Goal: Task Accomplishment & Management: Manage account settings

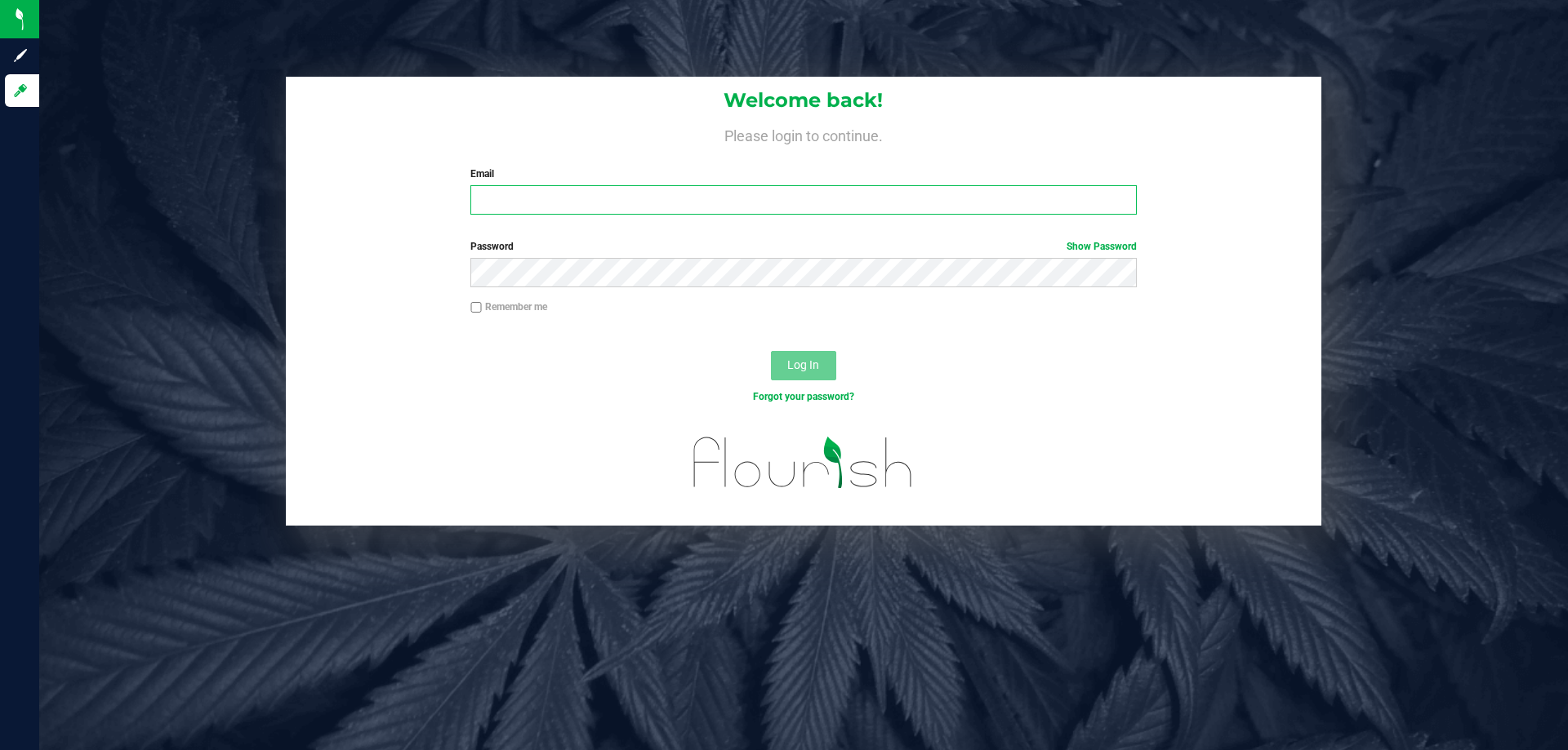
click at [556, 205] on input "Email" at bounding box center [803, 199] width 666 height 29
type input "[EMAIL_ADDRESS][DOMAIN_NAME]"
click at [771, 351] on button "Log In" at bounding box center [804, 365] width 65 height 29
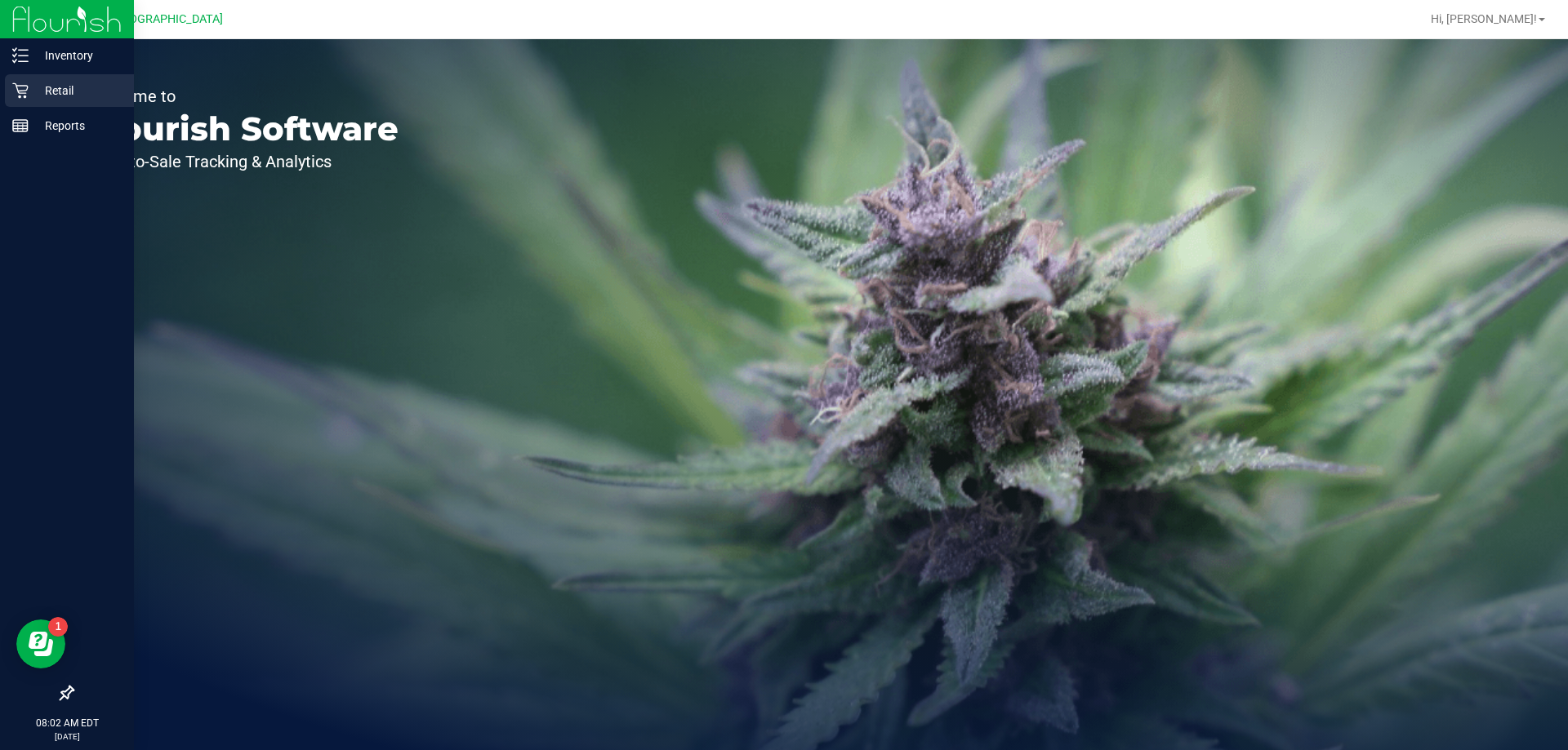
click at [17, 92] on icon at bounding box center [21, 91] width 17 height 17
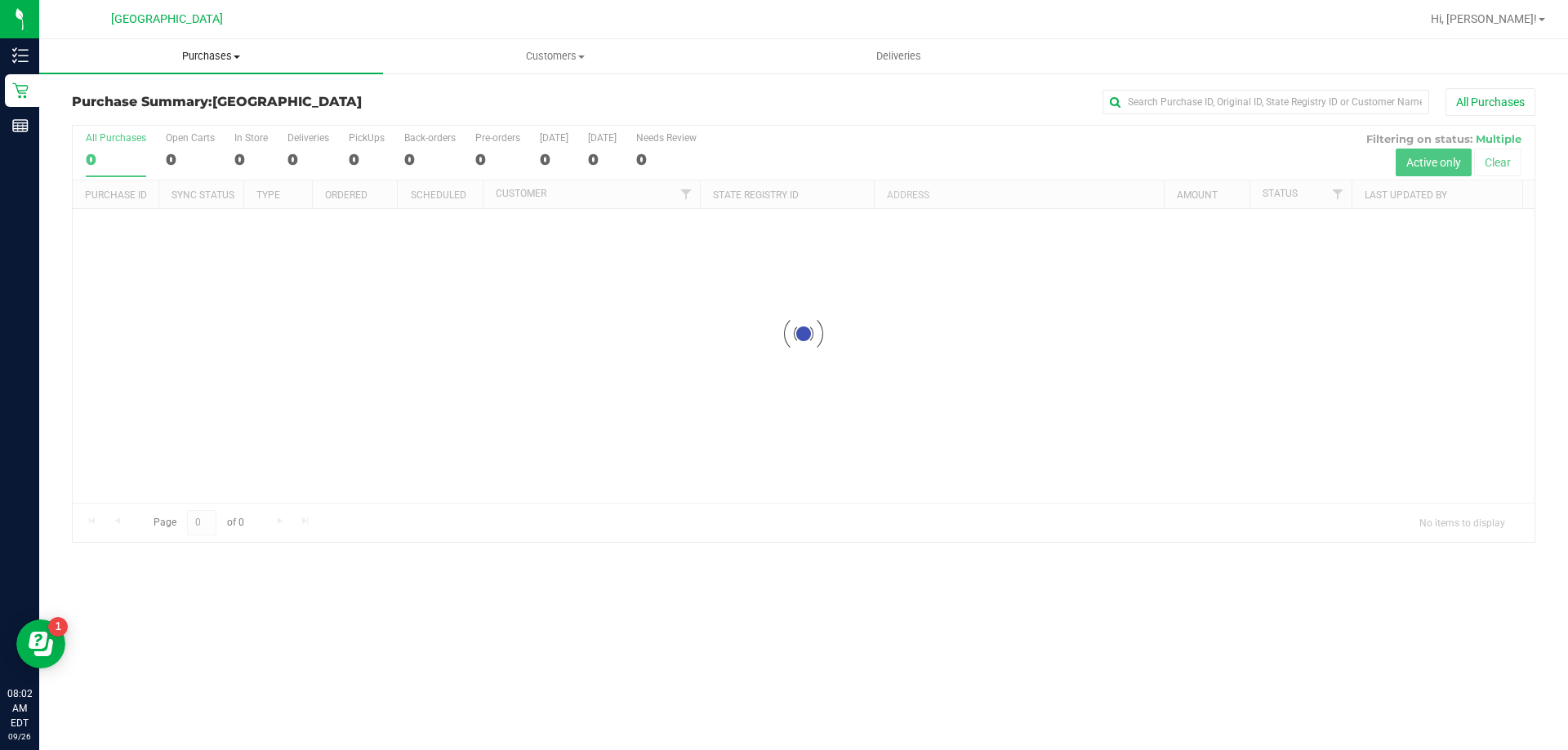
click at [215, 54] on span "Purchases" at bounding box center [211, 57] width 344 height 15
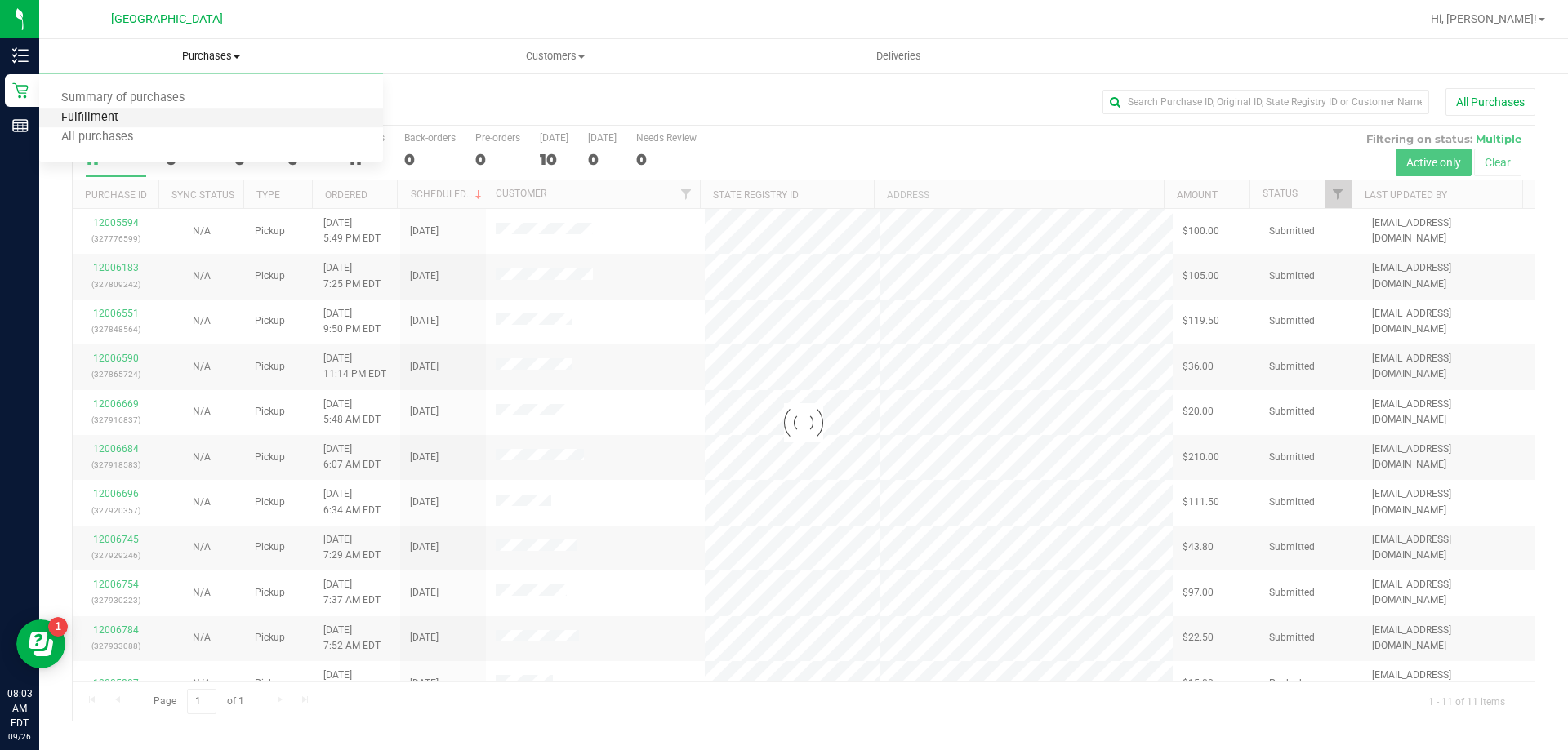
click at [118, 122] on span "Fulfillment" at bounding box center [90, 118] width 101 height 14
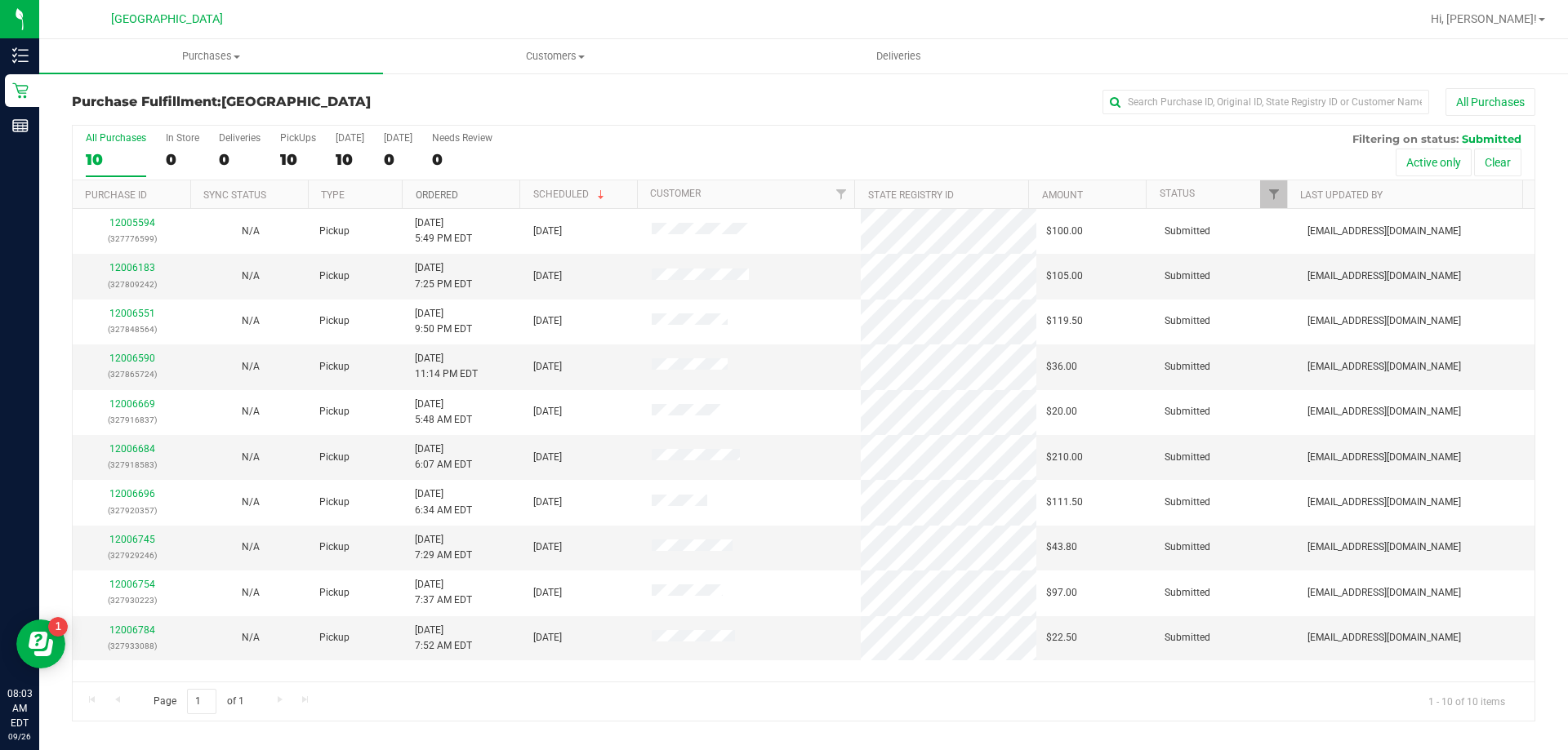
click at [446, 190] on link "Ordered" at bounding box center [436, 195] width 43 height 12
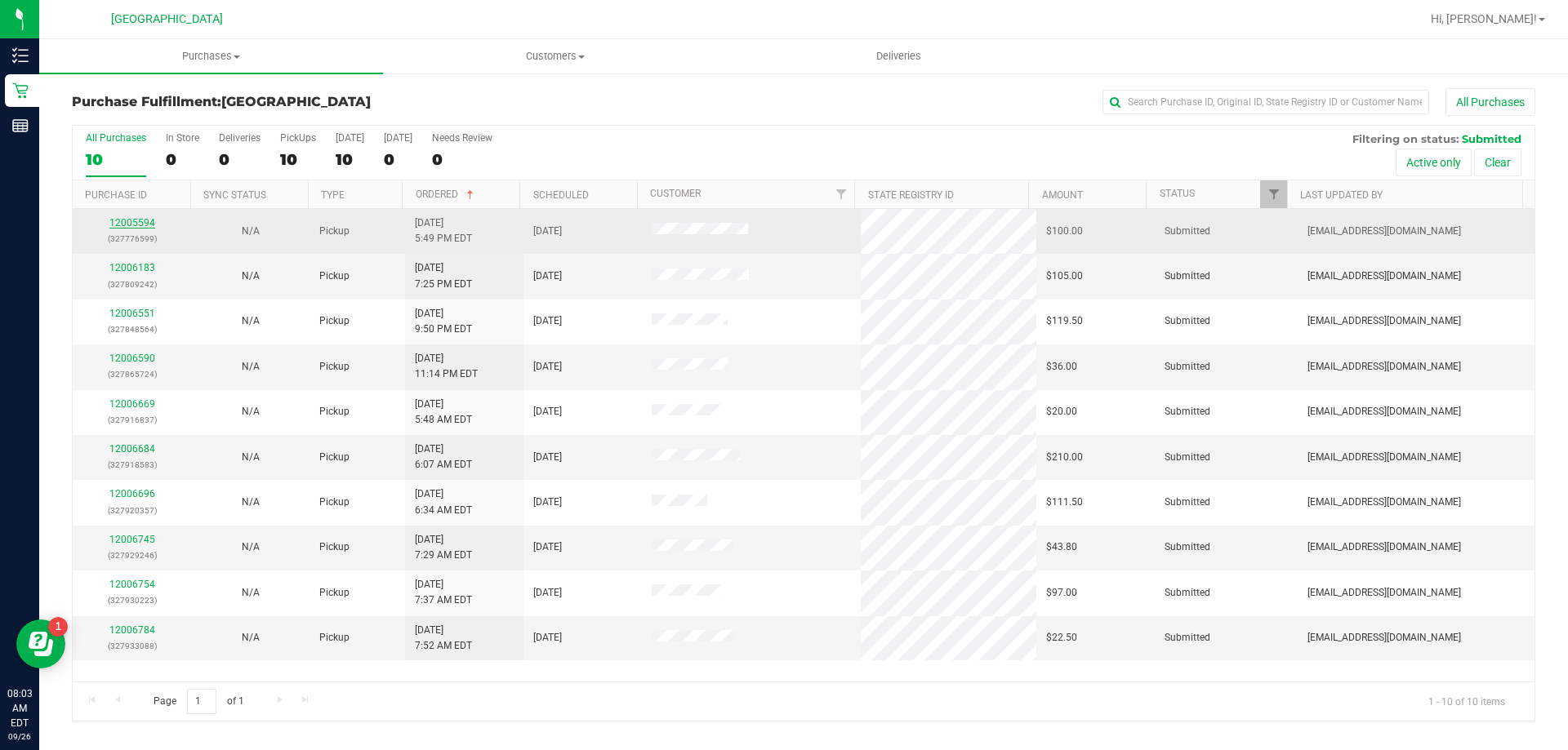
click at [139, 224] on link "12005594" at bounding box center [132, 223] width 46 height 12
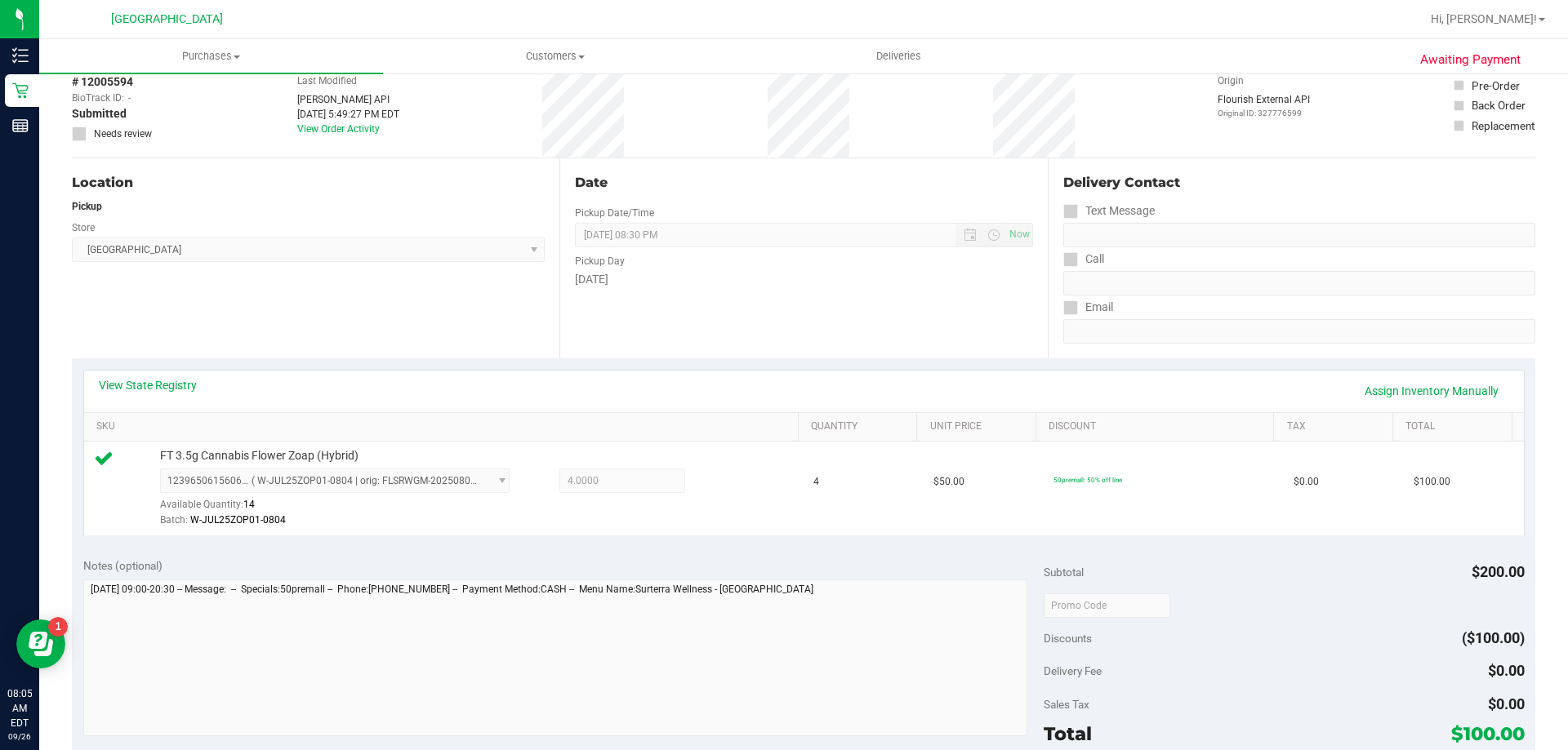
scroll to position [490, 0]
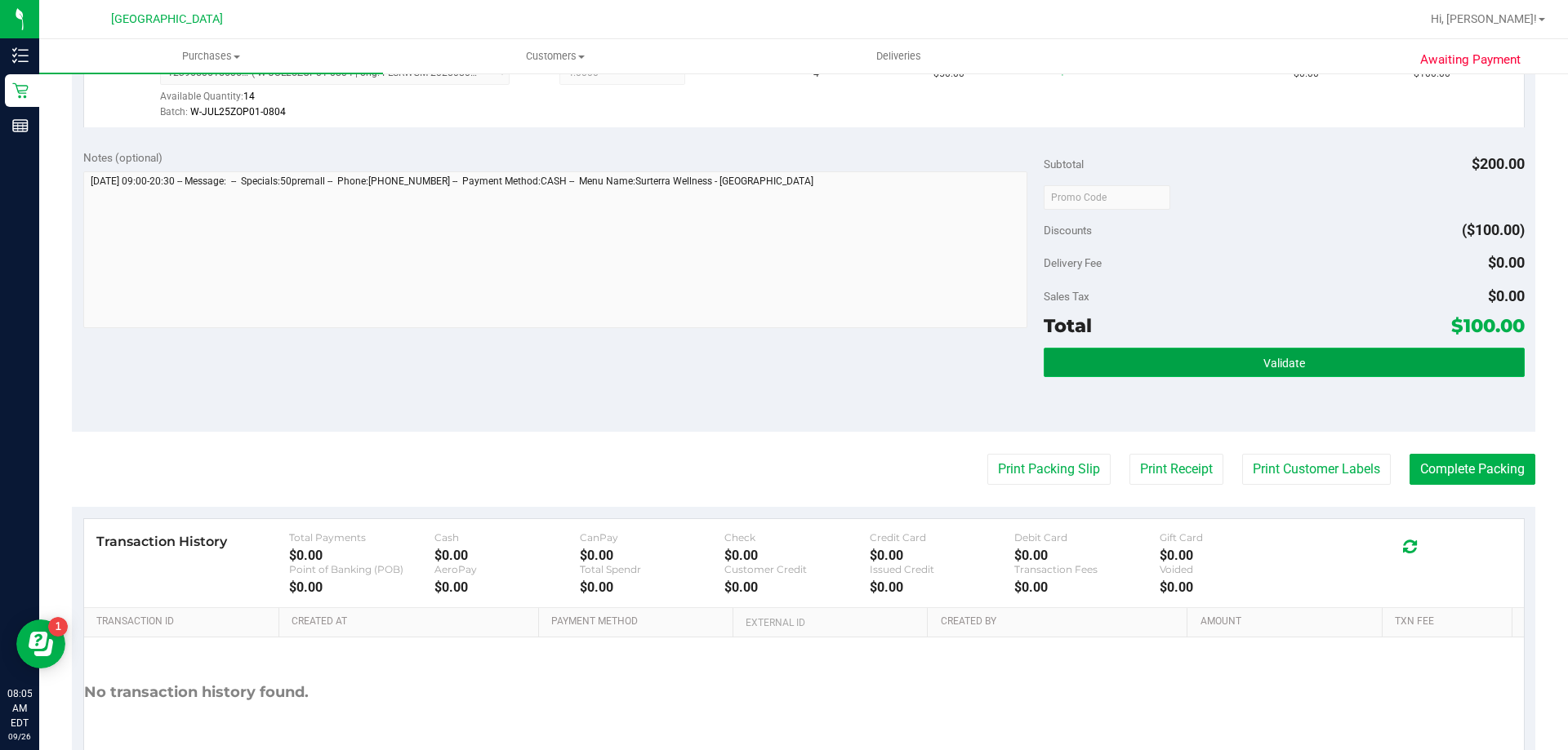
click at [1179, 372] on button "Validate" at bounding box center [1284, 362] width 481 height 29
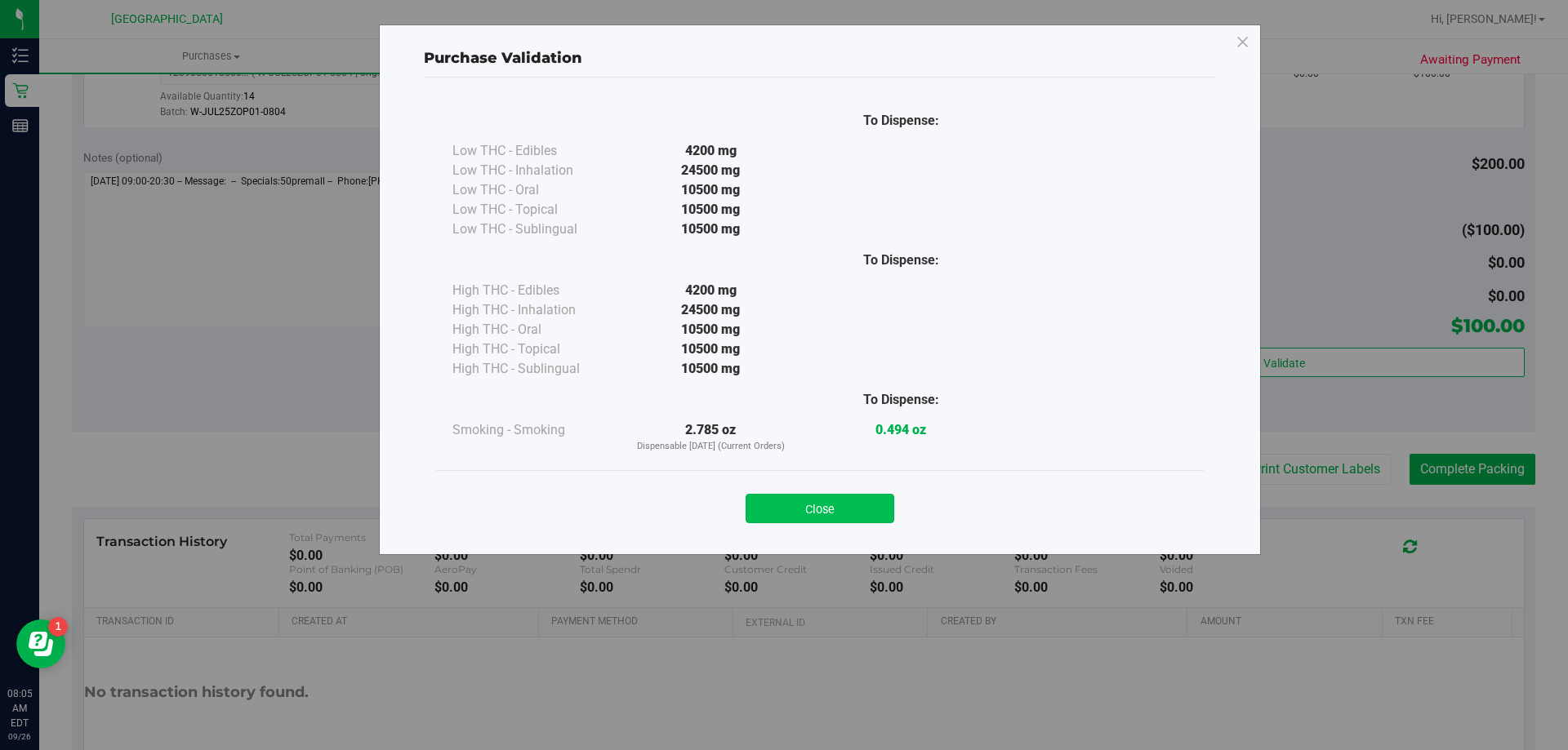
click at [887, 499] on button "Close" at bounding box center [820, 508] width 149 height 29
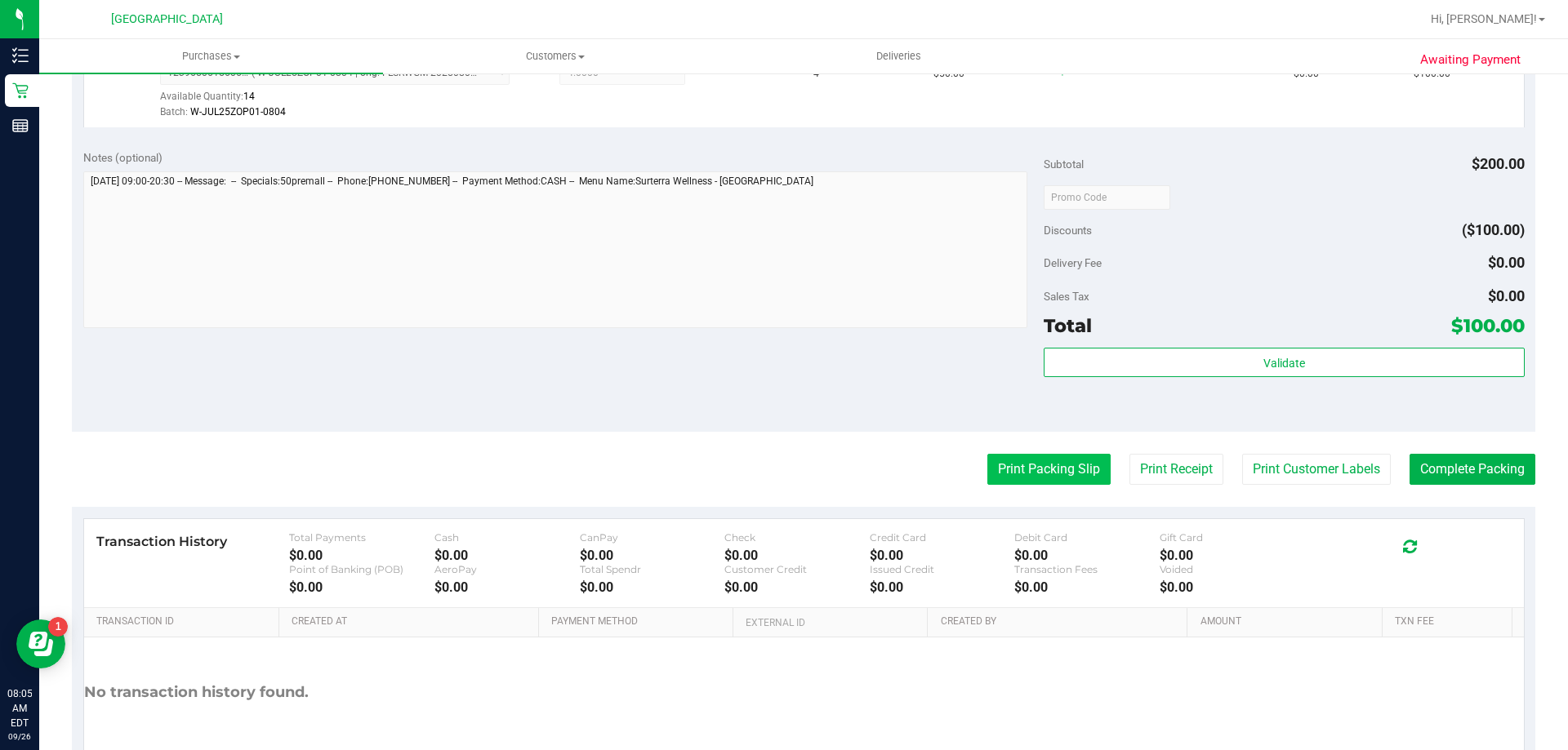
click at [997, 466] on button "Print Packing Slip" at bounding box center [1048, 469] width 123 height 31
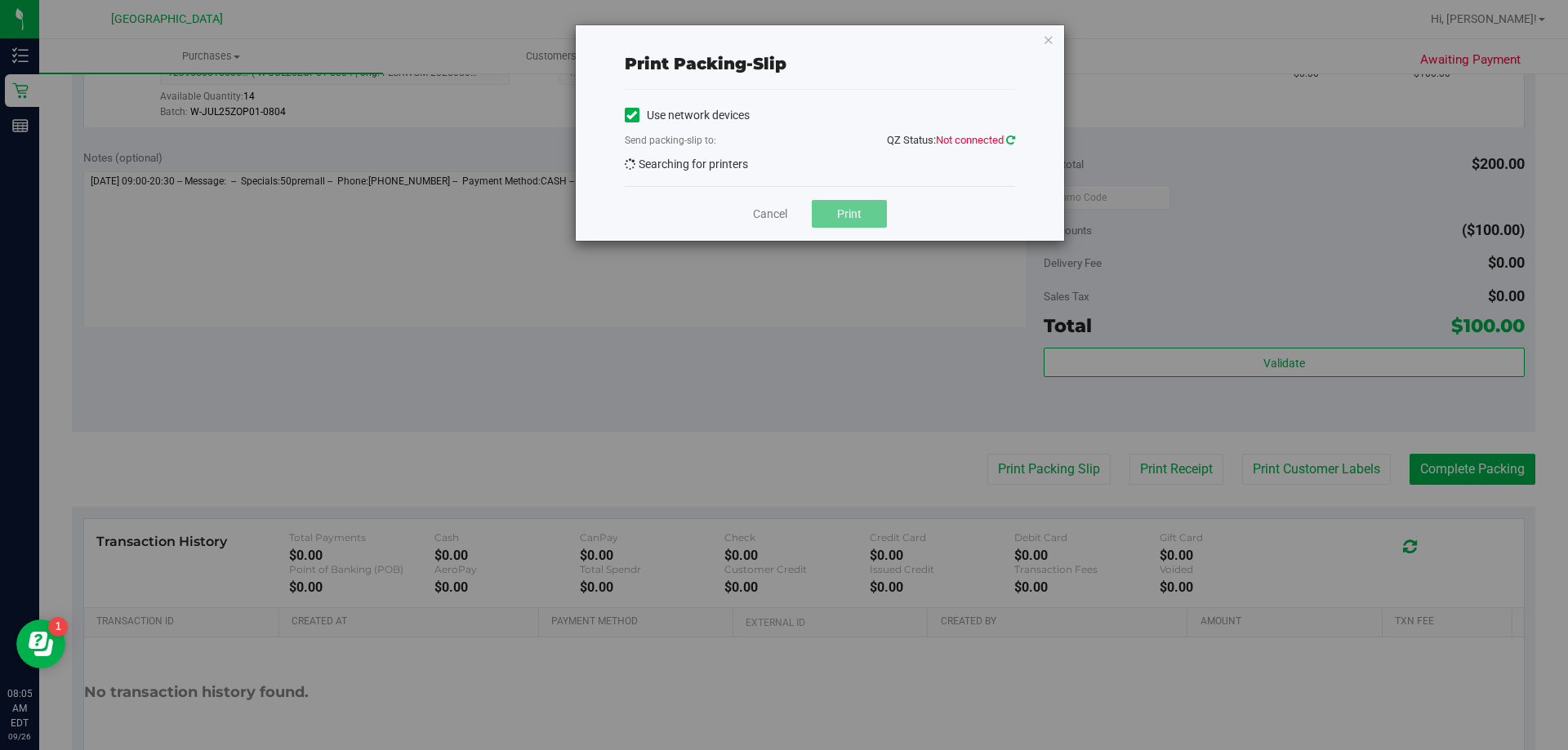
click at [1010, 145] on icon at bounding box center [1010, 140] width 9 height 11
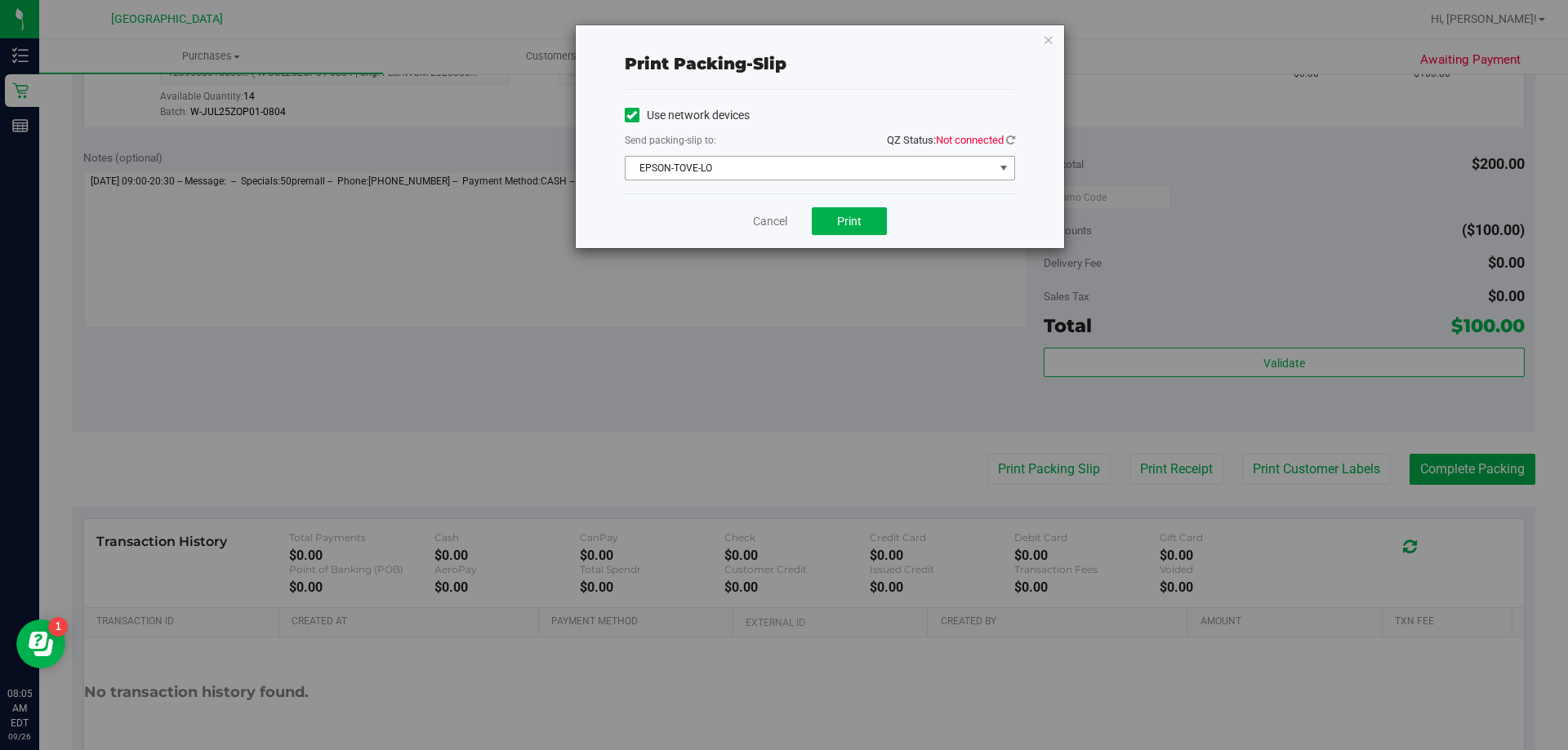
click at [877, 164] on span "EPSON-TOVE-LO" at bounding box center [810, 167] width 368 height 23
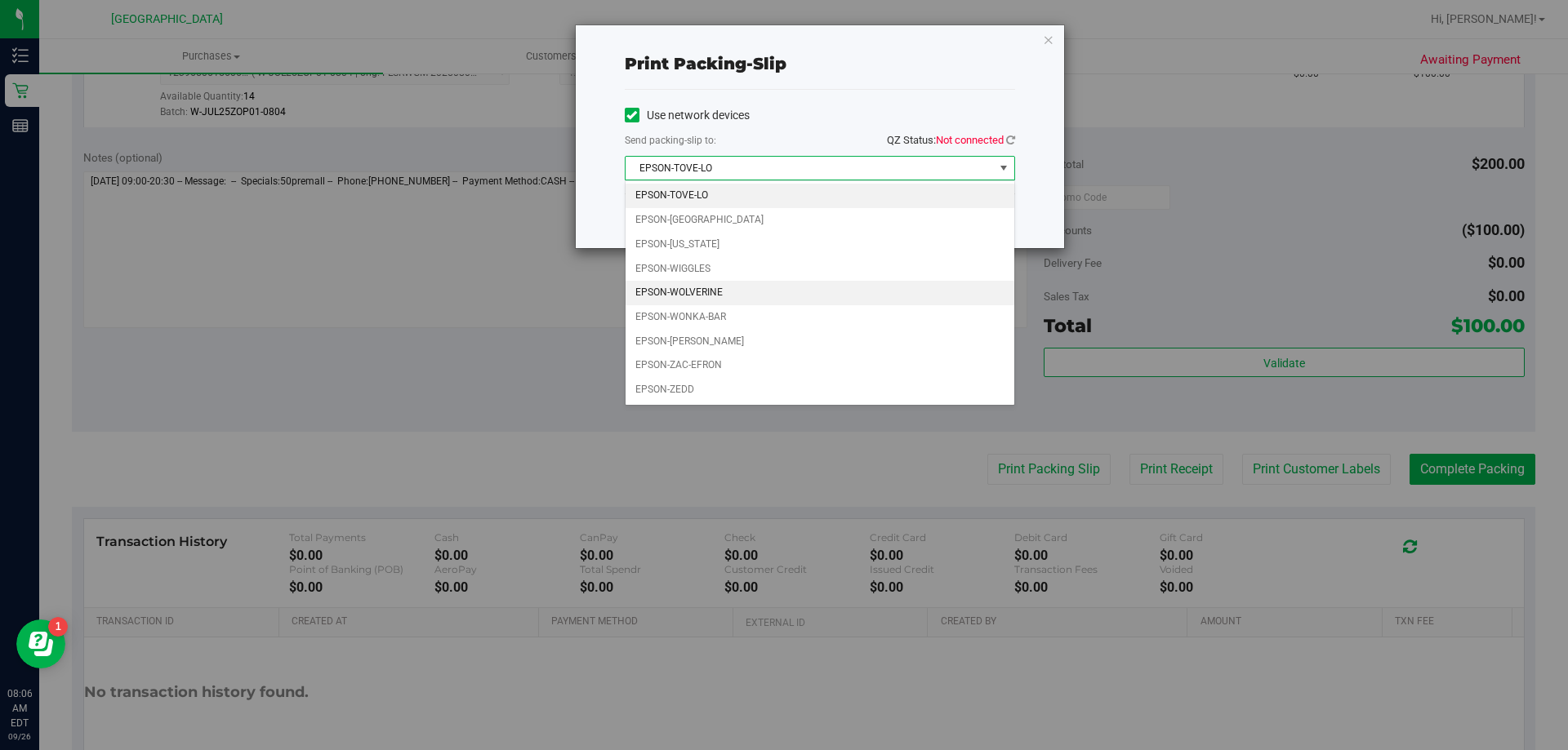
click at [808, 290] on li "EPSON-WOLVERINE" at bounding box center [820, 293] width 388 height 24
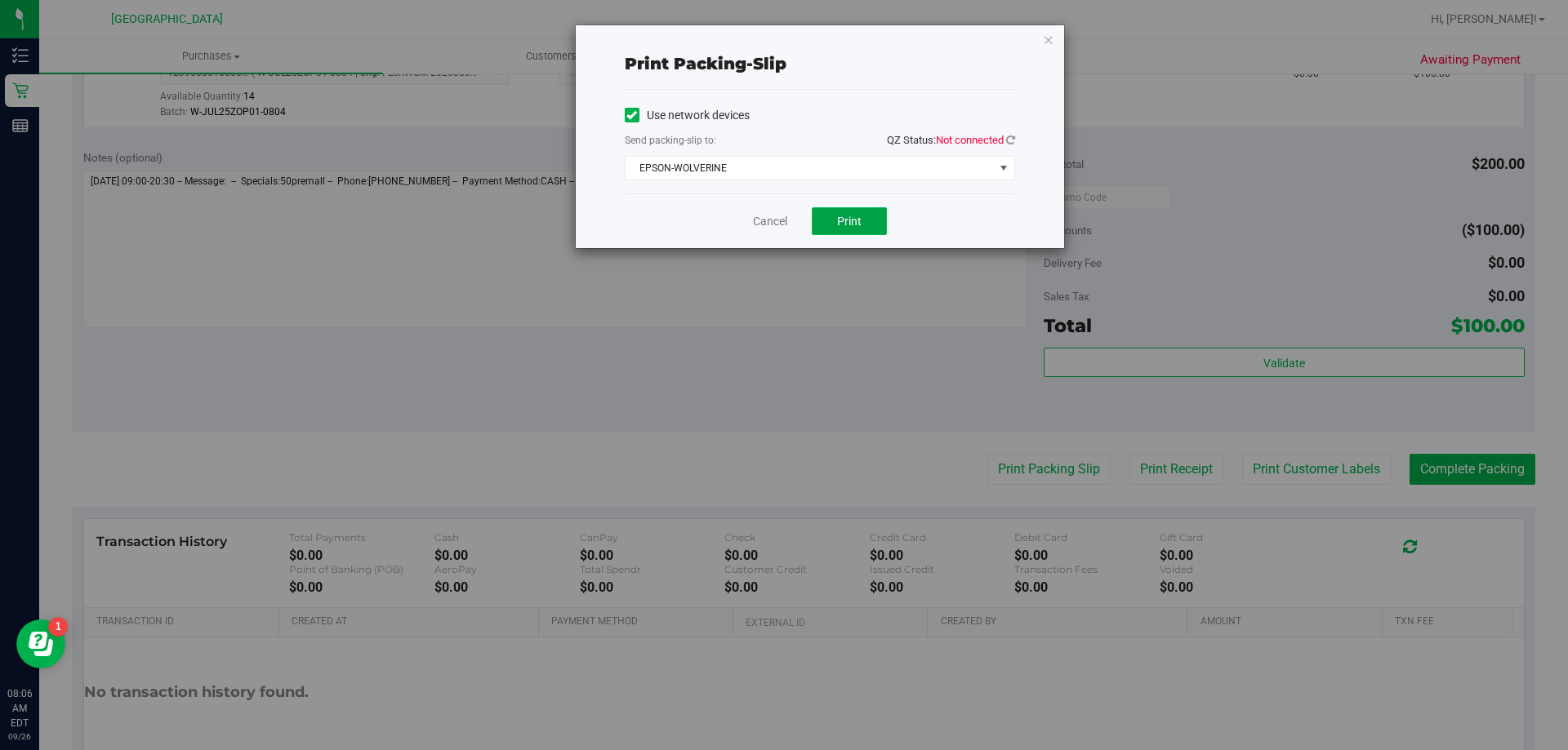
click at [861, 230] on button "Print" at bounding box center [850, 221] width 75 height 28
click at [1046, 44] on icon "button" at bounding box center [1049, 39] width 12 height 19
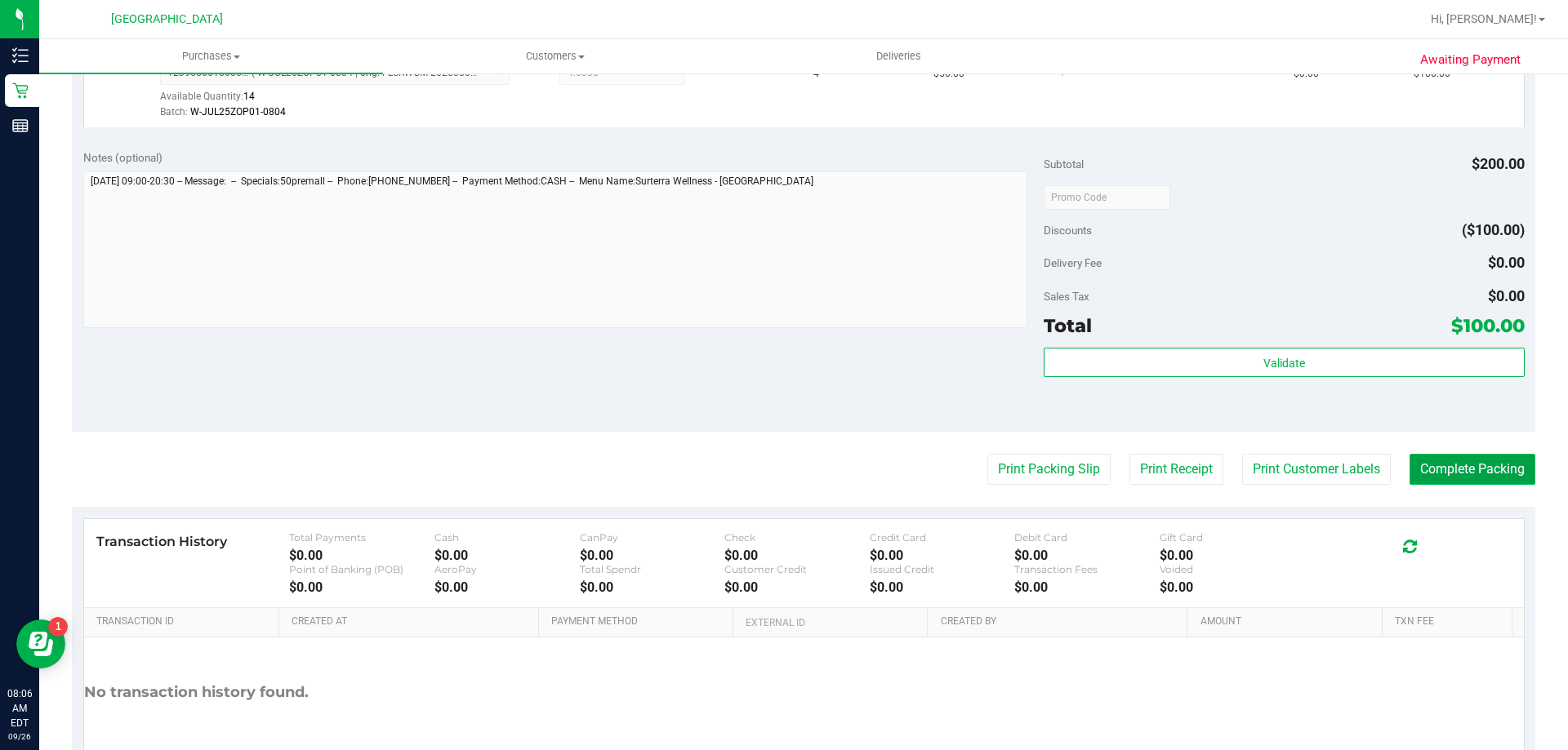
click at [1416, 469] on button "Complete Packing" at bounding box center [1472, 469] width 126 height 31
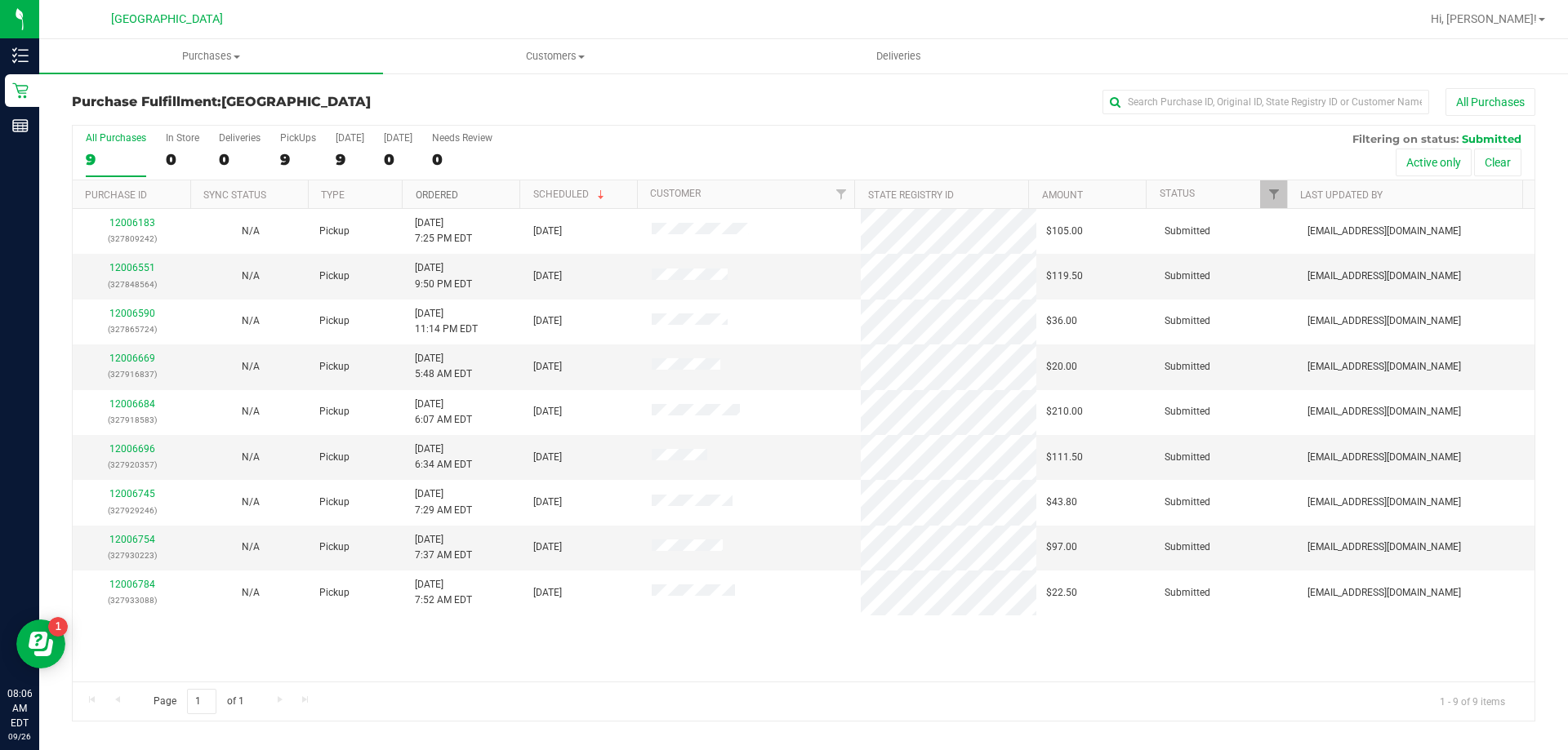
click at [443, 200] on link "Ordered" at bounding box center [436, 195] width 43 height 12
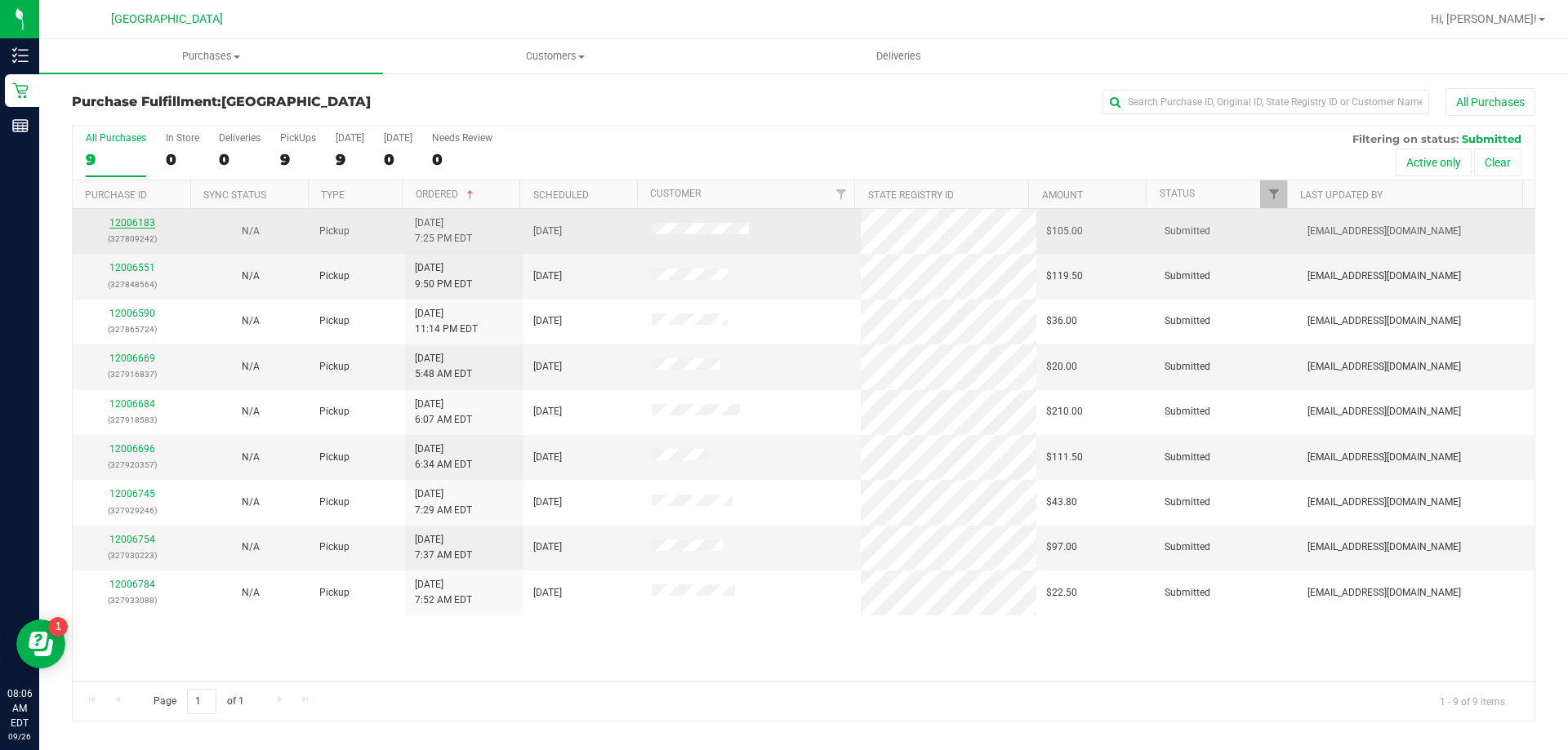
click at [152, 223] on link "12006183" at bounding box center [132, 223] width 46 height 12
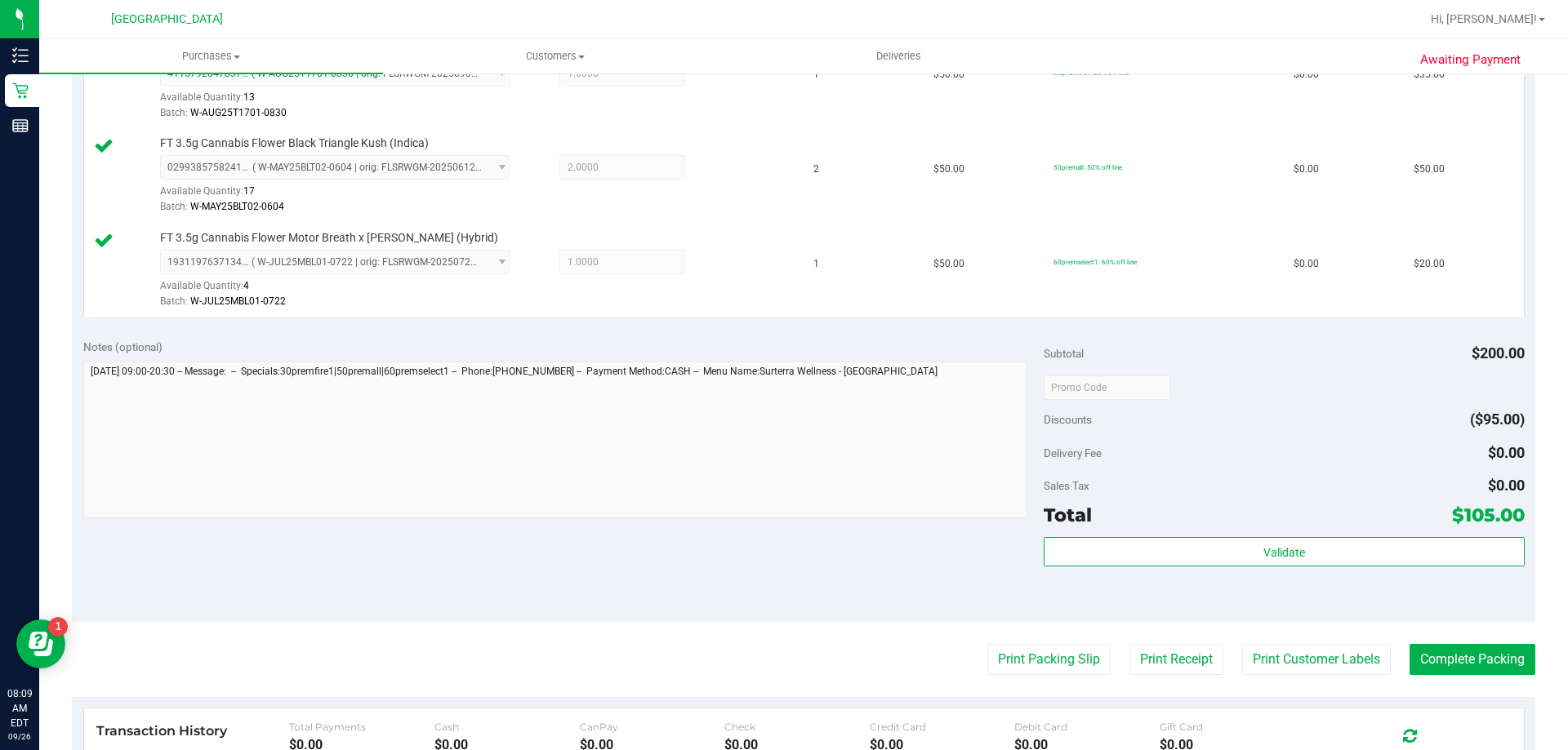
scroll to position [490, 0]
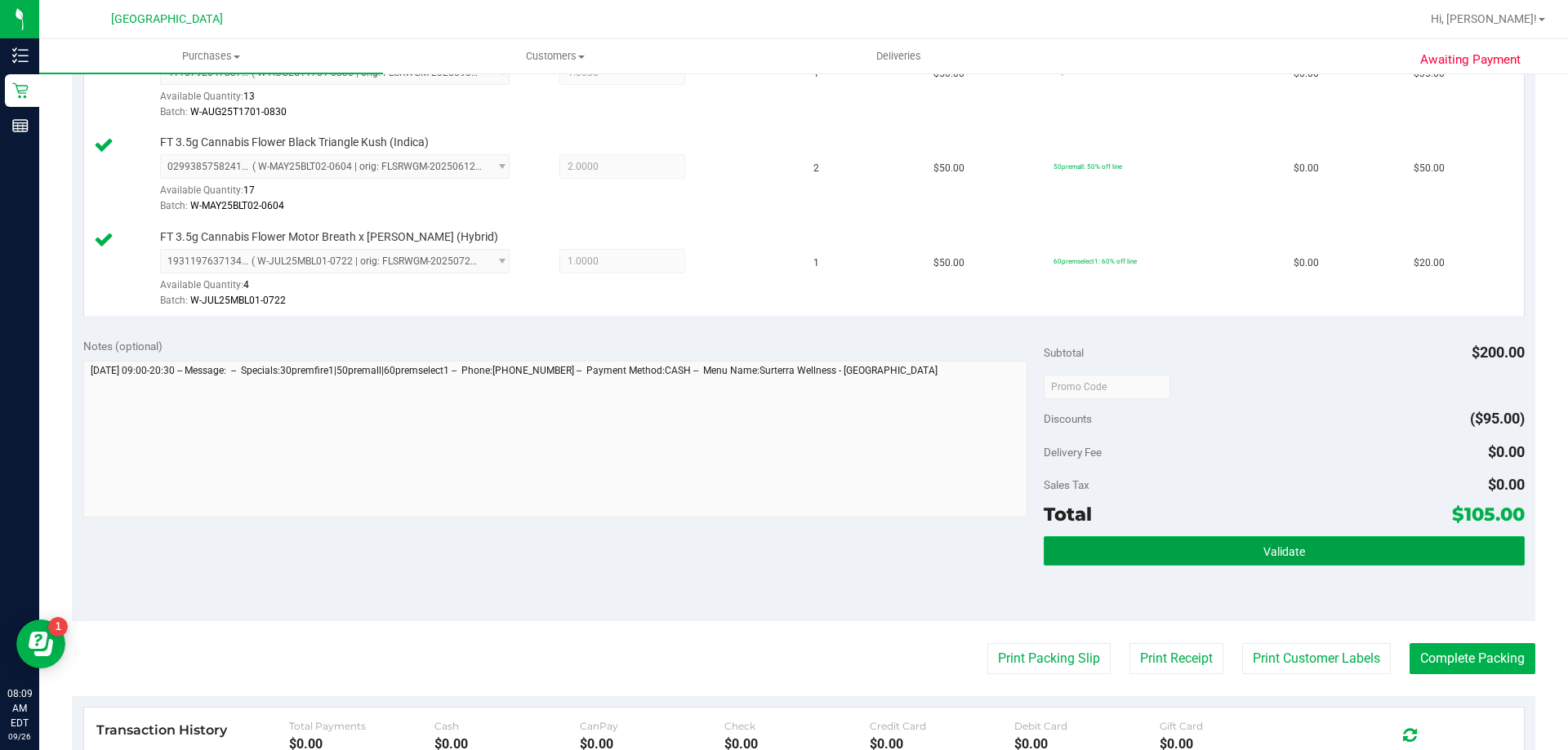
click at [1182, 560] on button "Validate" at bounding box center [1284, 551] width 481 height 29
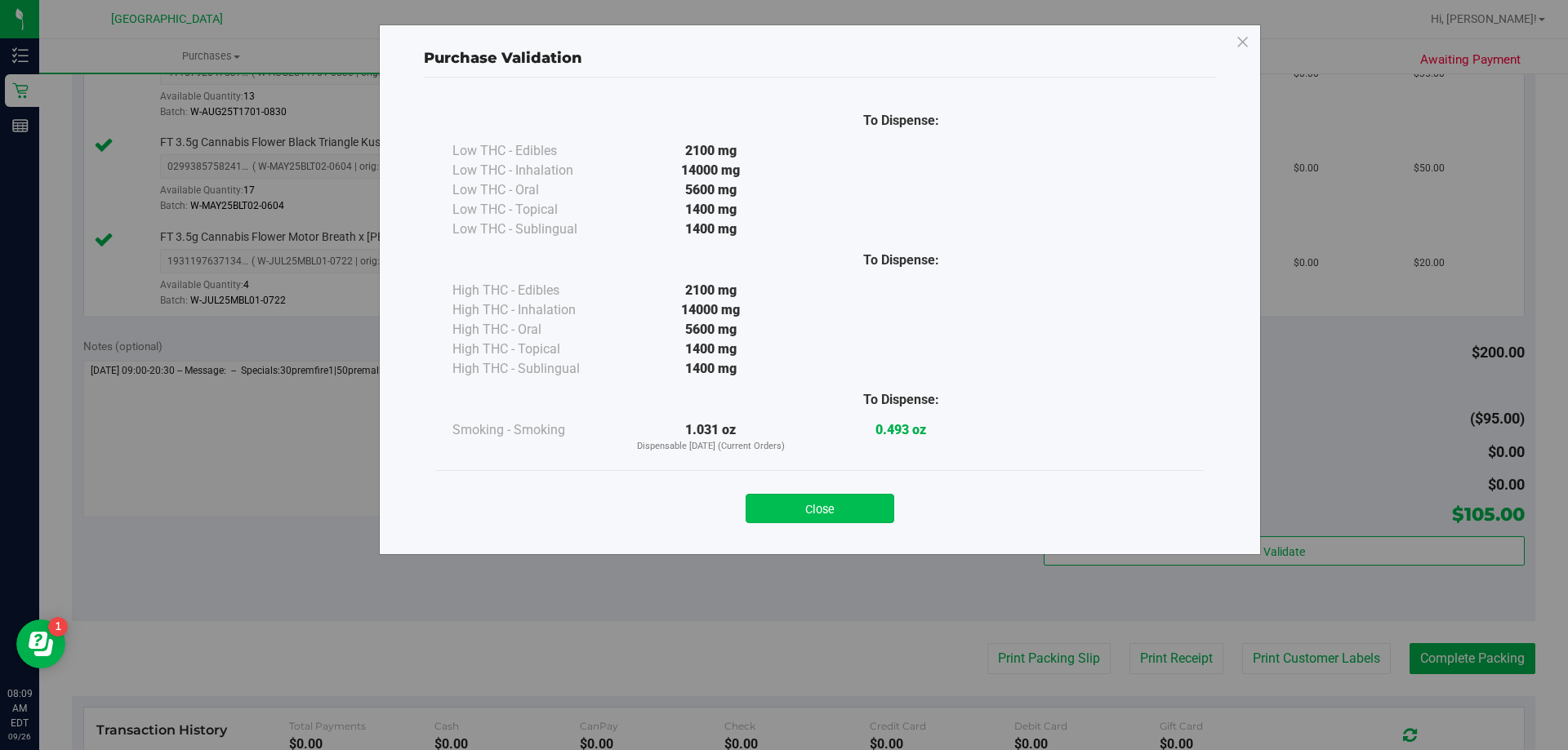
click at [877, 508] on button "Close" at bounding box center [820, 508] width 149 height 29
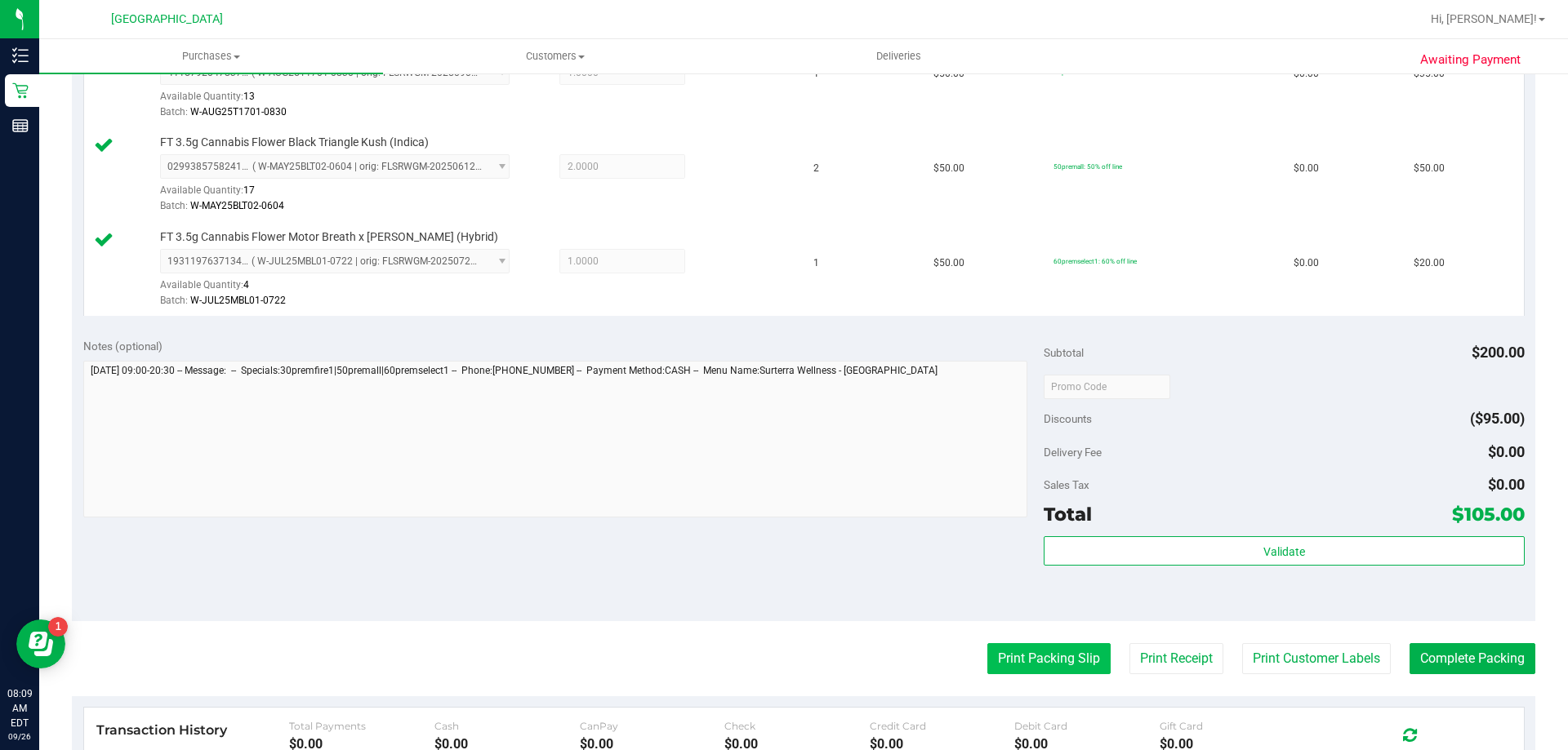
click at [987, 649] on button "Print Packing Slip" at bounding box center [1048, 659] width 123 height 31
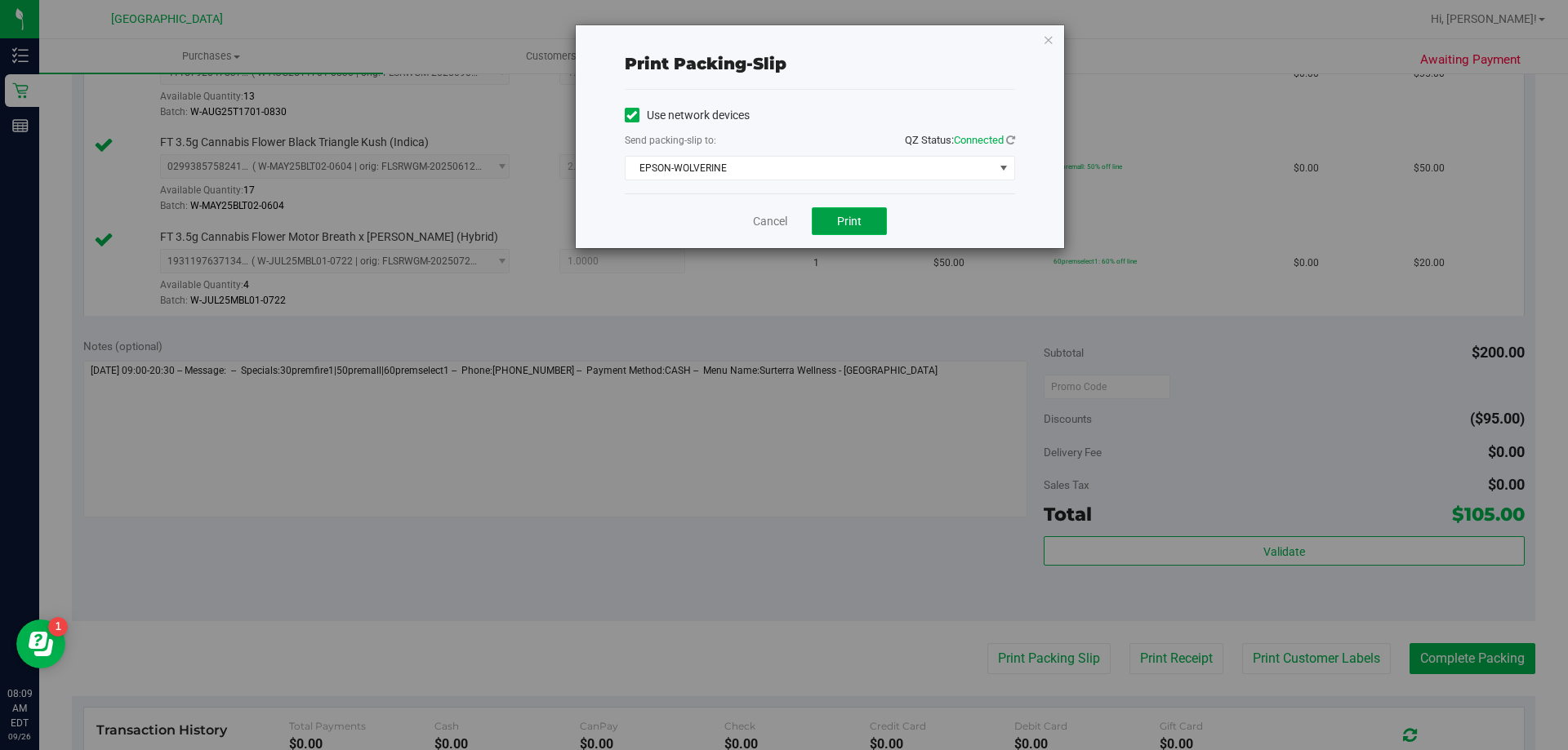
click at [865, 221] on button "Print" at bounding box center [850, 221] width 75 height 28
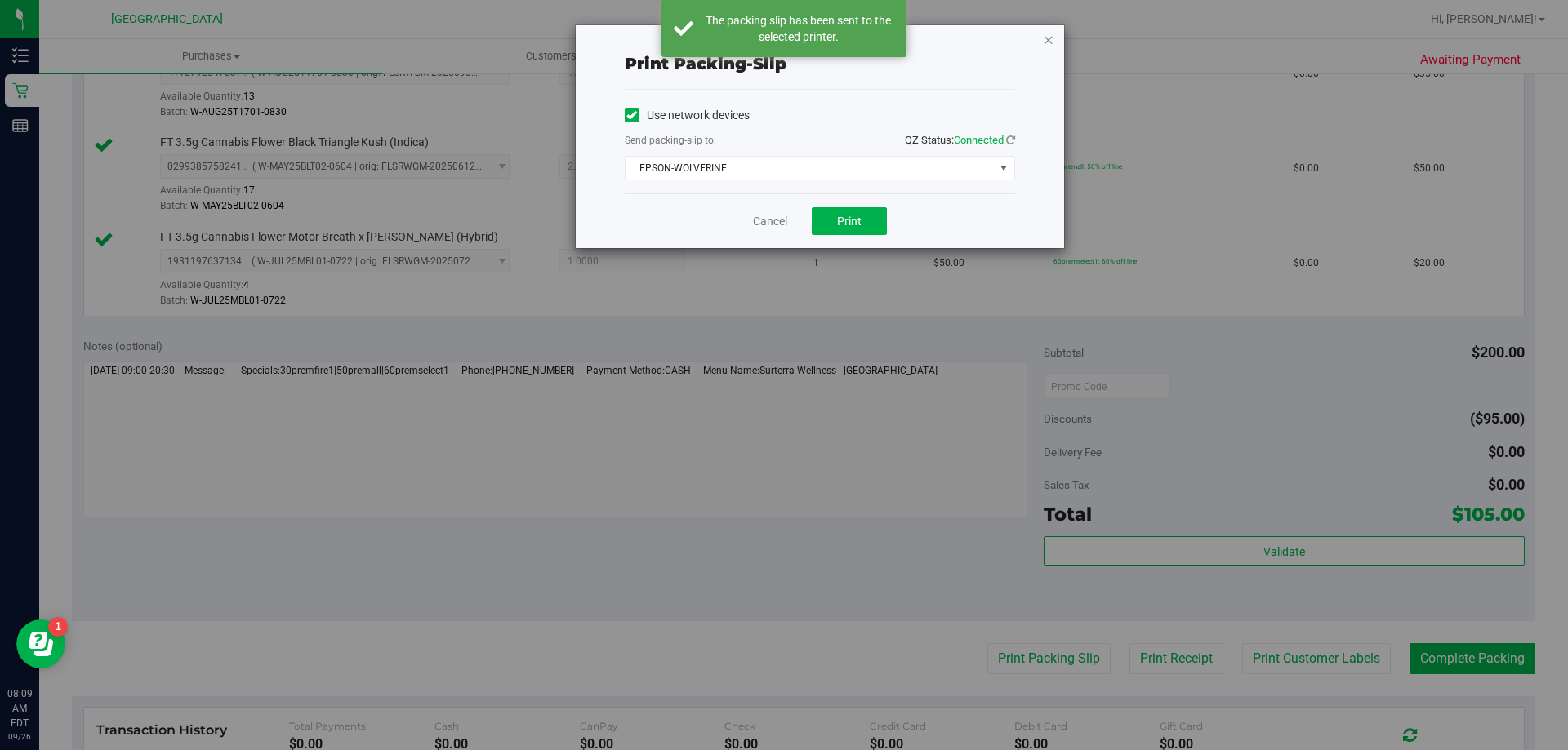
click at [1051, 42] on icon "button" at bounding box center [1049, 39] width 12 height 19
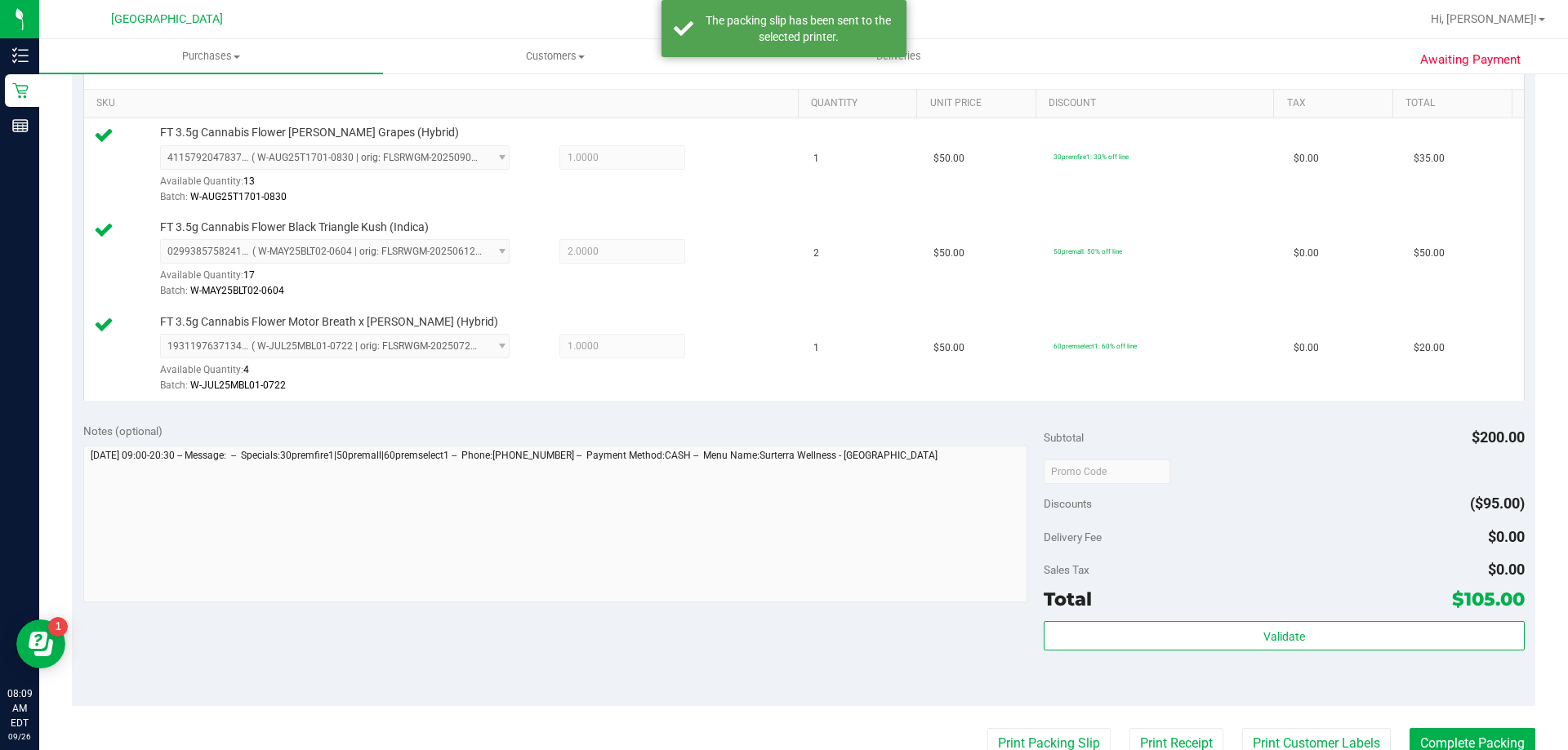
scroll to position [408, 0]
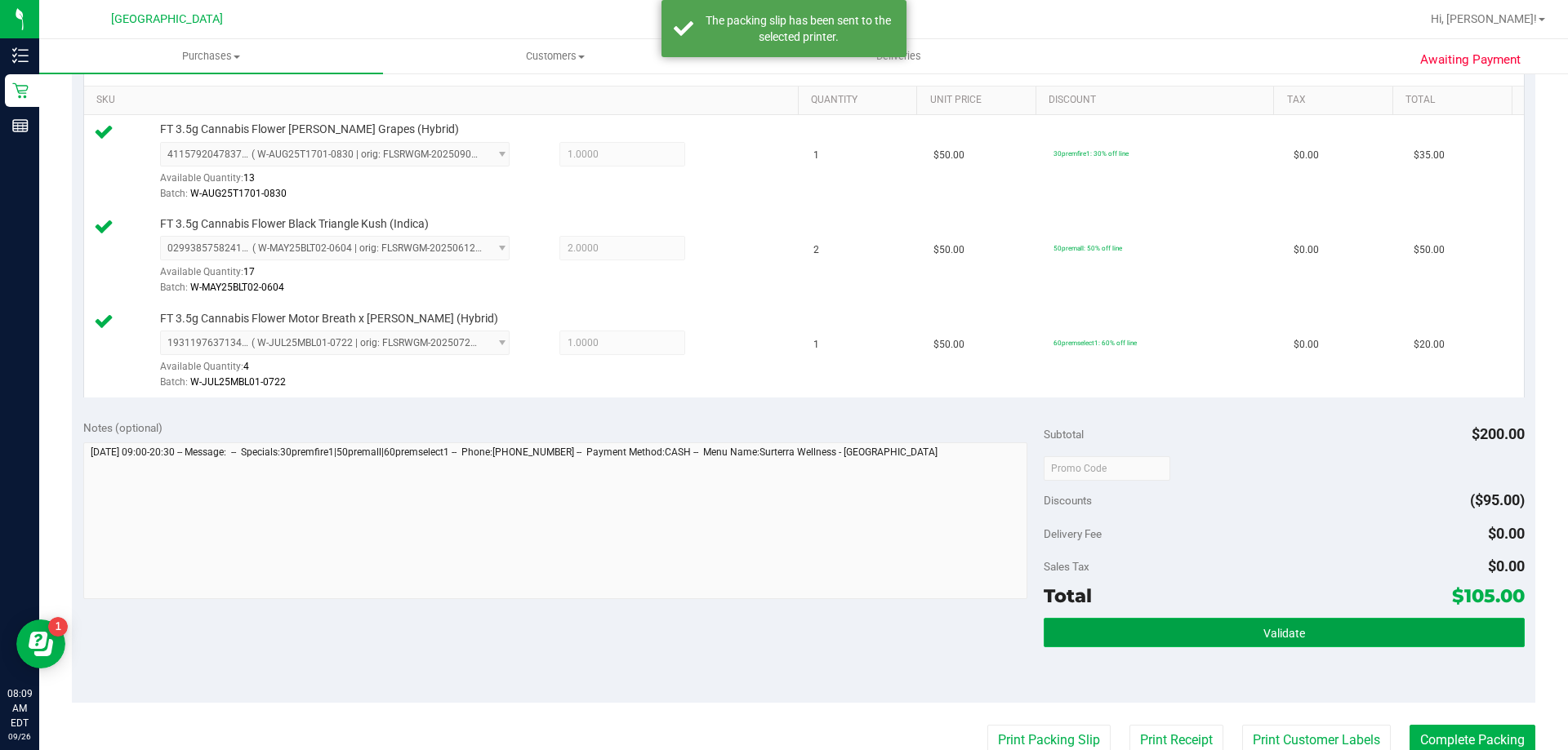
click at [1263, 640] on span "Validate" at bounding box center [1284, 634] width 42 height 13
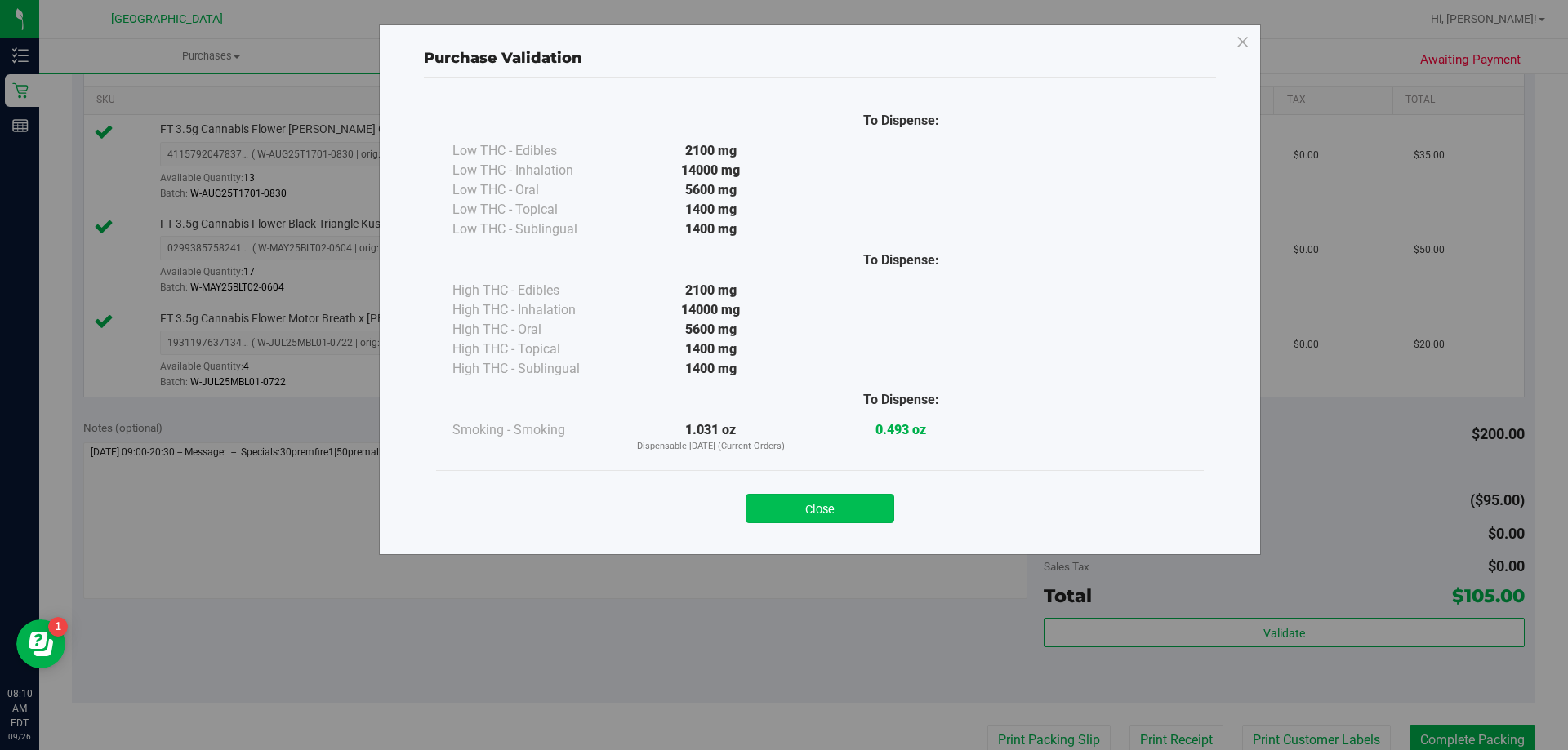
click at [865, 505] on button "Close" at bounding box center [820, 508] width 149 height 29
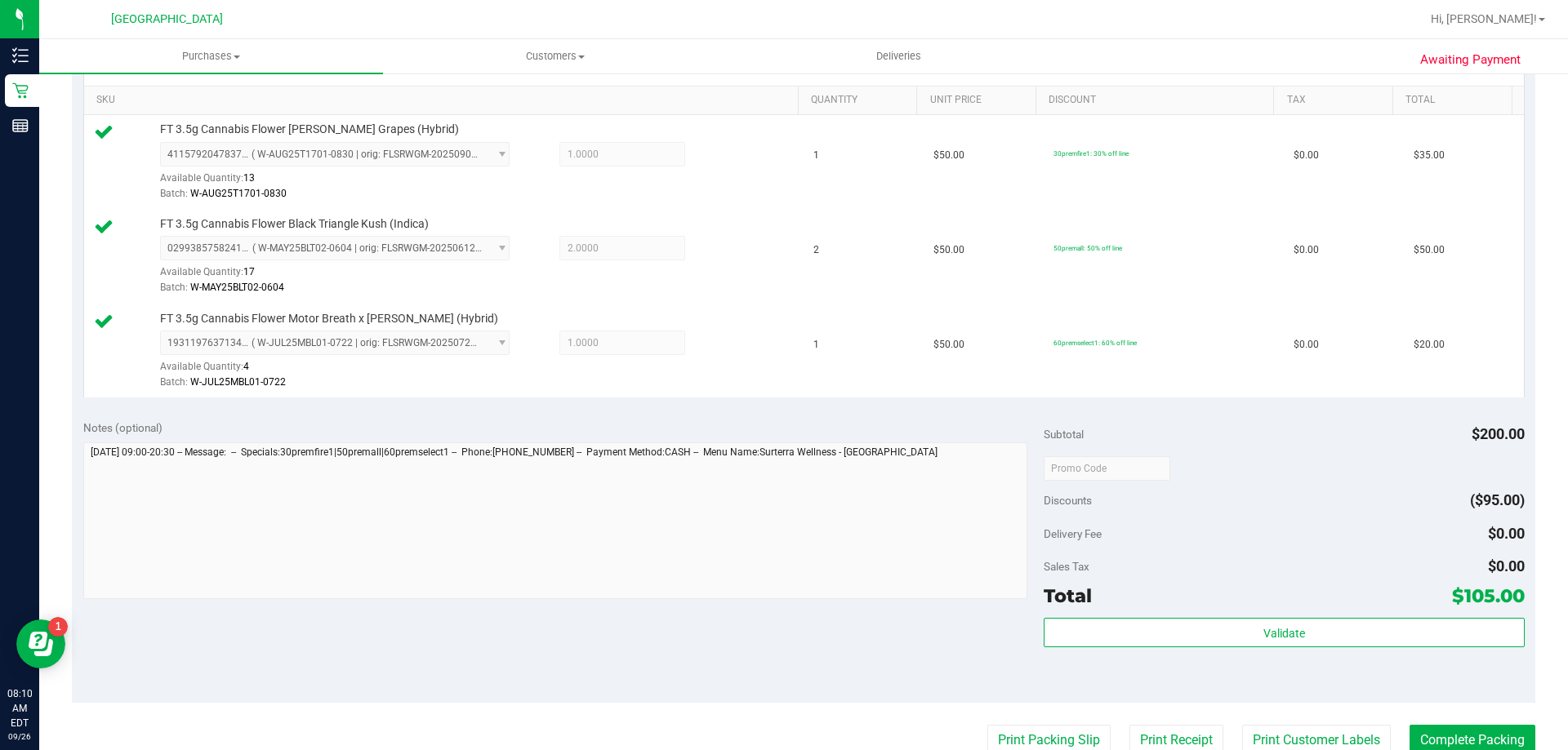
scroll to position [490, 0]
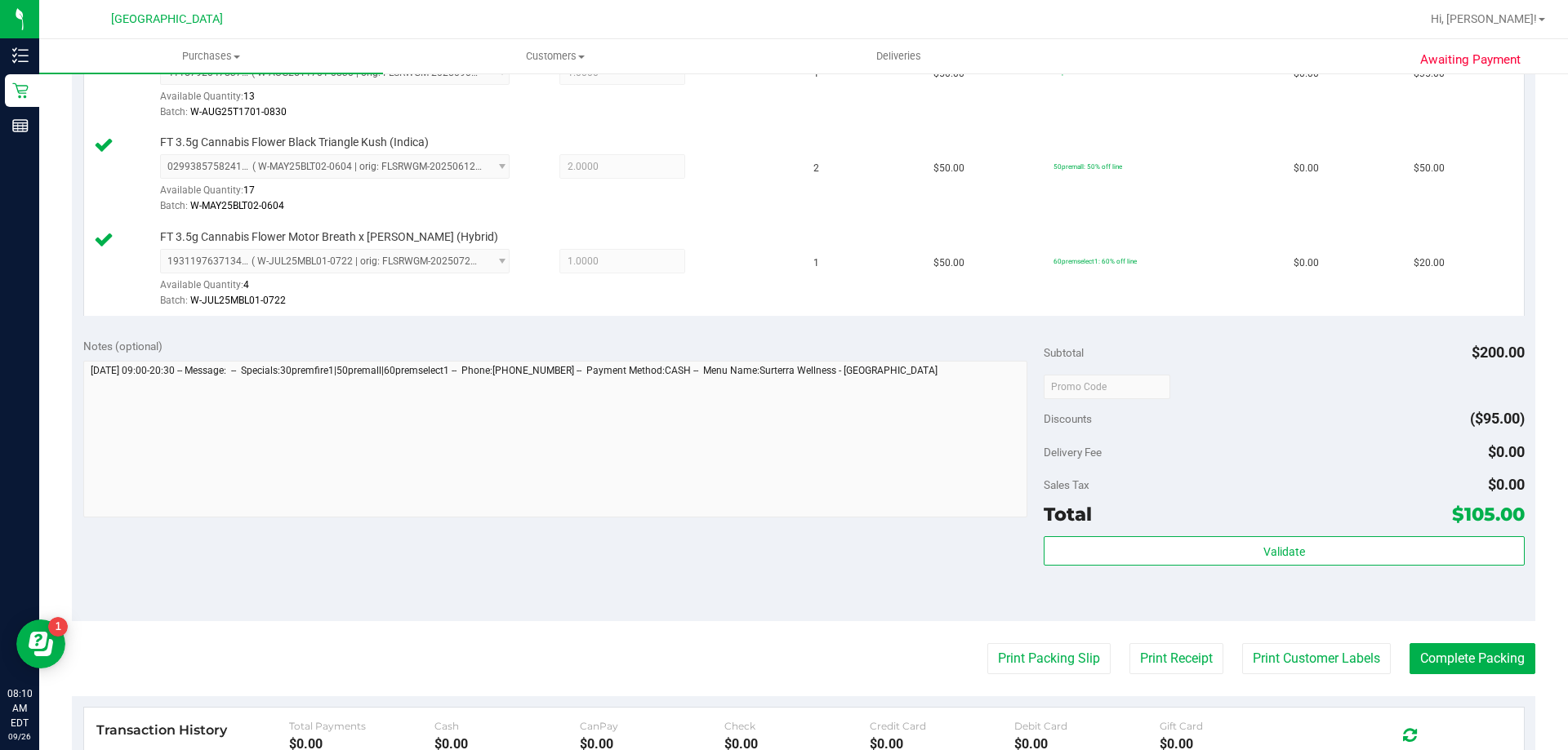
click at [1130, 568] on div "Validate" at bounding box center [1284, 573] width 481 height 74
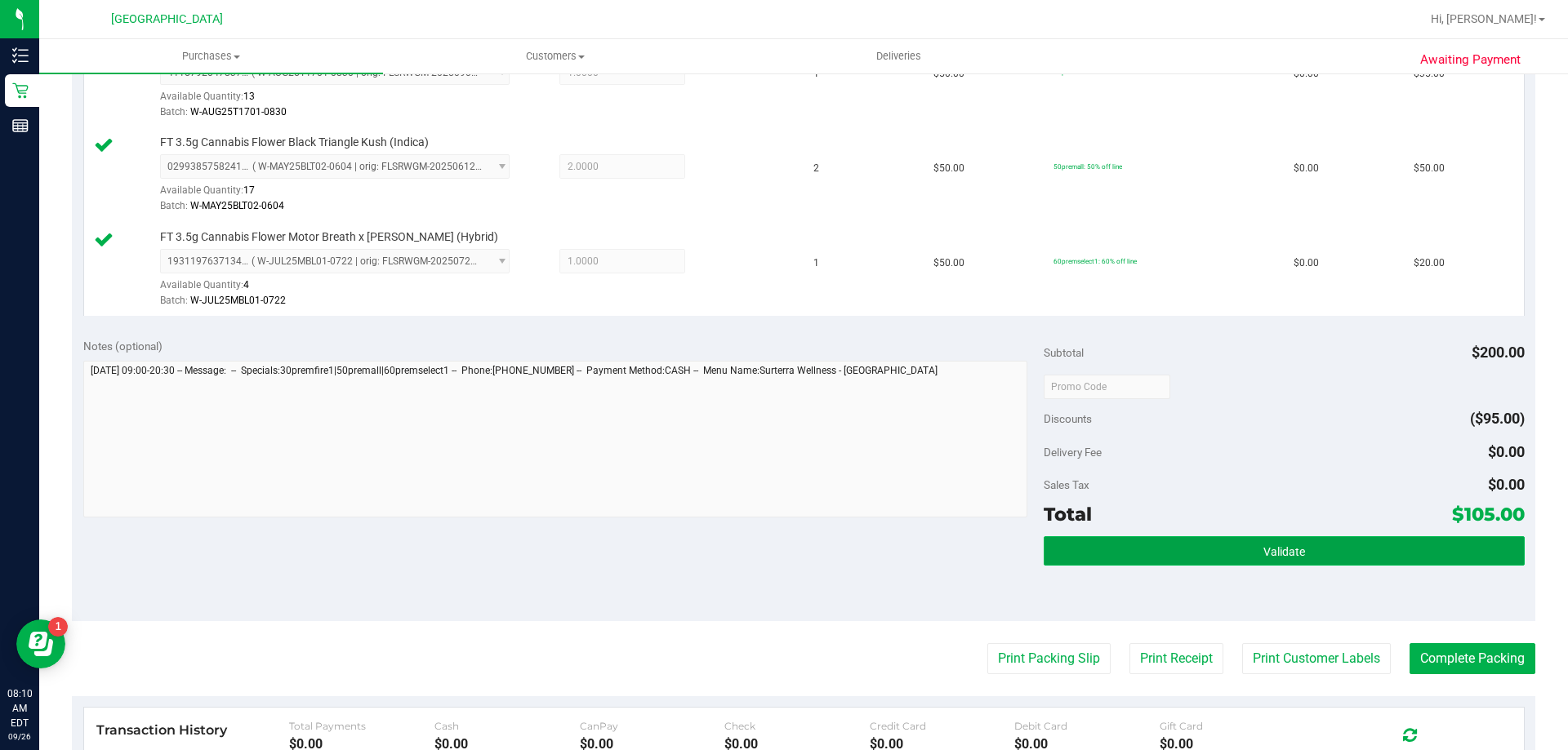
click at [1139, 561] on button "Validate" at bounding box center [1284, 551] width 481 height 29
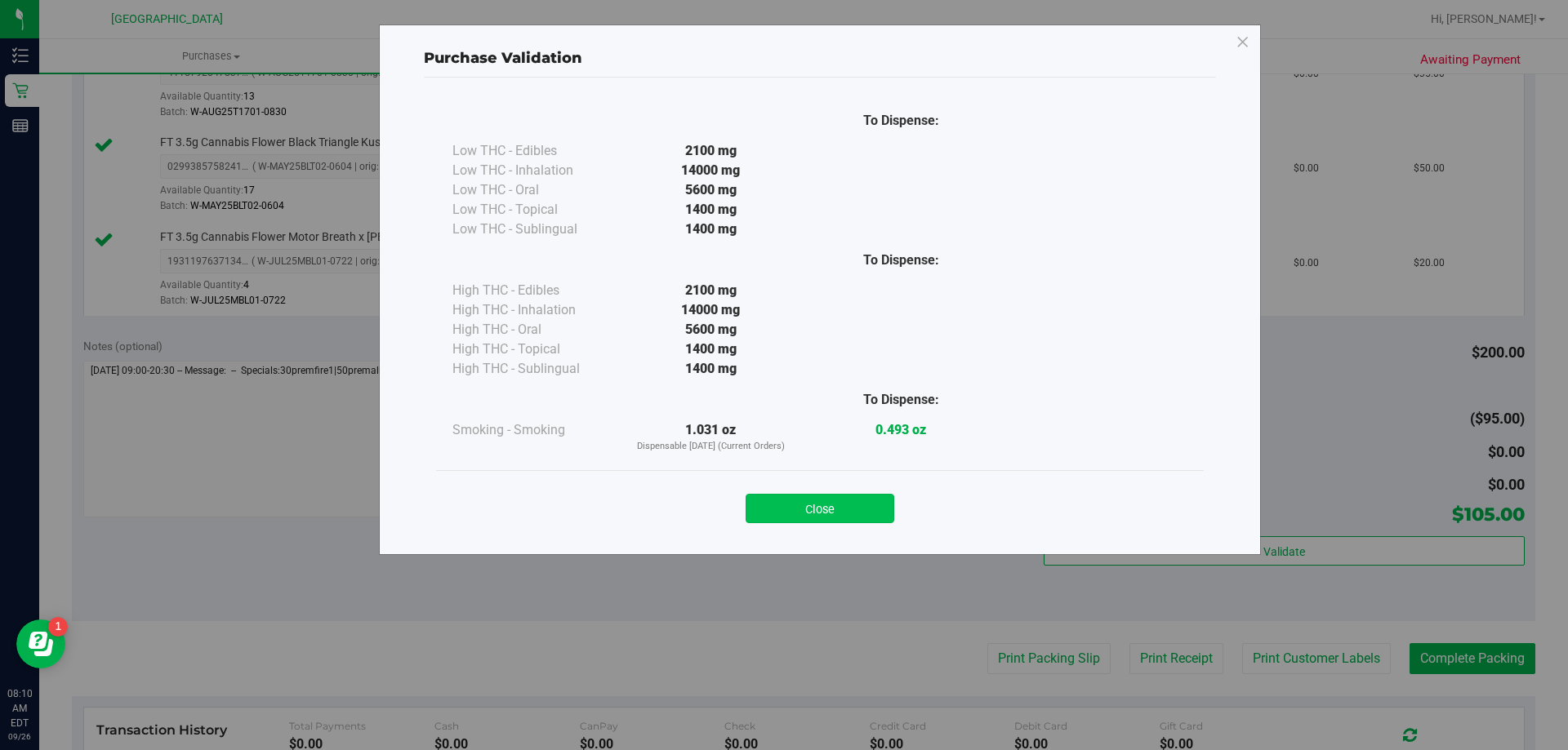
click at [804, 502] on button "Close" at bounding box center [820, 508] width 149 height 29
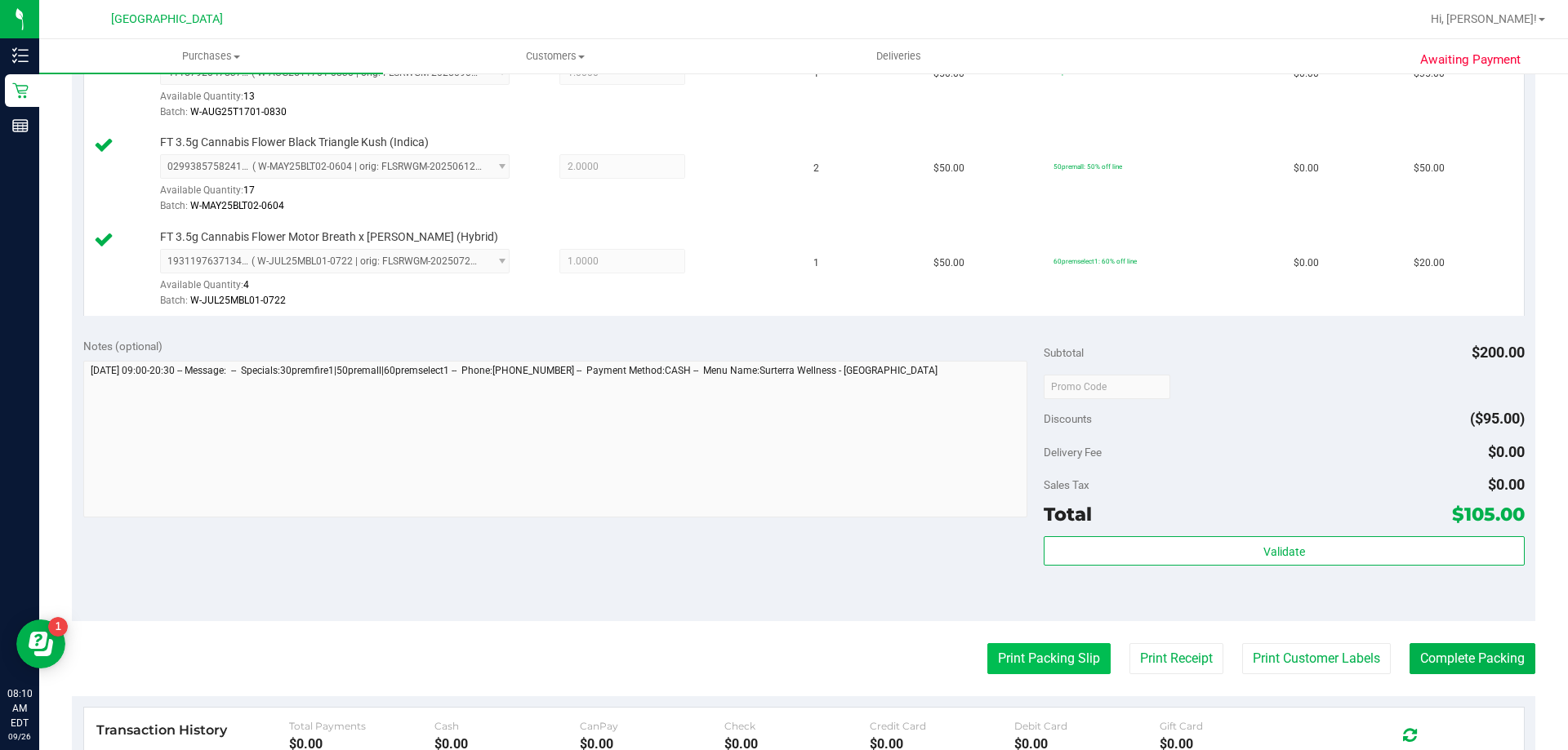
click at [1019, 657] on button "Print Packing Slip" at bounding box center [1048, 659] width 123 height 31
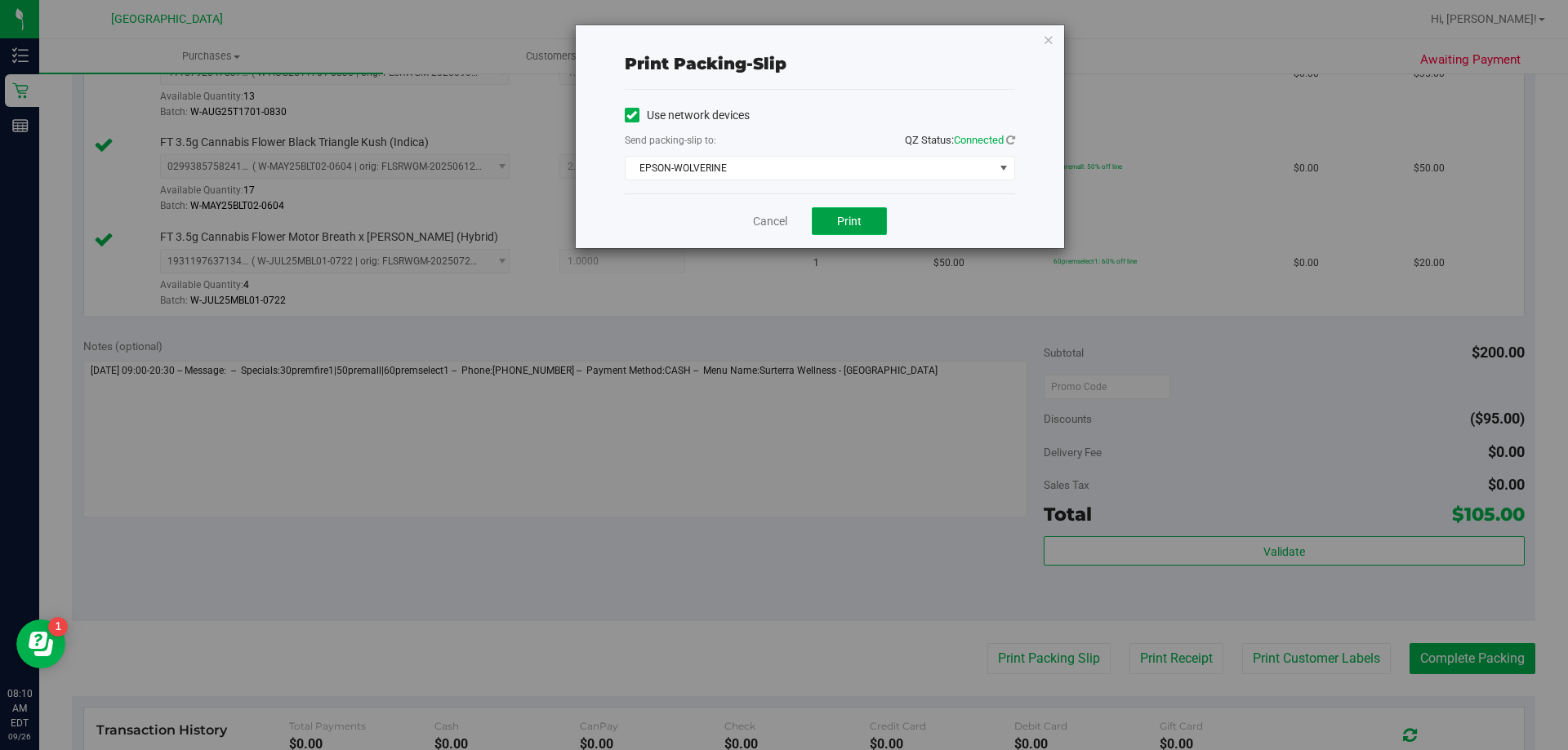
click at [856, 224] on span "Print" at bounding box center [849, 222] width 24 height 13
click at [1048, 38] on icon "button" at bounding box center [1049, 39] width 12 height 19
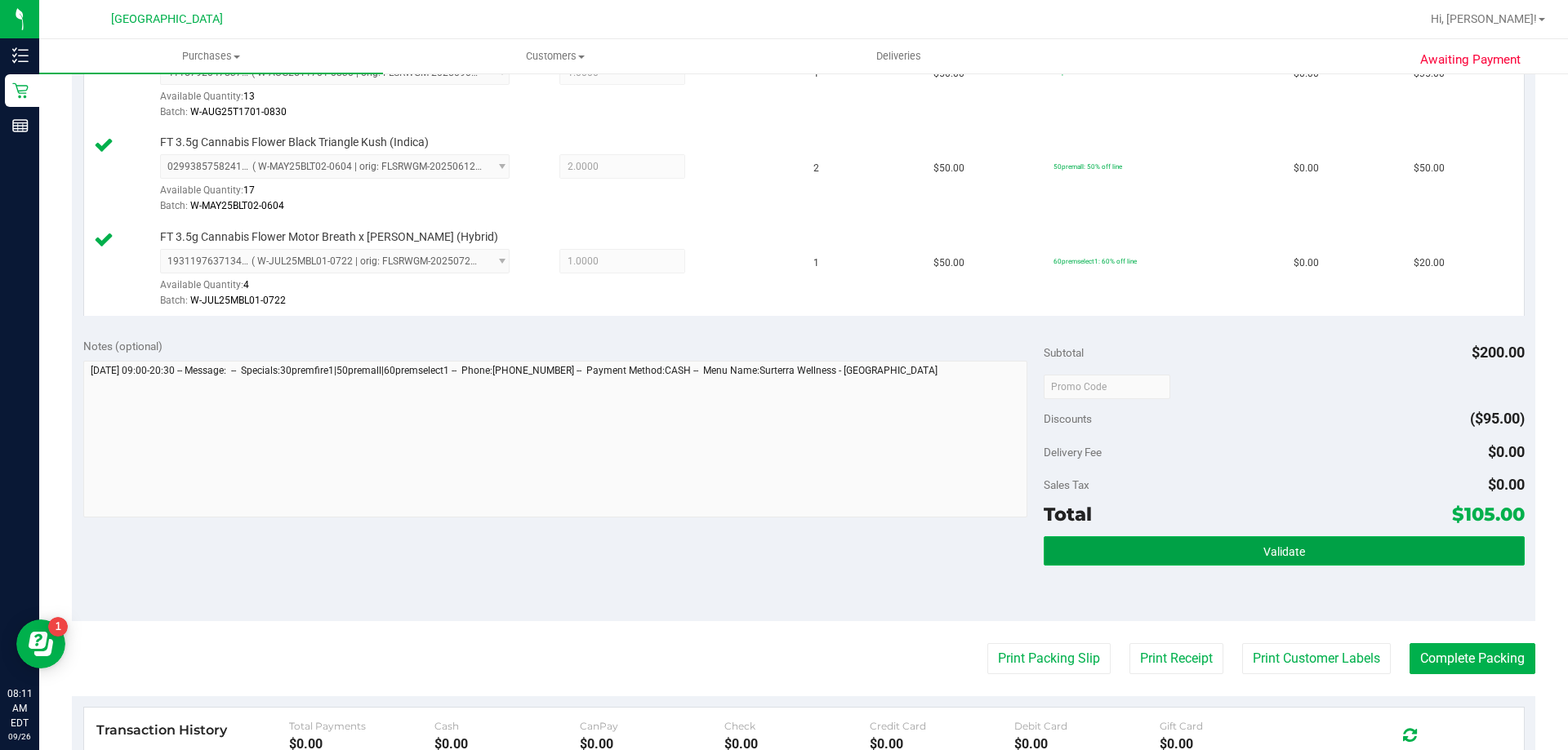
click at [1277, 551] on span "Validate" at bounding box center [1284, 552] width 42 height 13
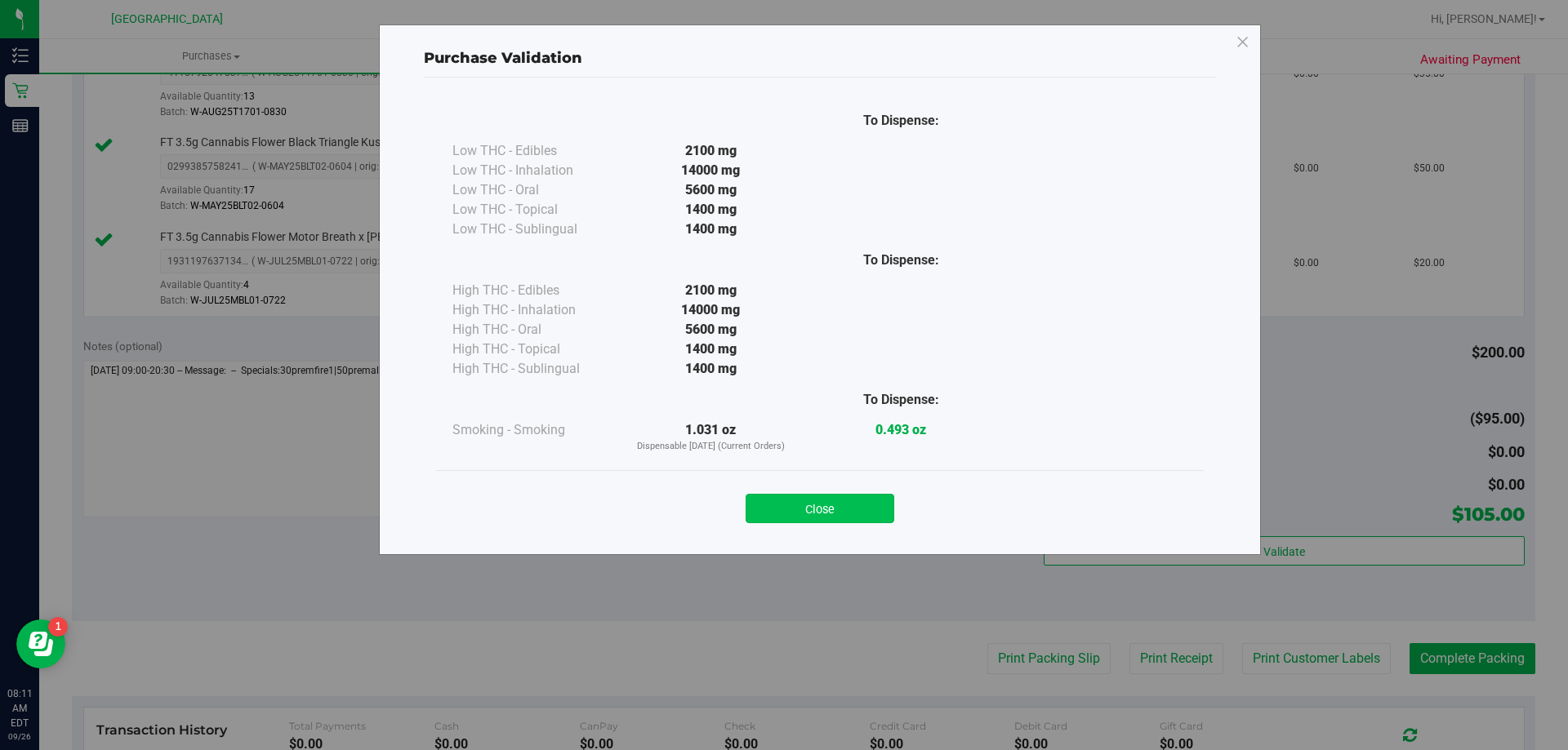
click at [876, 513] on button "Close" at bounding box center [820, 508] width 149 height 29
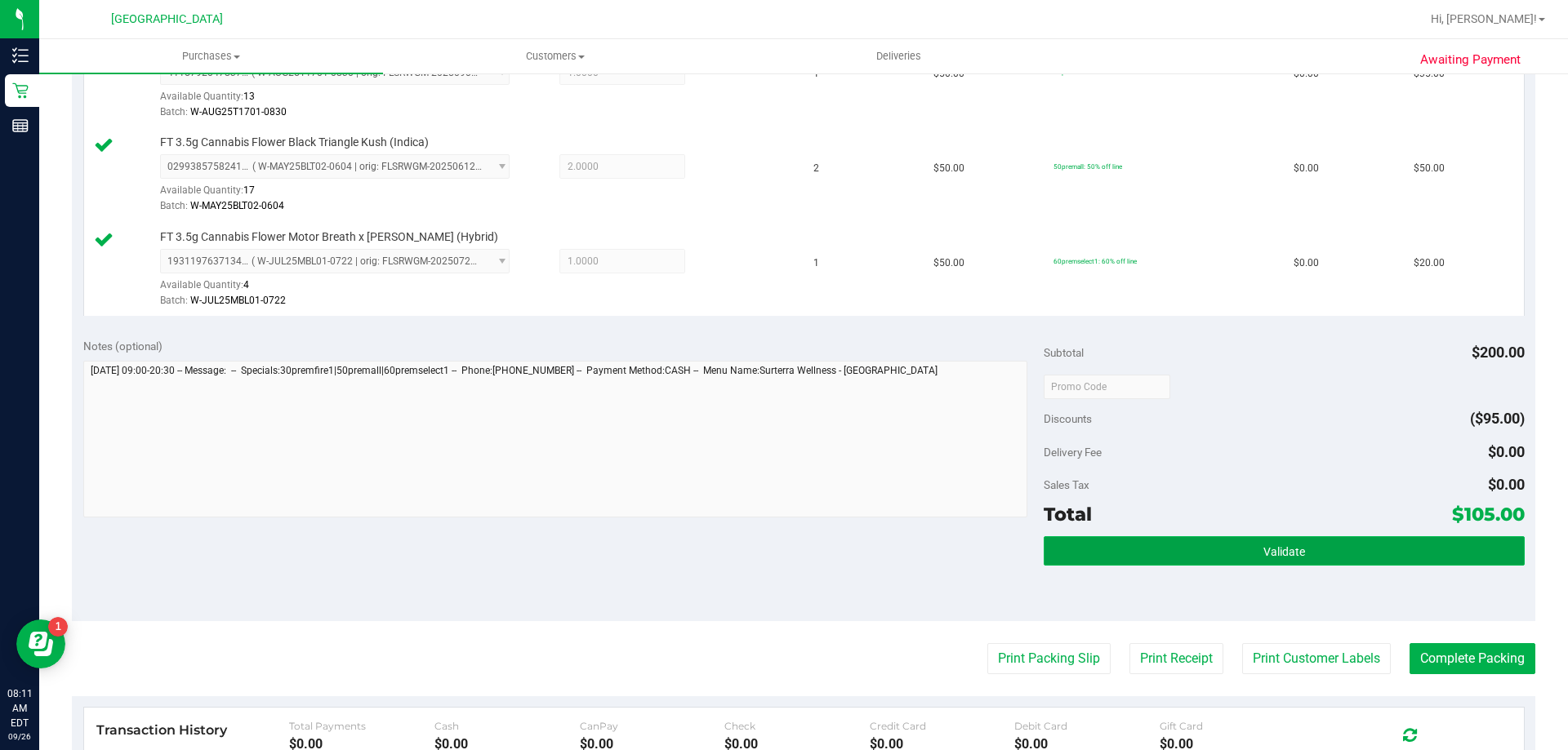
click at [1216, 537] on button "Validate" at bounding box center [1284, 551] width 481 height 29
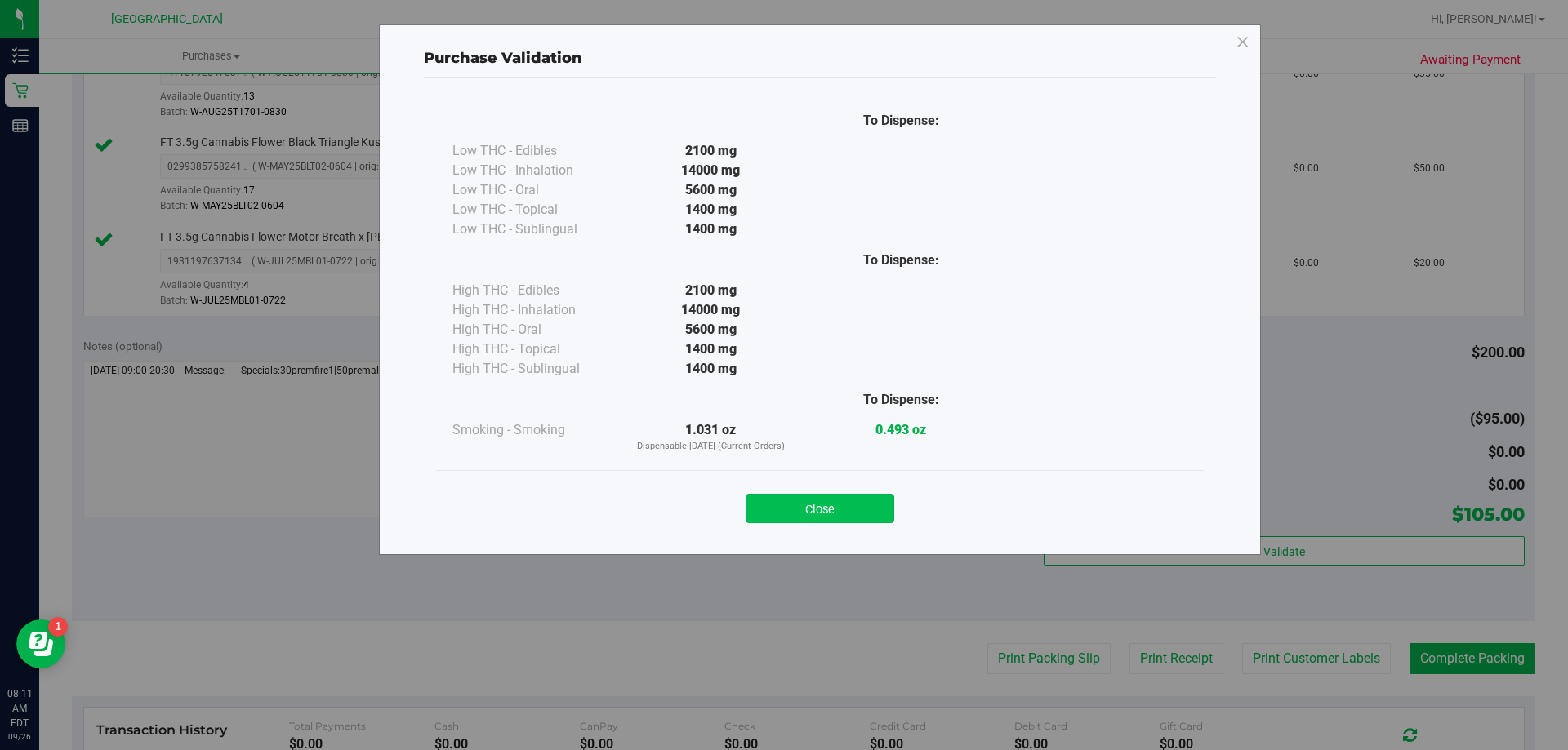
click at [846, 510] on button "Close" at bounding box center [820, 508] width 149 height 29
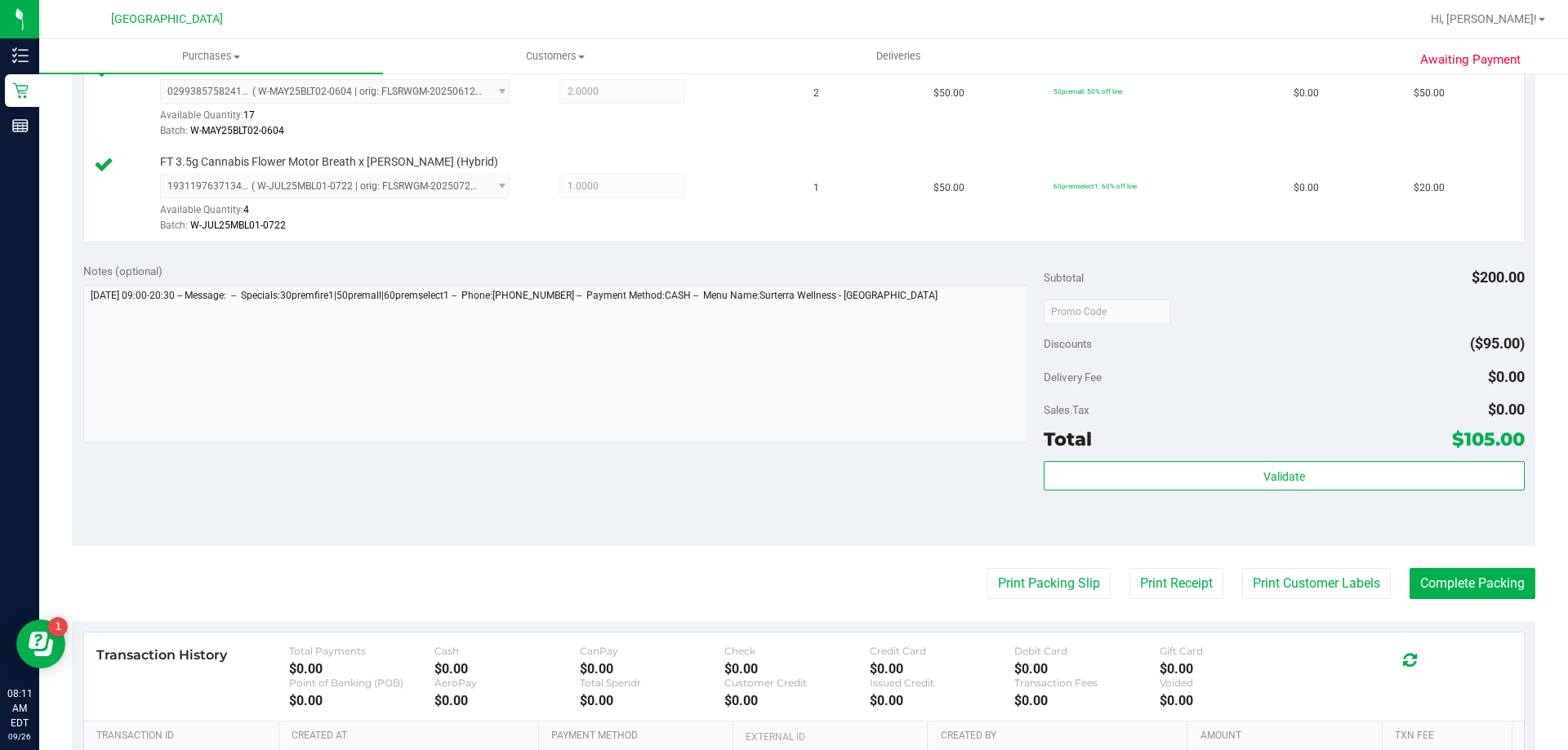
scroll to position [572, 0]
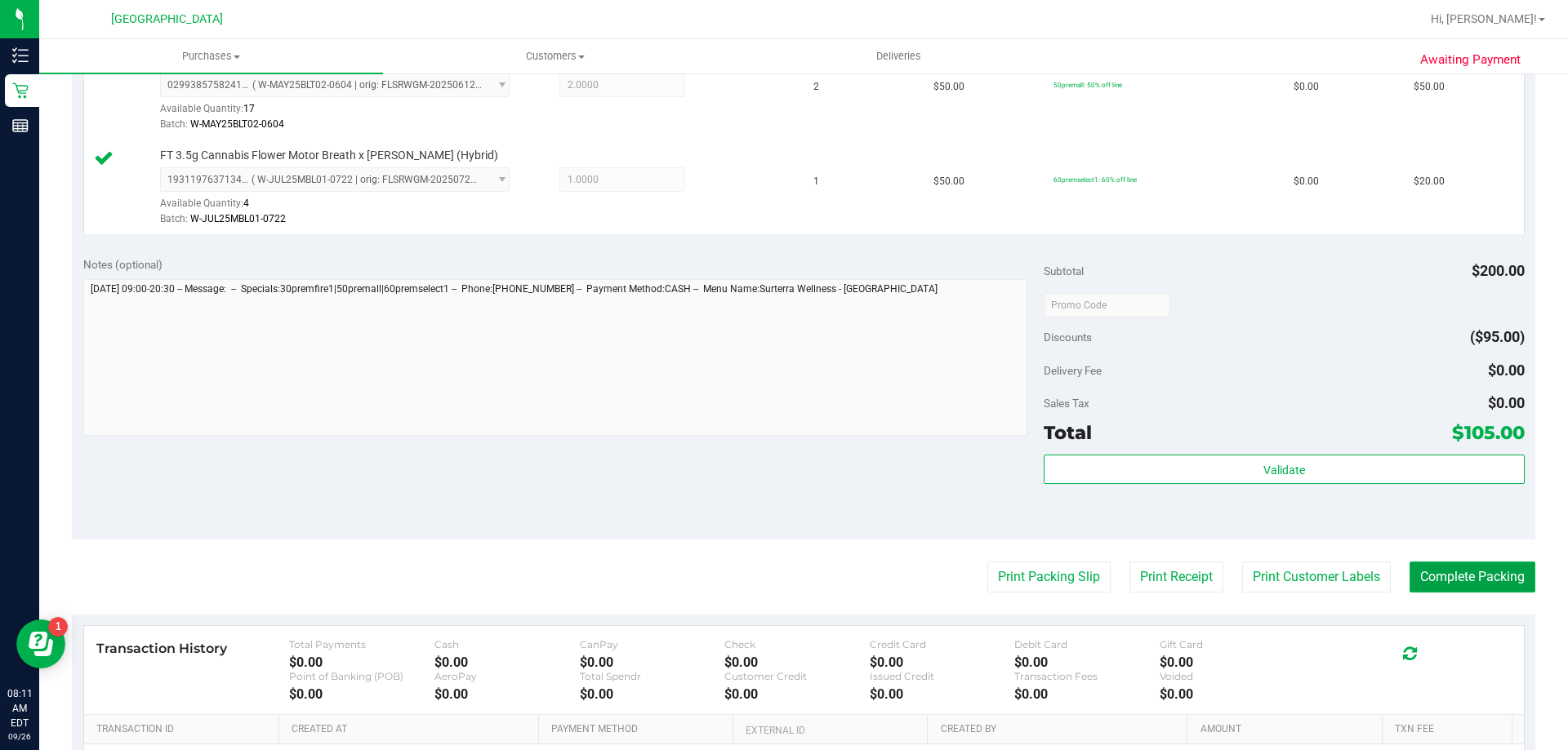
click at [1409, 572] on button "Complete Packing" at bounding box center [1472, 577] width 126 height 31
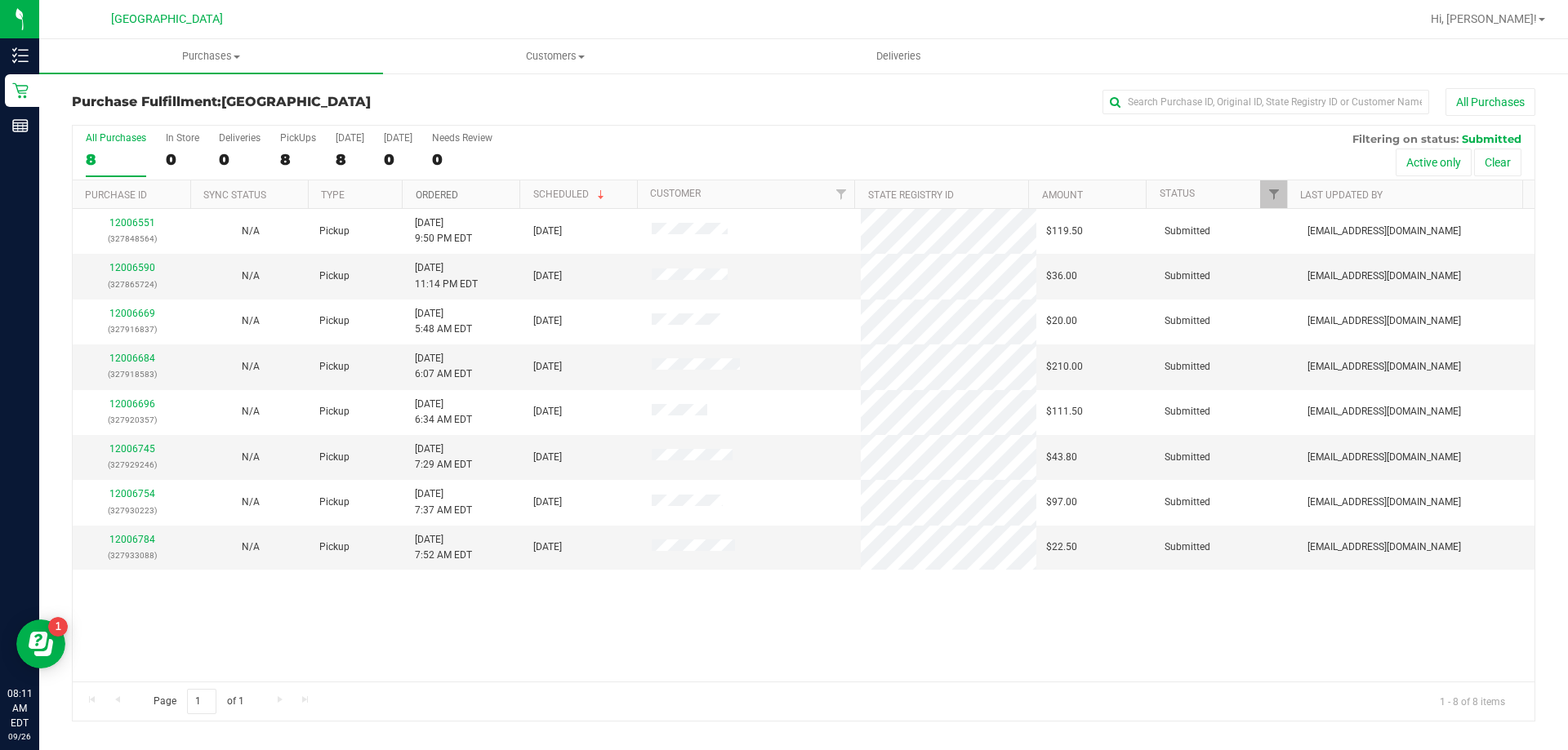
click at [425, 198] on link "Ordered" at bounding box center [436, 195] width 43 height 12
click at [149, 266] on link "12006590" at bounding box center [132, 268] width 46 height 12
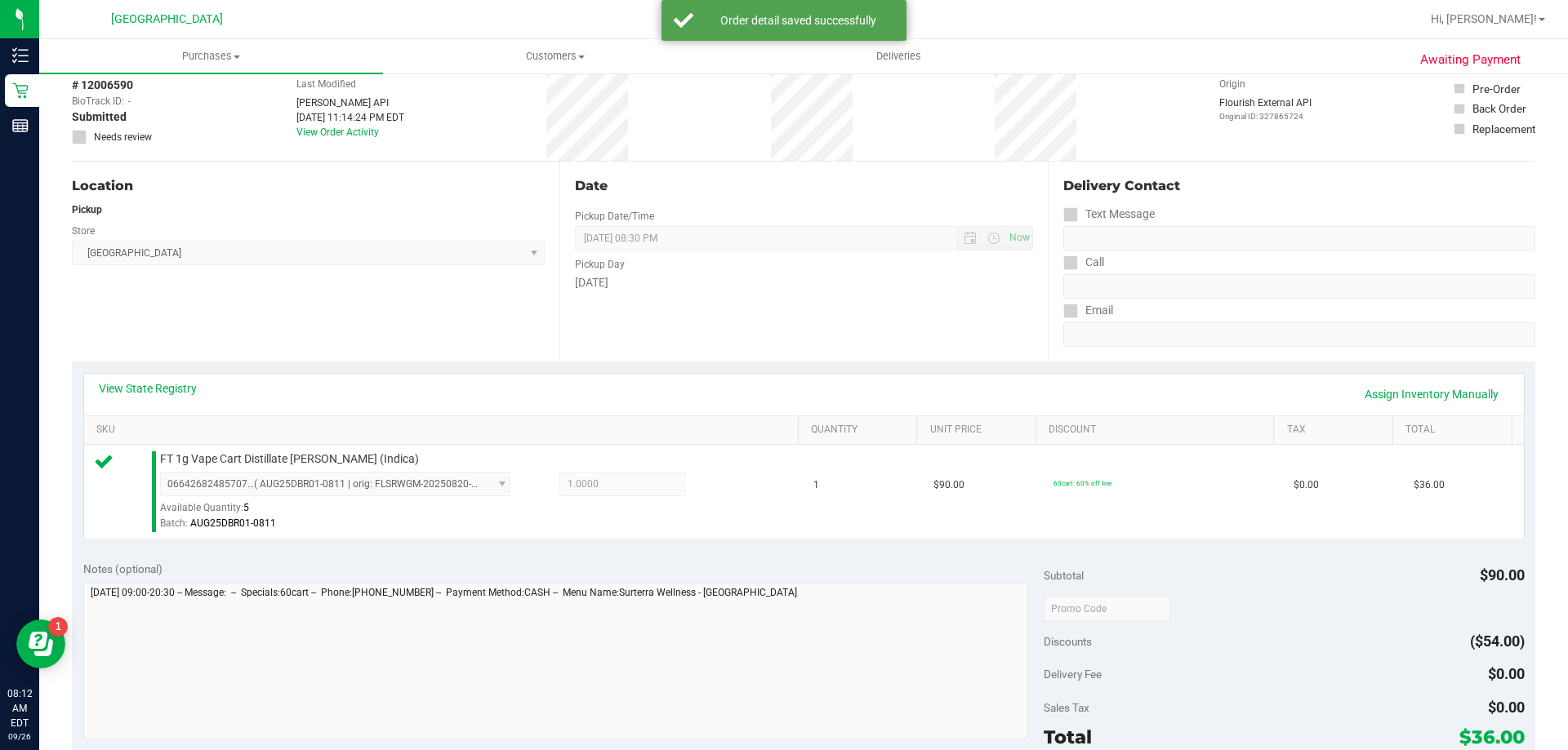
scroll to position [245, 0]
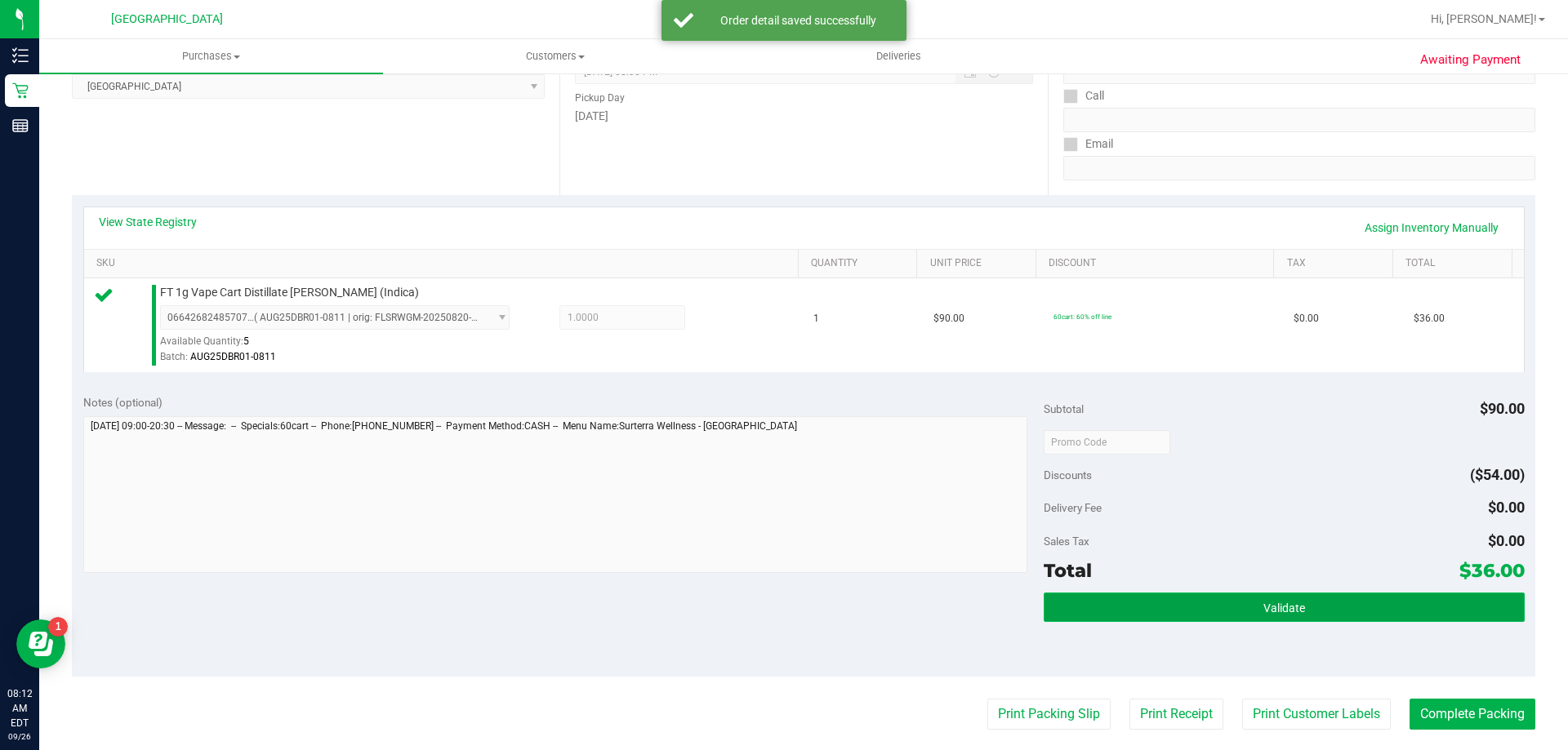
click at [1196, 596] on button "Validate" at bounding box center [1284, 607] width 481 height 29
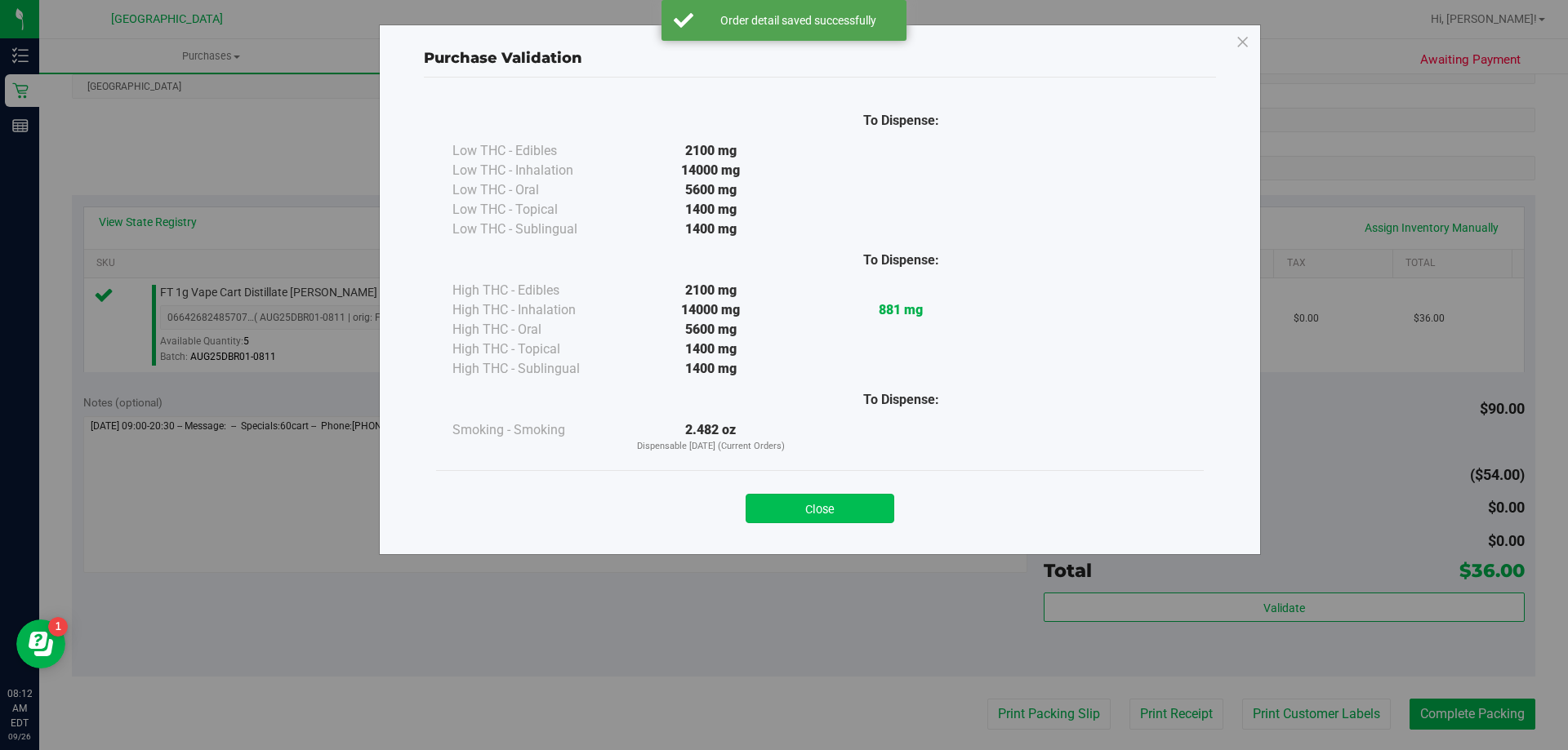
click at [882, 510] on button "Close" at bounding box center [820, 508] width 149 height 29
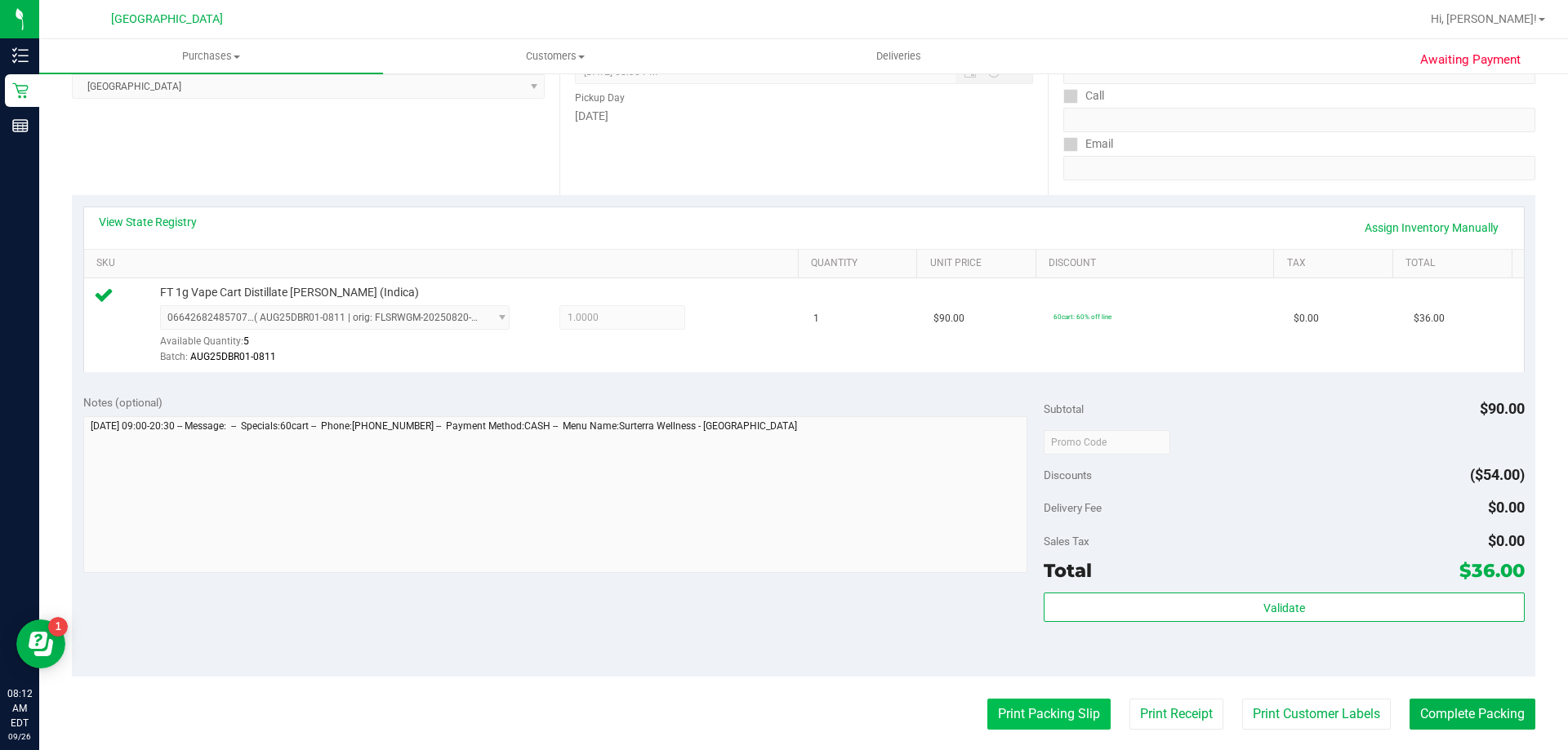
click at [998, 700] on button "Print Packing Slip" at bounding box center [1048, 714] width 123 height 31
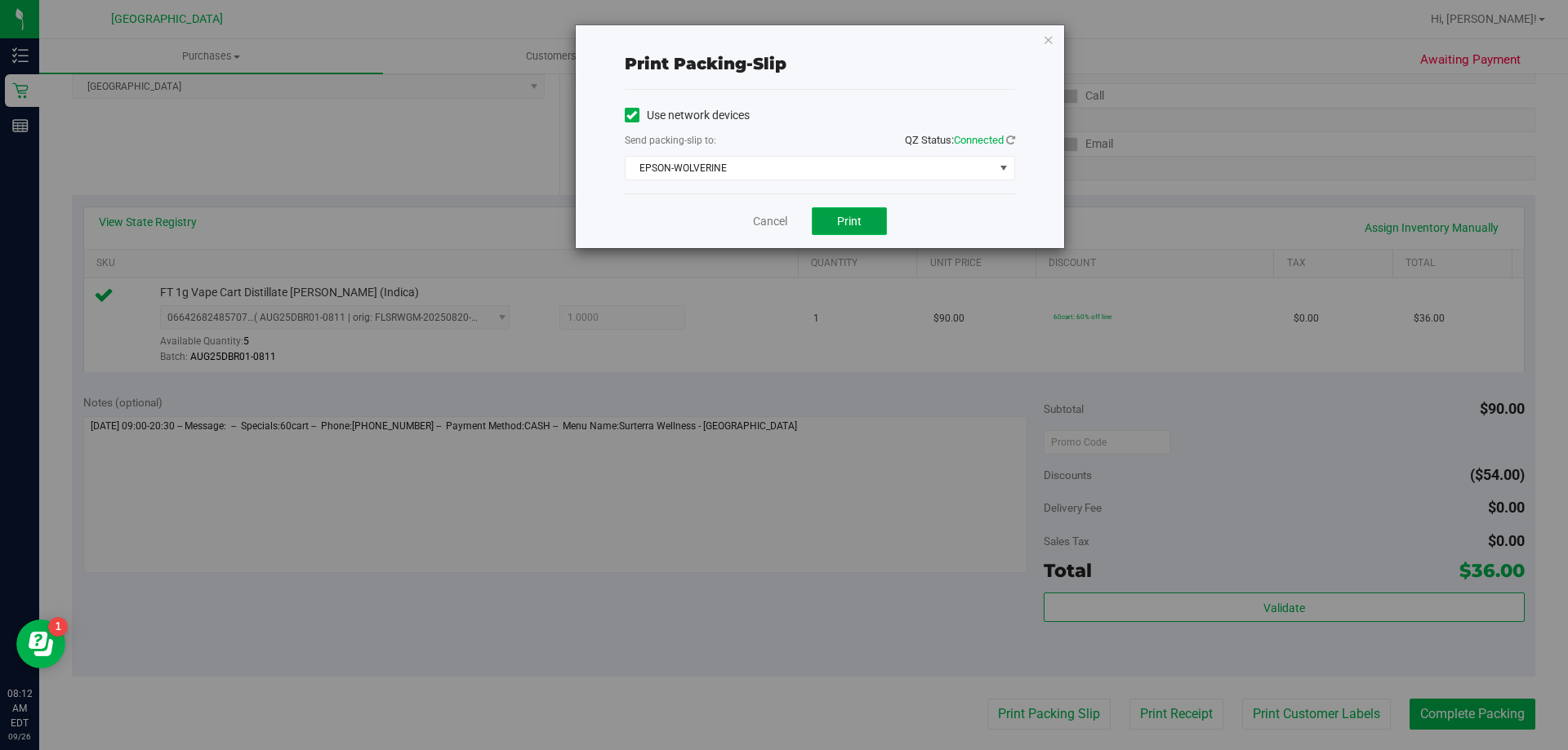
click at [849, 218] on span "Print" at bounding box center [849, 222] width 24 height 13
click at [1044, 39] on icon "button" at bounding box center [1049, 39] width 12 height 19
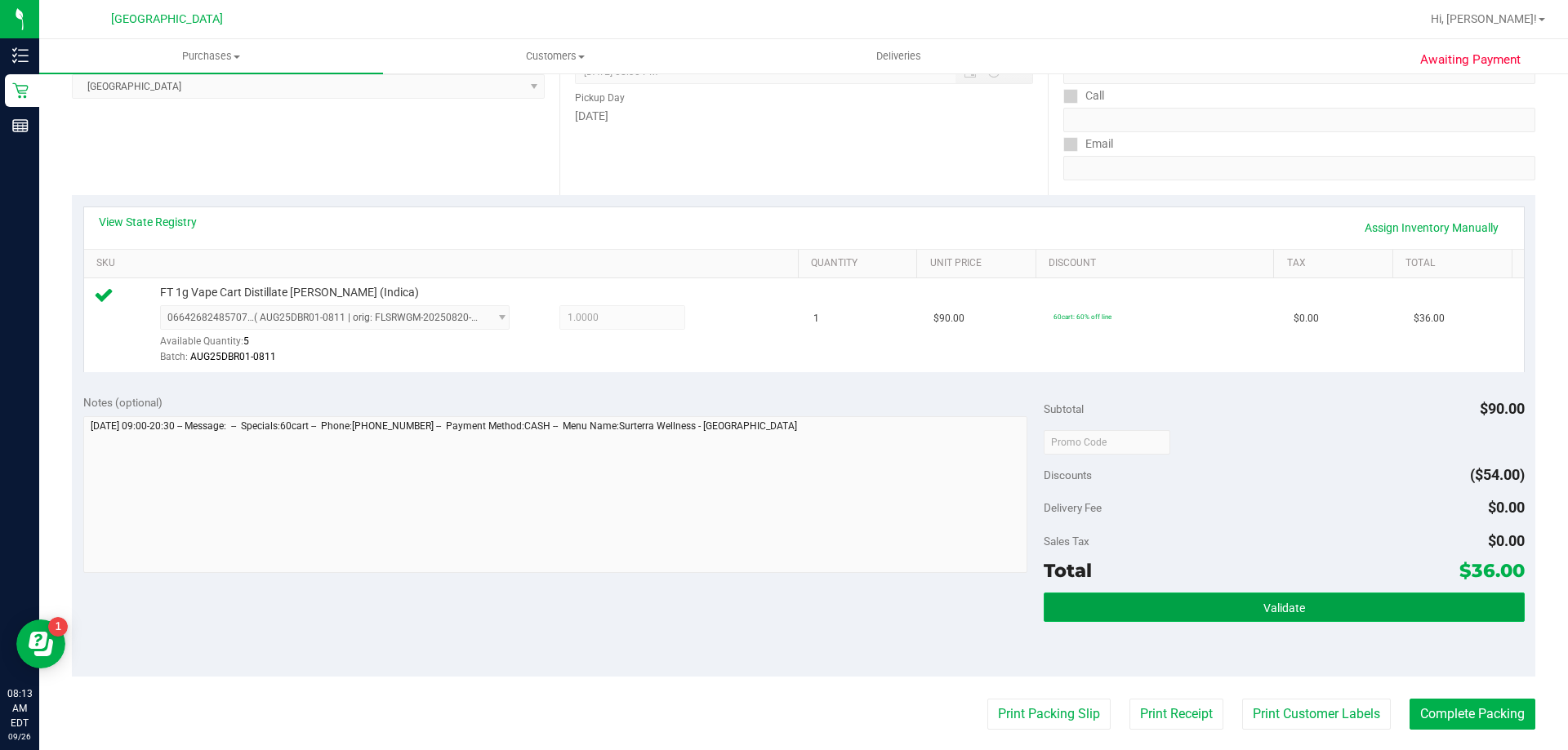
click at [1290, 607] on span "Validate" at bounding box center [1284, 609] width 42 height 13
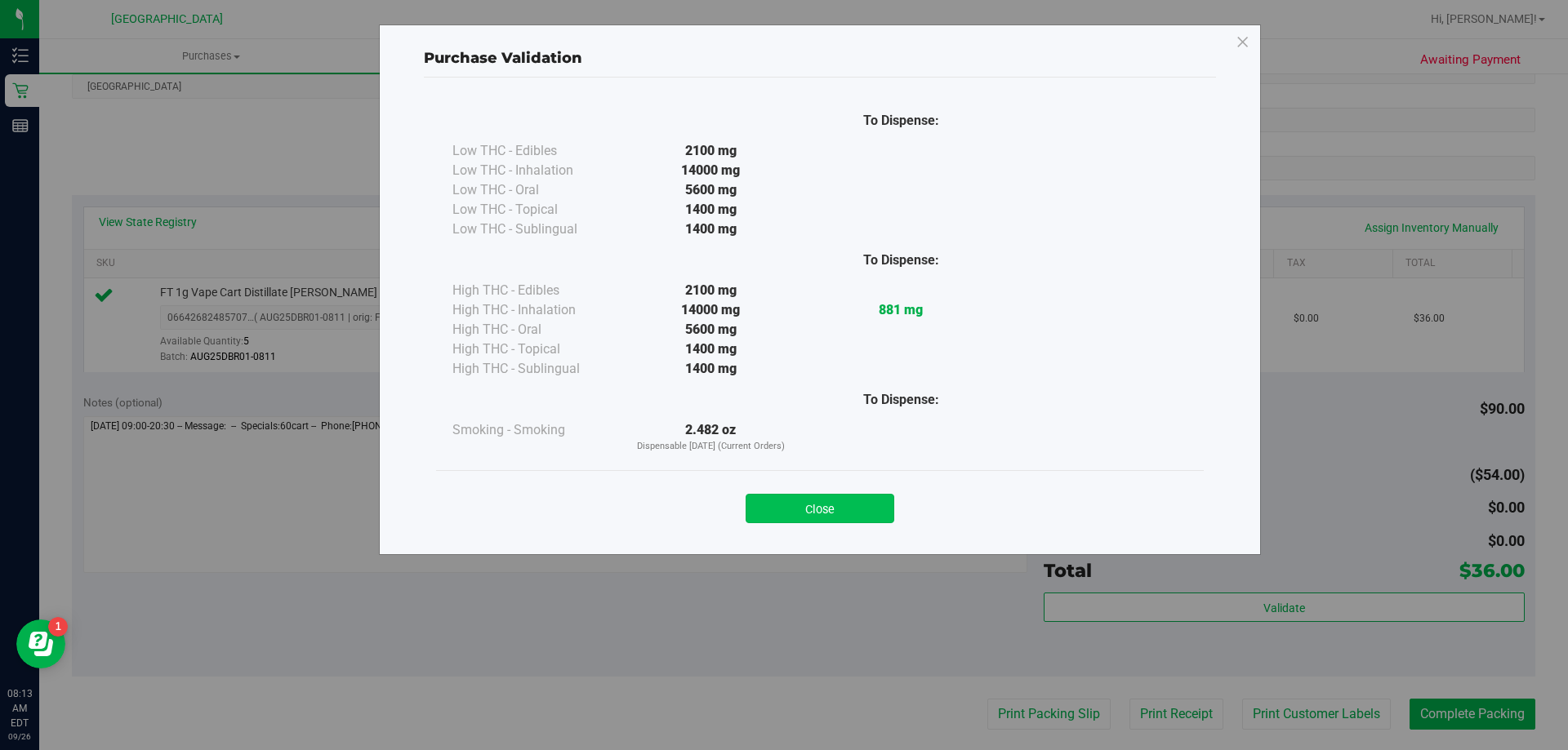
click at [872, 511] on button "Close" at bounding box center [820, 508] width 149 height 29
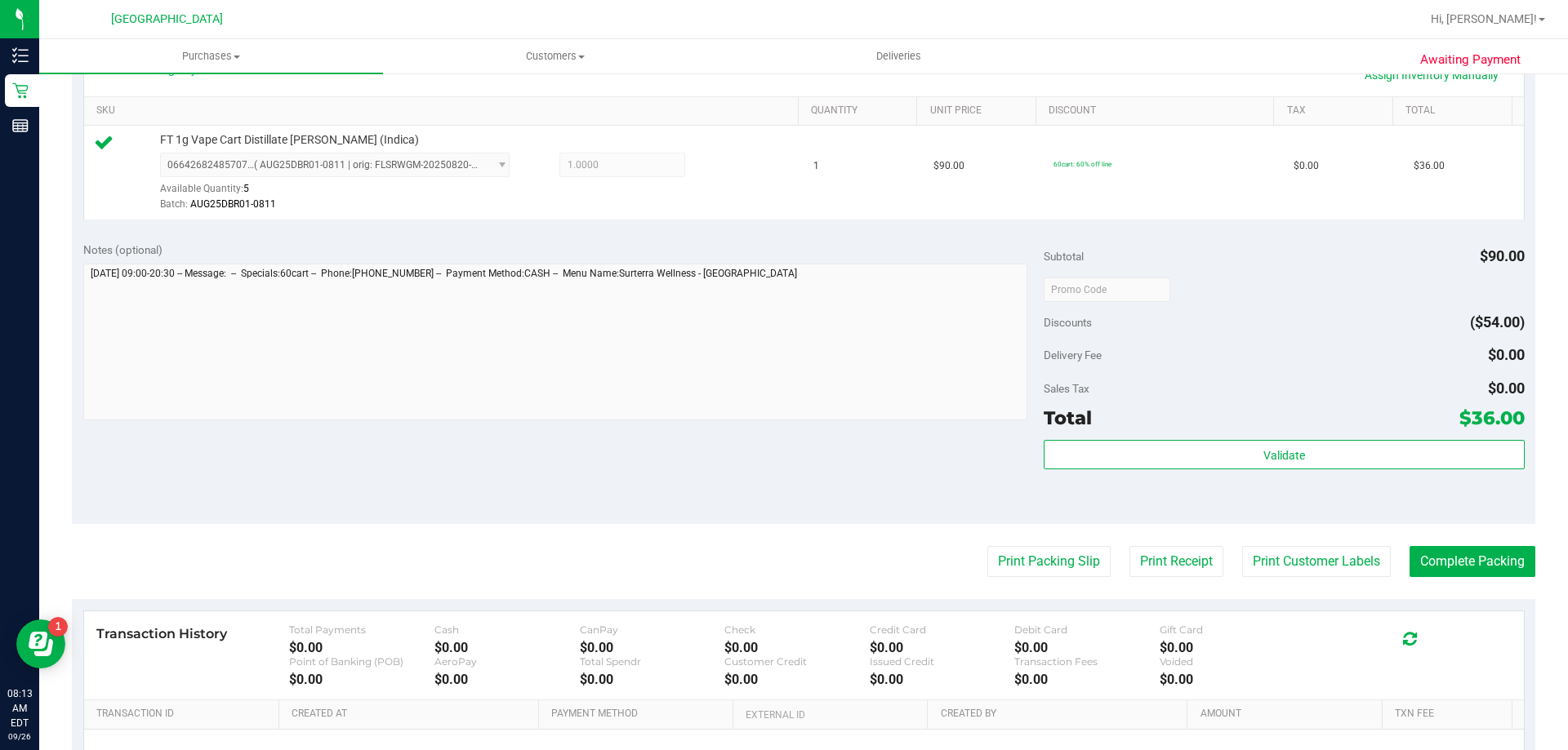
scroll to position [408, 0]
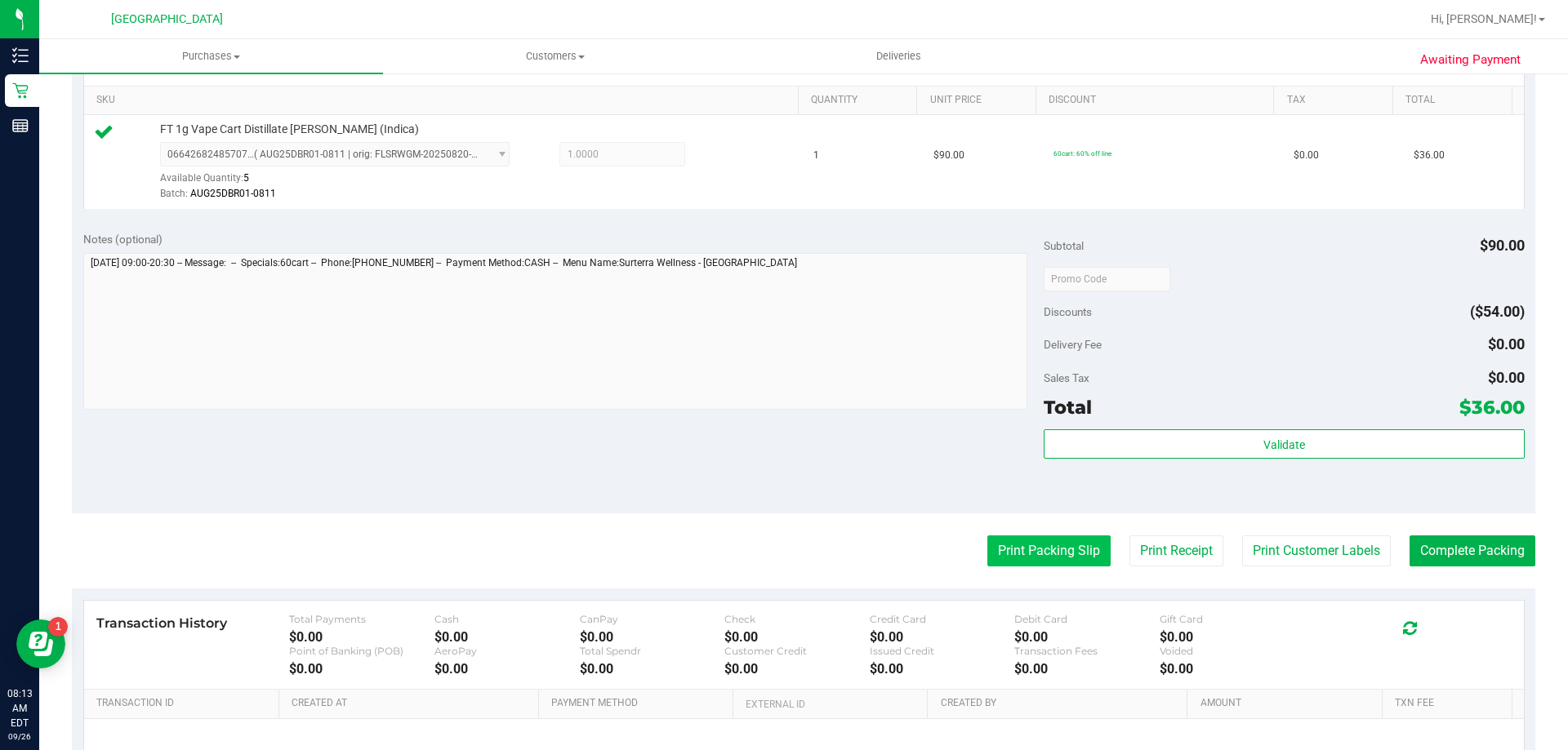
click at [1010, 556] on button "Print Packing Slip" at bounding box center [1048, 551] width 123 height 31
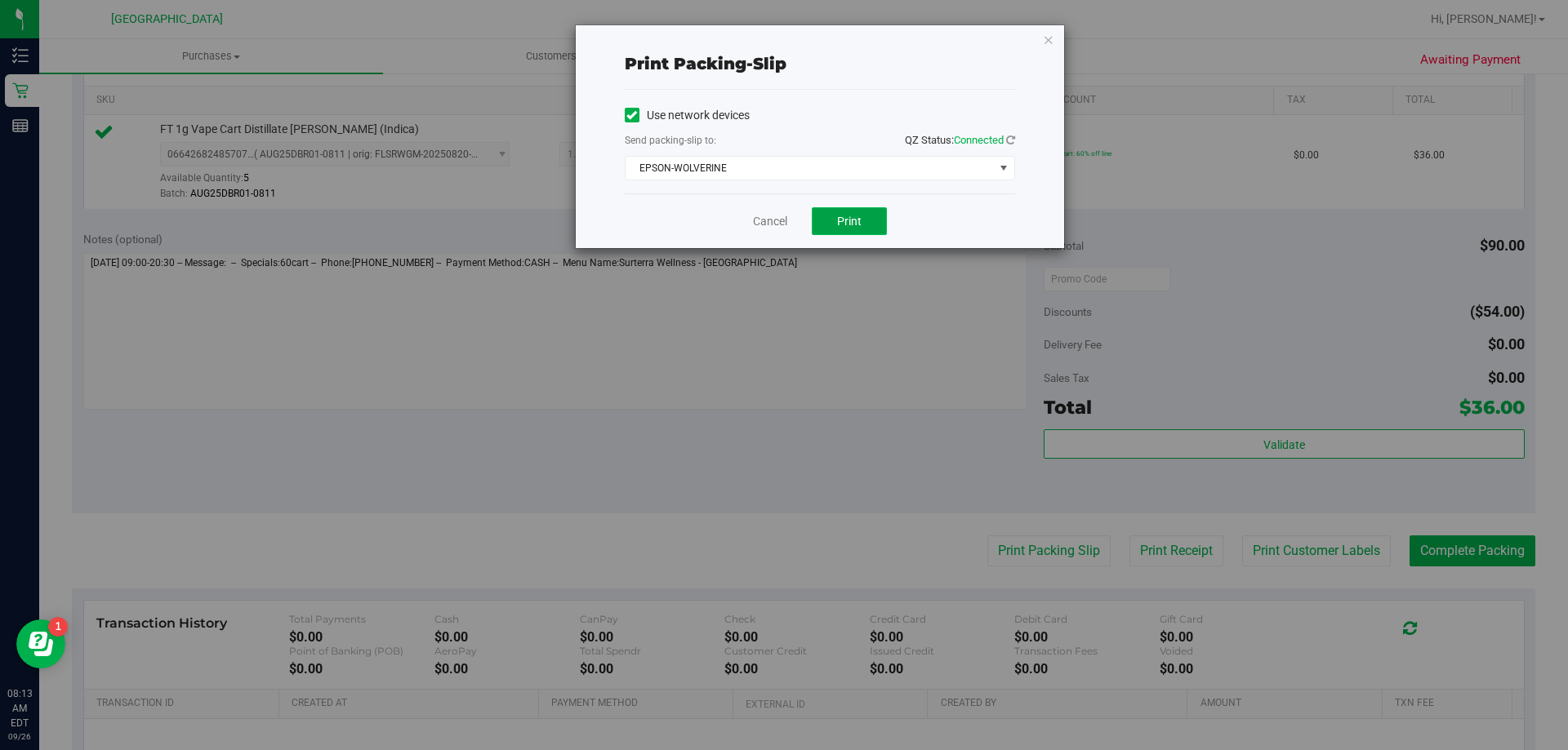
click at [843, 227] on span "Print" at bounding box center [849, 222] width 24 height 13
click at [1044, 39] on icon "button" at bounding box center [1049, 39] width 12 height 19
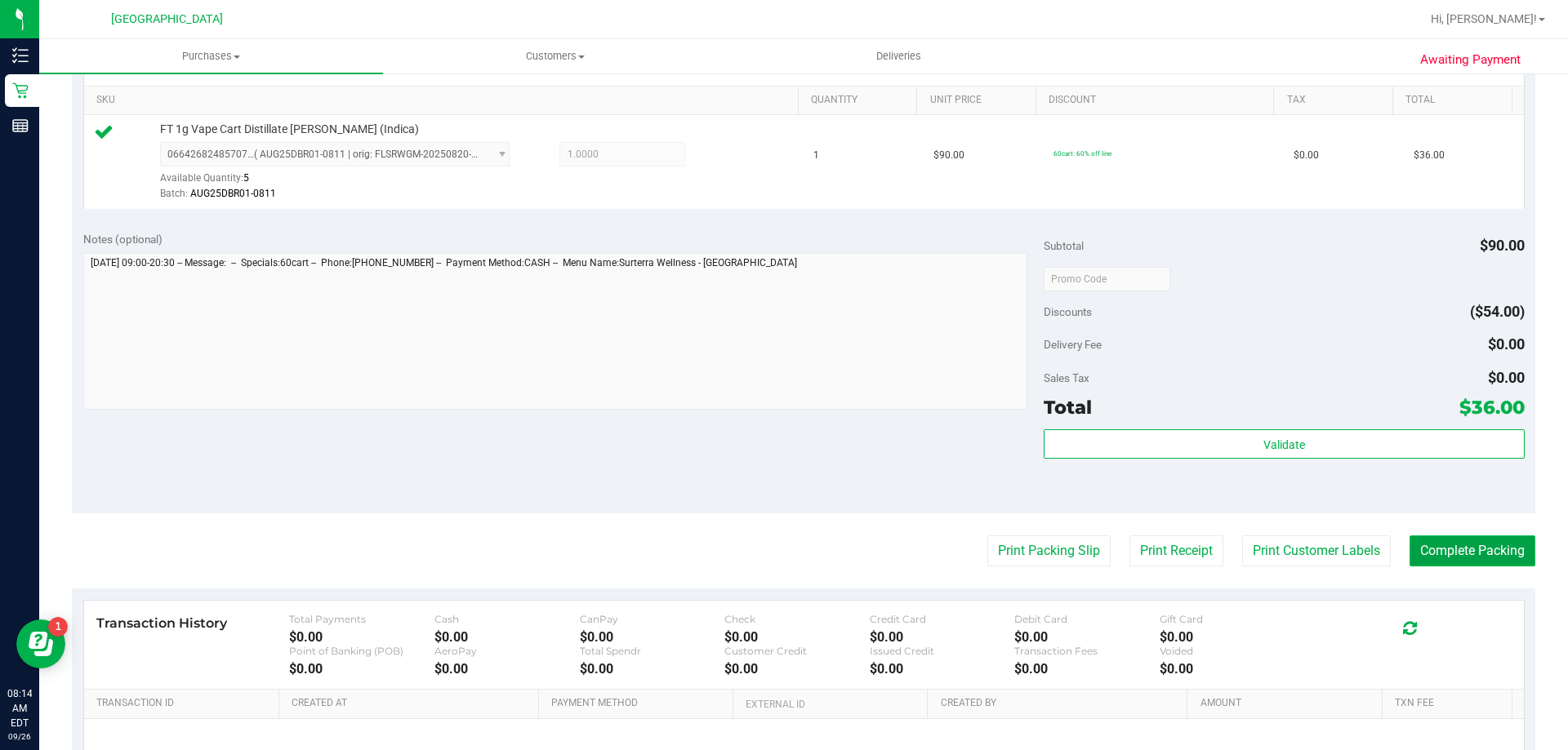
click at [1448, 544] on button "Complete Packing" at bounding box center [1472, 551] width 126 height 31
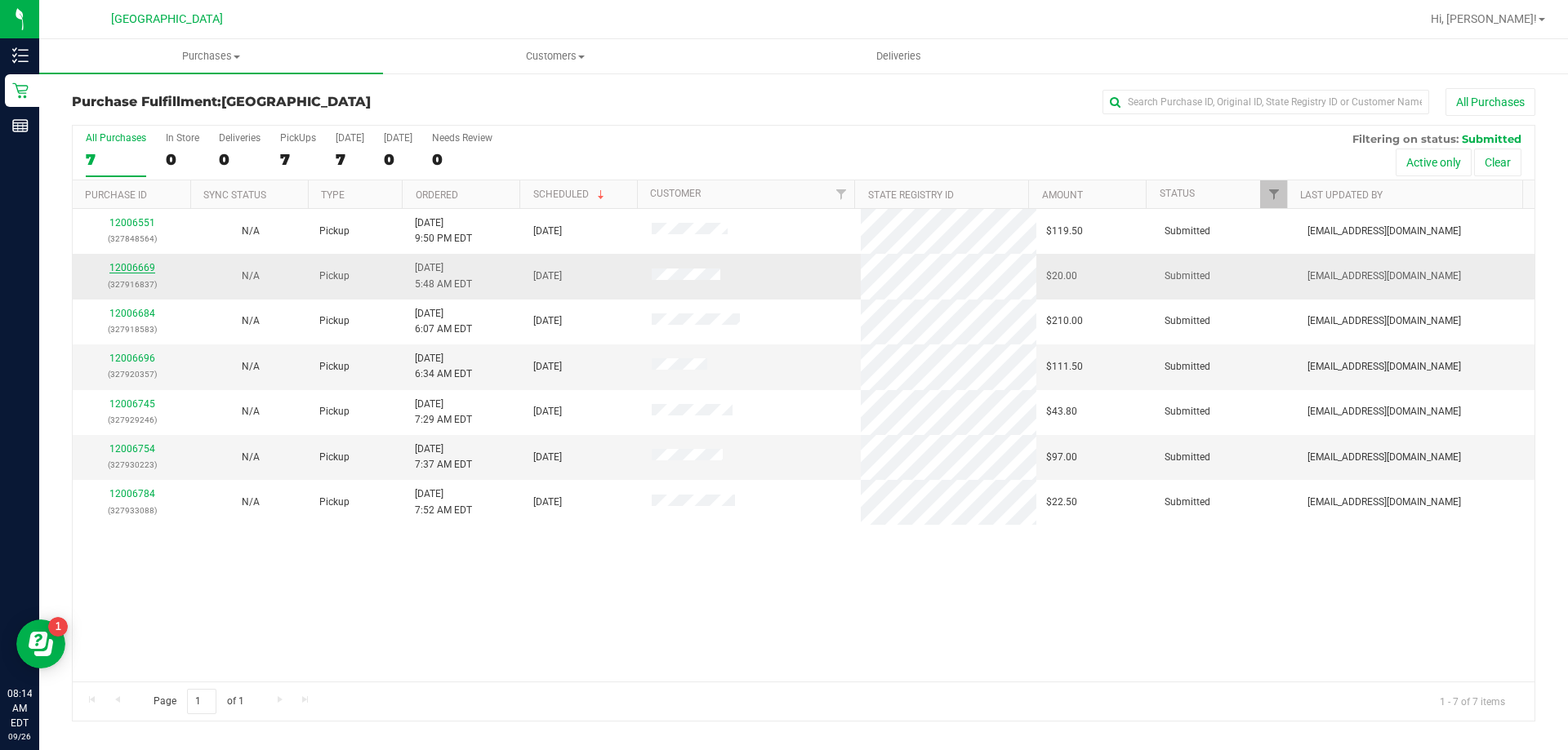
click at [137, 267] on link "12006669" at bounding box center [132, 268] width 46 height 12
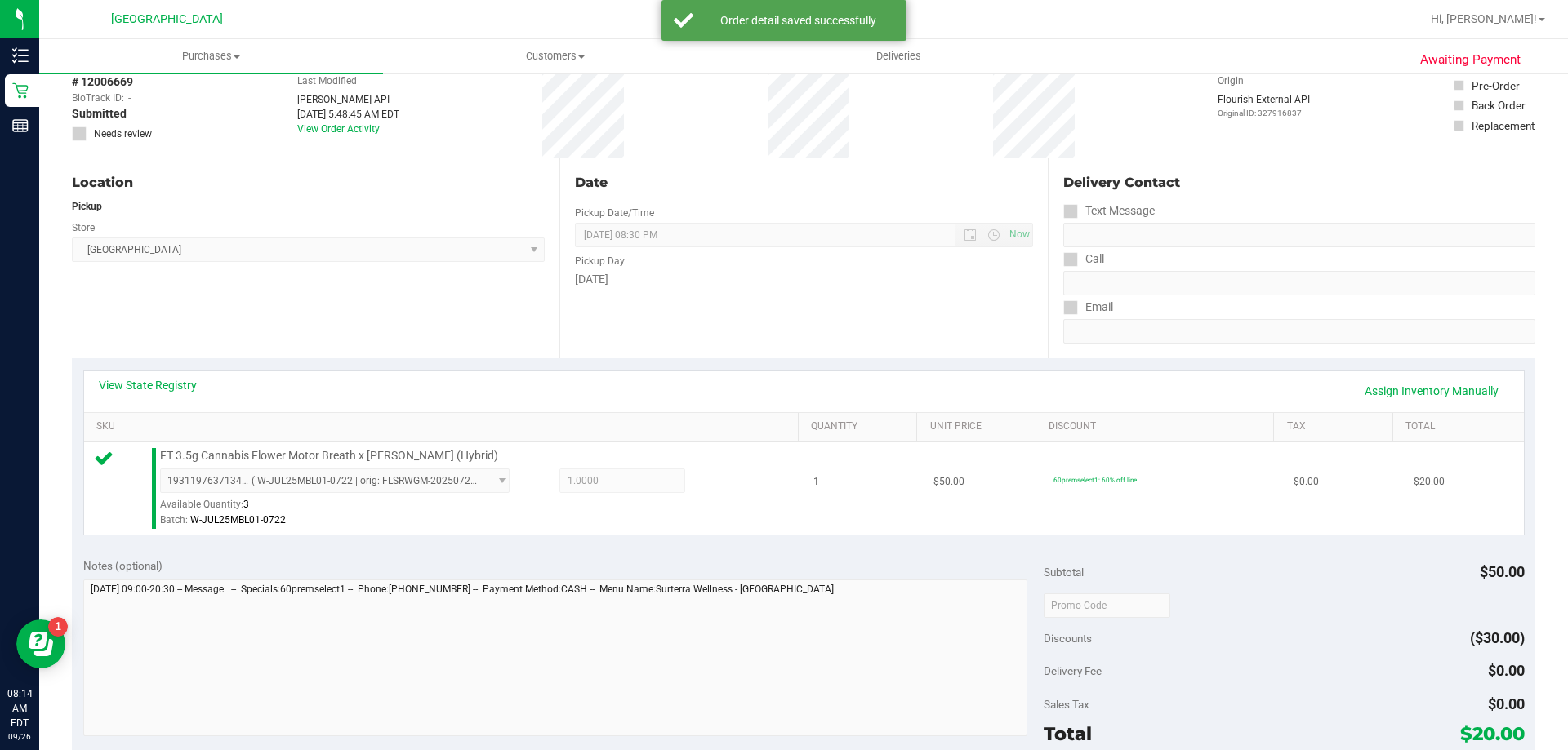
scroll to position [326, 0]
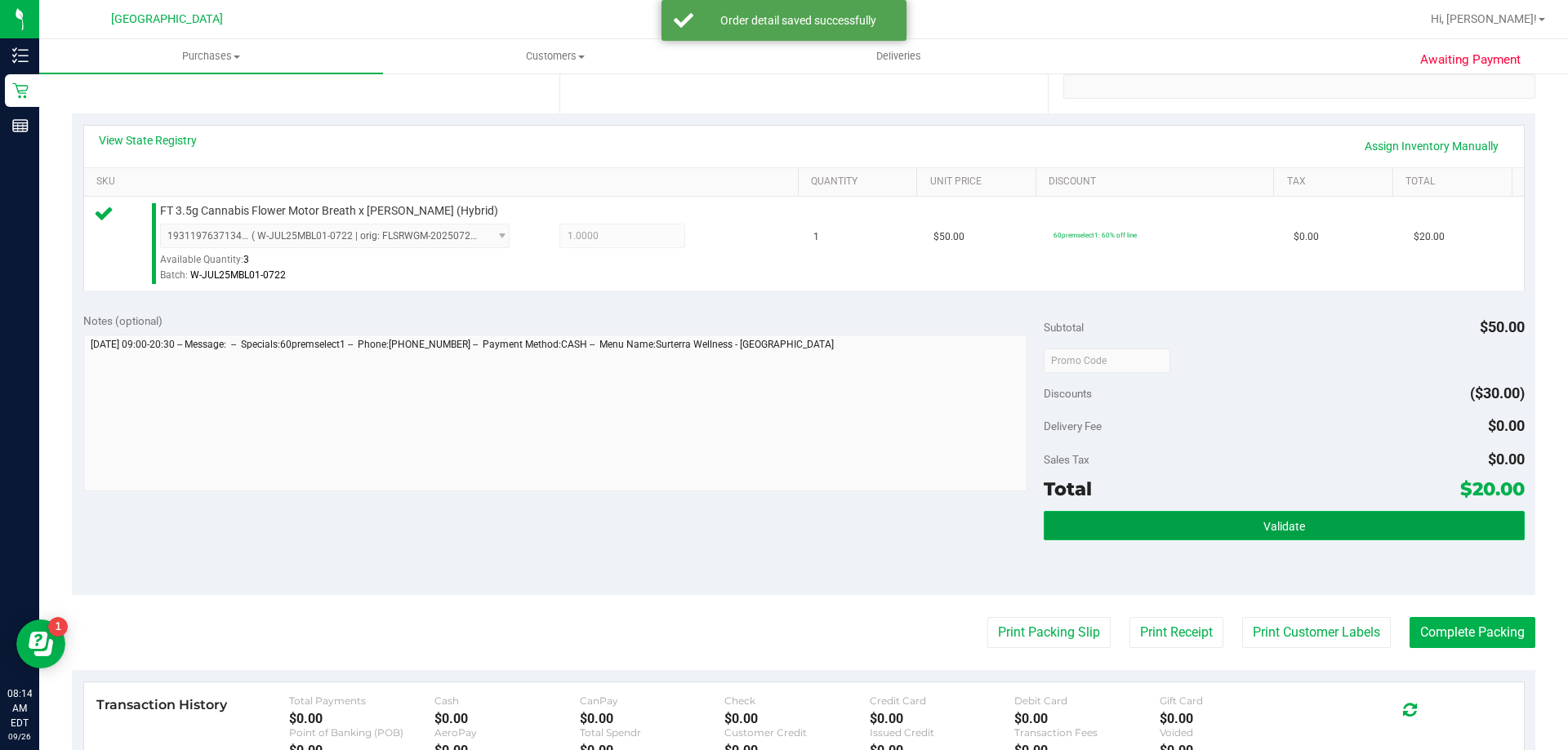
click at [1260, 535] on button "Validate" at bounding box center [1284, 526] width 481 height 29
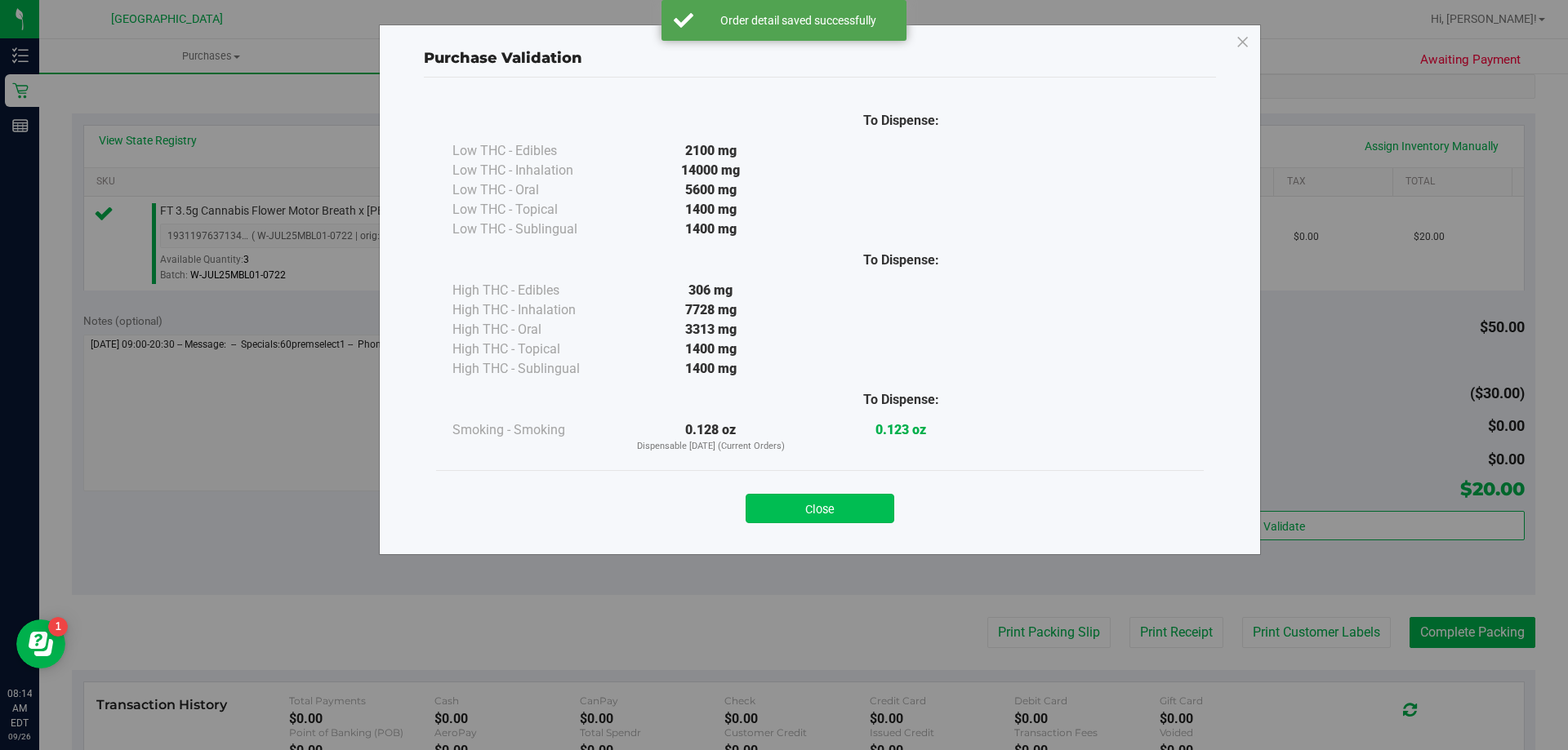
click at [867, 506] on button "Close" at bounding box center [820, 508] width 149 height 29
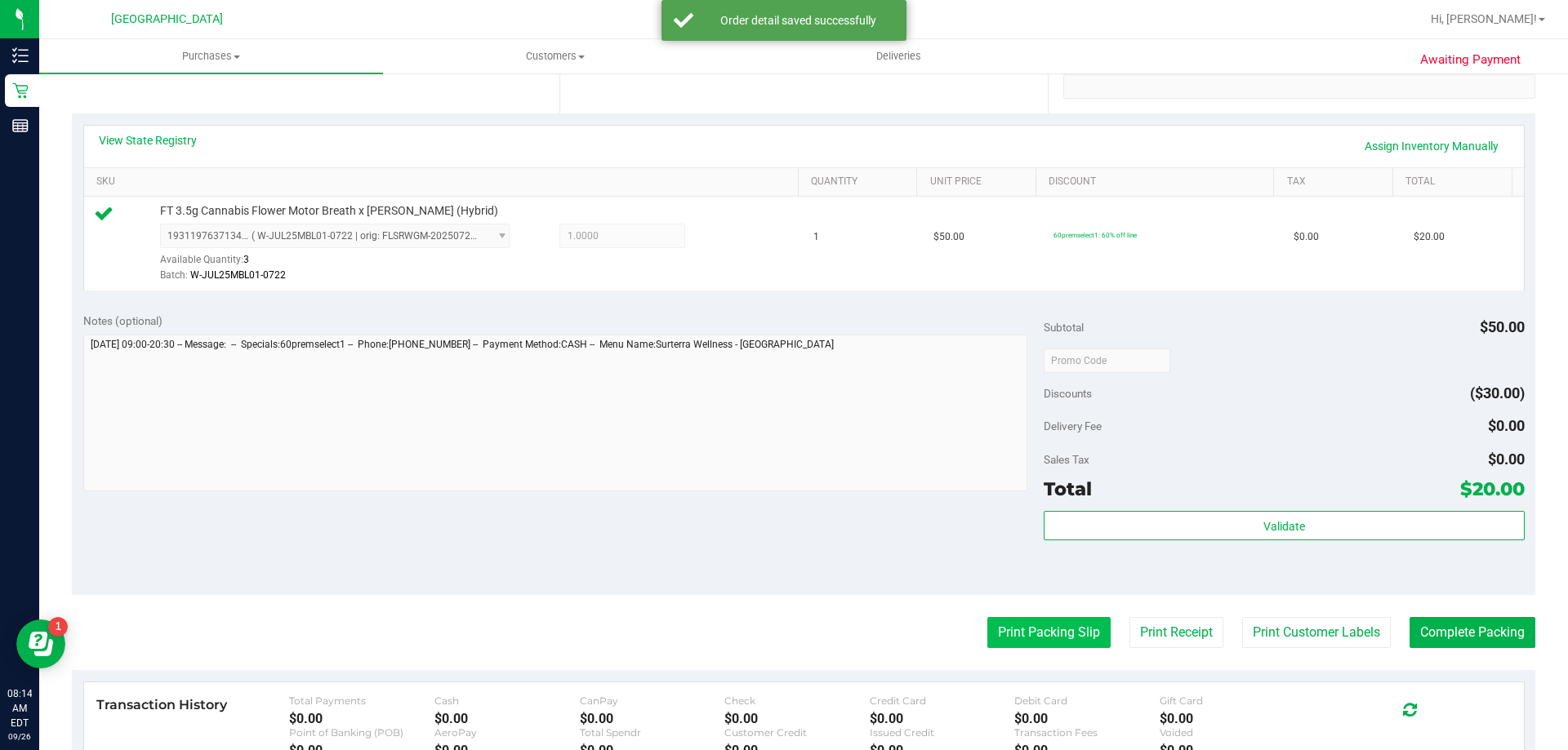
click at [1010, 634] on button "Print Packing Slip" at bounding box center [1048, 632] width 123 height 31
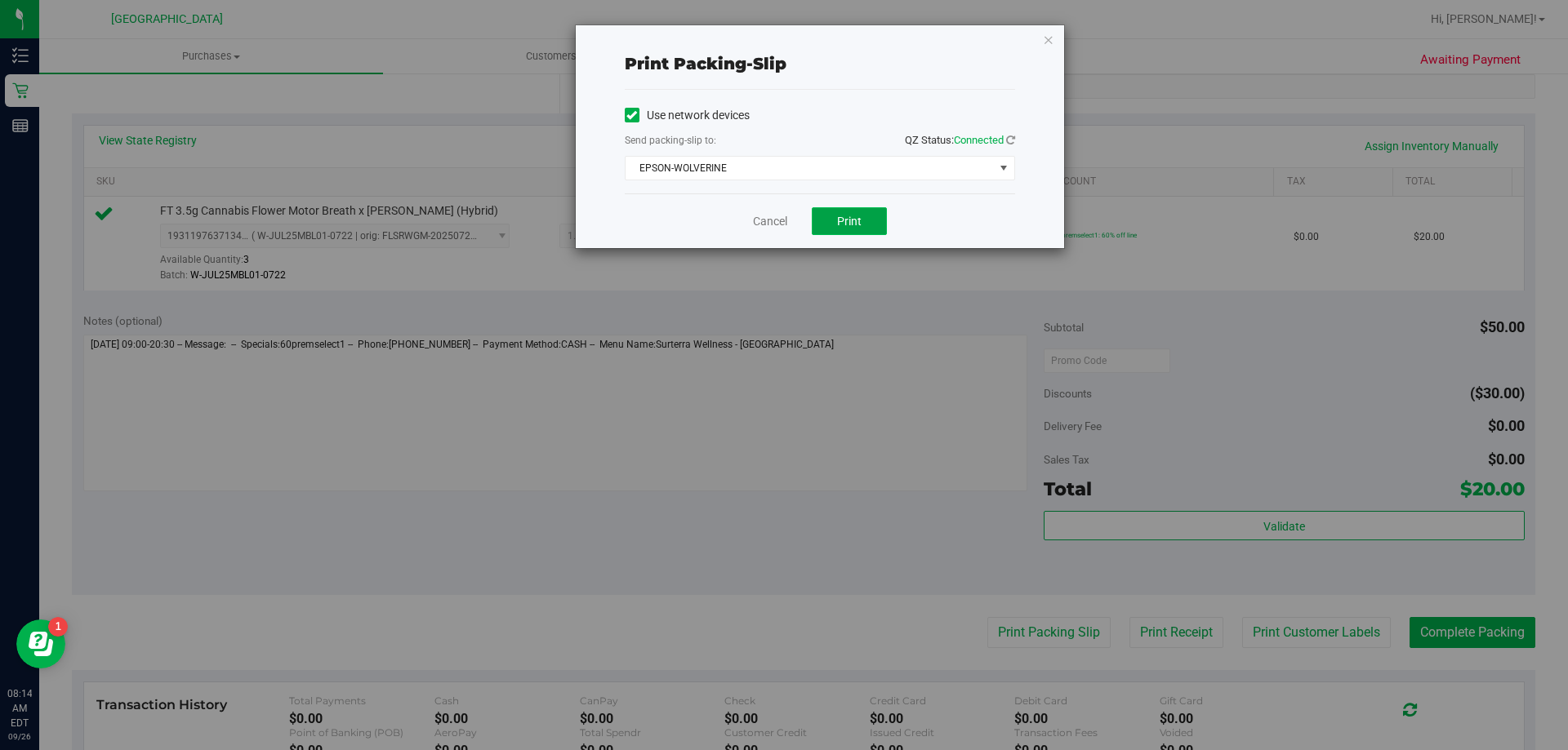
click at [862, 218] on button "Print" at bounding box center [850, 221] width 75 height 28
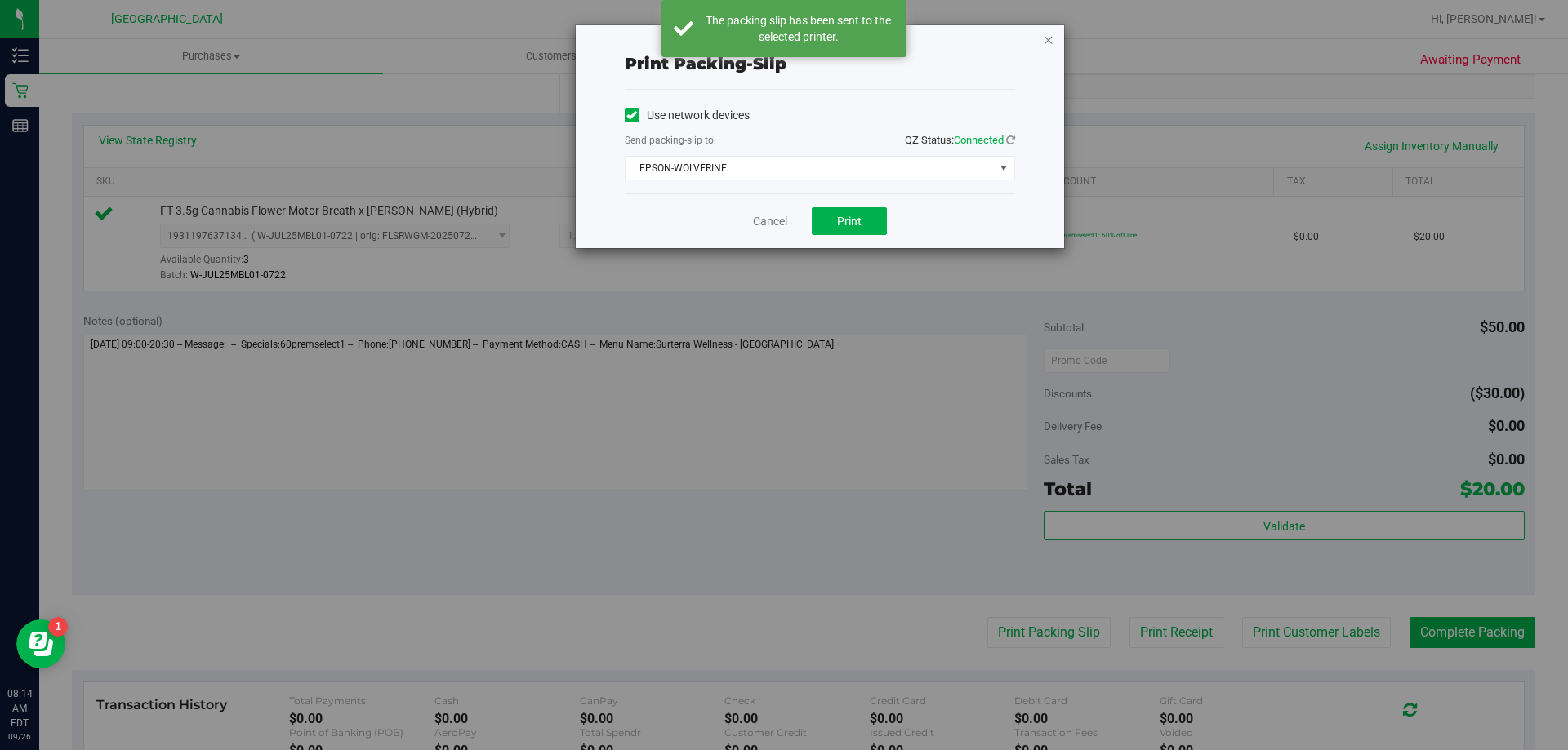
click at [1049, 41] on icon "button" at bounding box center [1049, 39] width 12 height 19
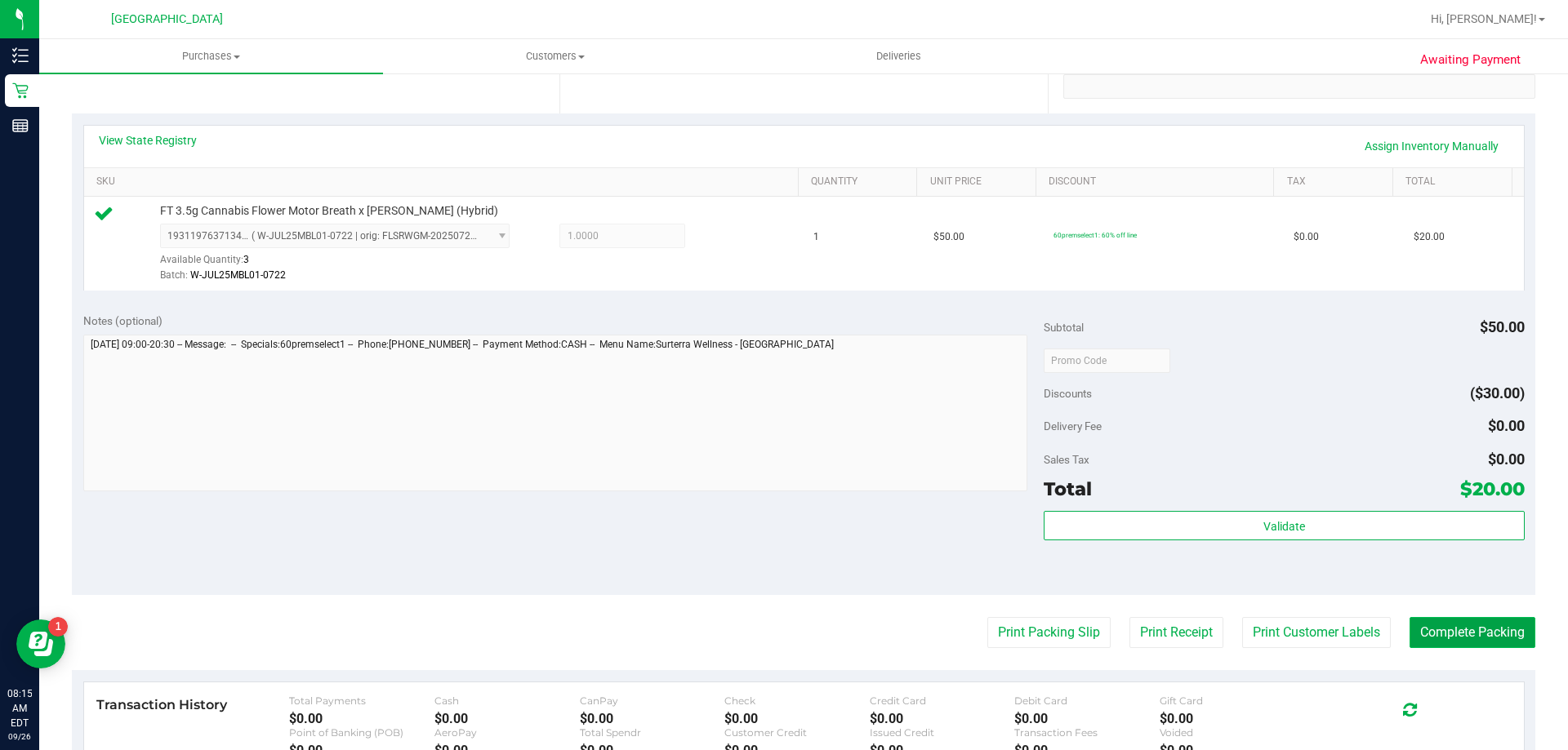
click at [1437, 637] on button "Complete Packing" at bounding box center [1472, 632] width 126 height 31
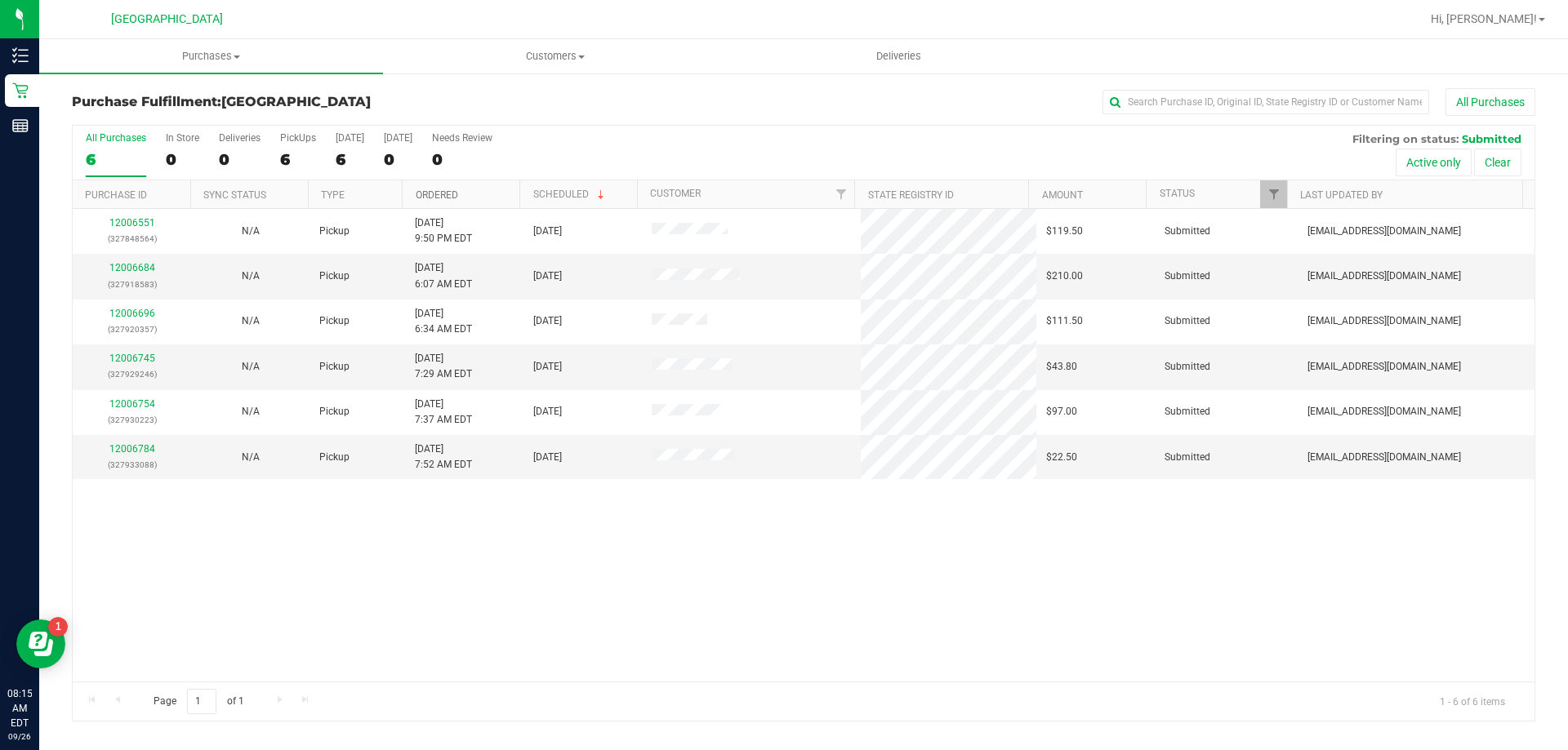
click at [450, 200] on link "Ordered" at bounding box center [436, 195] width 43 height 12
click at [143, 272] on link "12006684" at bounding box center [132, 268] width 46 height 12
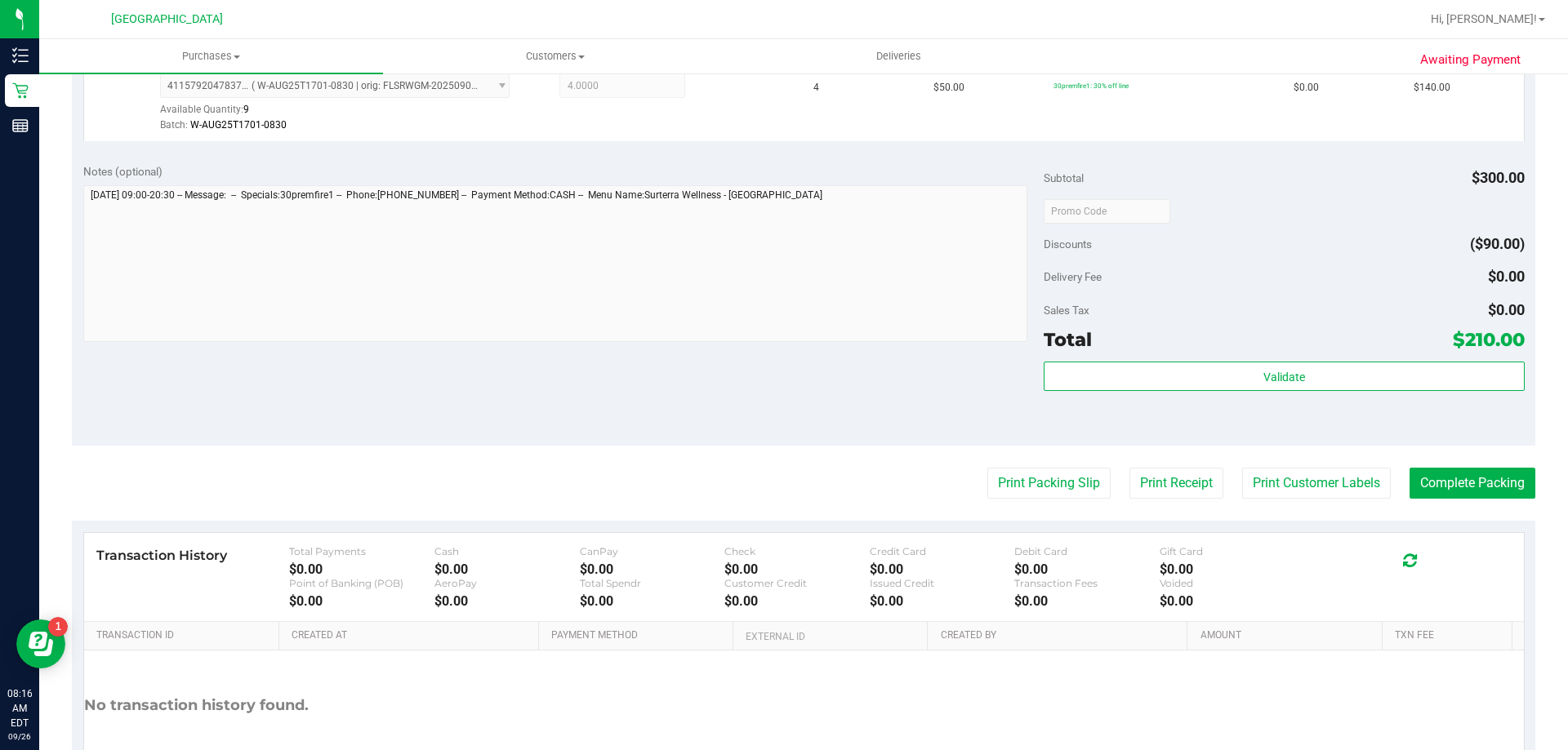
scroll to position [572, 0]
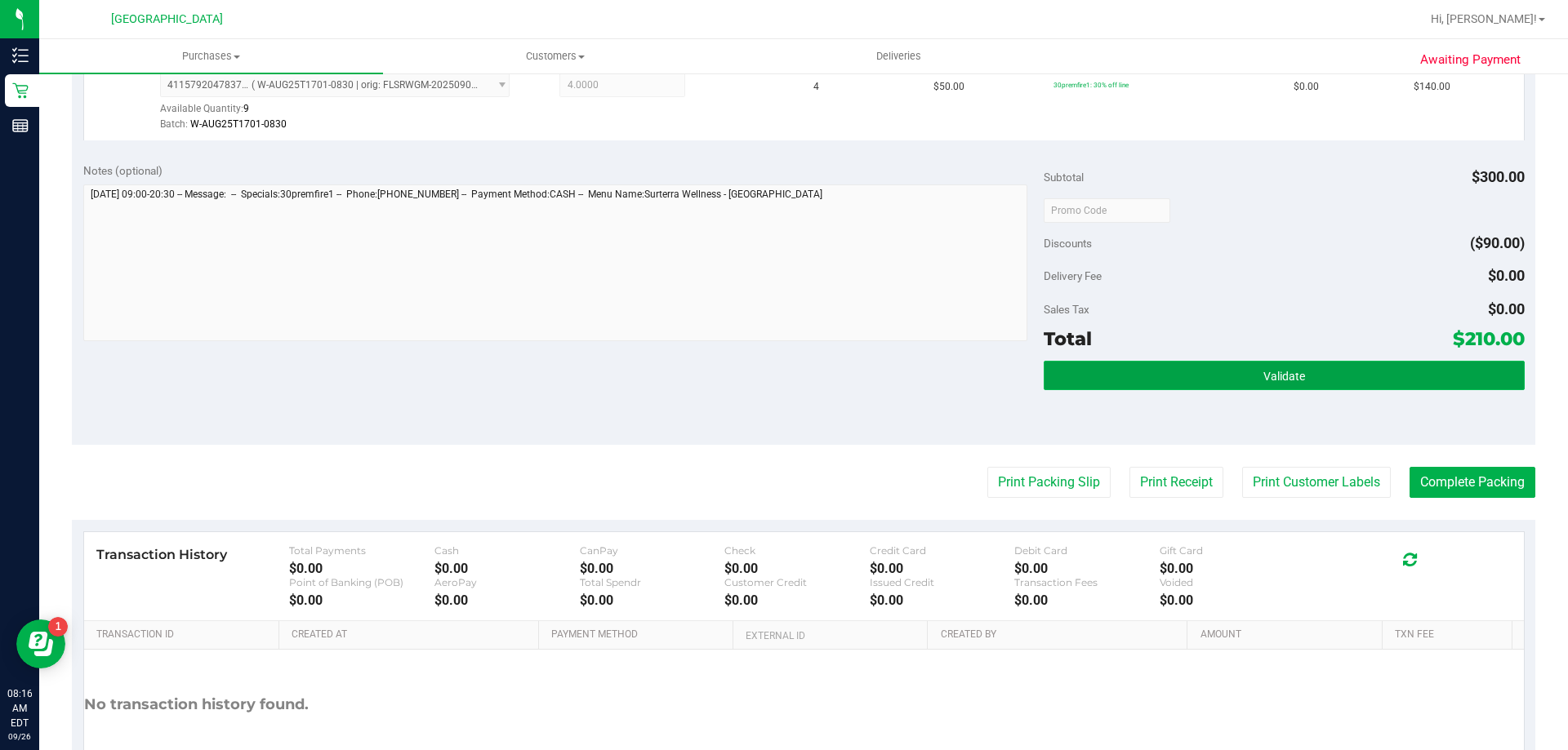
click at [1197, 382] on button "Validate" at bounding box center [1284, 375] width 481 height 29
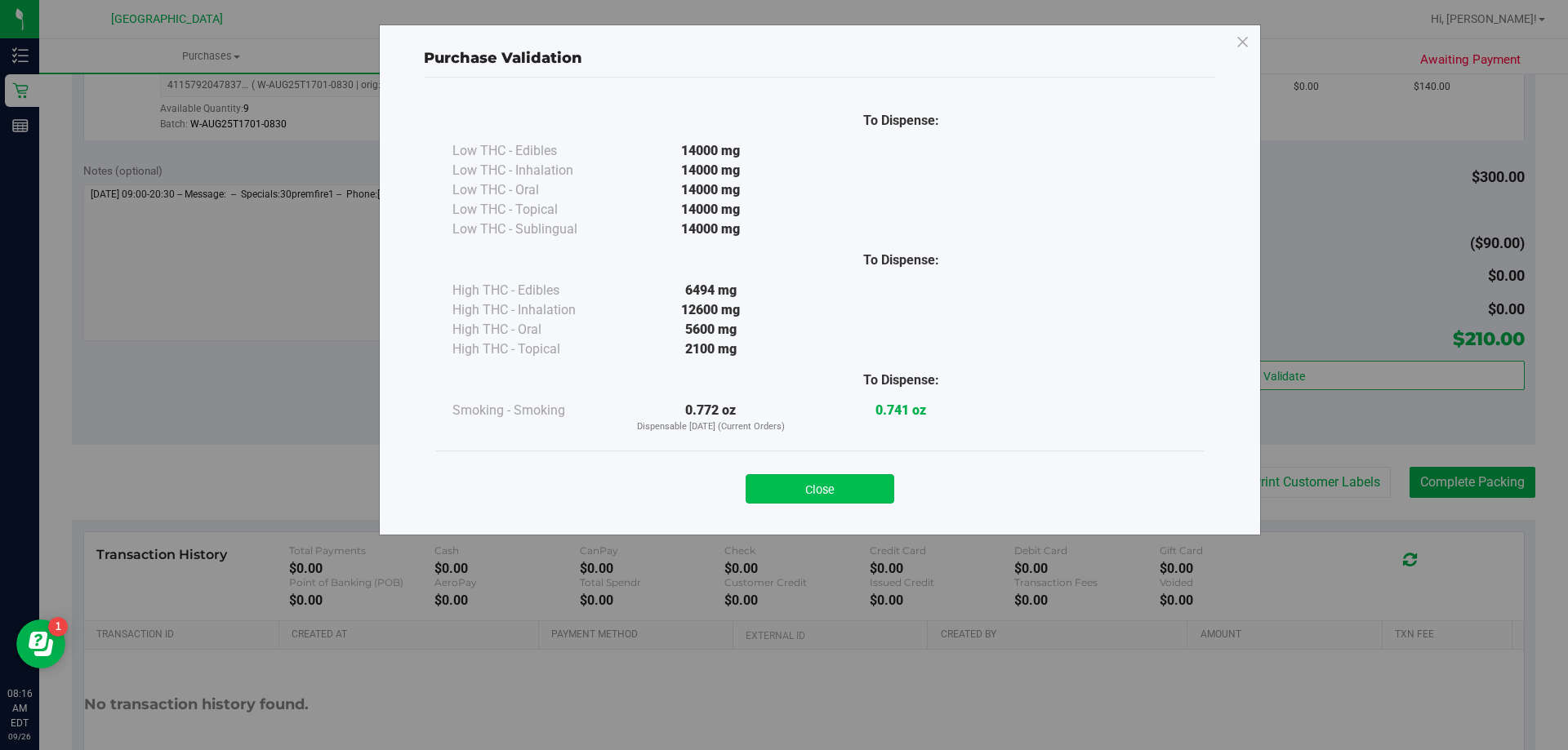
click at [875, 496] on button "Close" at bounding box center [820, 489] width 149 height 29
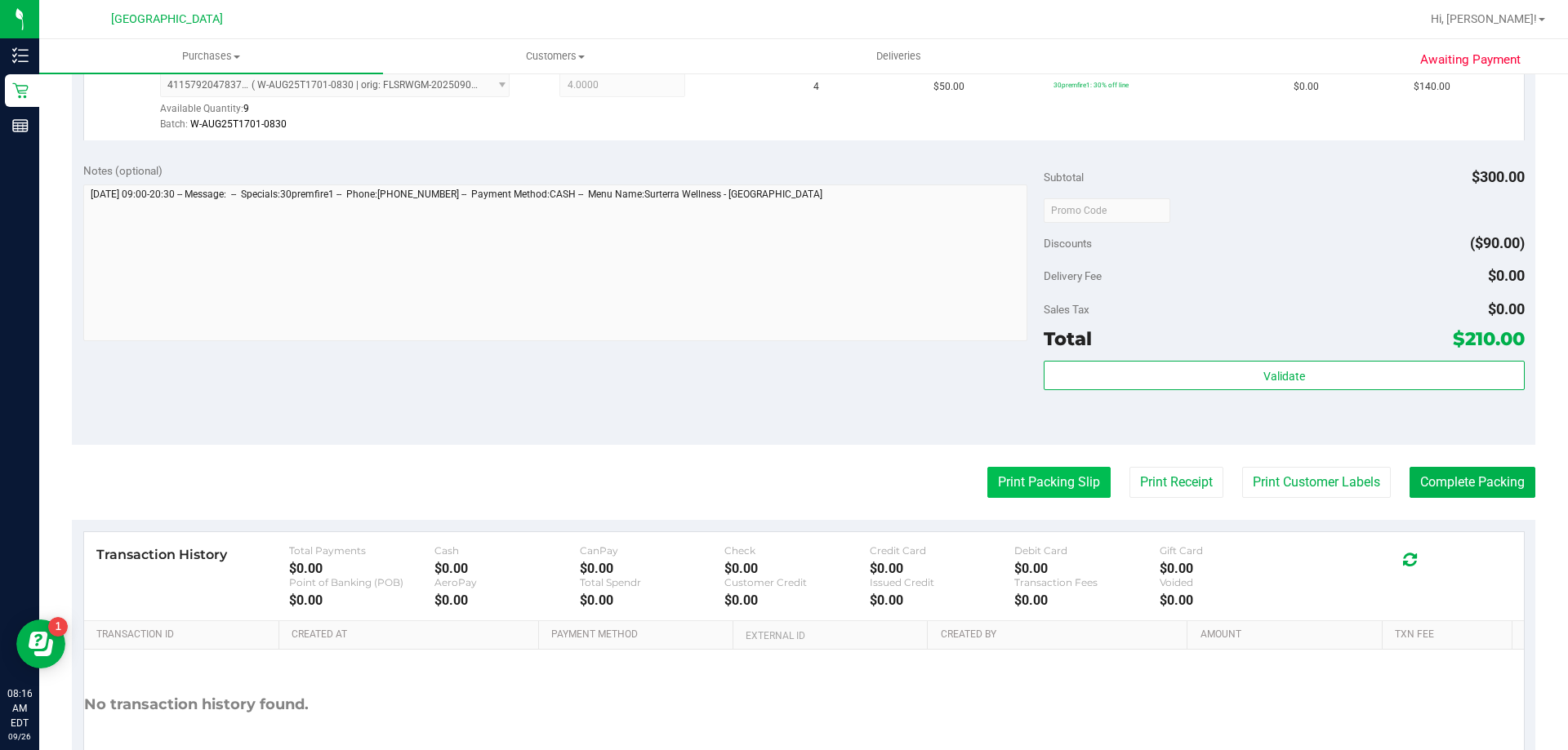
click at [1035, 475] on button "Print Packing Slip" at bounding box center [1048, 482] width 123 height 31
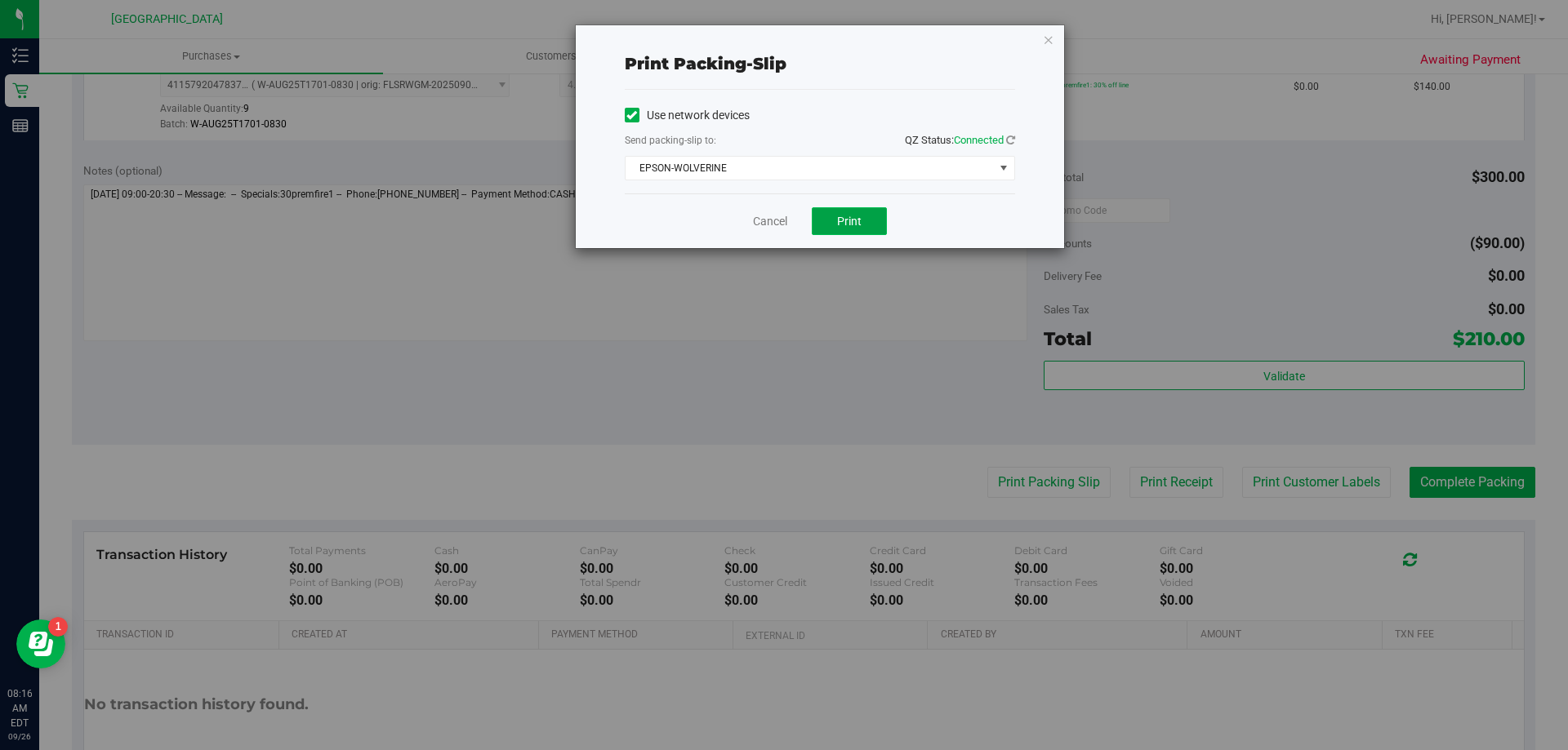
click at [858, 224] on span "Print" at bounding box center [849, 222] width 24 height 13
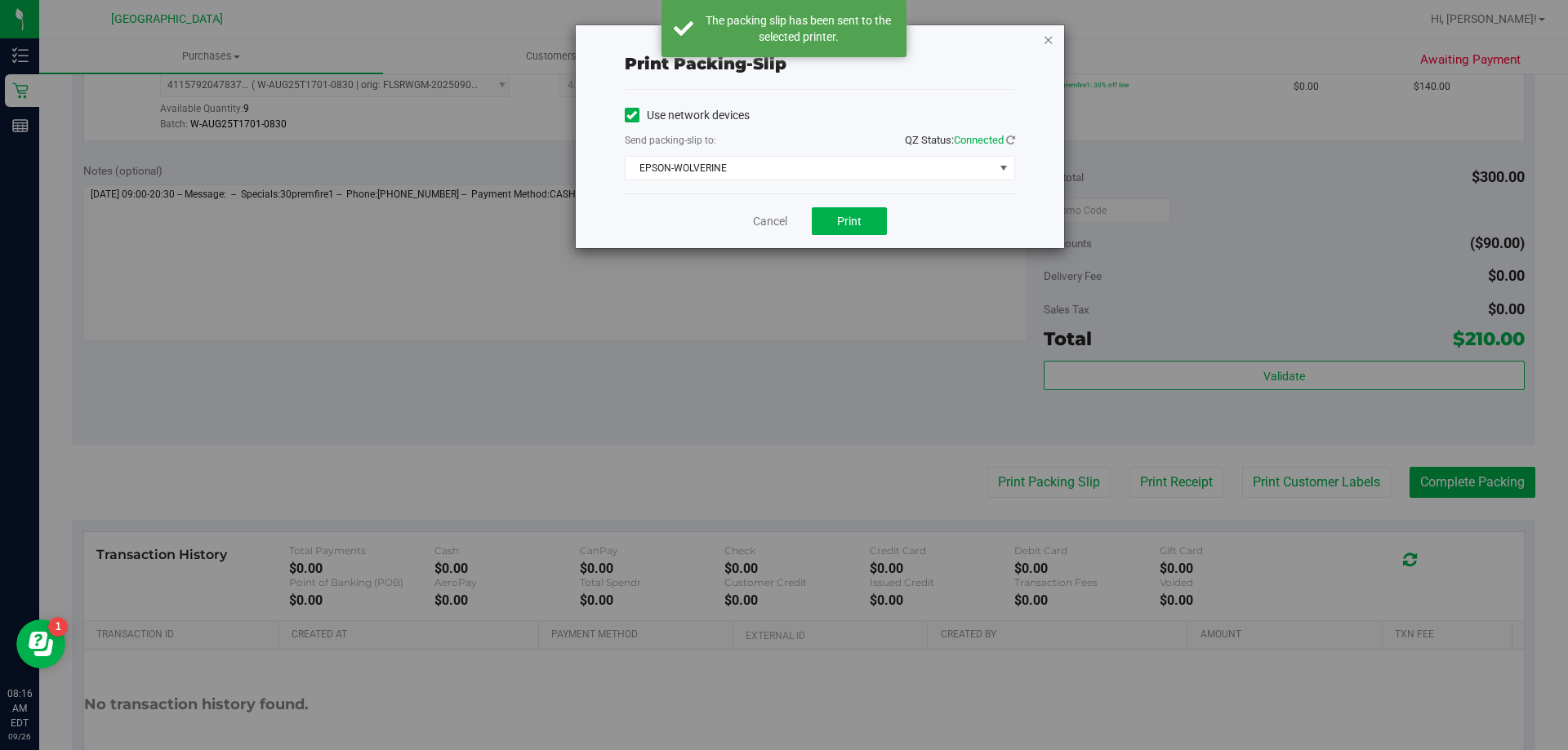
click at [1046, 44] on icon "button" at bounding box center [1049, 39] width 12 height 19
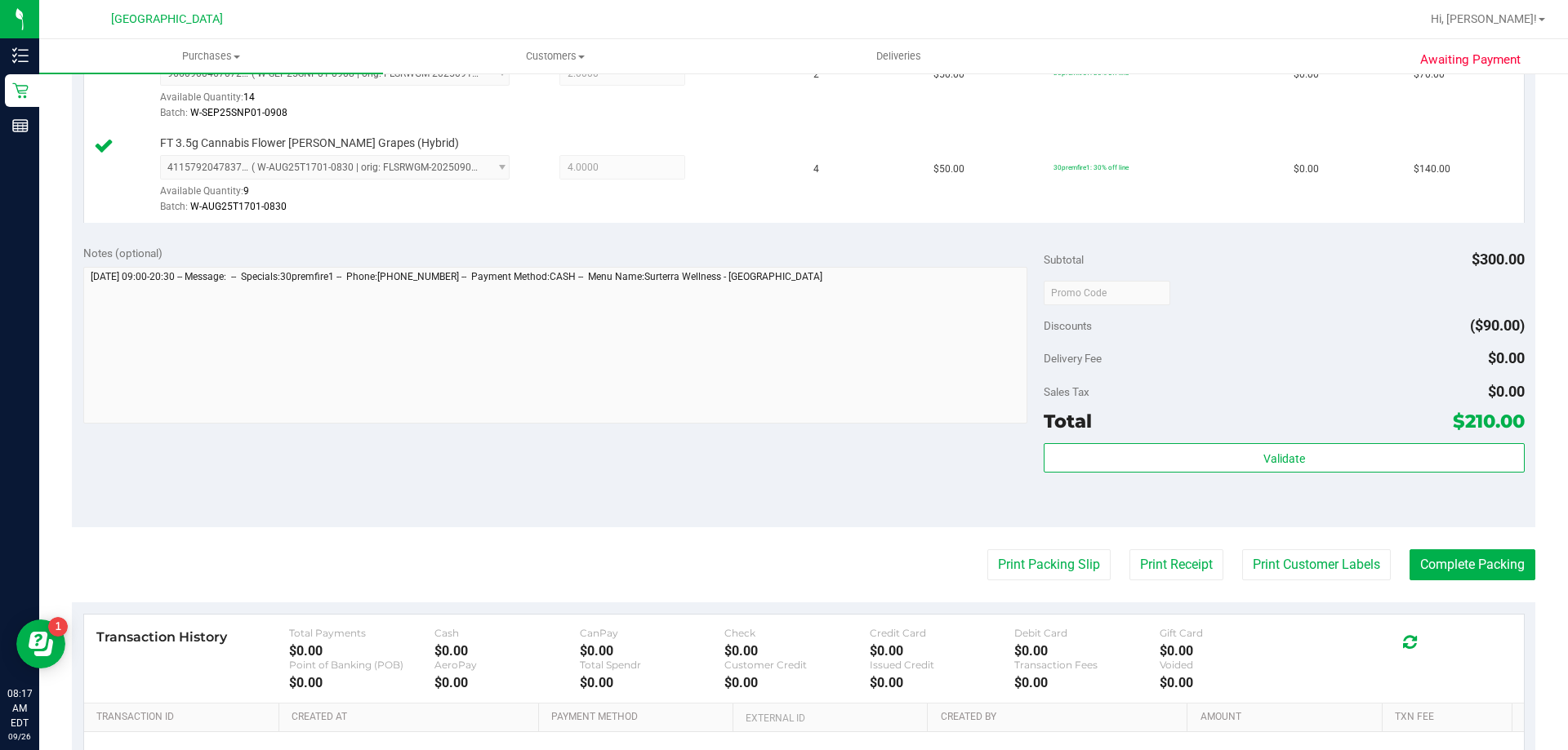
scroll to position [490, 0]
click at [1413, 567] on button "Complete Packing" at bounding box center [1472, 563] width 126 height 31
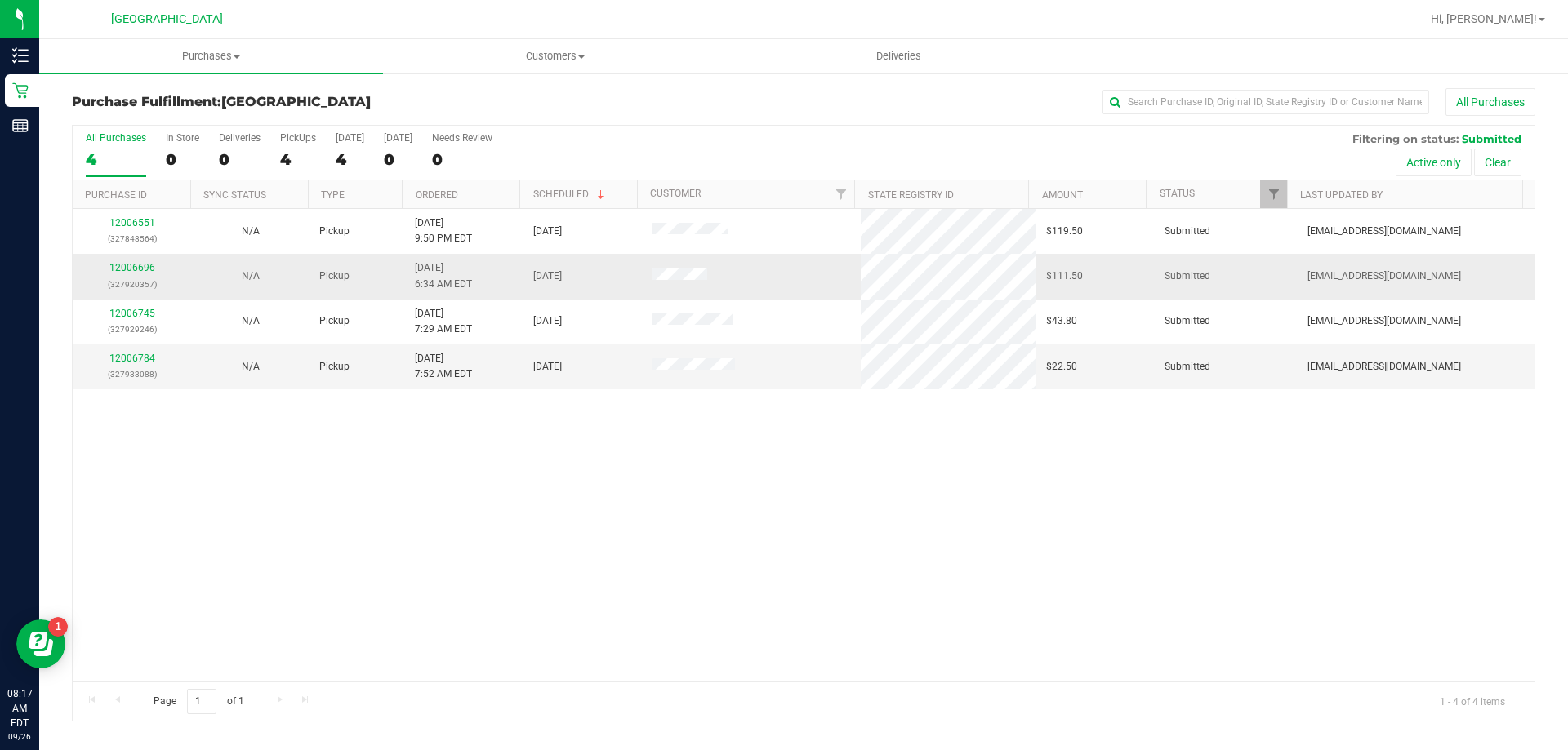
click at [147, 270] on link "12006696" at bounding box center [132, 268] width 46 height 12
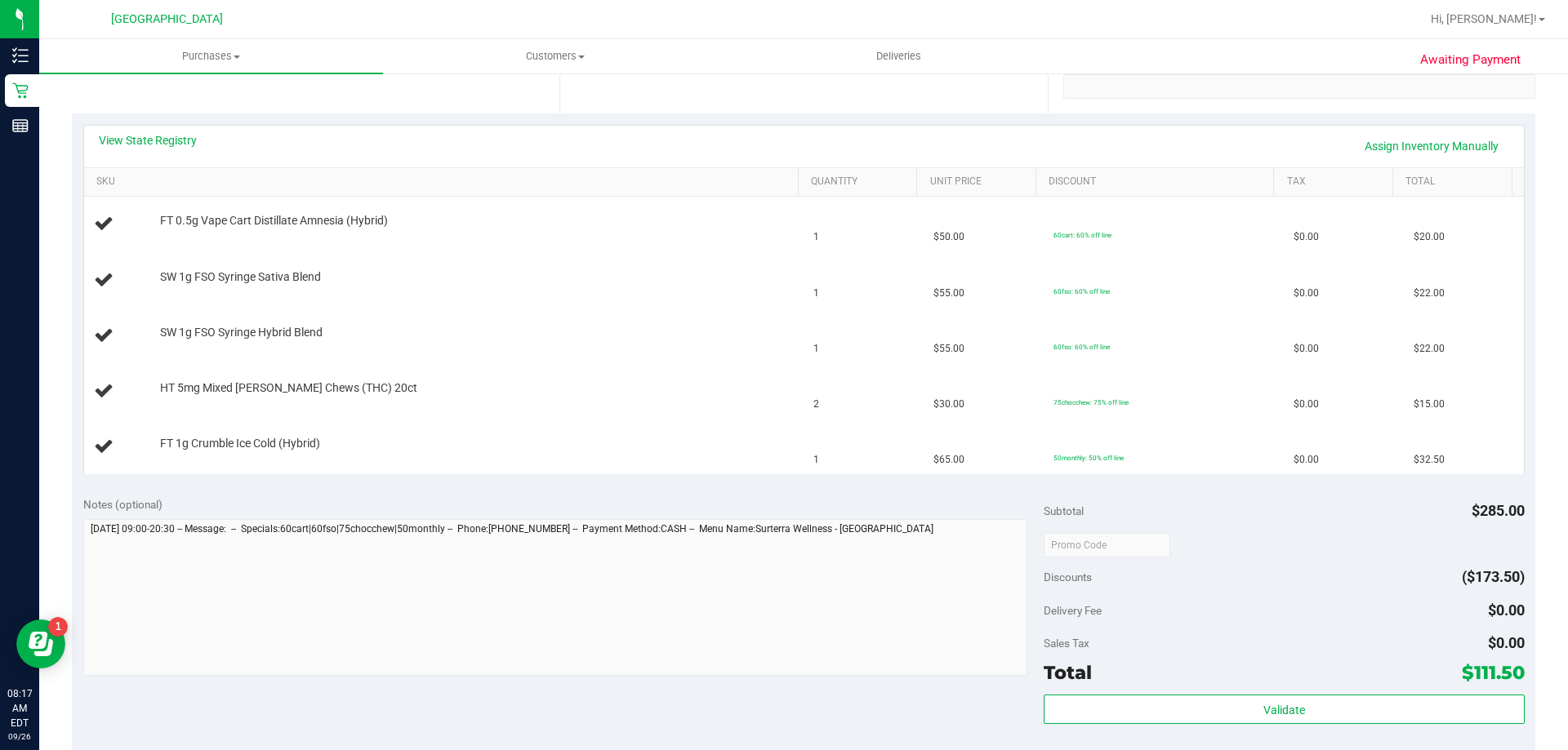
scroll to position [572, 0]
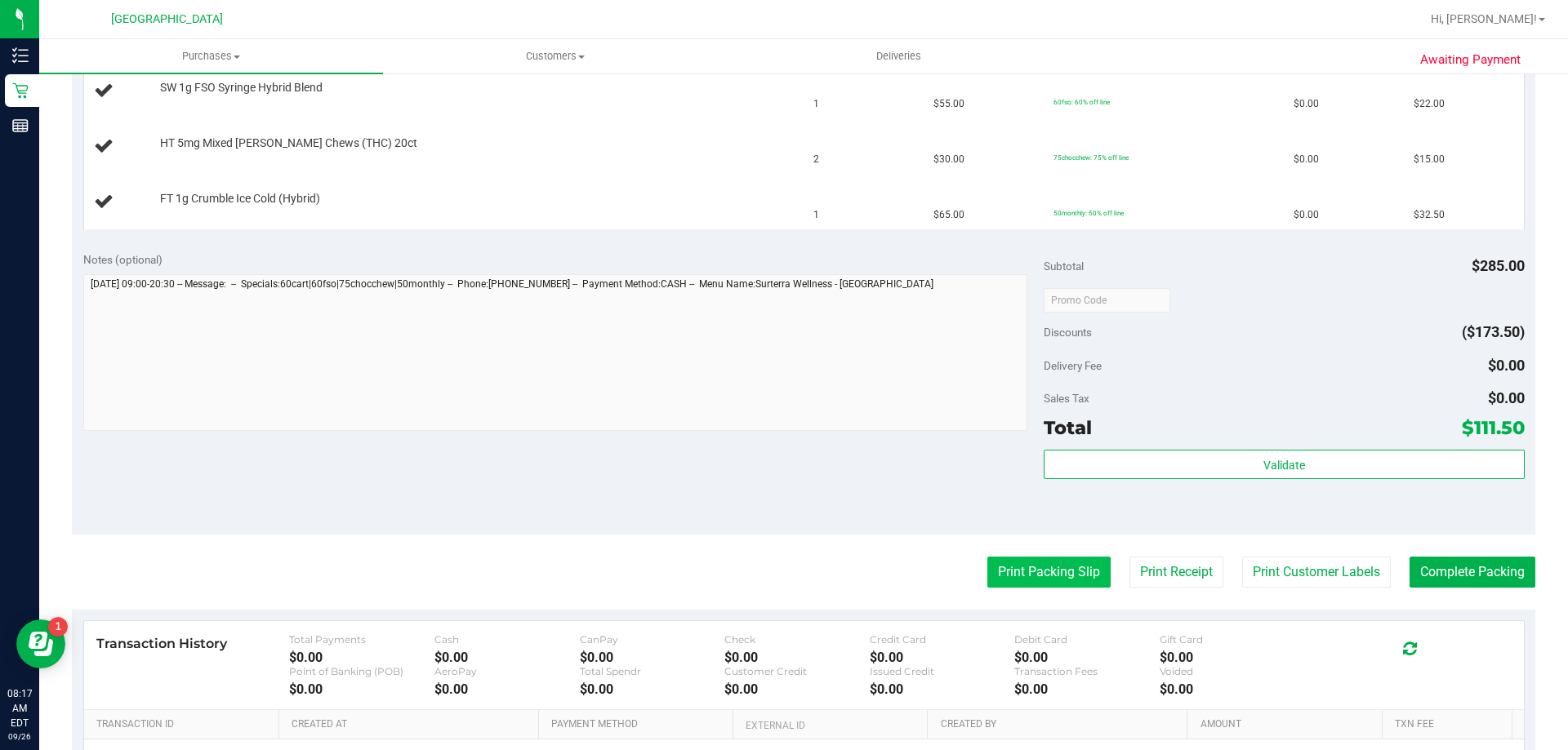
click at [987, 565] on button "Print Packing Slip" at bounding box center [1048, 572] width 123 height 31
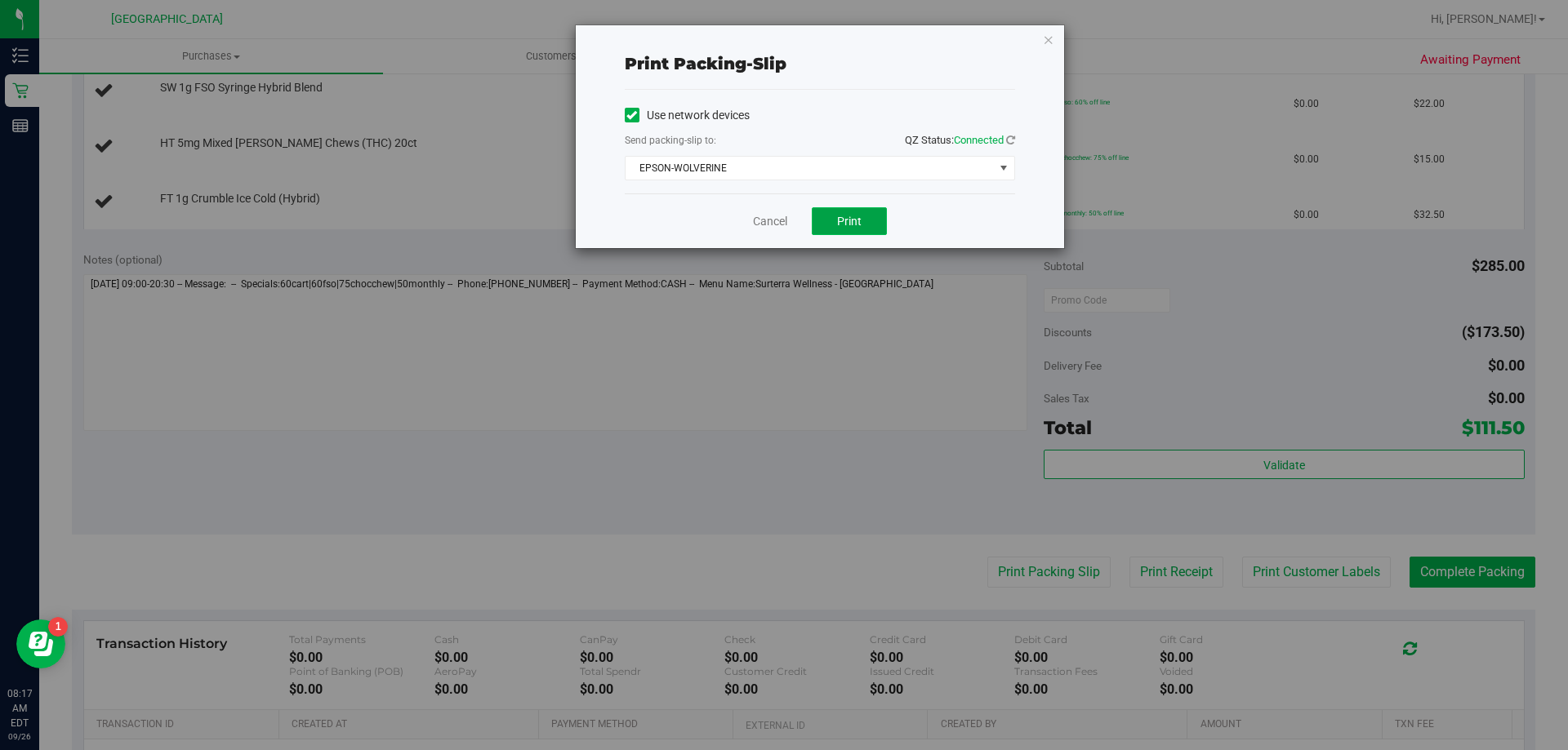
click at [840, 229] on button "Print" at bounding box center [850, 221] width 75 height 28
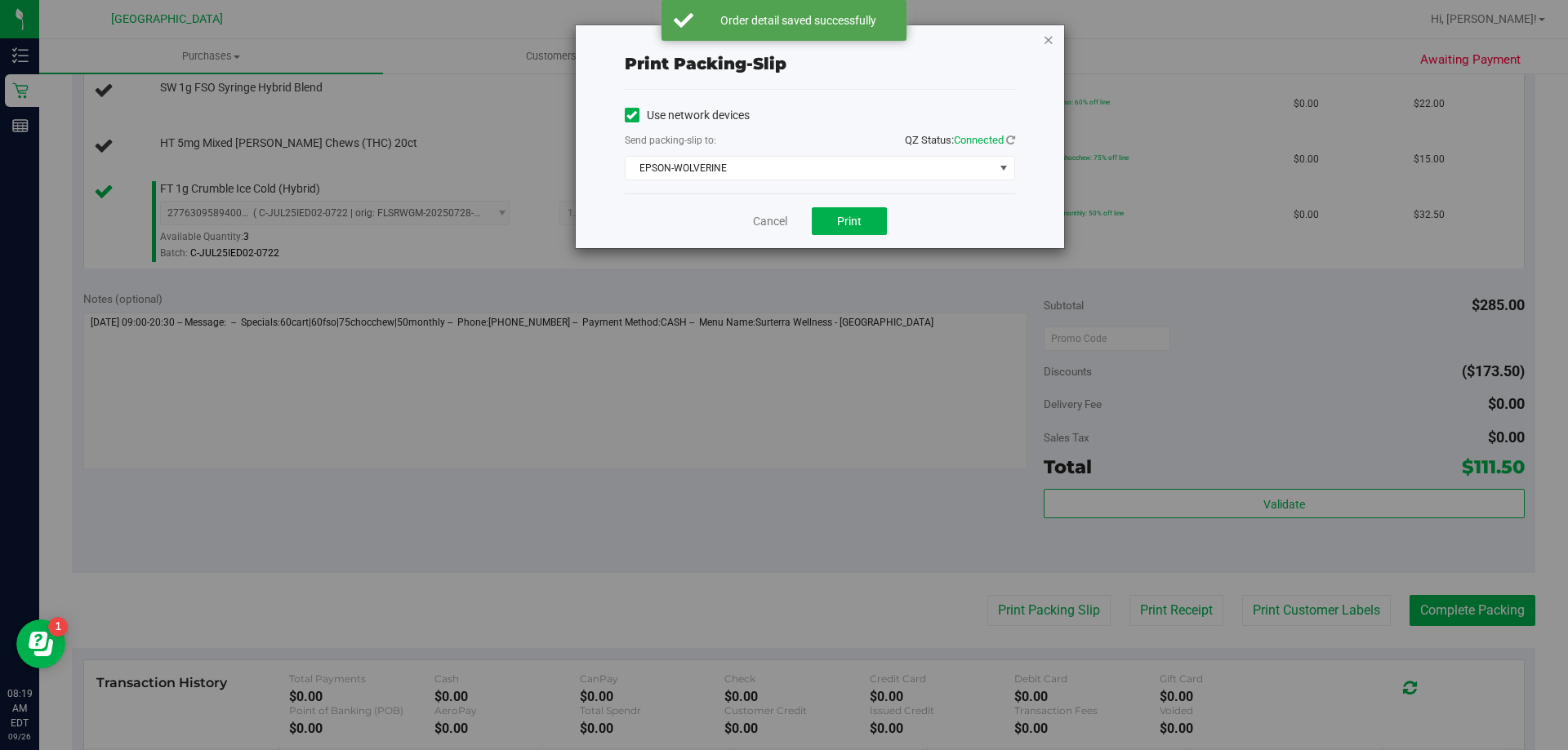
click at [1045, 39] on icon "button" at bounding box center [1049, 39] width 12 height 19
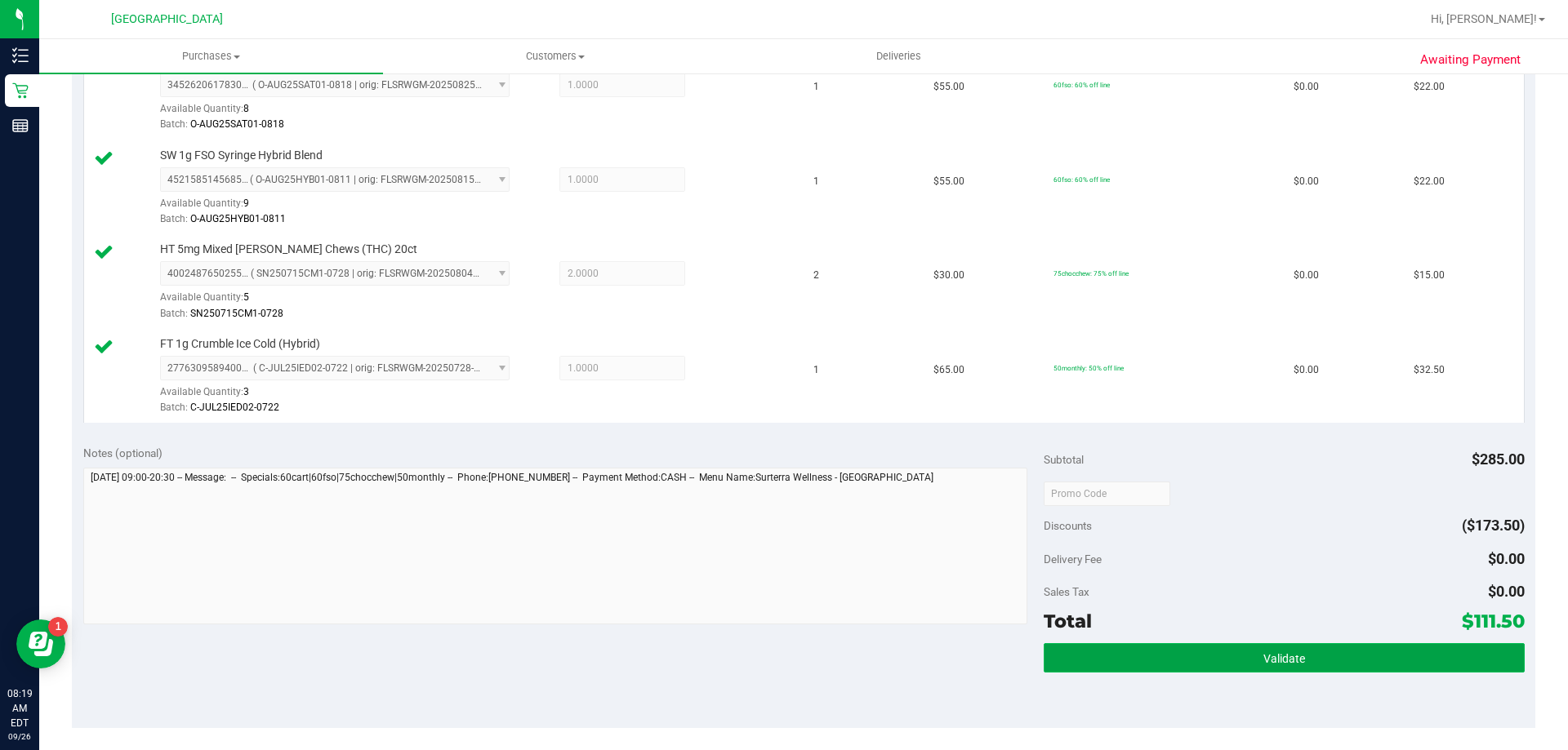
click at [1283, 661] on span "Validate" at bounding box center [1284, 659] width 42 height 13
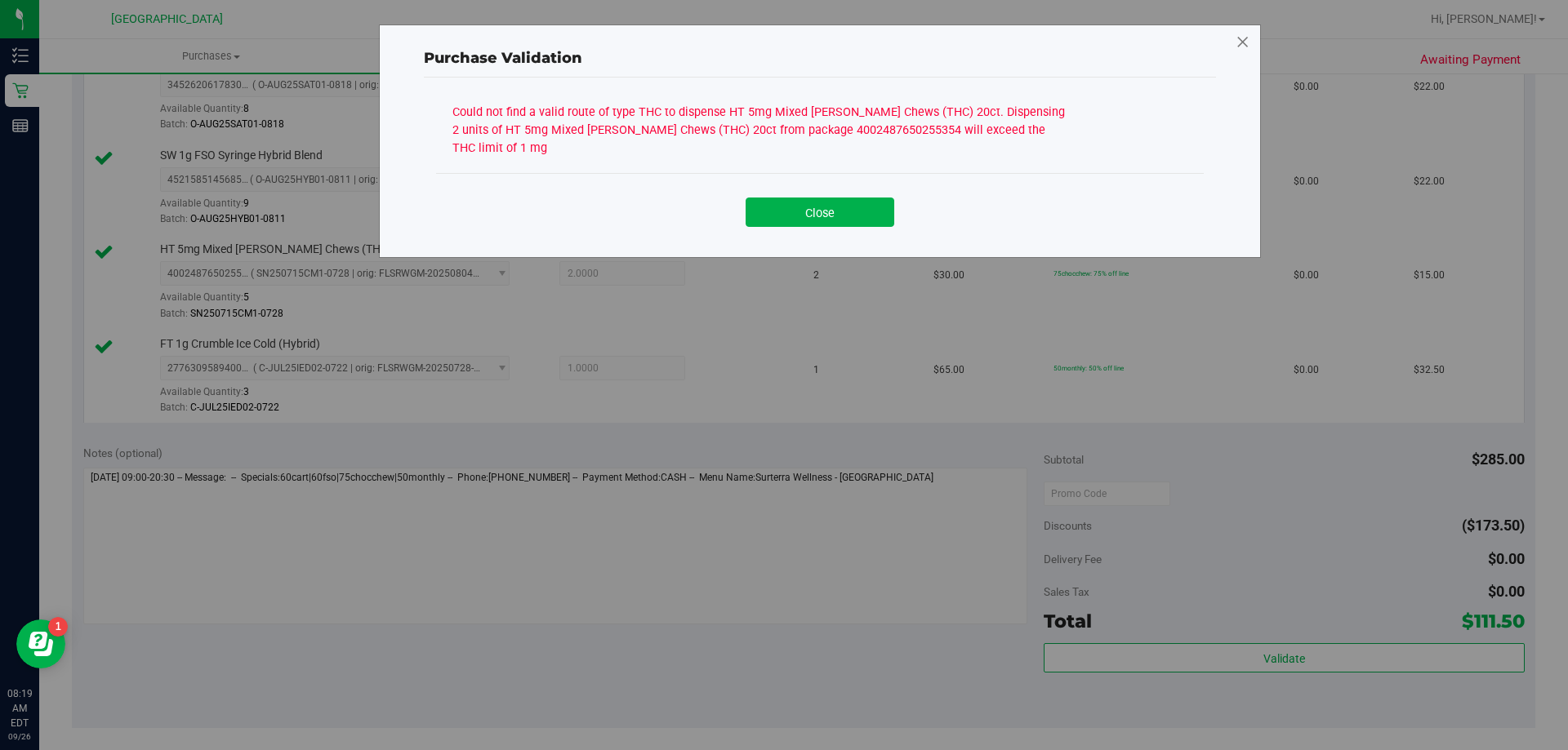
click at [1241, 39] on icon at bounding box center [1243, 42] width 15 height 26
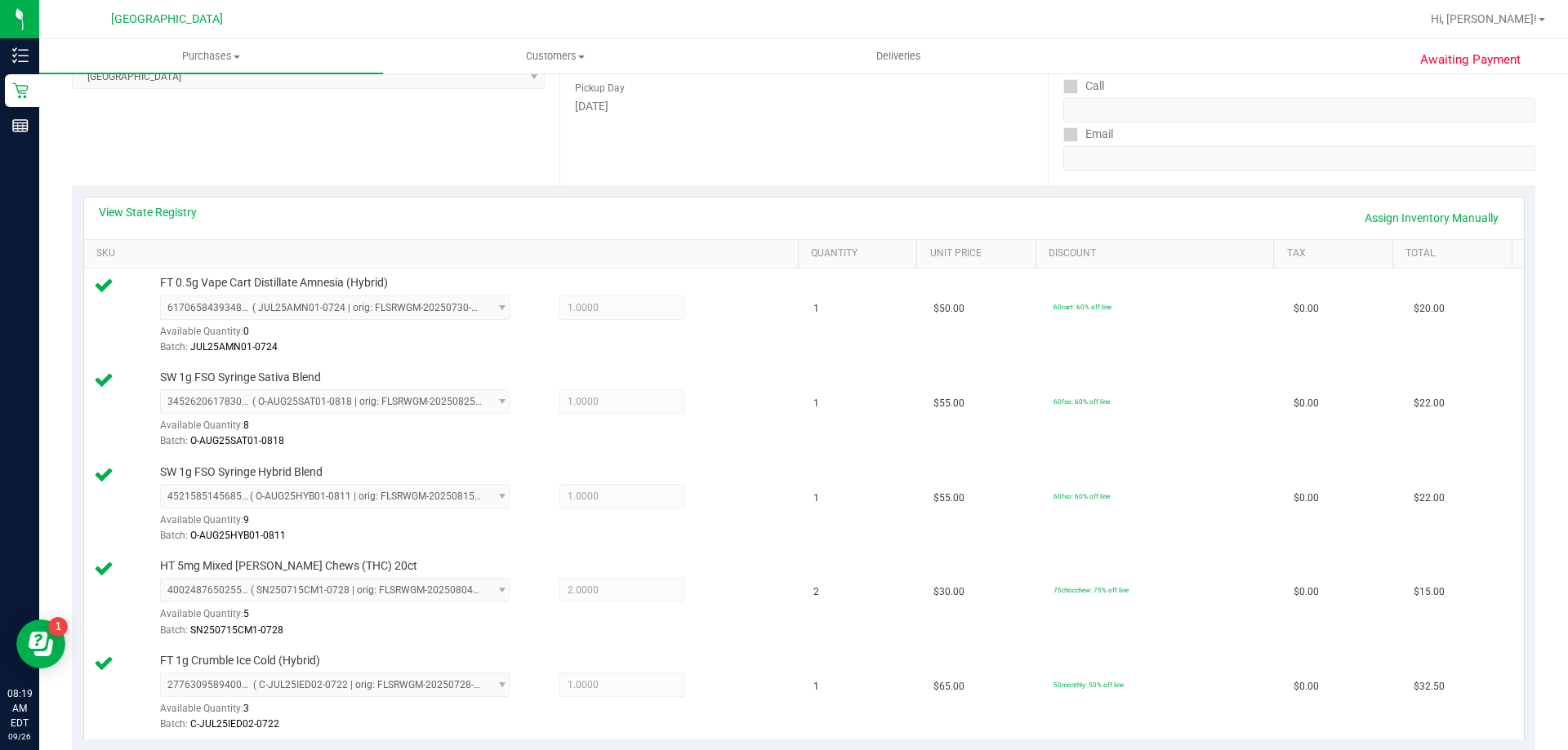
scroll to position [245, 0]
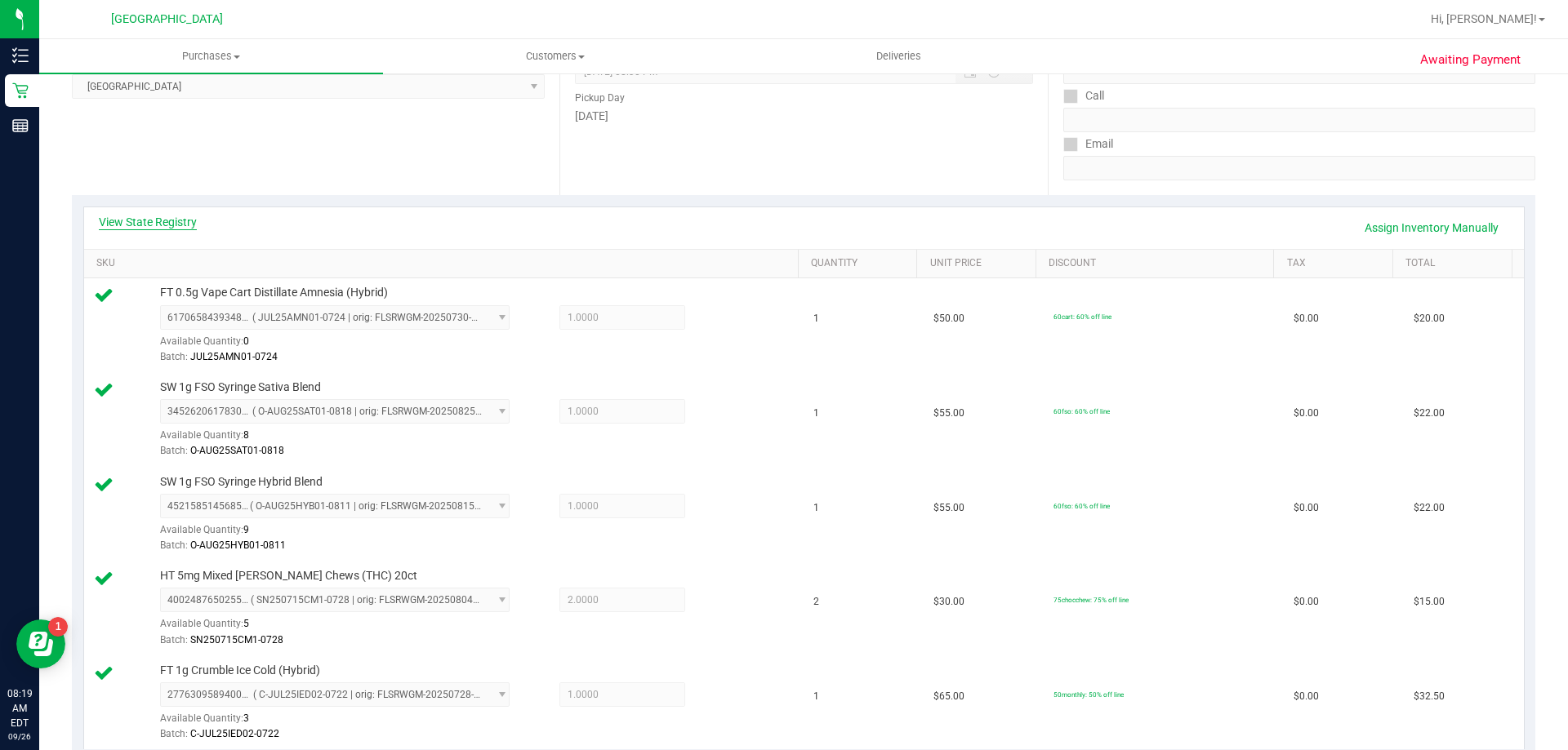
click at [189, 227] on link "View State Registry" at bounding box center [147, 223] width 98 height 17
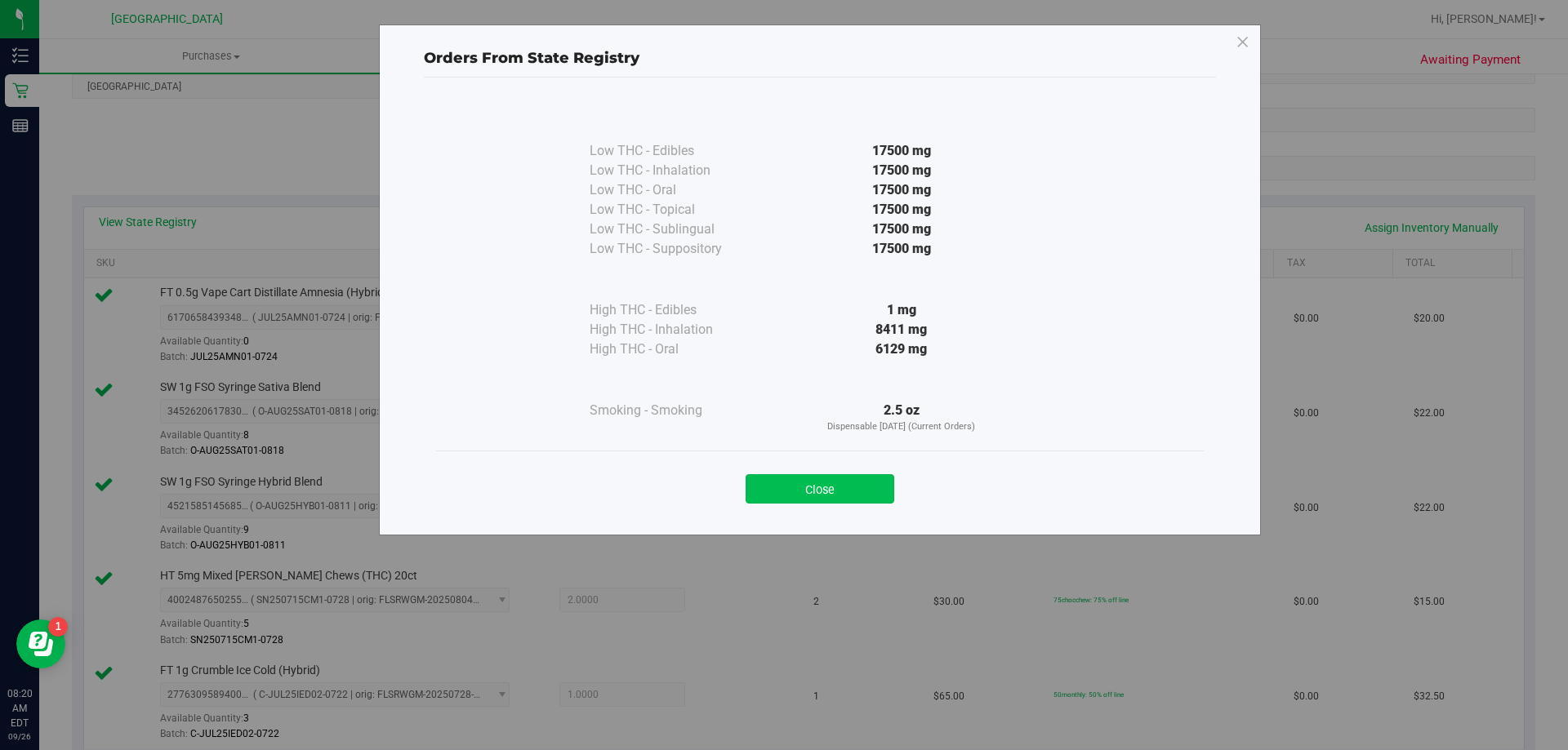
click at [846, 489] on button "Close" at bounding box center [820, 489] width 149 height 29
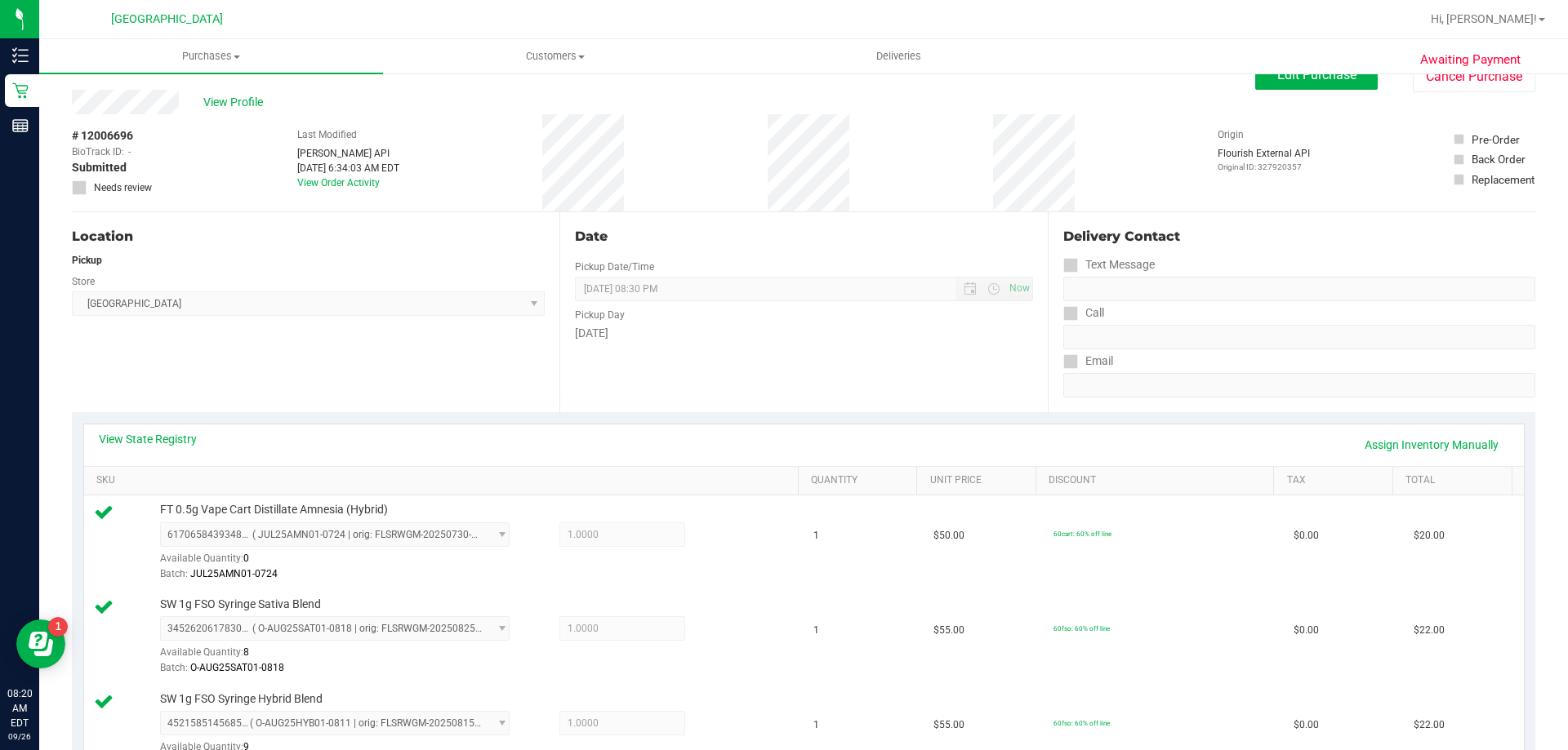
scroll to position [0, 0]
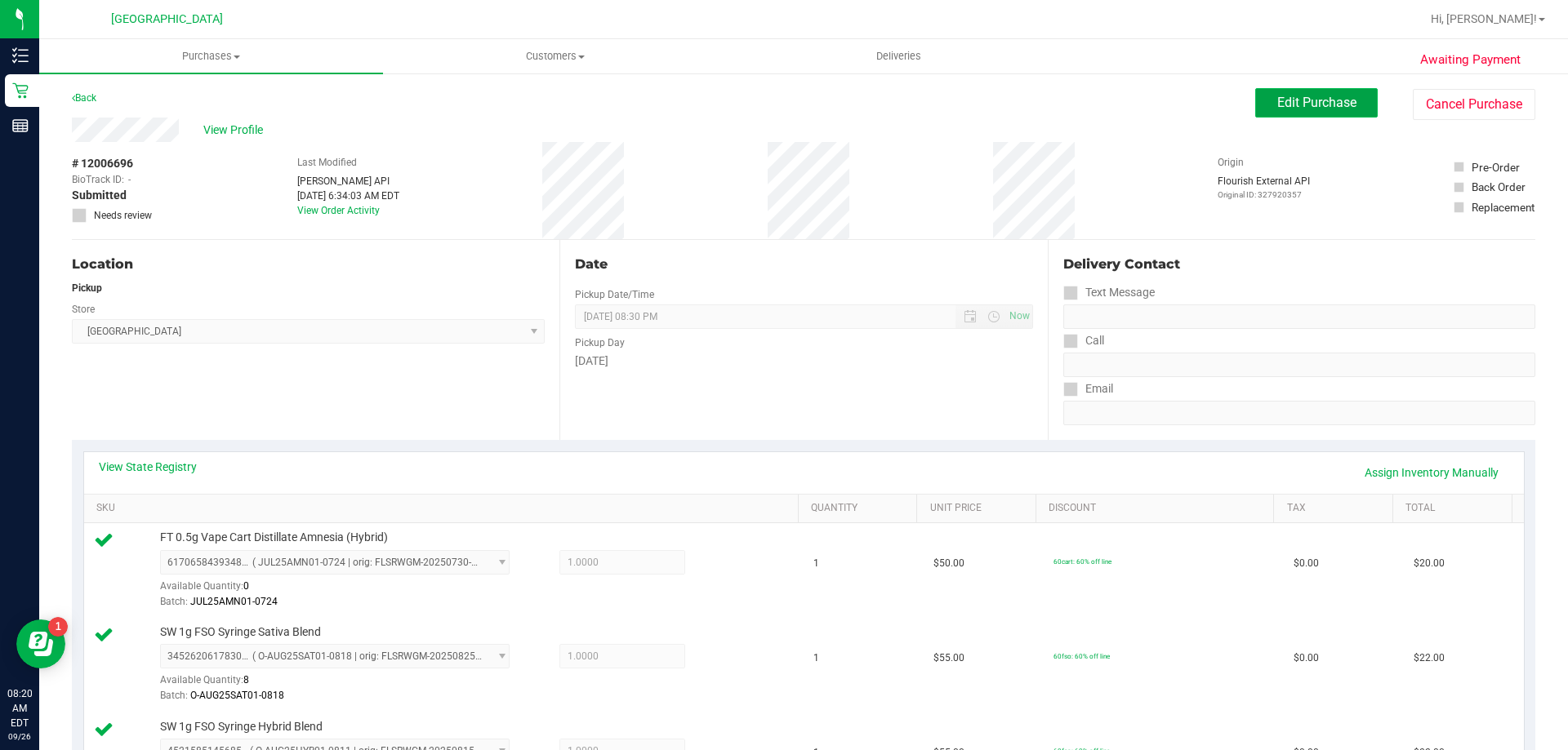
click at [1283, 109] on span "Edit Purchase" at bounding box center [1316, 102] width 80 height 16
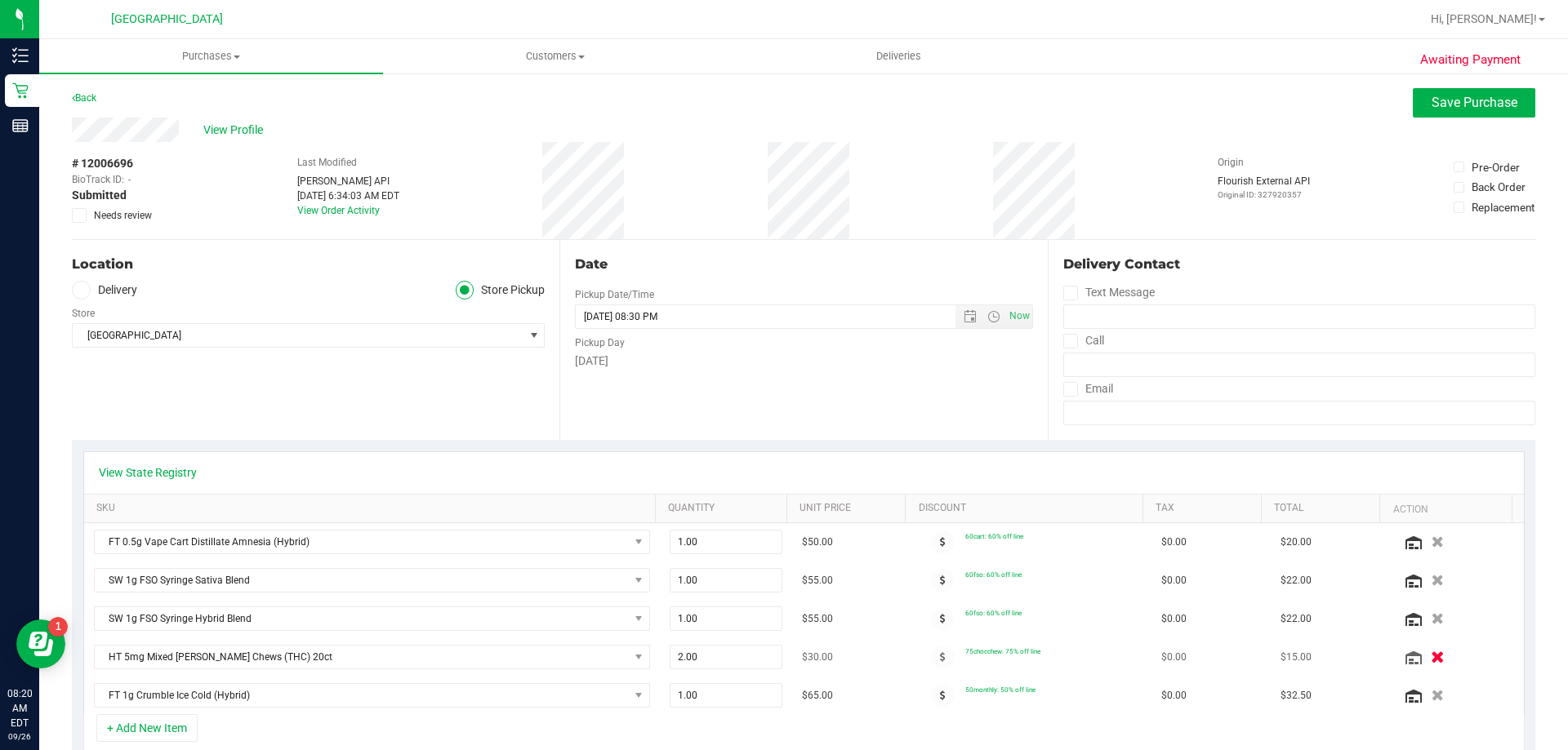
click at [1431, 658] on icon "button" at bounding box center [1437, 657] width 14 height 13
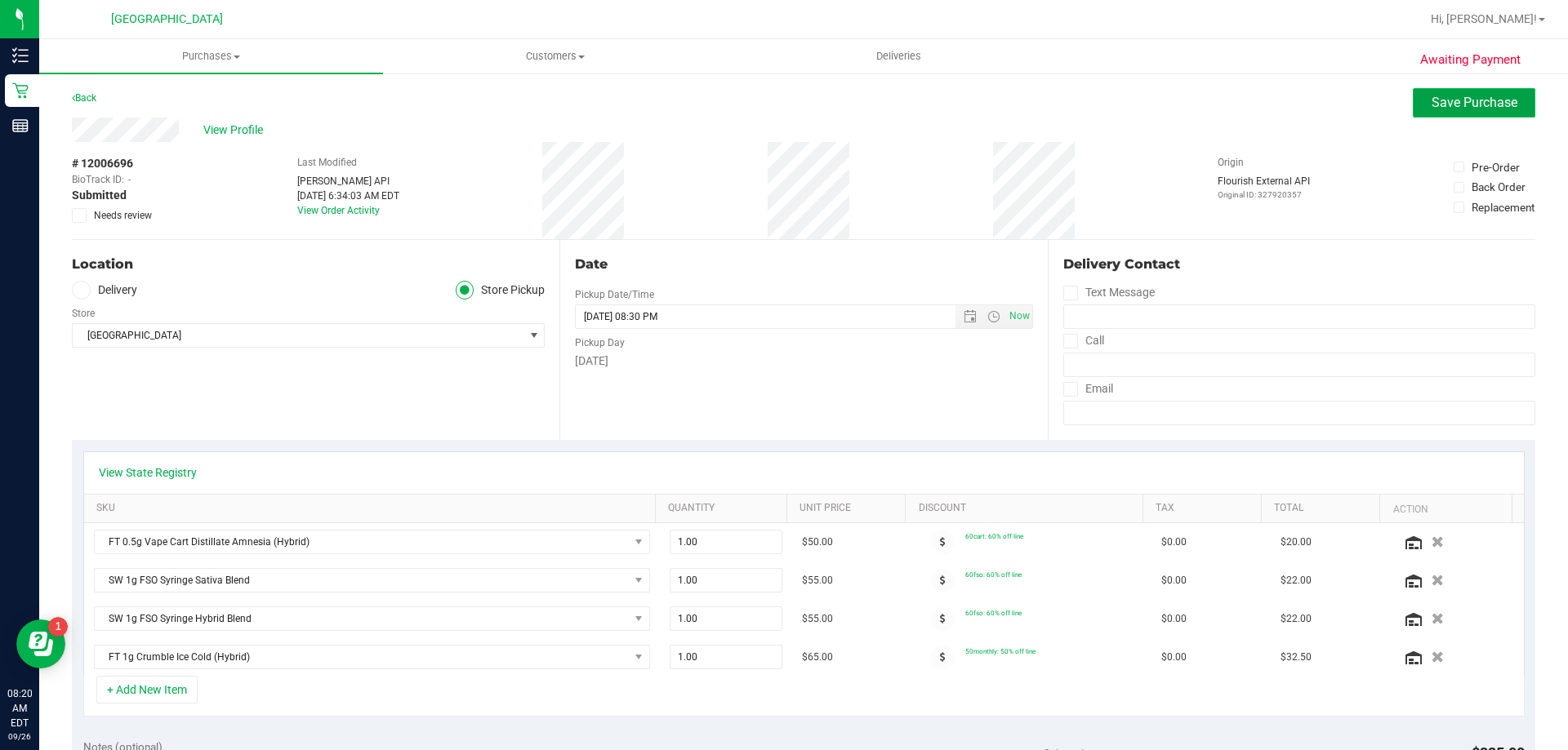
click at [1432, 102] on span "Save Purchase" at bounding box center [1474, 102] width 85 height 16
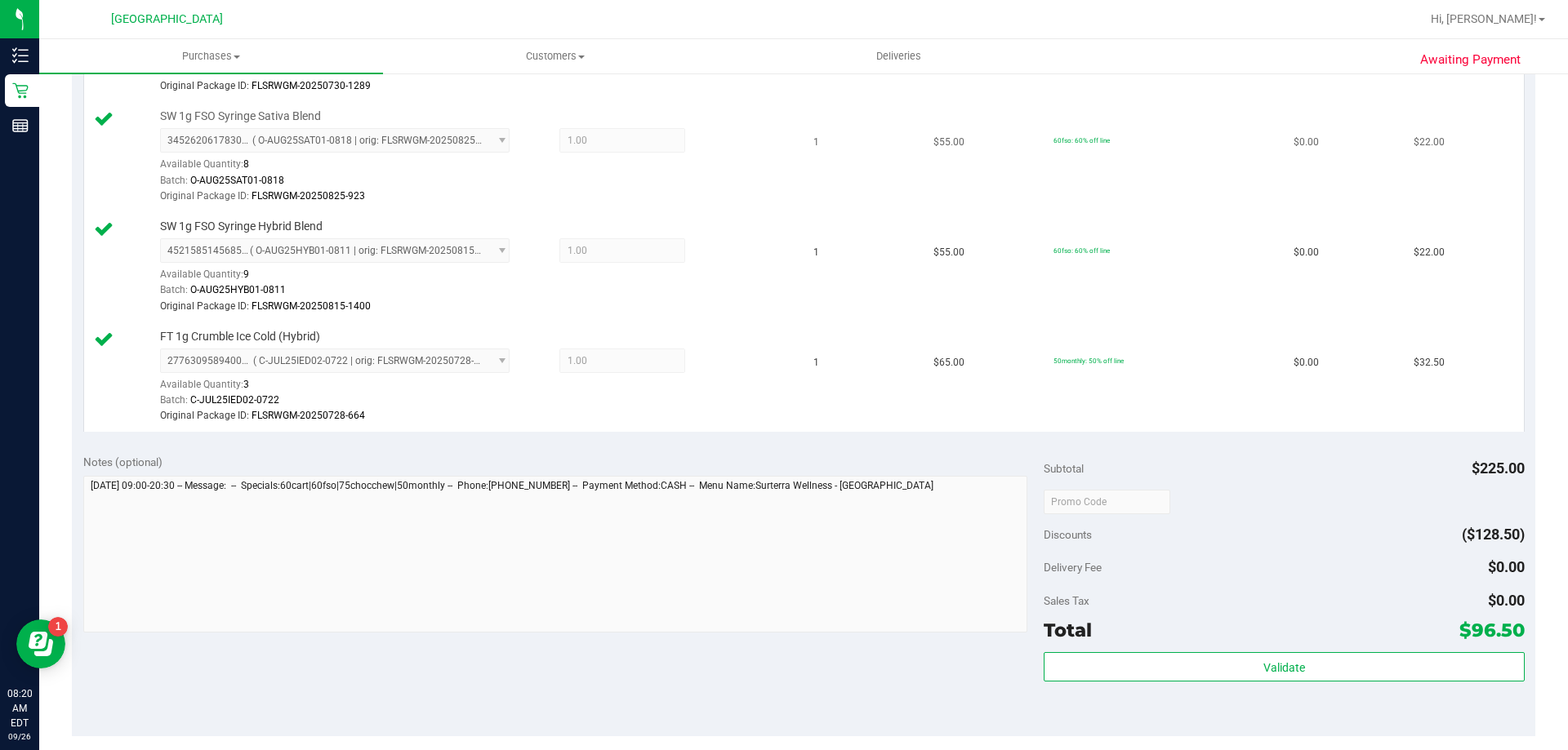
scroll to position [572, 0]
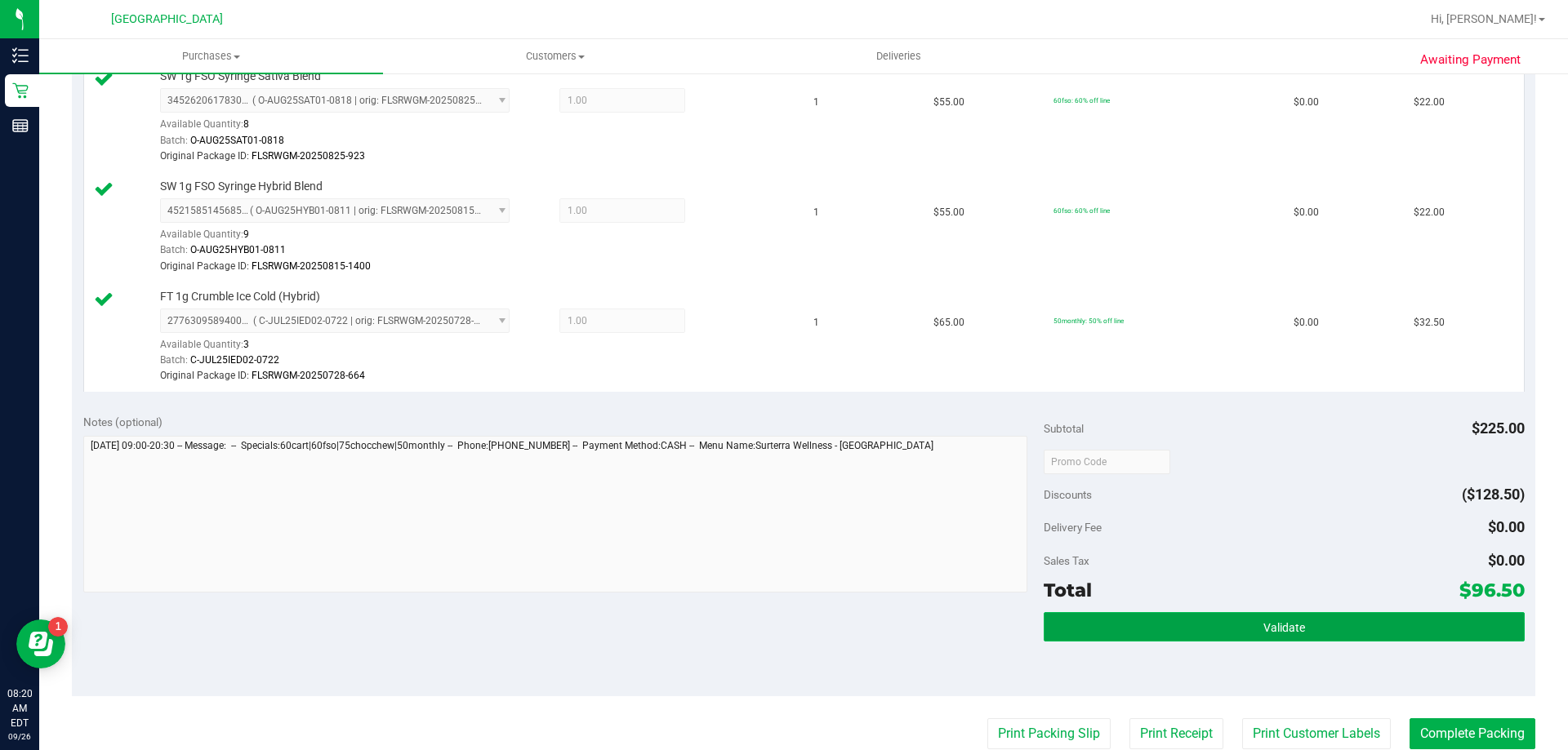
click at [1185, 619] on button "Validate" at bounding box center [1284, 627] width 481 height 29
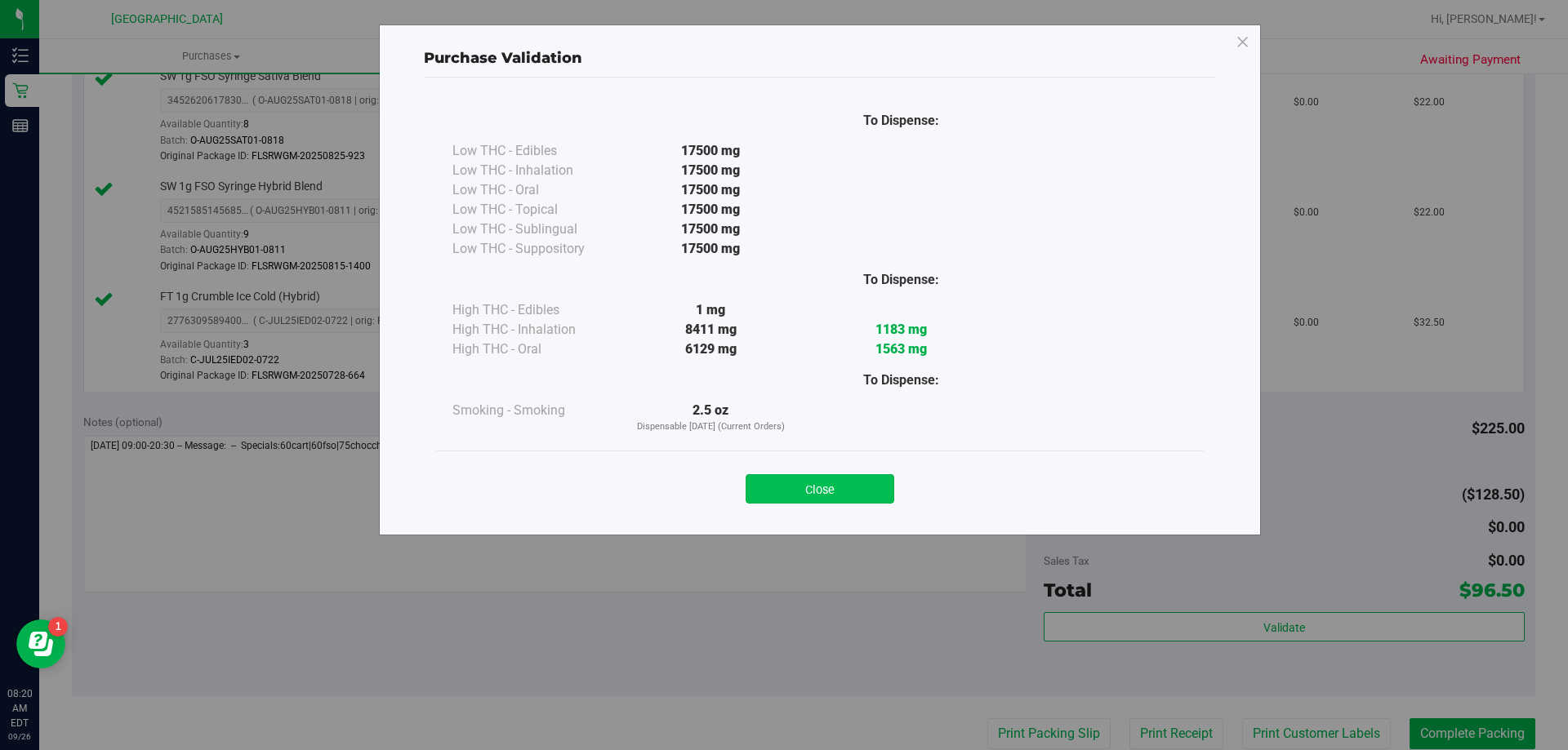
click at [864, 491] on button "Close" at bounding box center [820, 489] width 149 height 29
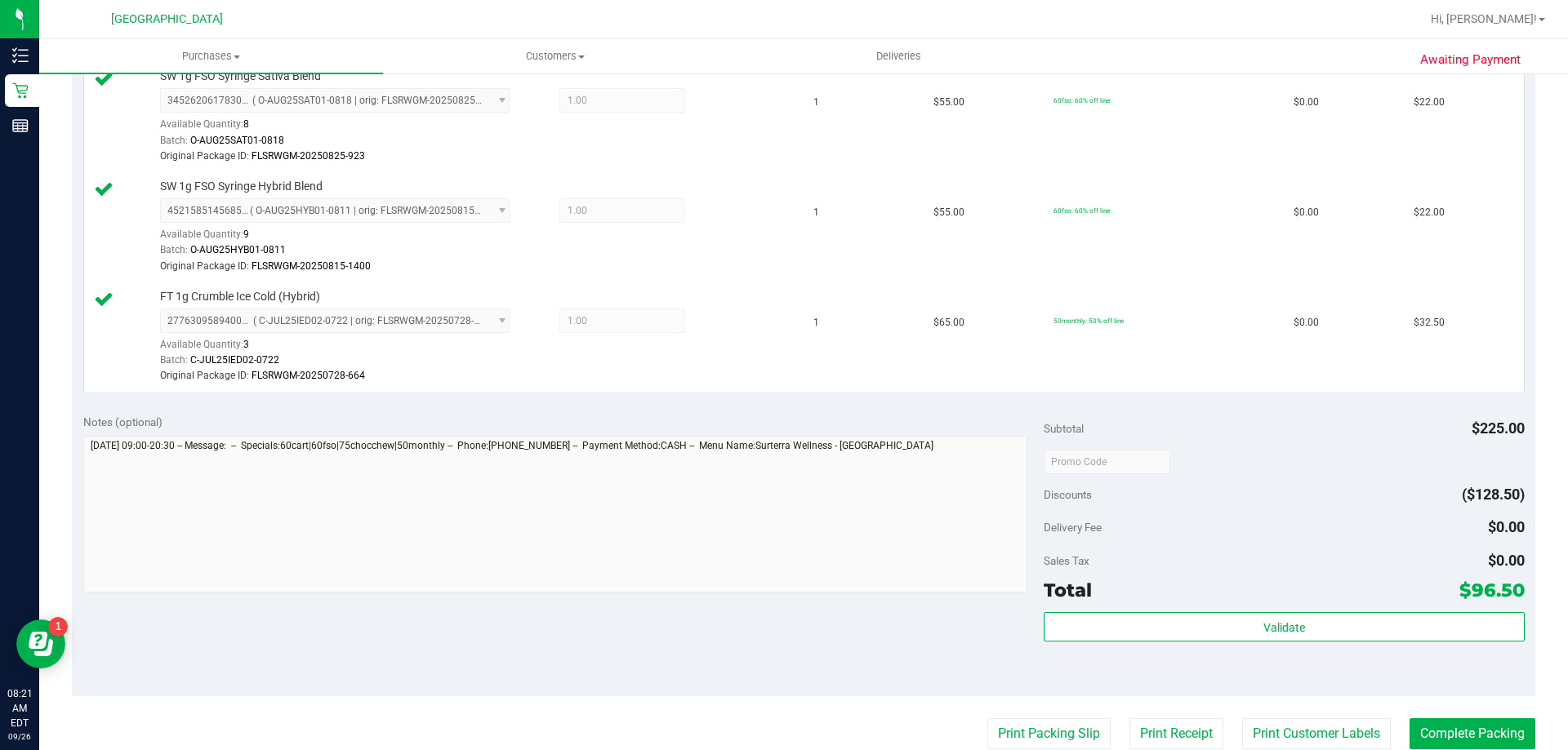
scroll to position [653, 0]
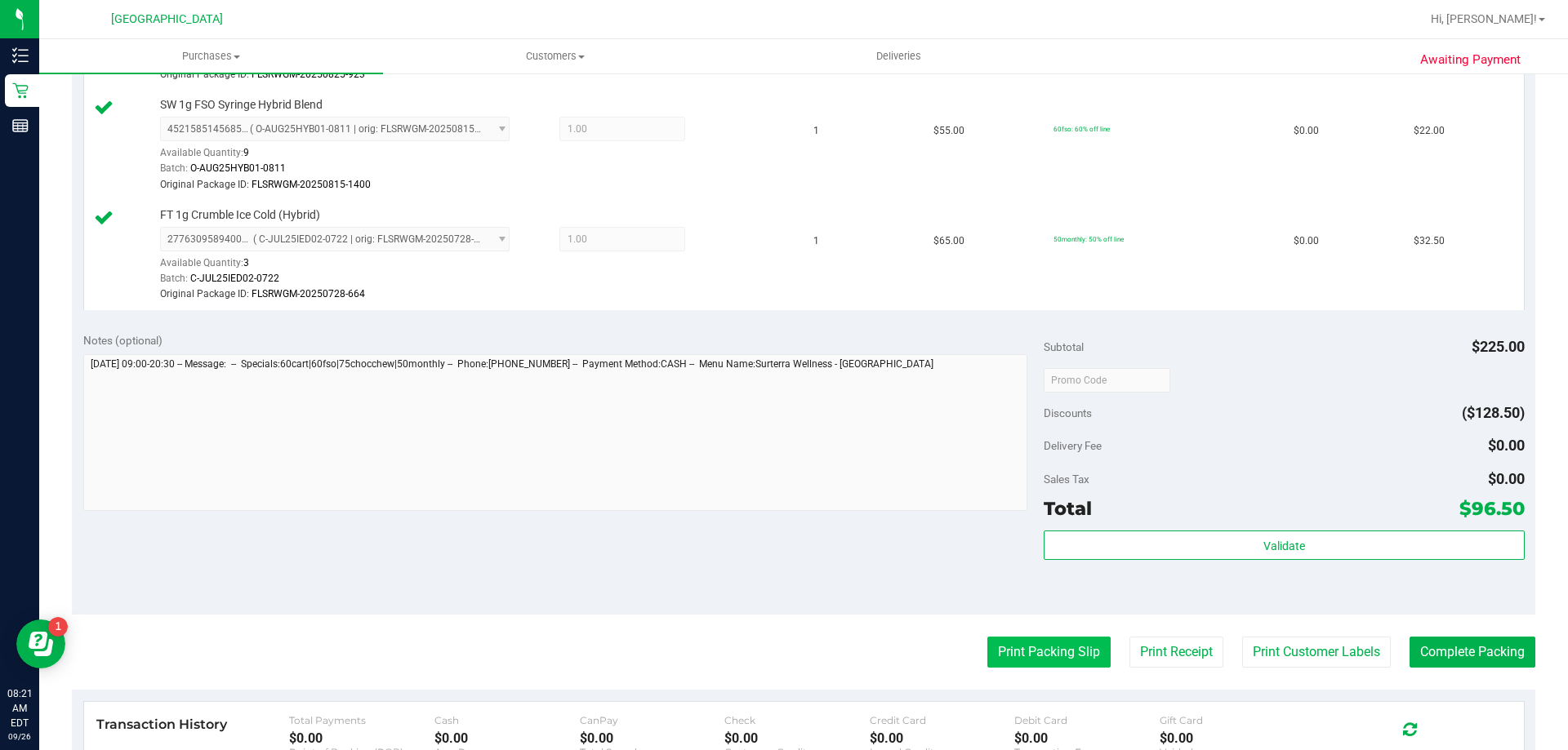
click at [1009, 649] on button "Print Packing Slip" at bounding box center [1048, 652] width 123 height 31
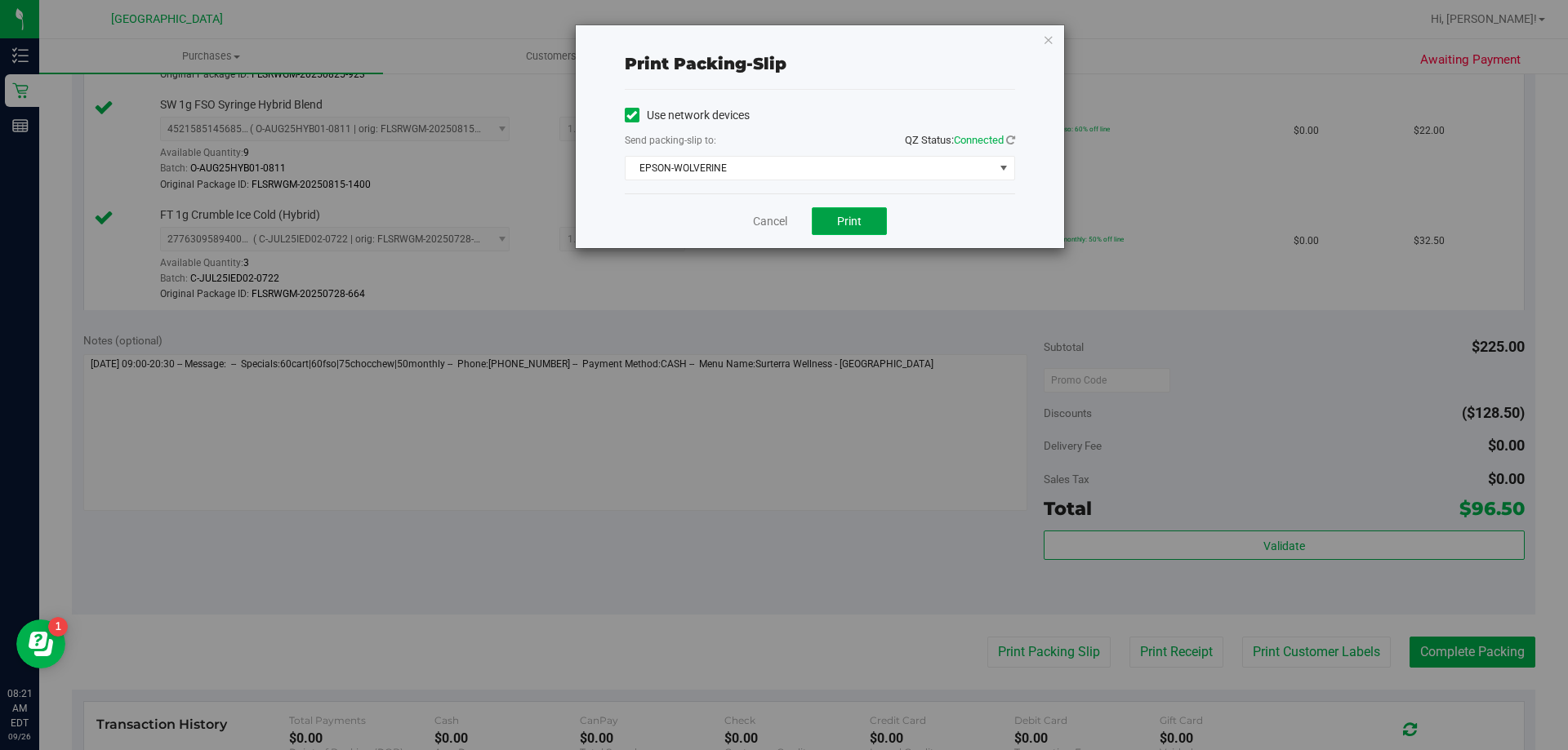
click at [856, 227] on span "Print" at bounding box center [849, 222] width 24 height 13
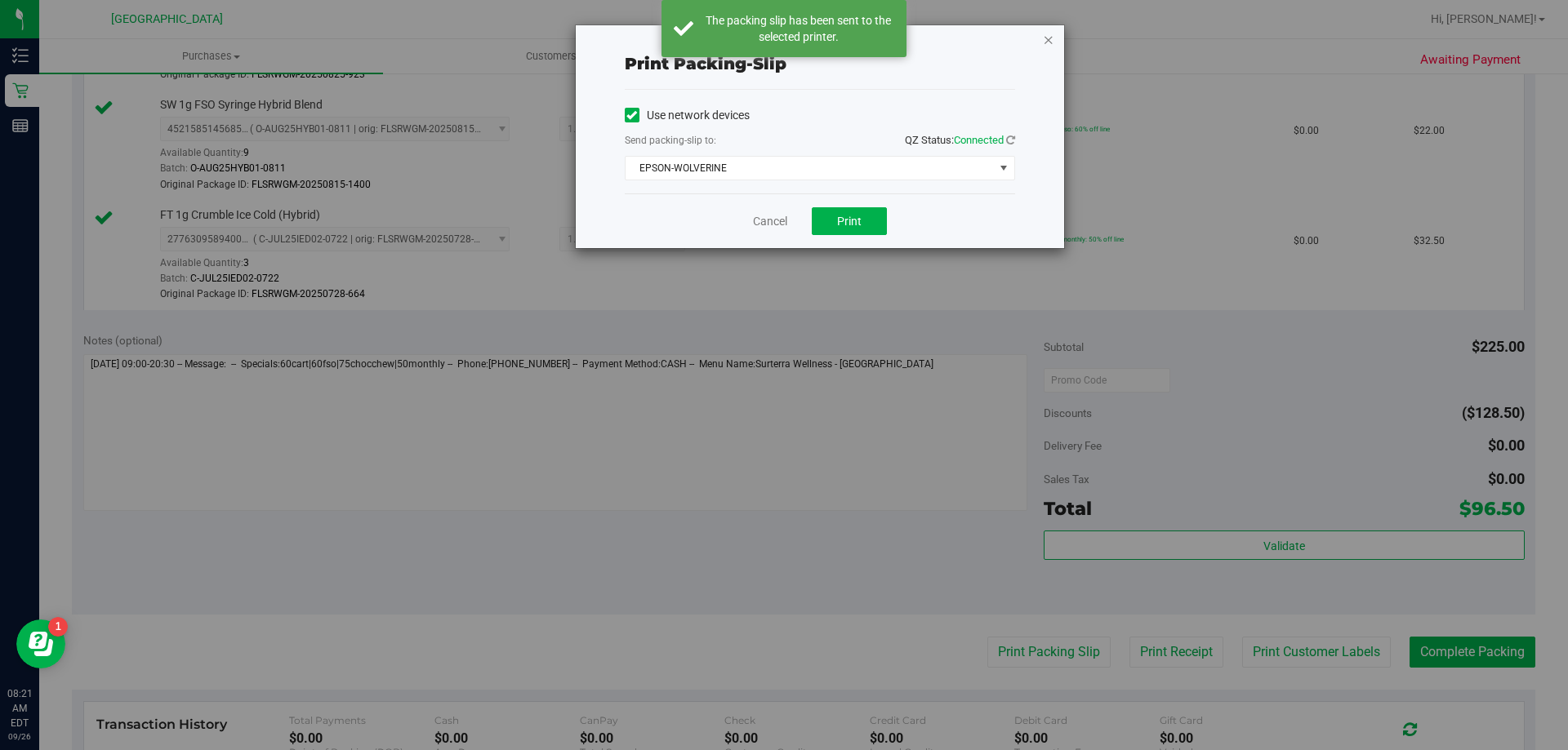
click at [1052, 44] on icon "button" at bounding box center [1049, 39] width 12 height 19
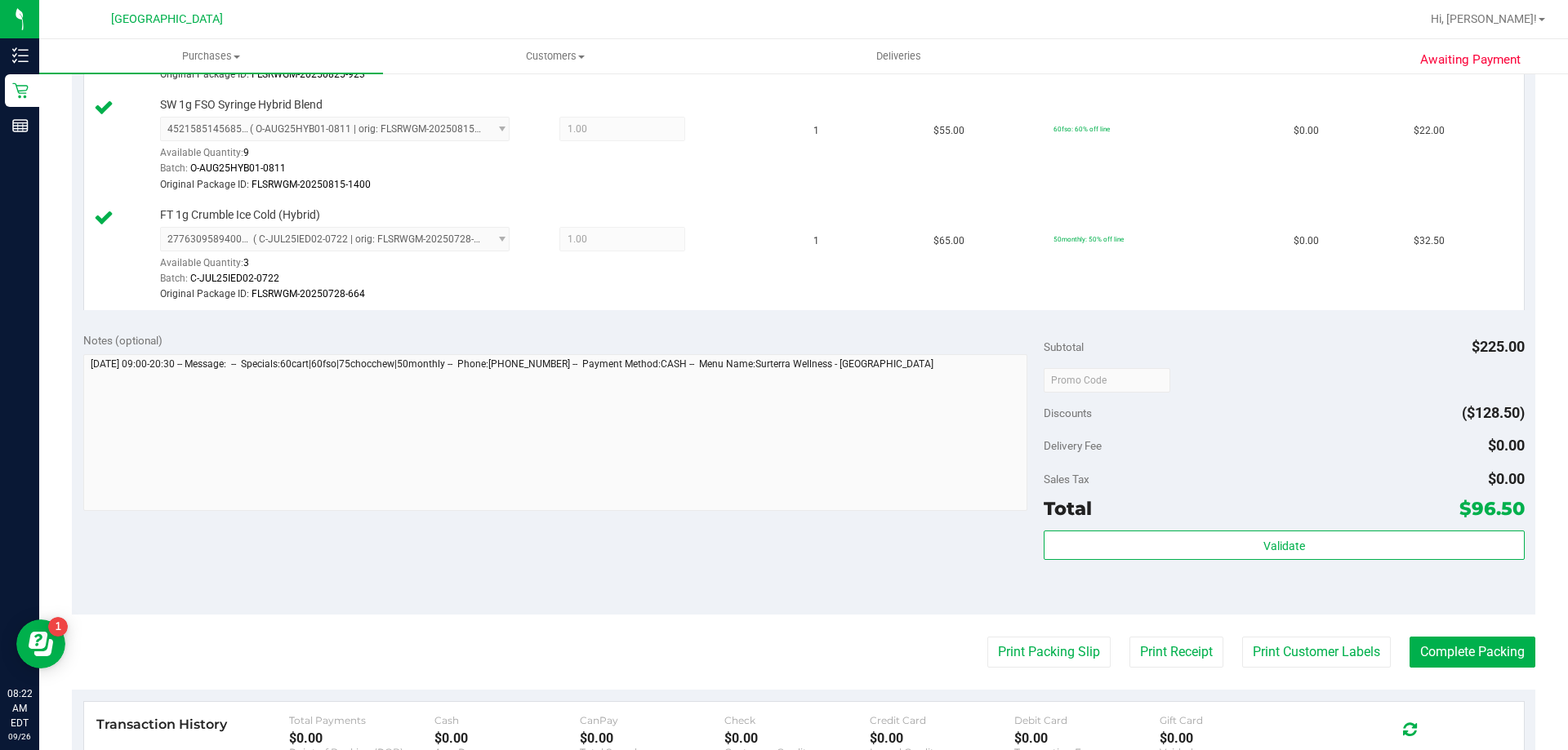
click at [830, 570] on div "Notes (optional) Subtotal $225.00 Discounts ($128.50) Delivery Fee $0.00 Sales …" at bounding box center [804, 467] width 1463 height 294
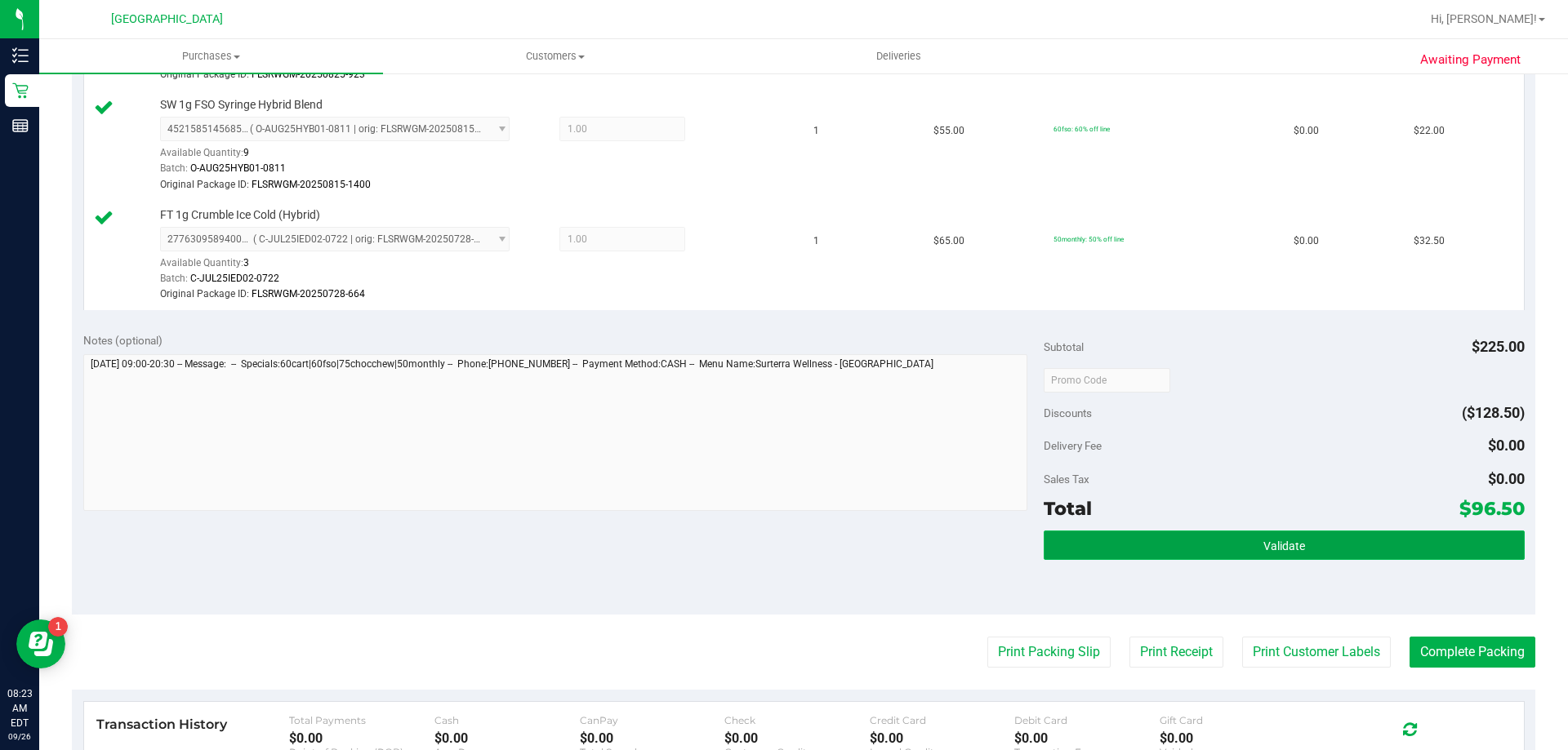
click at [1093, 555] on button "Validate" at bounding box center [1284, 545] width 481 height 29
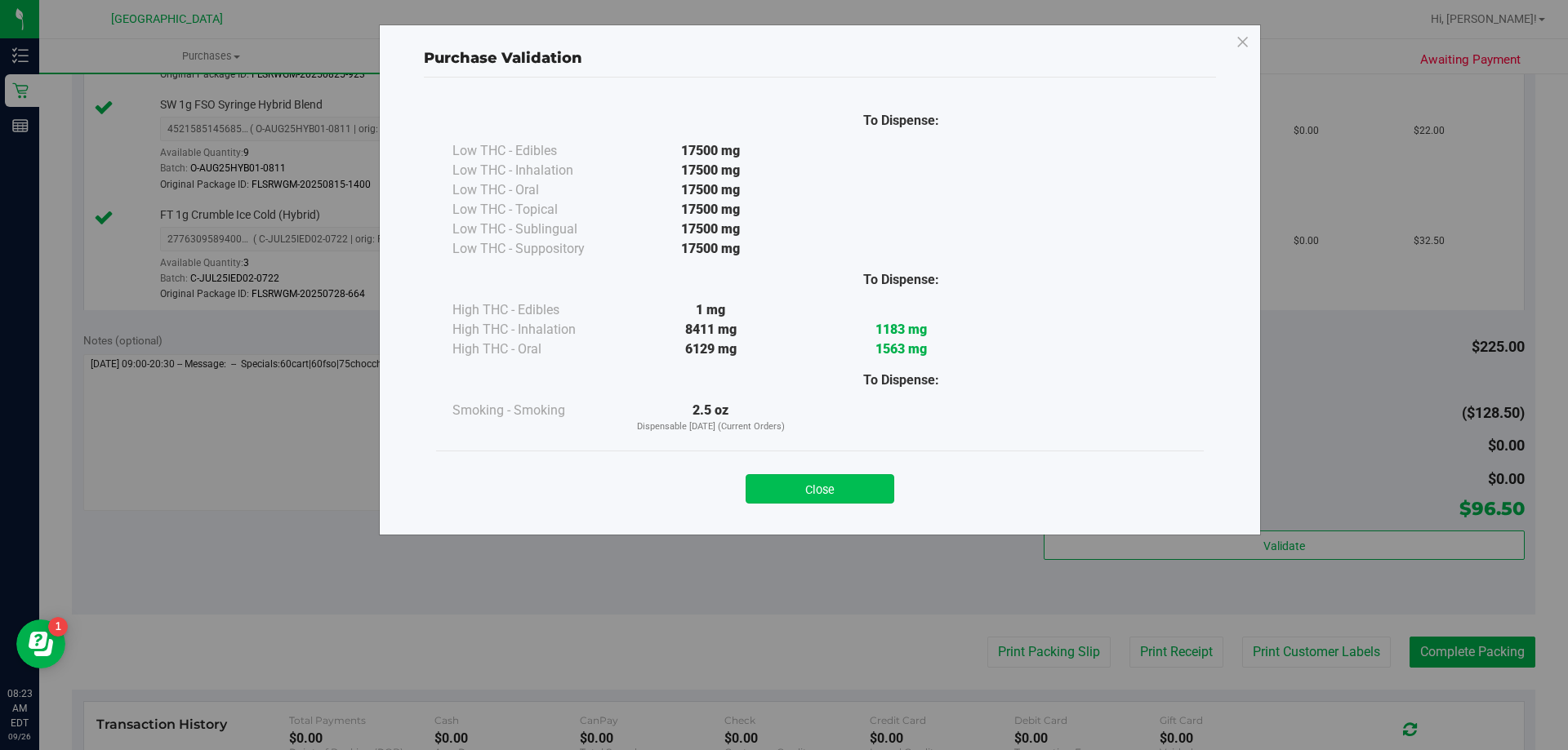
click at [874, 501] on button "Close" at bounding box center [820, 489] width 149 height 29
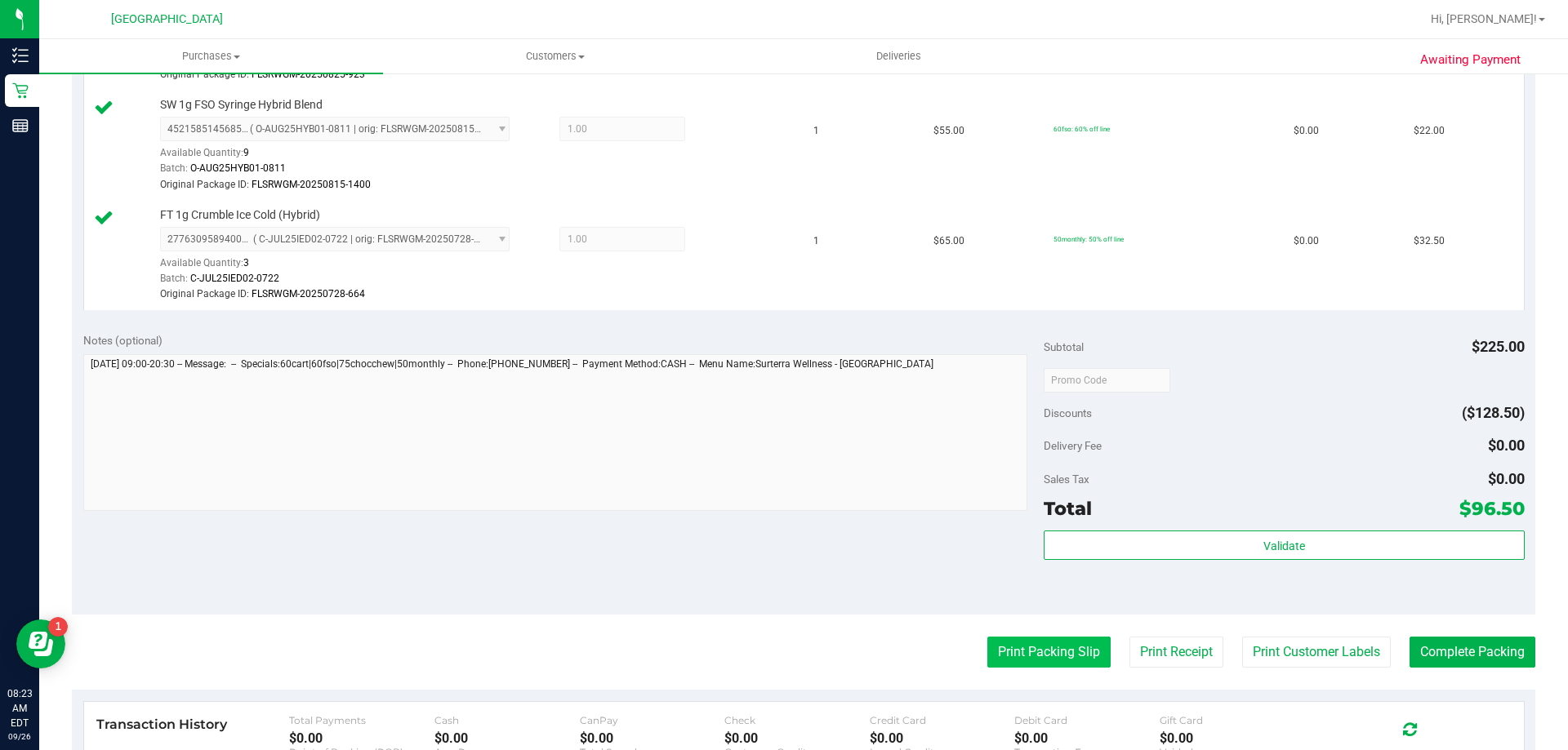
click at [1041, 646] on button "Print Packing Slip" at bounding box center [1048, 652] width 123 height 31
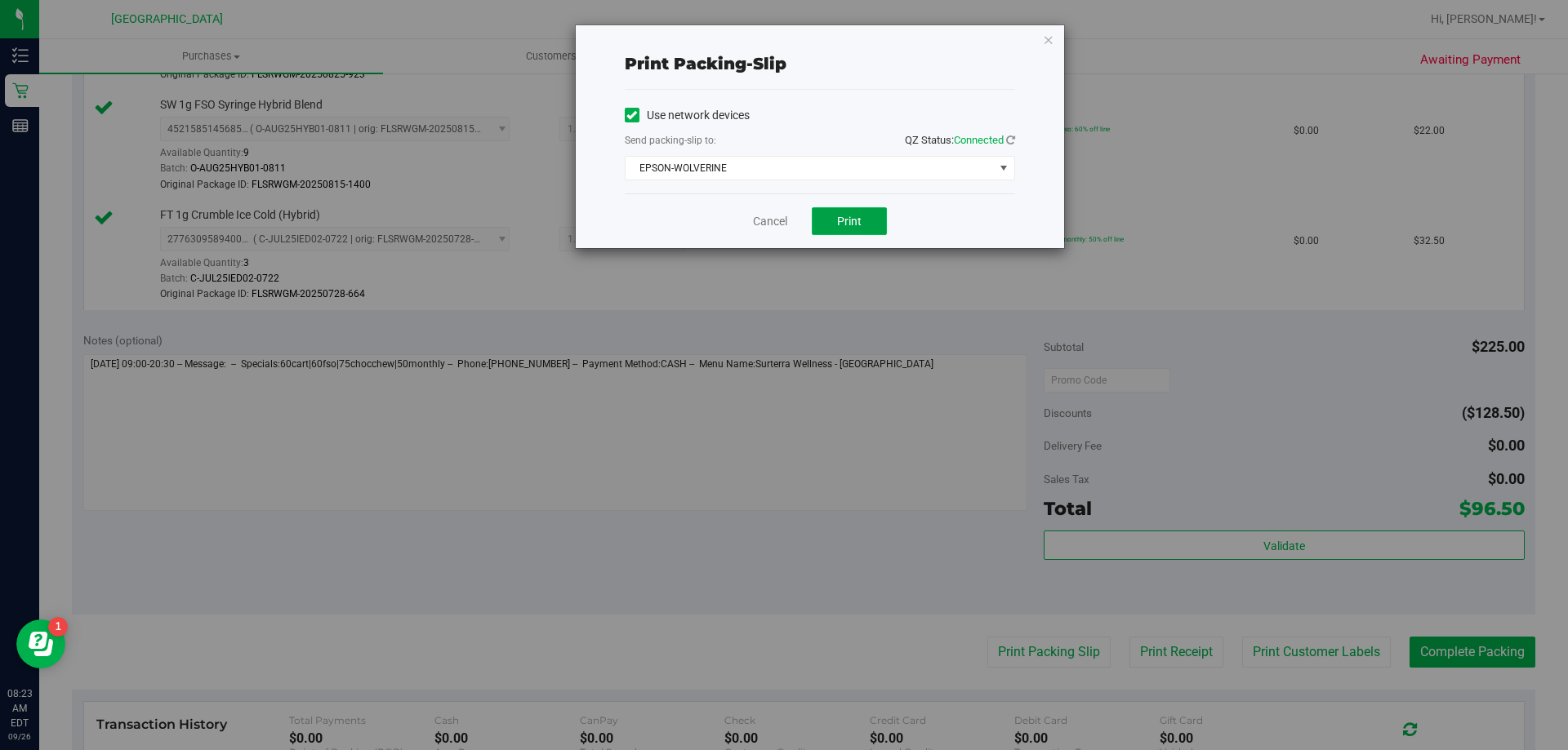
click at [859, 229] on button "Print" at bounding box center [850, 221] width 75 height 28
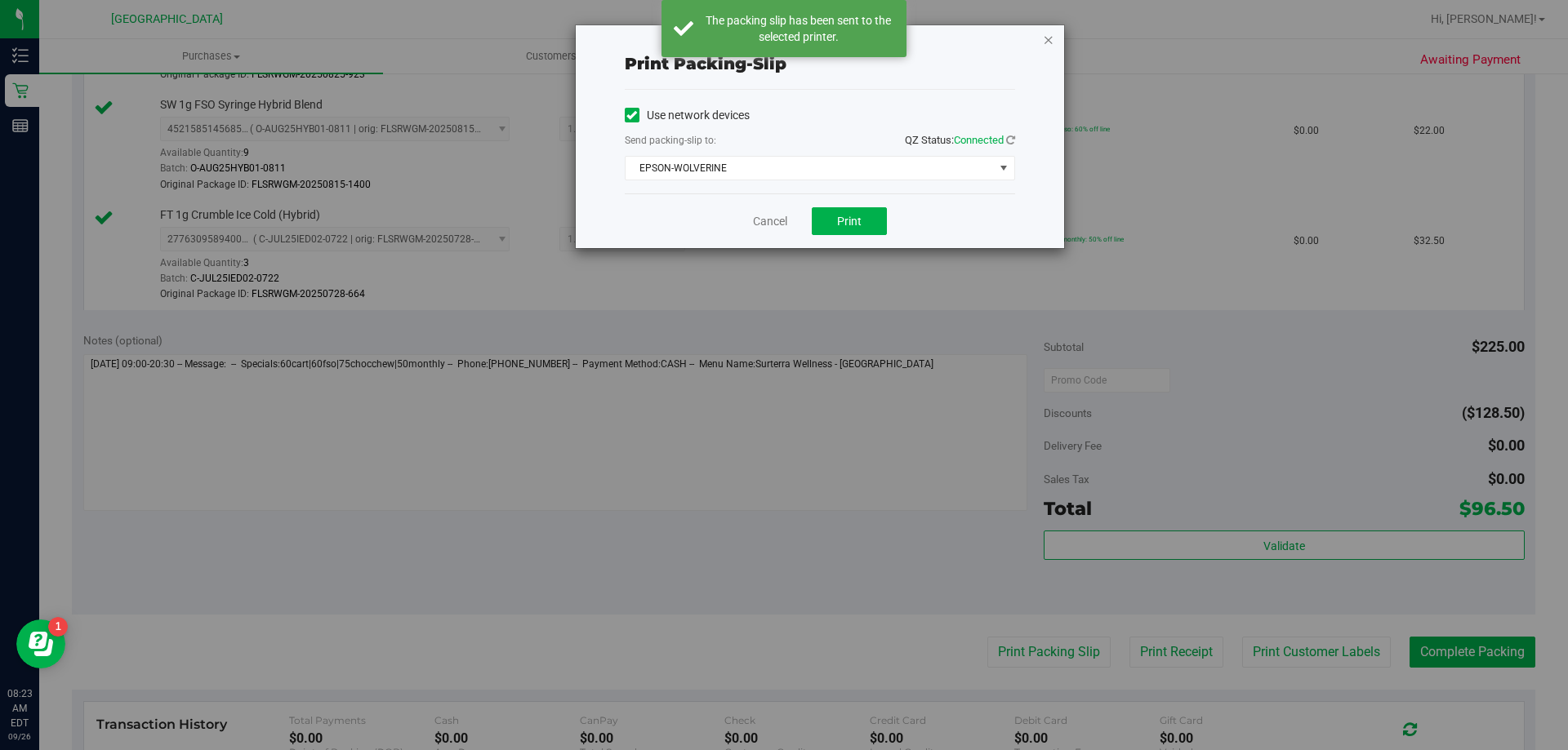
click at [1045, 39] on icon "button" at bounding box center [1049, 39] width 12 height 19
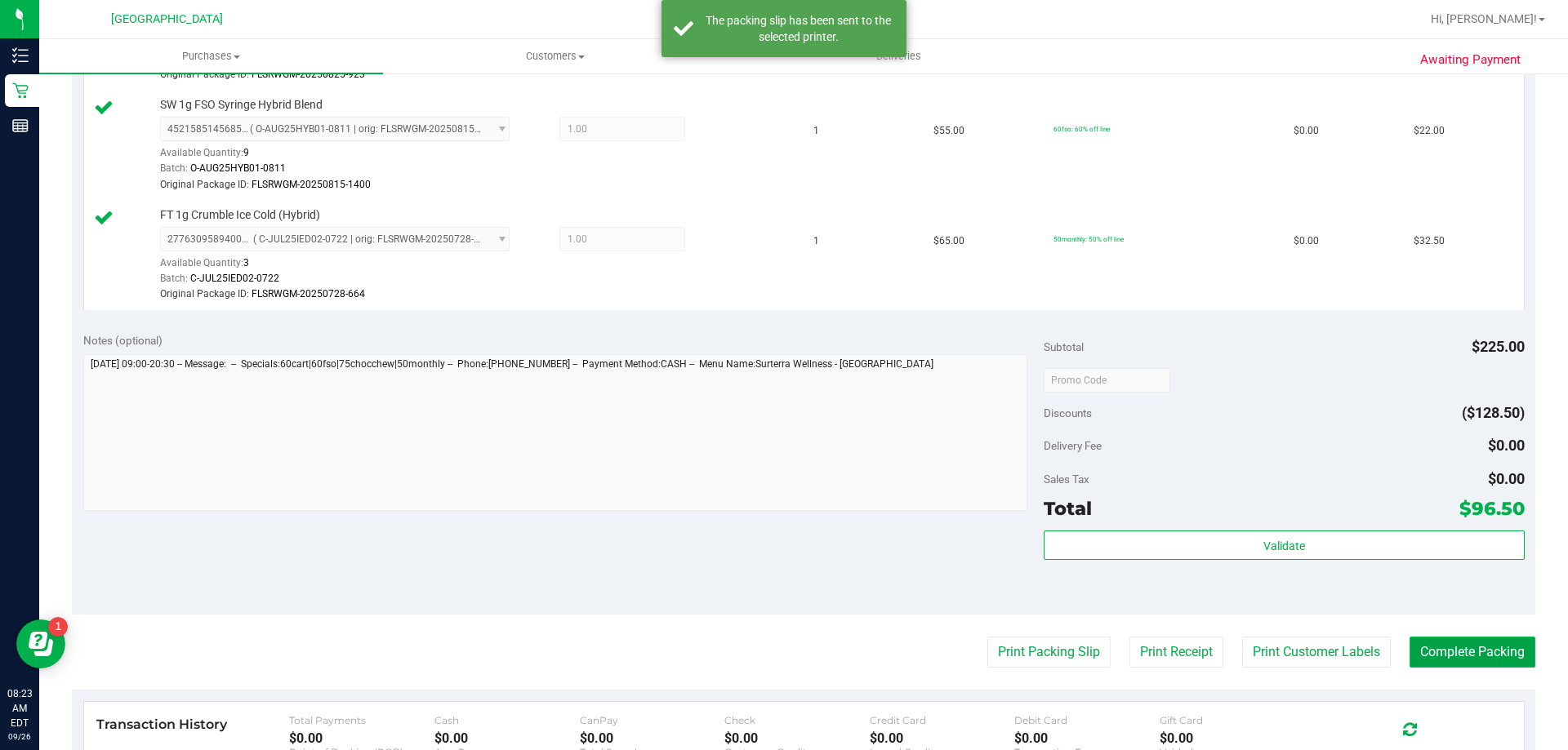
click at [1423, 650] on button "Complete Packing" at bounding box center [1472, 652] width 126 height 31
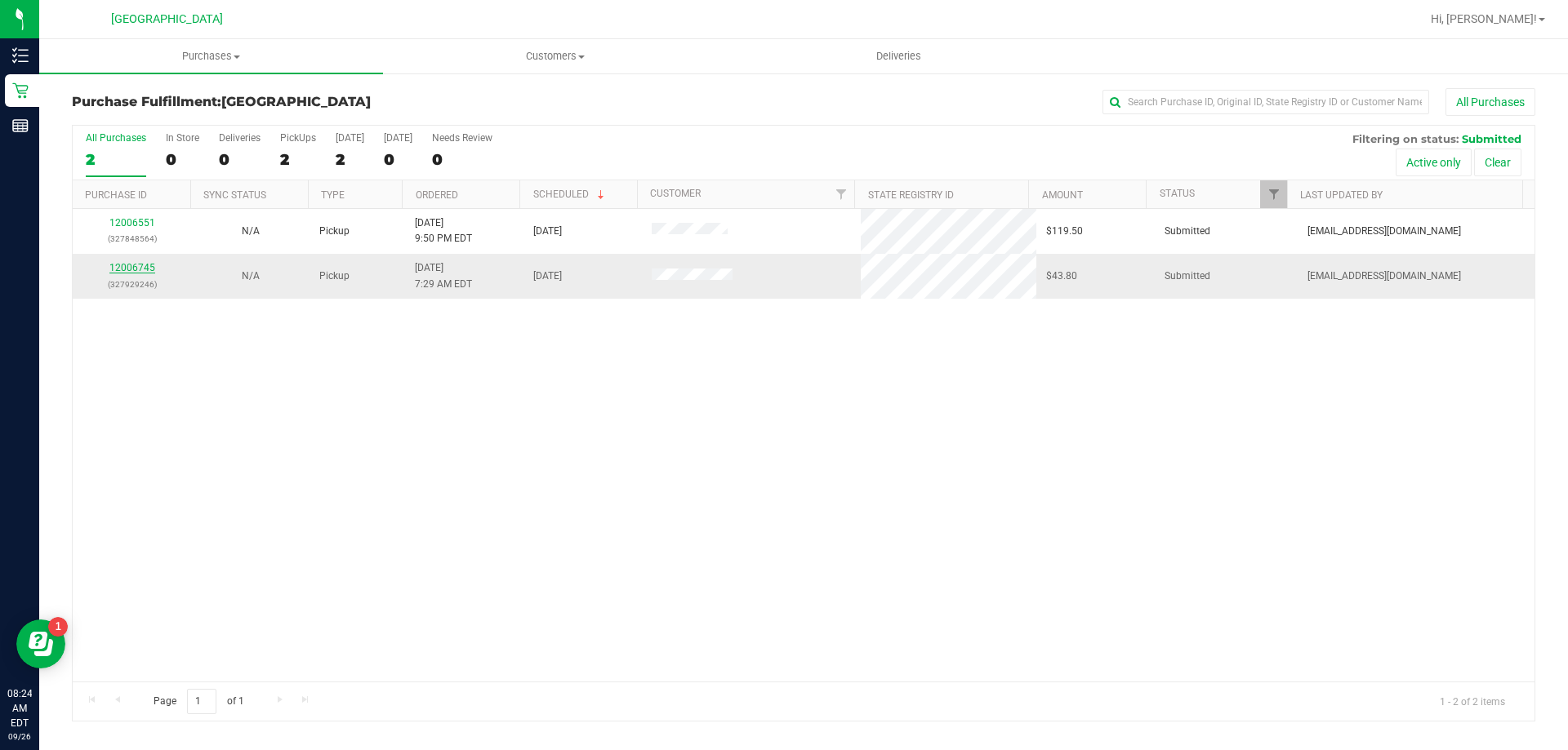
click at [134, 265] on link "12006745" at bounding box center [132, 268] width 46 height 12
click at [203, 61] on span "Purchases" at bounding box center [211, 57] width 344 height 15
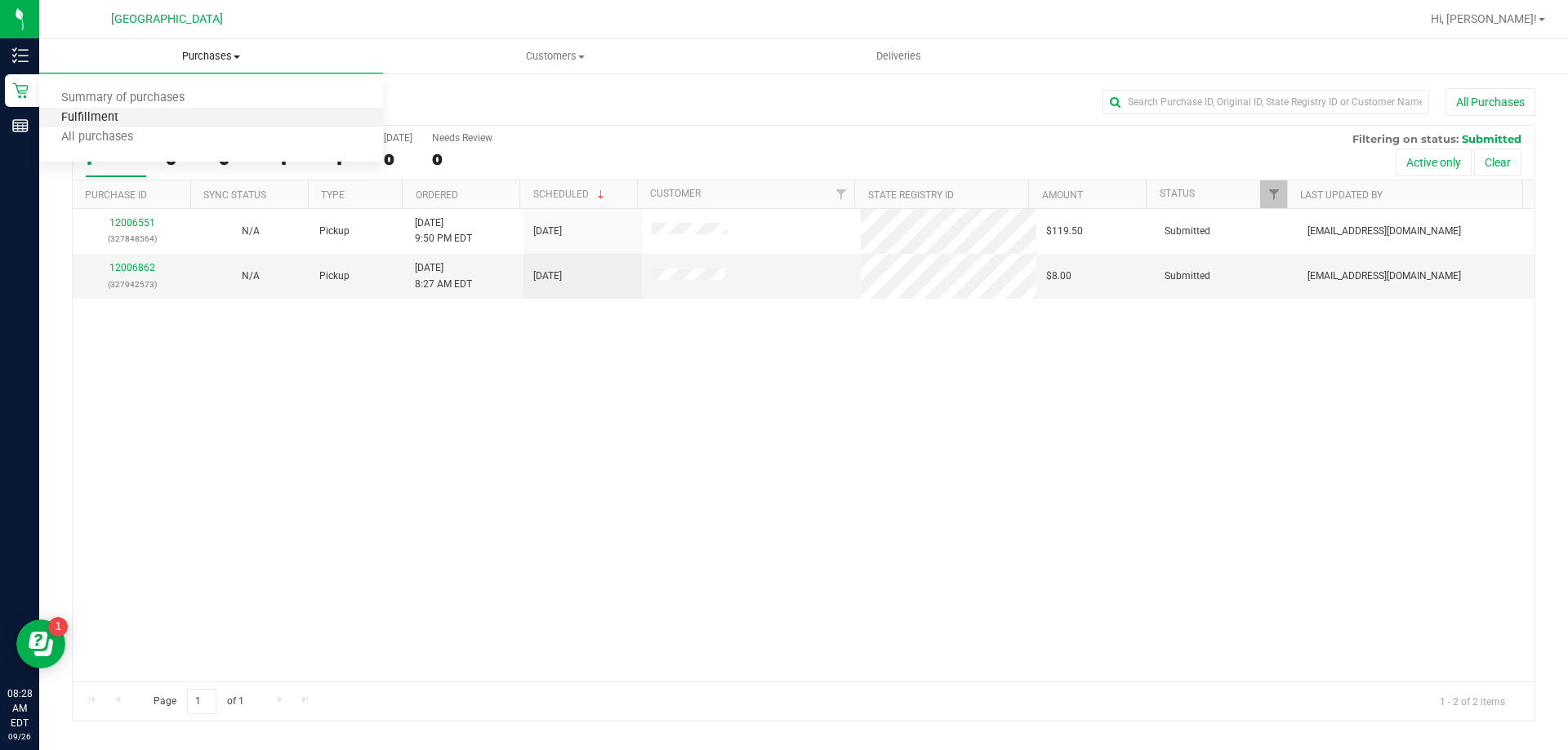
click at [132, 123] on span "Fulfillment" at bounding box center [90, 118] width 101 height 14
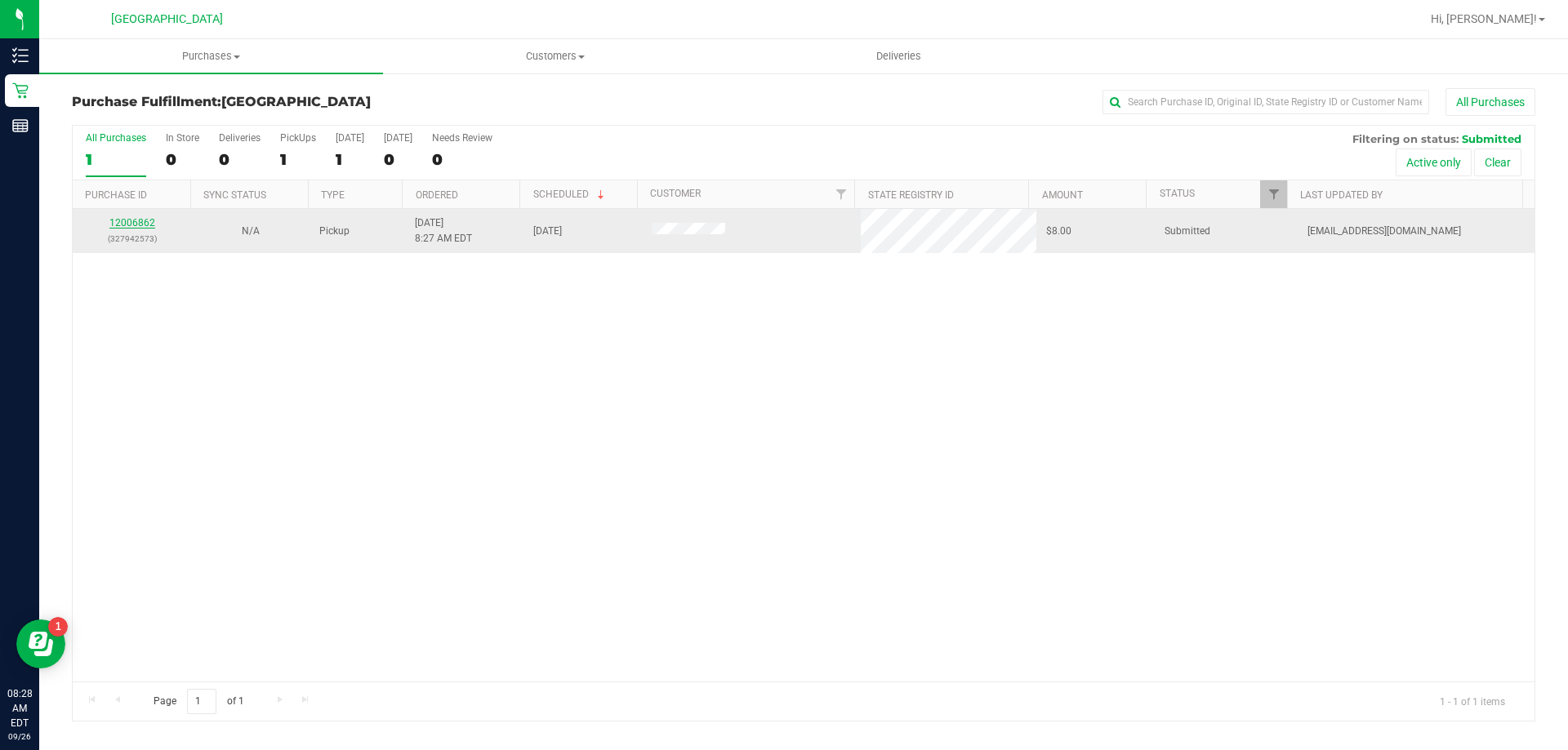
click at [116, 218] on link "12006862" at bounding box center [132, 223] width 46 height 12
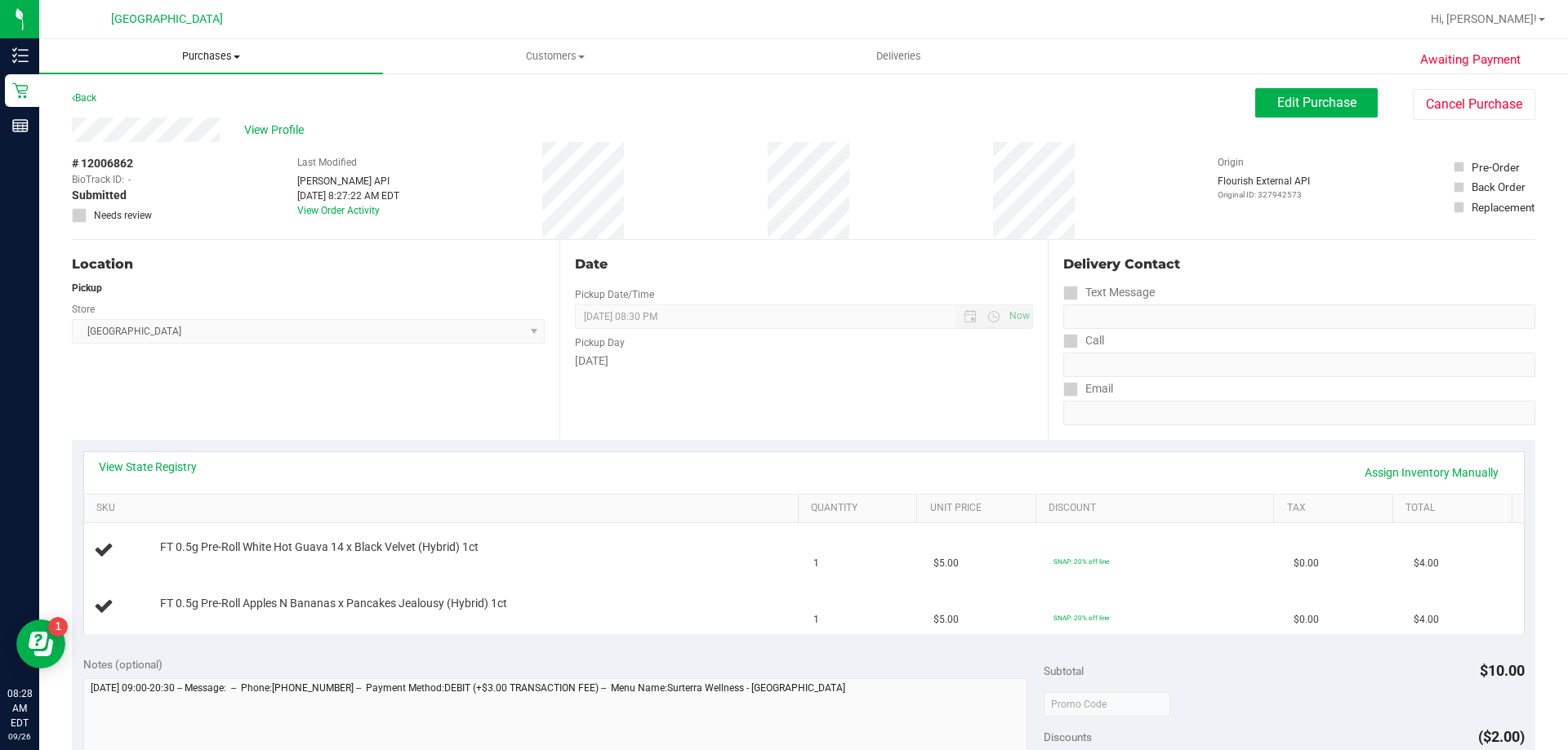
click at [221, 59] on span "Purchases" at bounding box center [211, 57] width 344 height 15
click at [150, 114] on li "Fulfillment" at bounding box center [211, 118] width 344 height 19
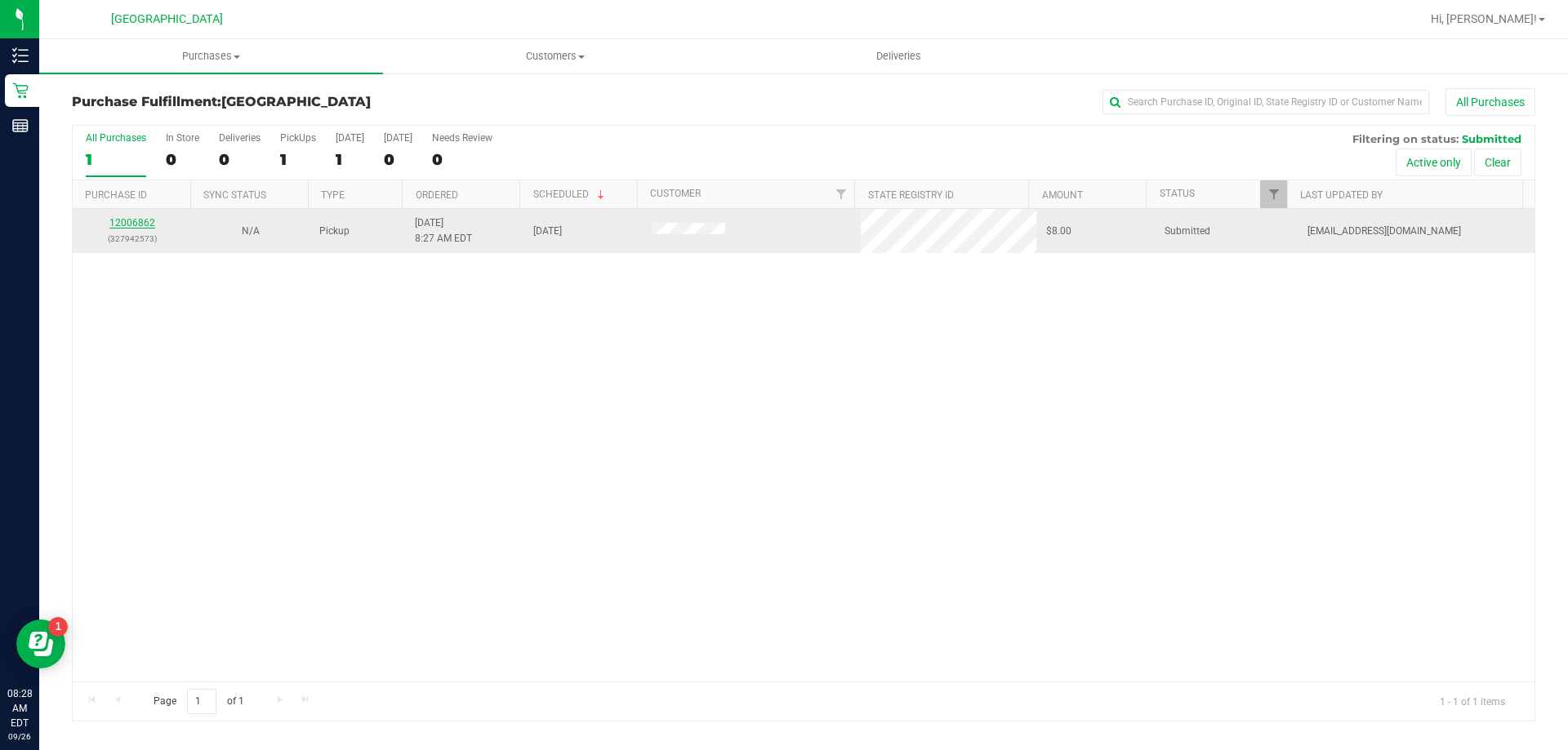
click at [140, 223] on link "12006862" at bounding box center [132, 223] width 46 height 12
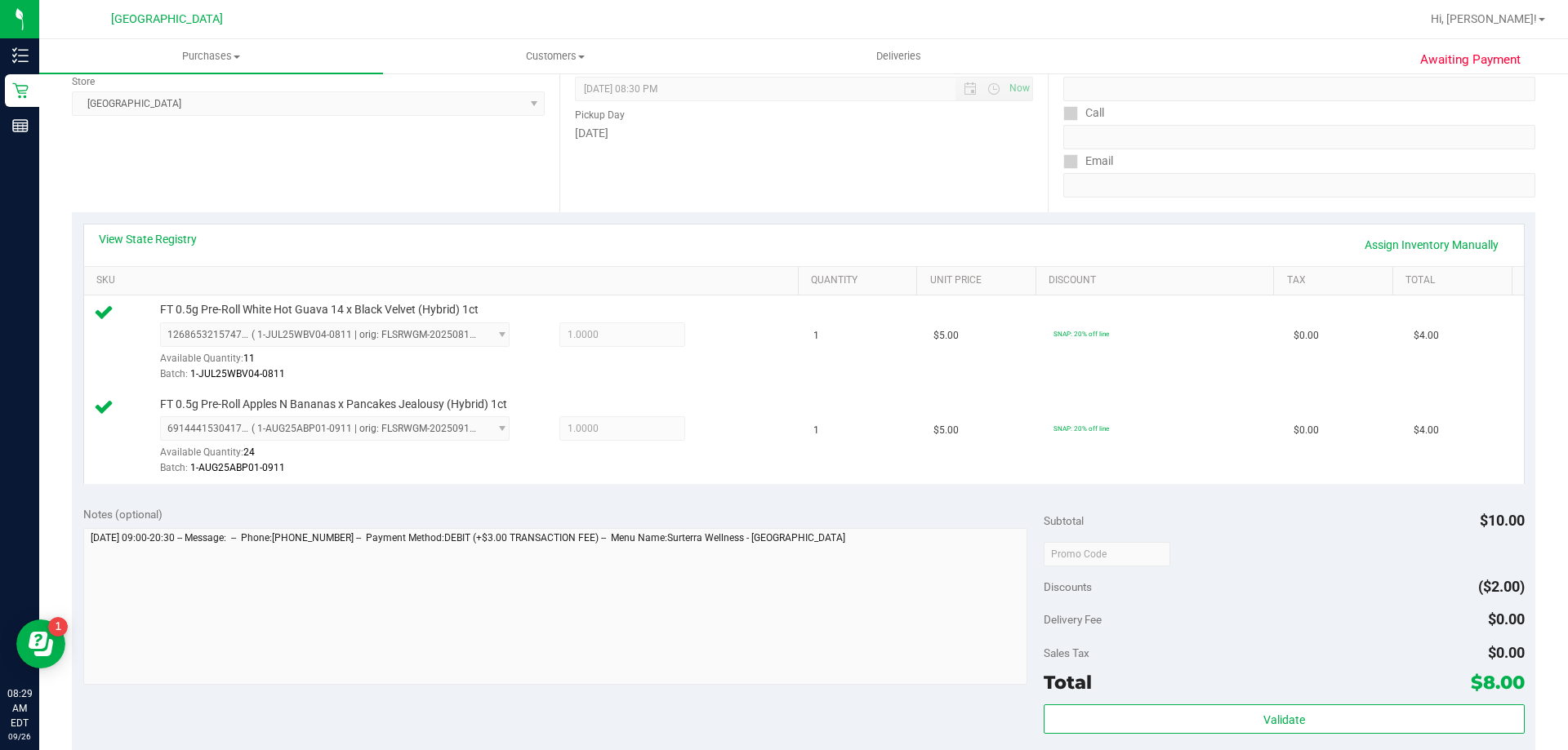
scroll to position [245, 0]
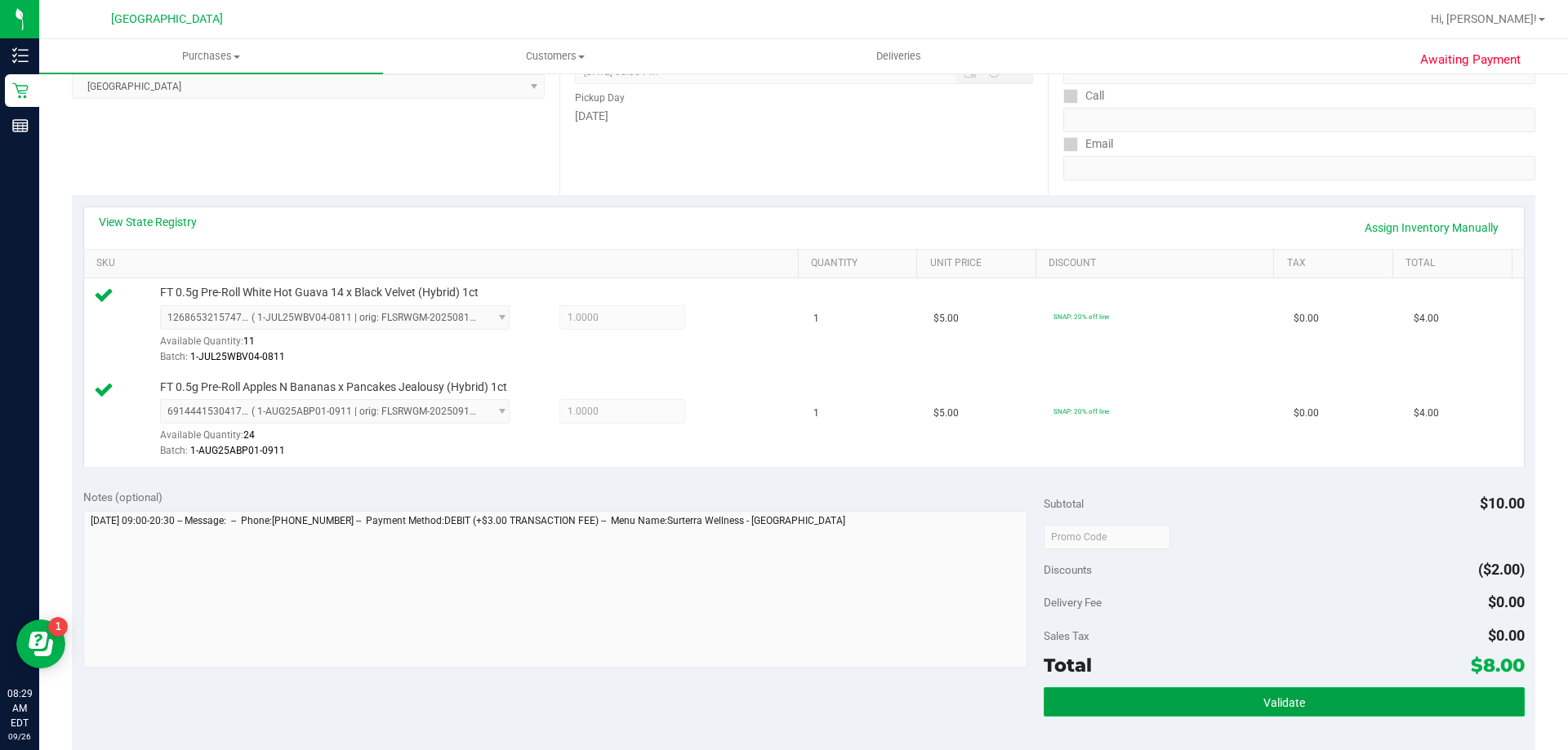
click at [1263, 704] on span "Validate" at bounding box center [1284, 703] width 42 height 13
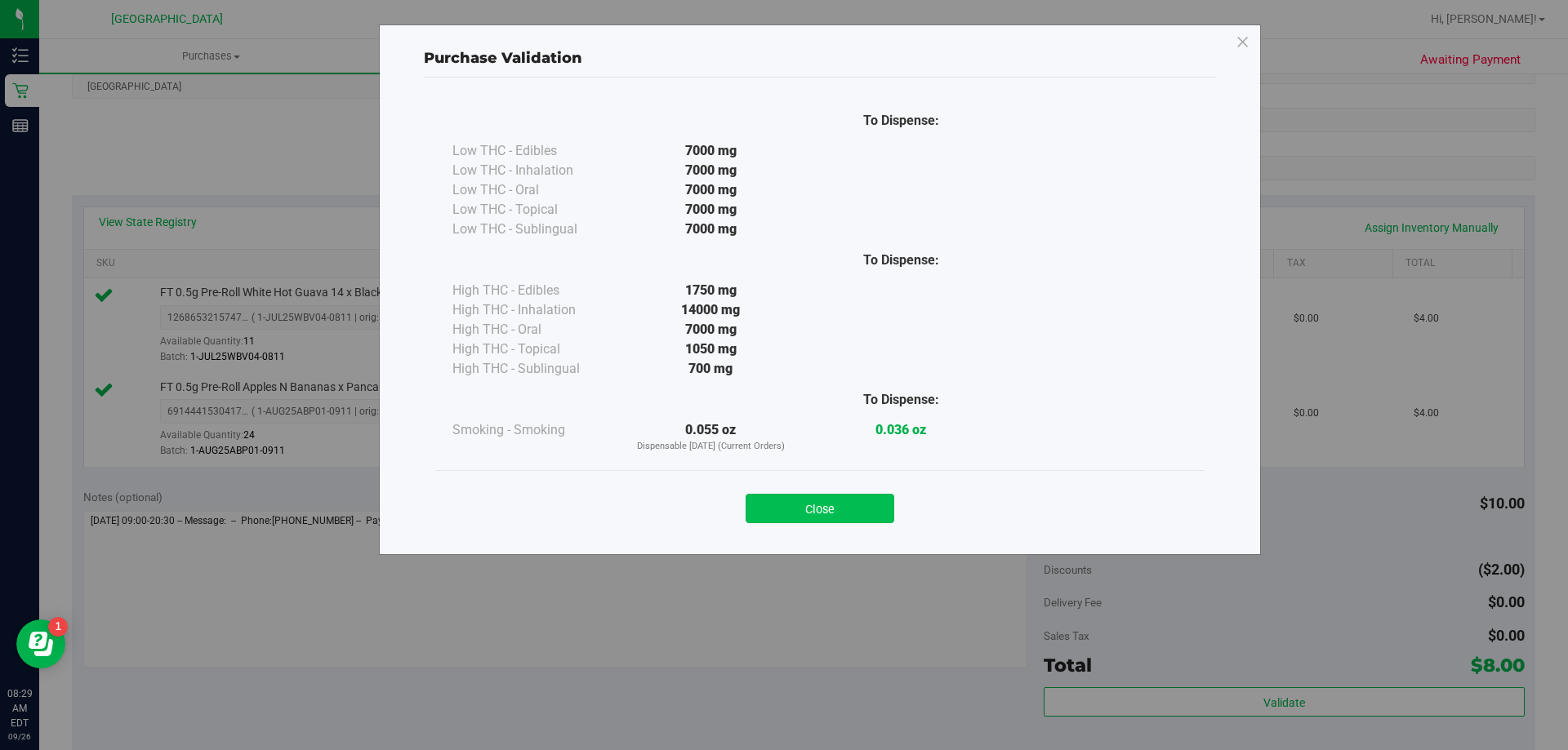
click at [868, 509] on button "Close" at bounding box center [820, 508] width 149 height 29
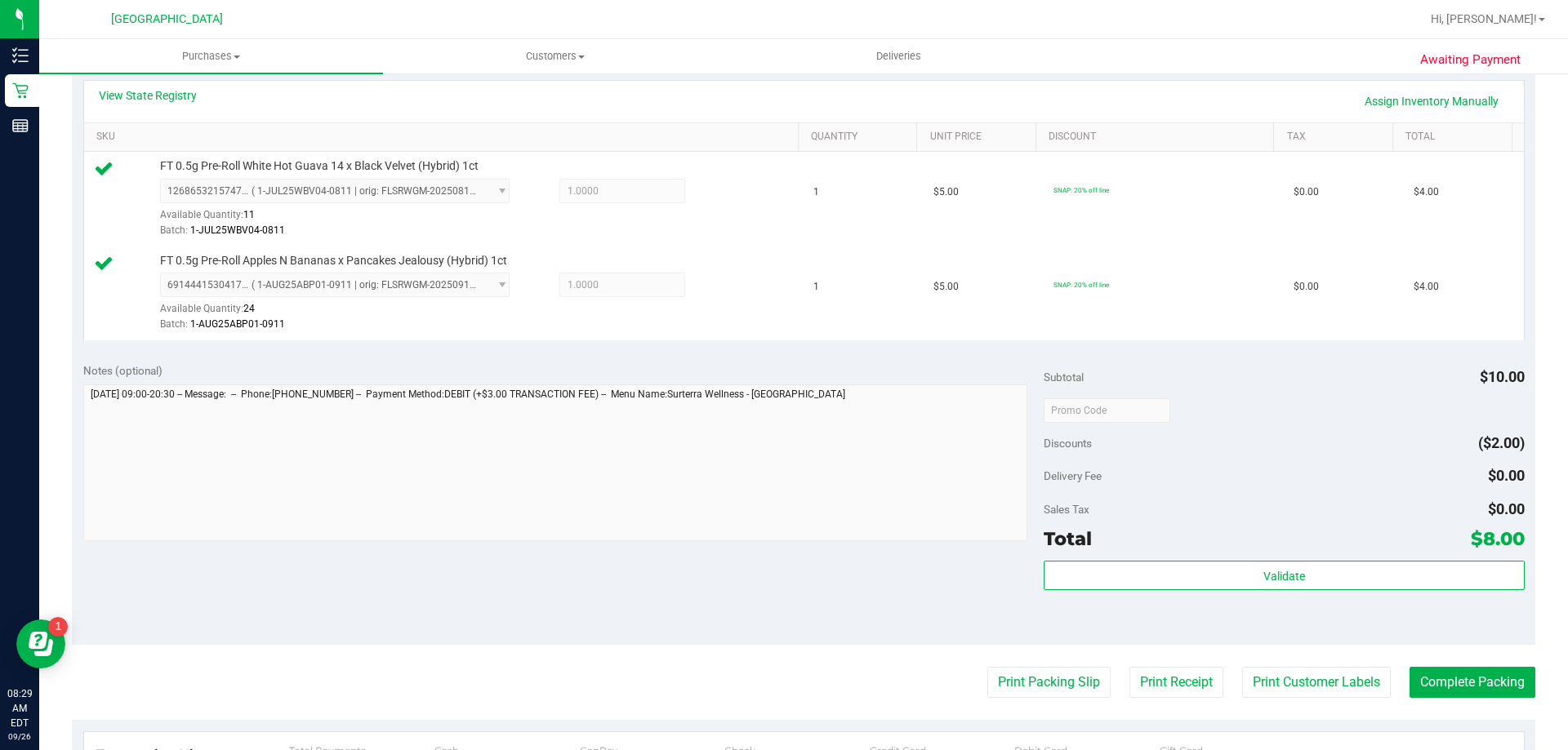
scroll to position [490, 0]
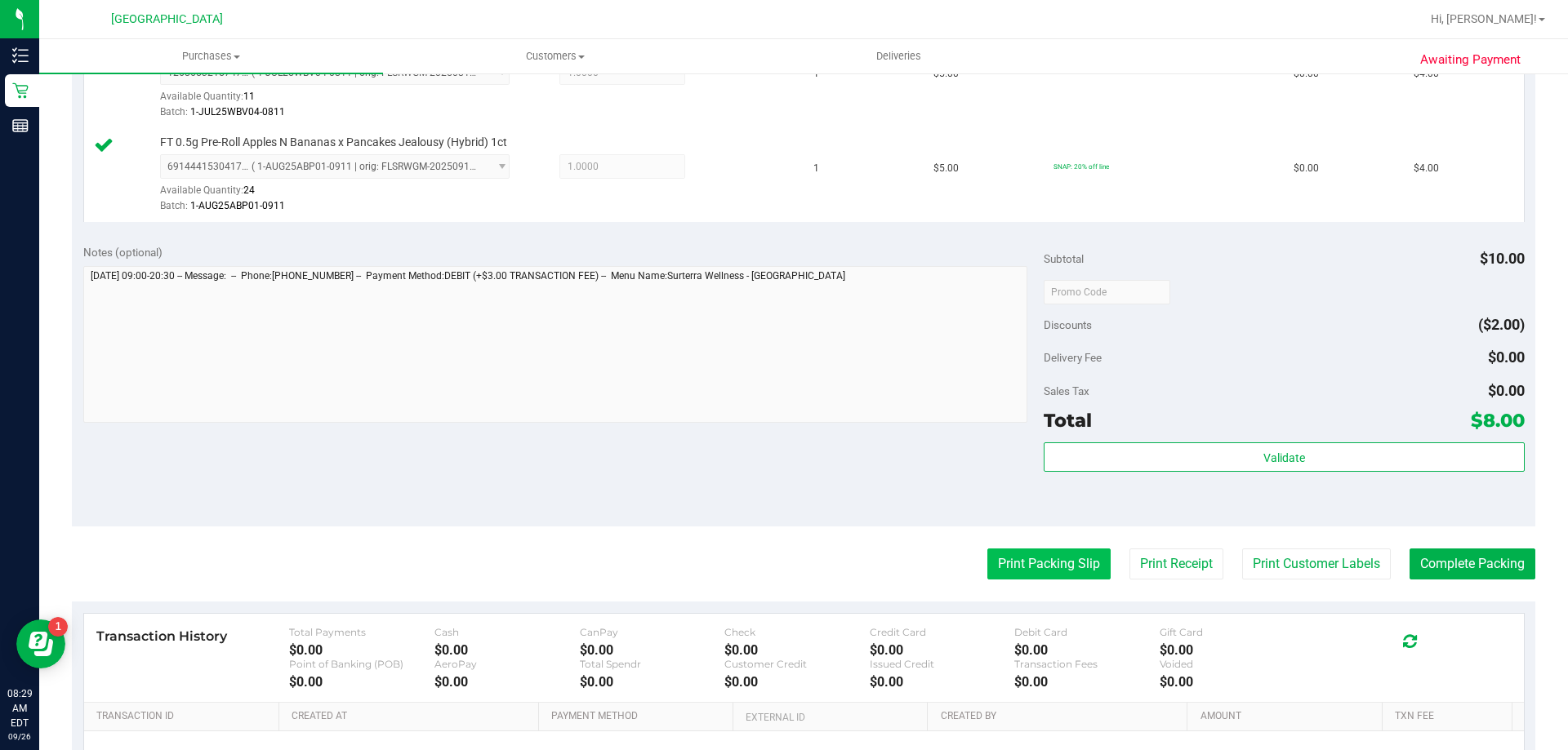
click at [1031, 562] on button "Print Packing Slip" at bounding box center [1048, 563] width 123 height 31
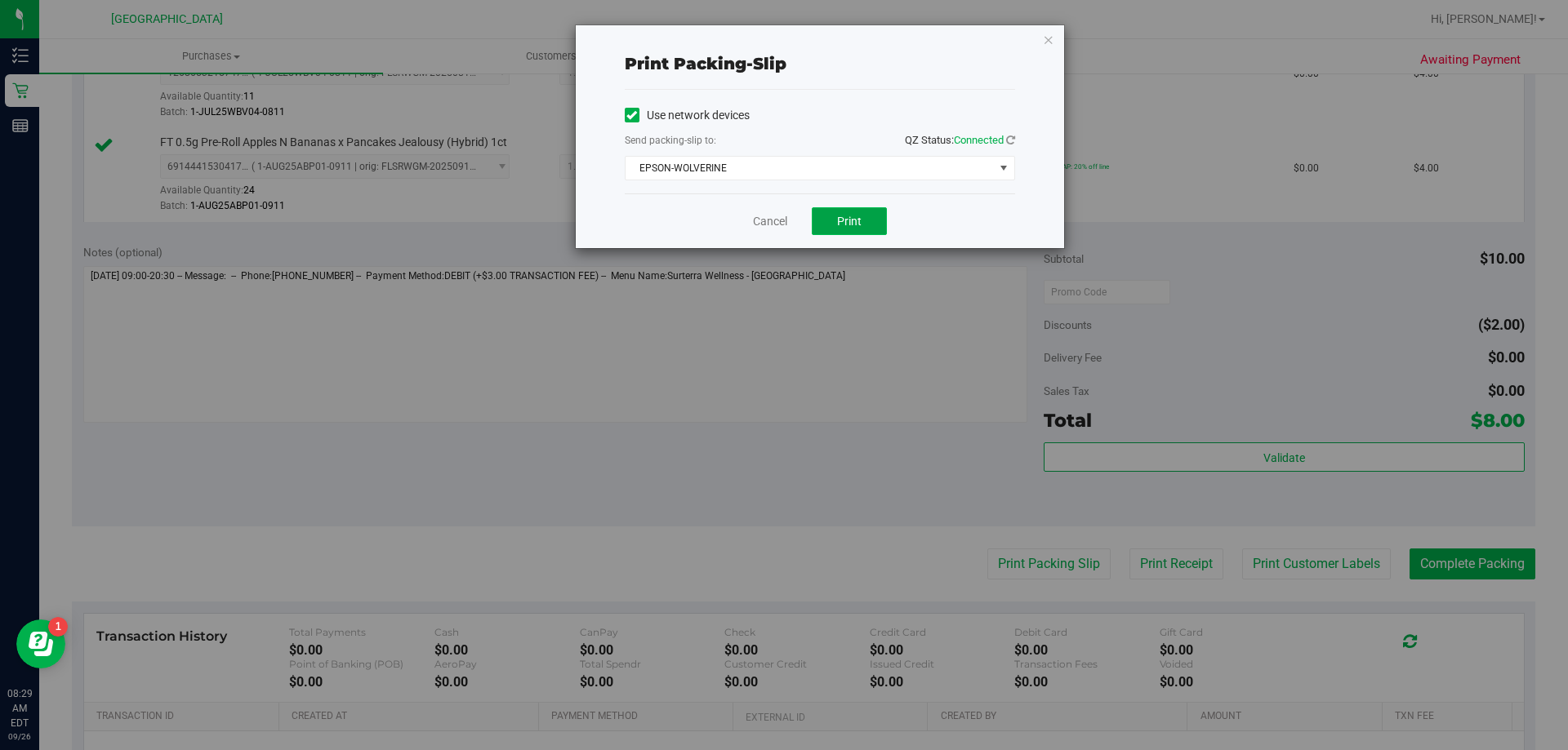
click at [872, 220] on button "Print" at bounding box center [850, 221] width 75 height 28
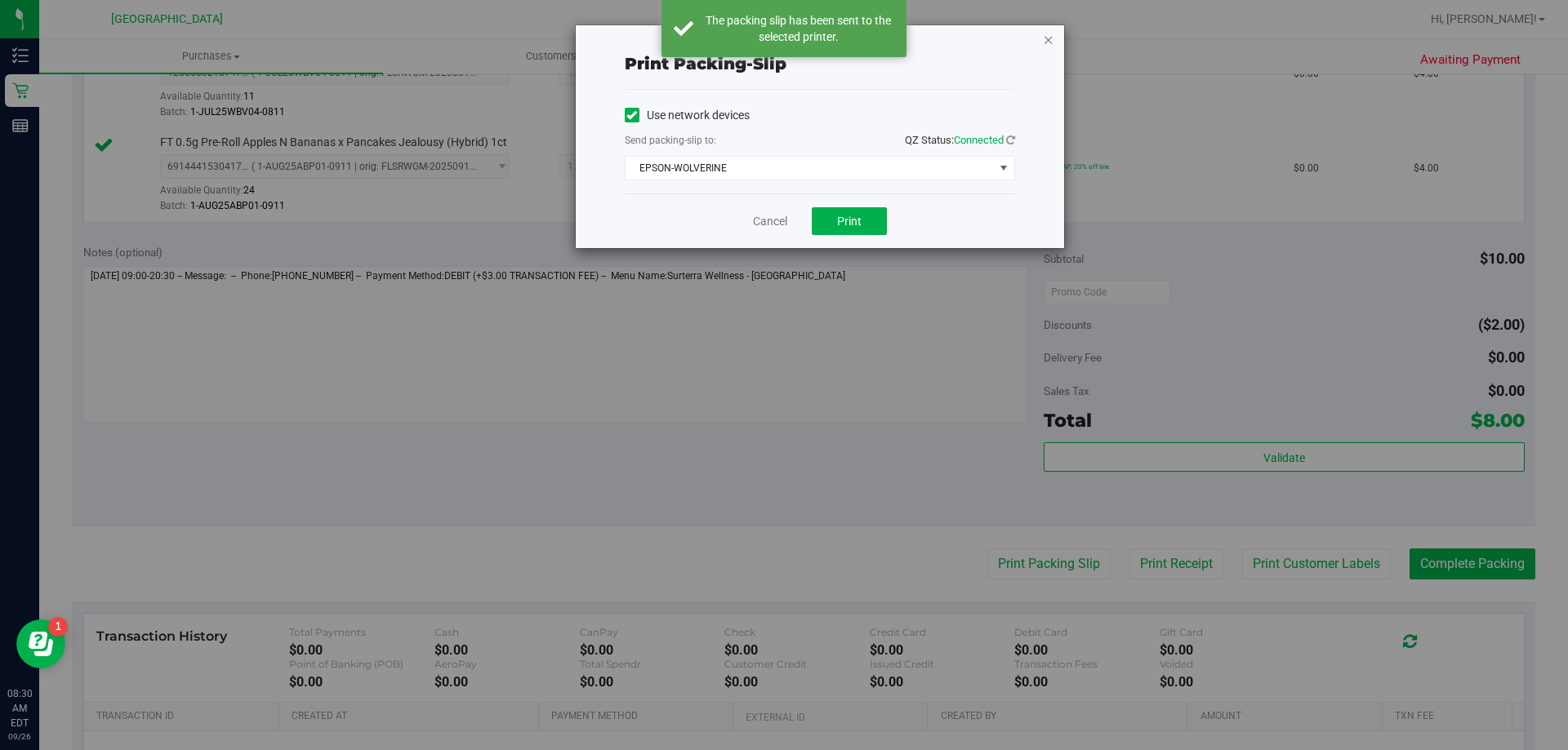
click at [1046, 41] on icon "button" at bounding box center [1049, 39] width 12 height 19
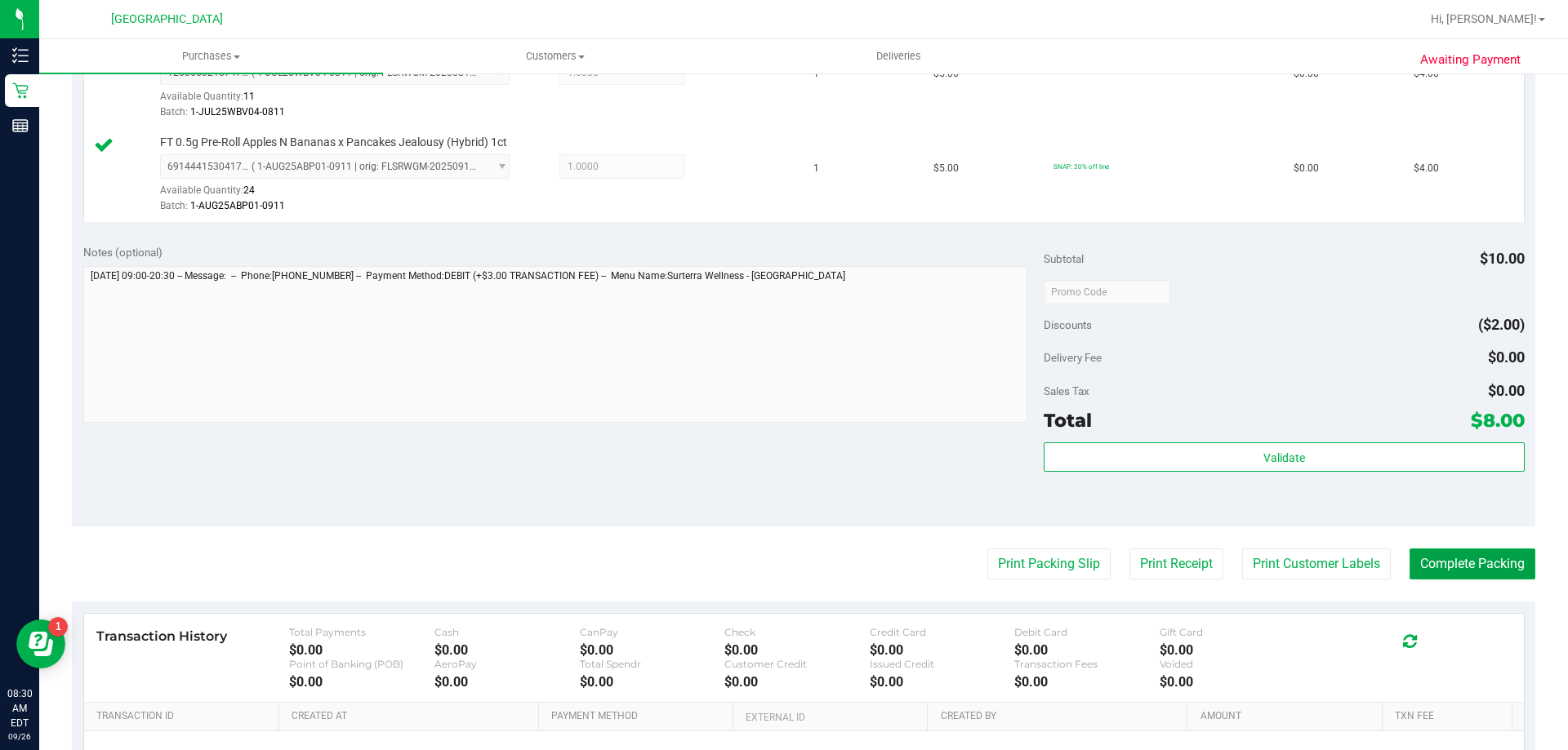
drag, startPoint x: 1411, startPoint y: 553, endPoint x: 1126, endPoint y: 490, distance: 291.9
click at [1126, 490] on purchase-details "Back Edit Purchase Cancel Purchase View Profile # 12006862 BioTrack ID: - Submi…" at bounding box center [804, 253] width 1463 height 1309
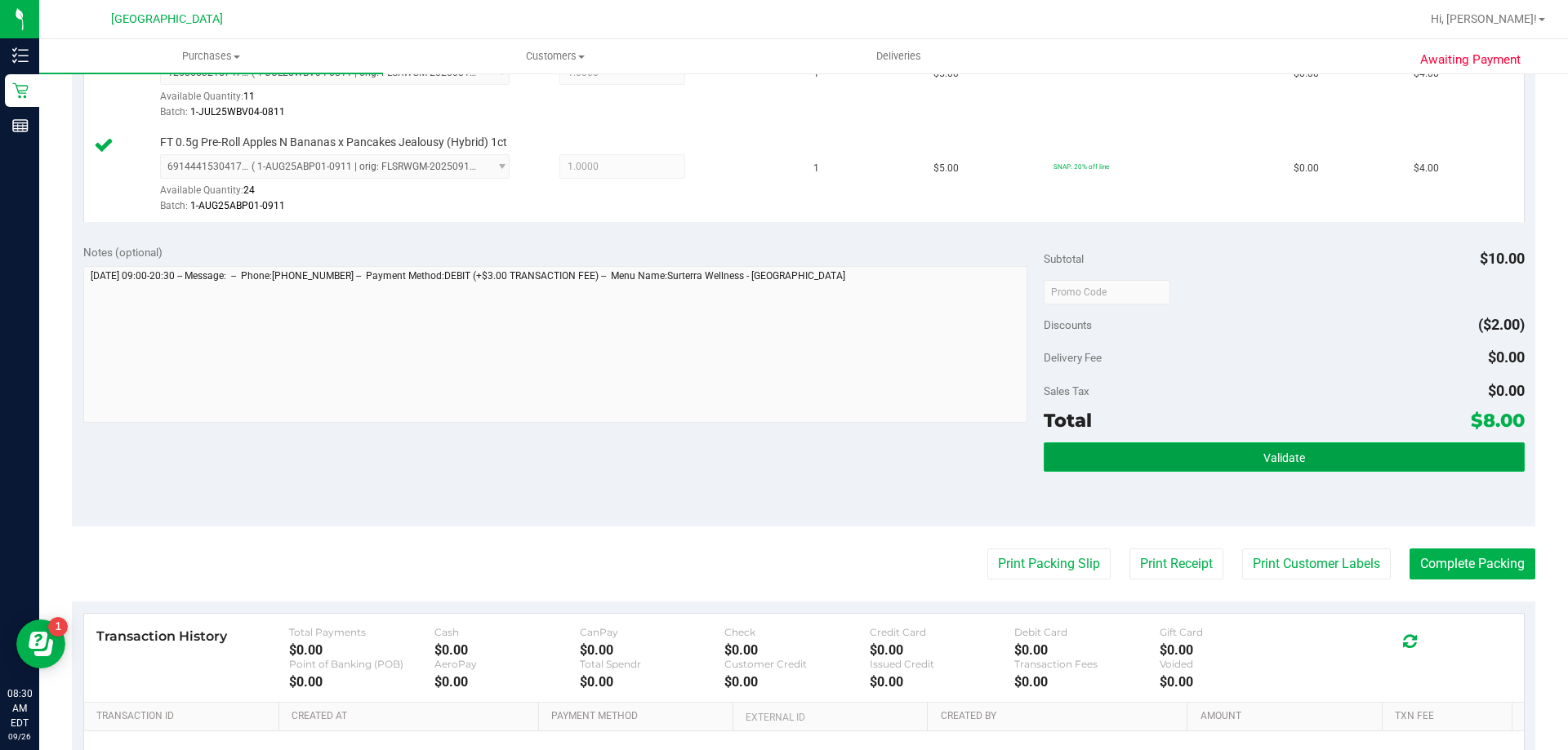
click at [1151, 459] on button "Validate" at bounding box center [1284, 457] width 481 height 29
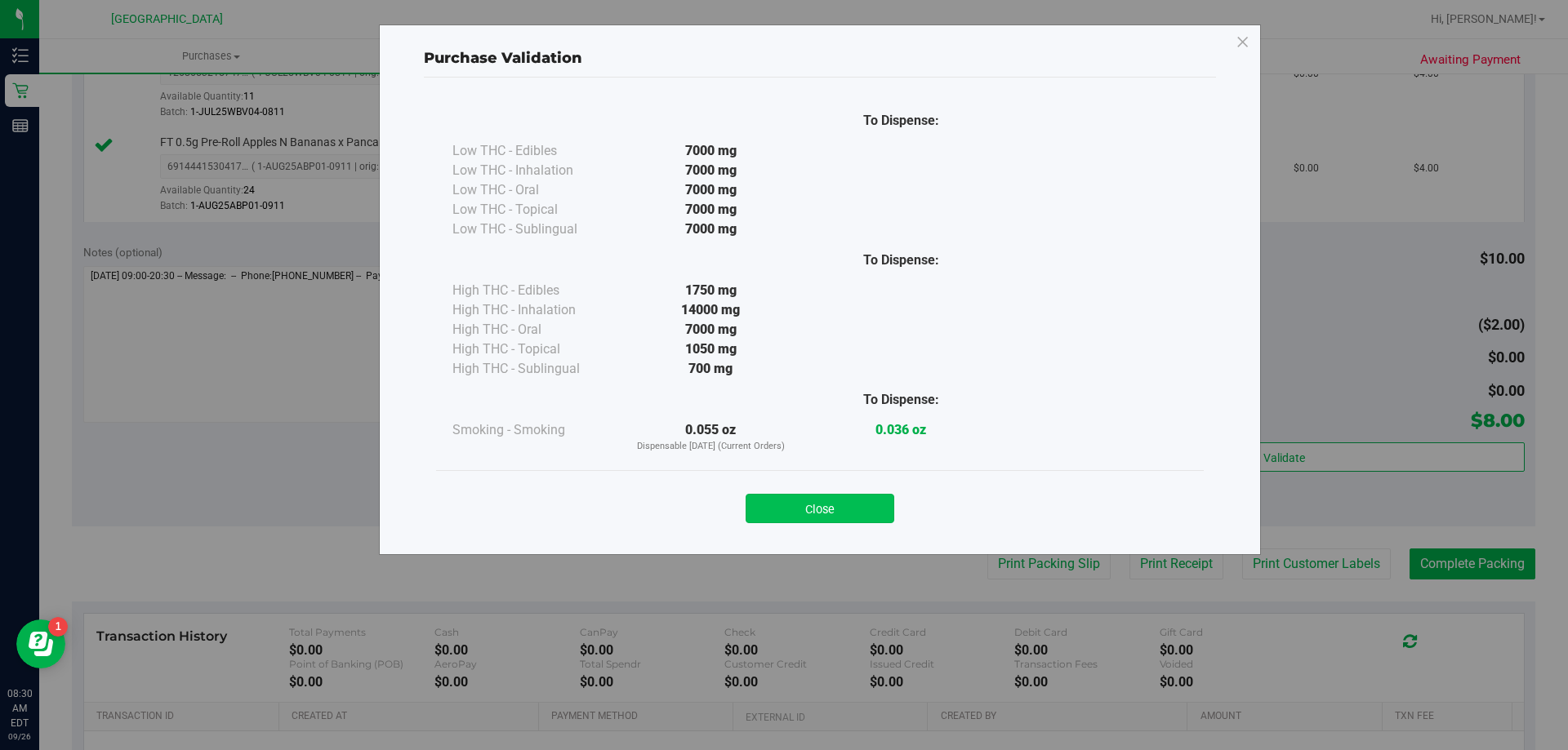
click at [879, 509] on button "Close" at bounding box center [820, 508] width 149 height 29
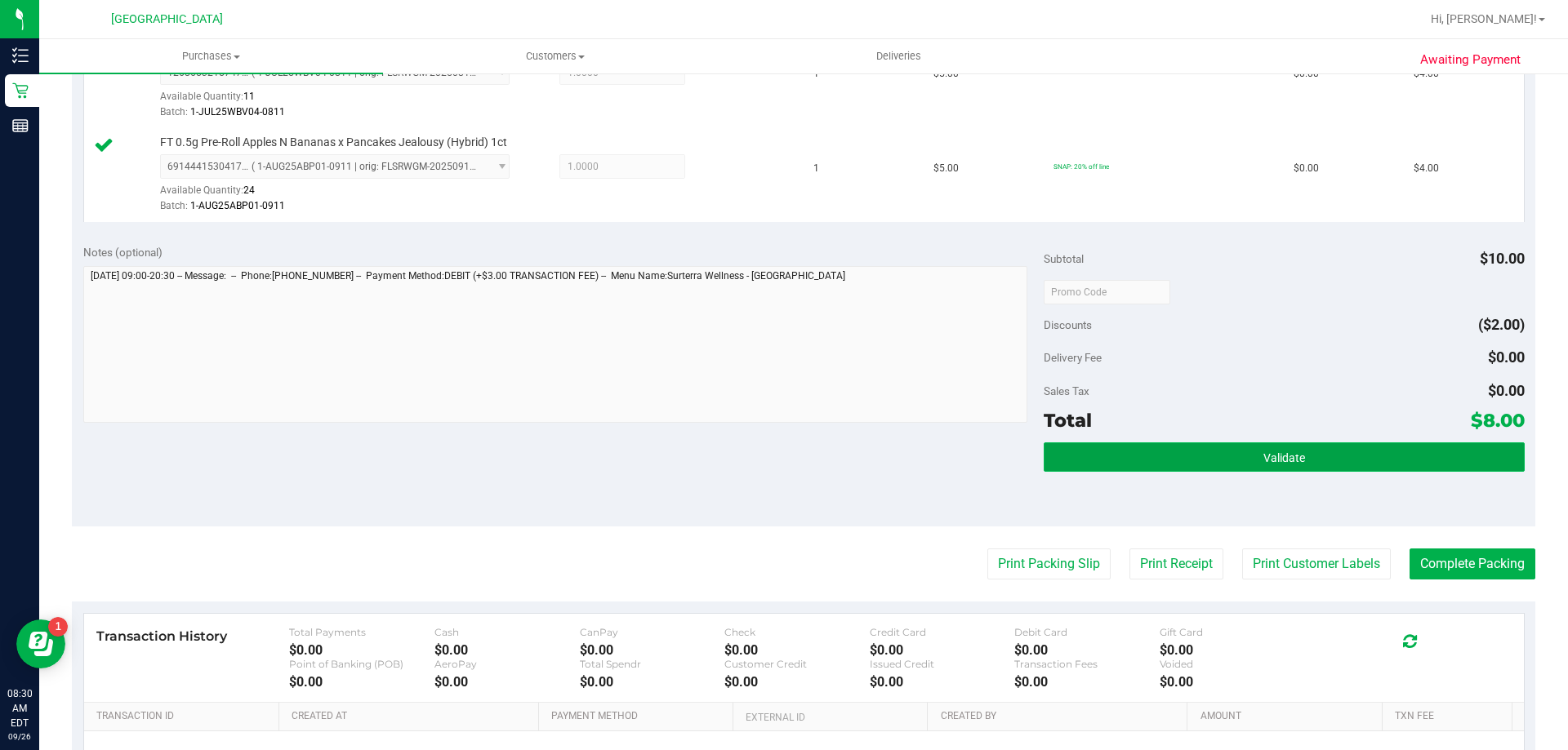
click at [1329, 457] on button "Validate" at bounding box center [1284, 457] width 481 height 29
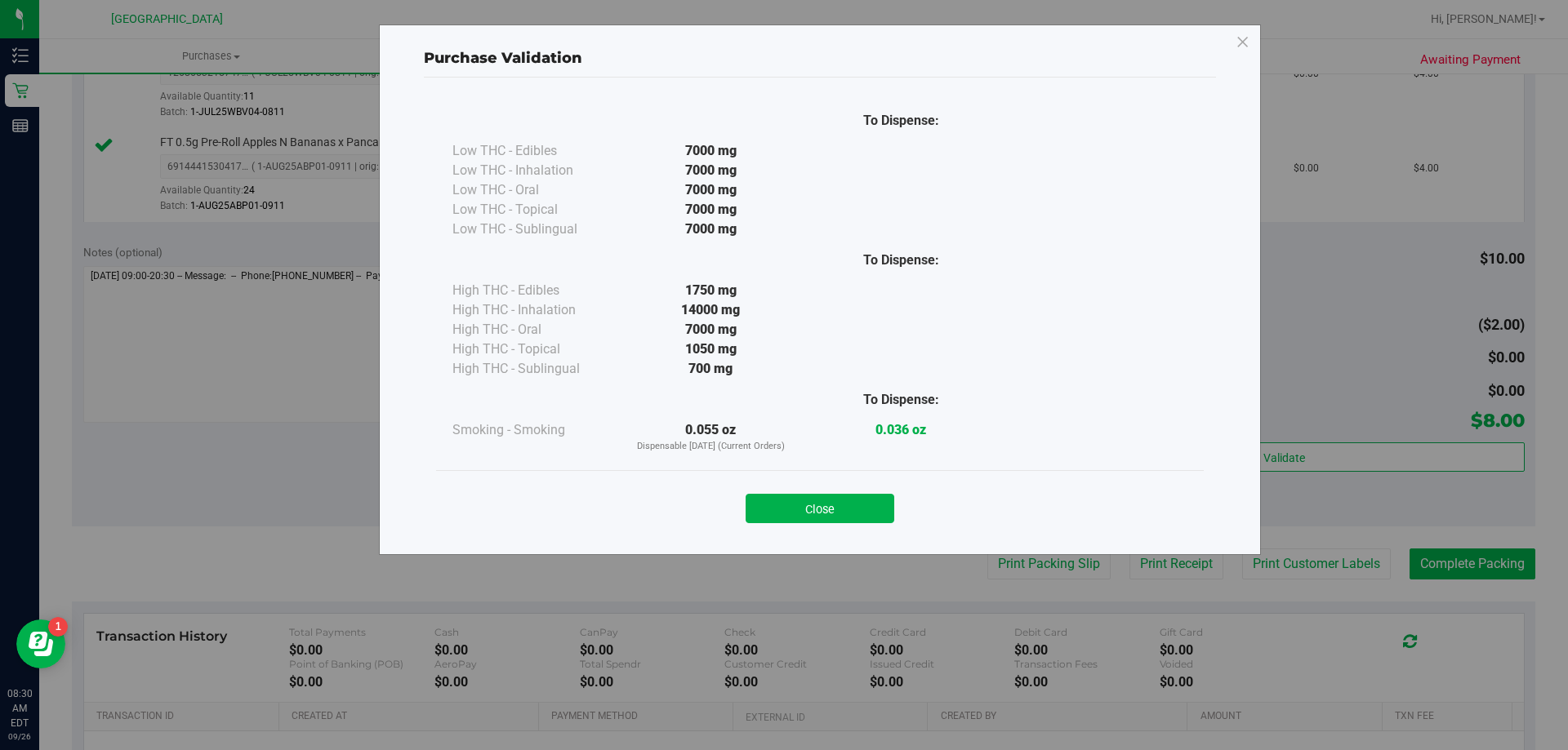
click at [874, 492] on div "Close" at bounding box center [820, 503] width 743 height 41
click at [867, 511] on button "Close" at bounding box center [820, 508] width 149 height 29
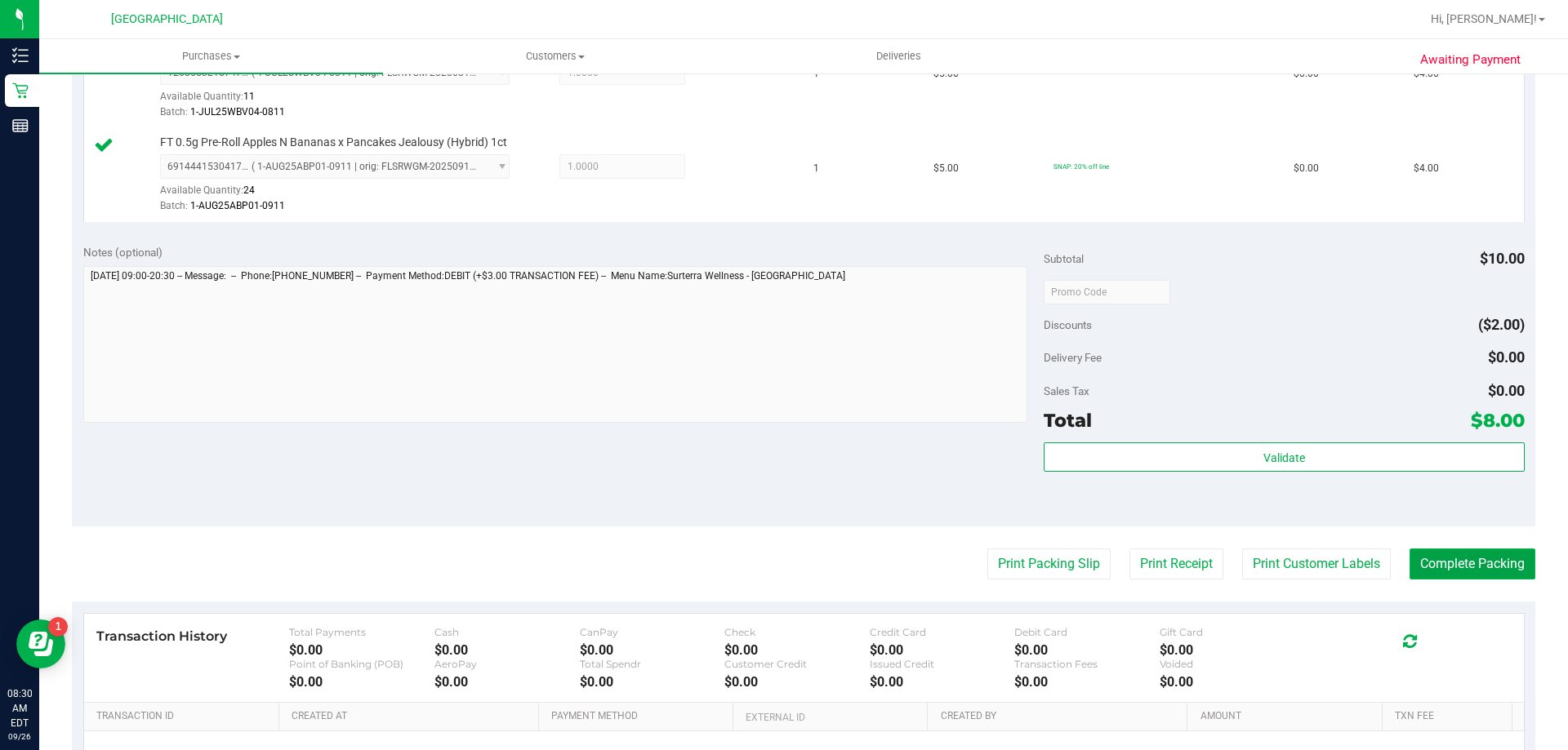
click at [1467, 562] on button "Complete Packing" at bounding box center [1472, 563] width 126 height 31
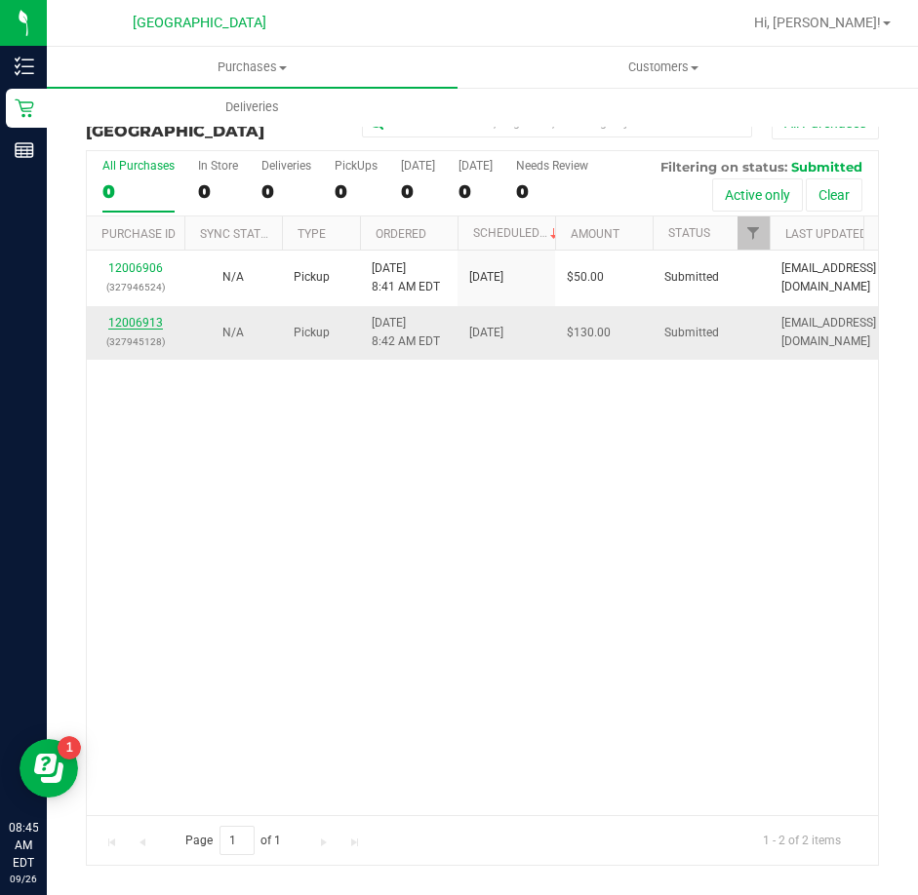
click at [148, 325] on link "12006913" at bounding box center [135, 323] width 55 height 14
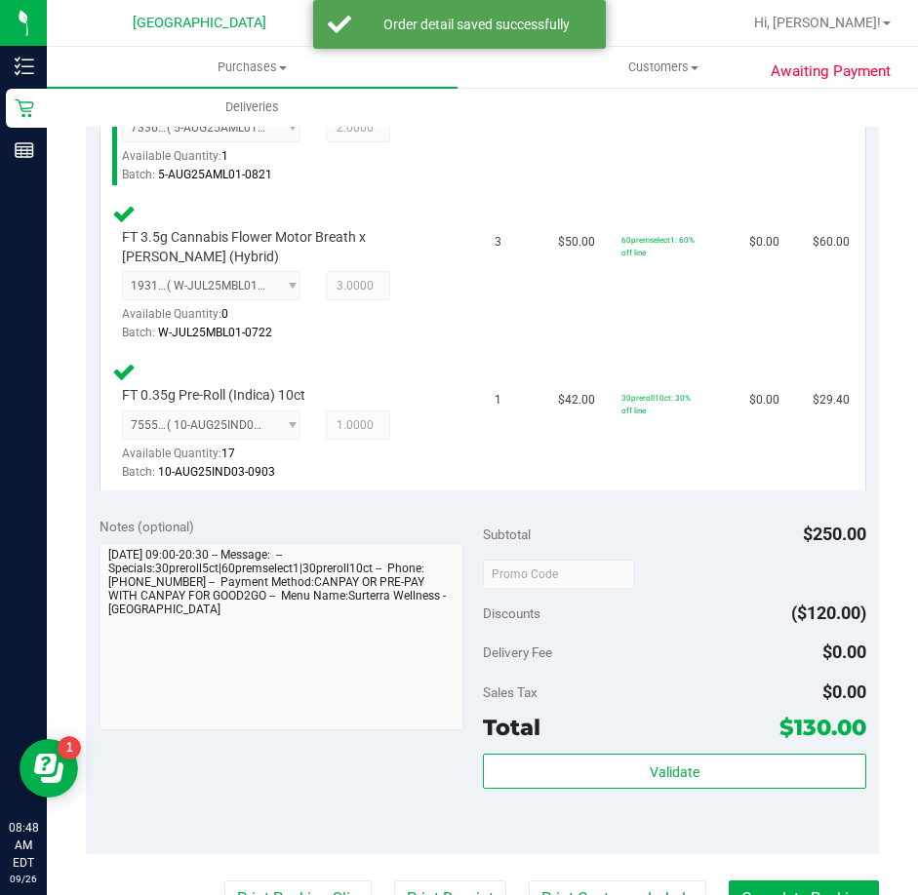
scroll to position [585, 0]
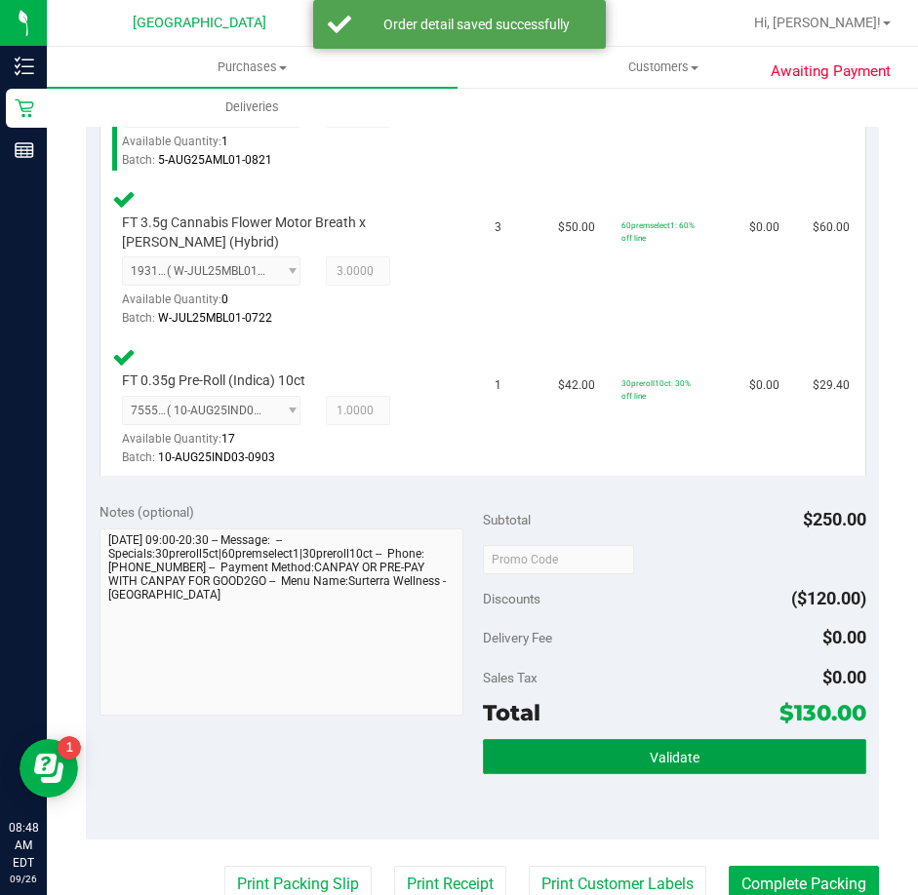
click at [682, 750] on span "Validate" at bounding box center [675, 758] width 50 height 16
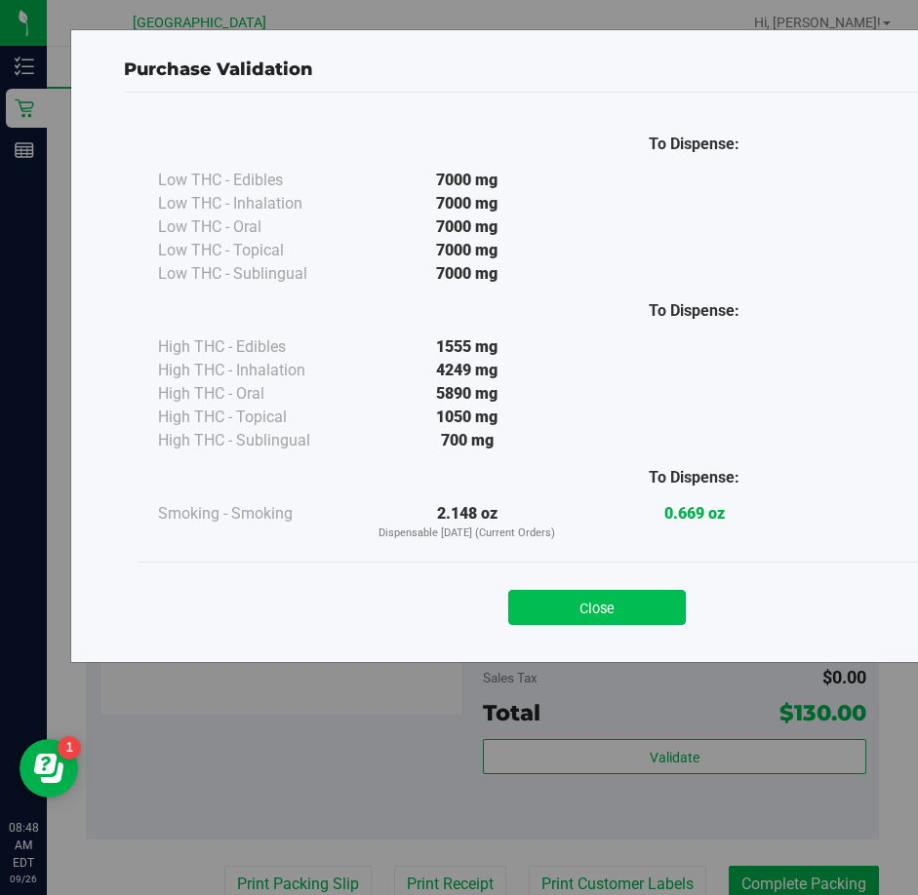
click at [624, 593] on button "Close" at bounding box center [597, 607] width 178 height 35
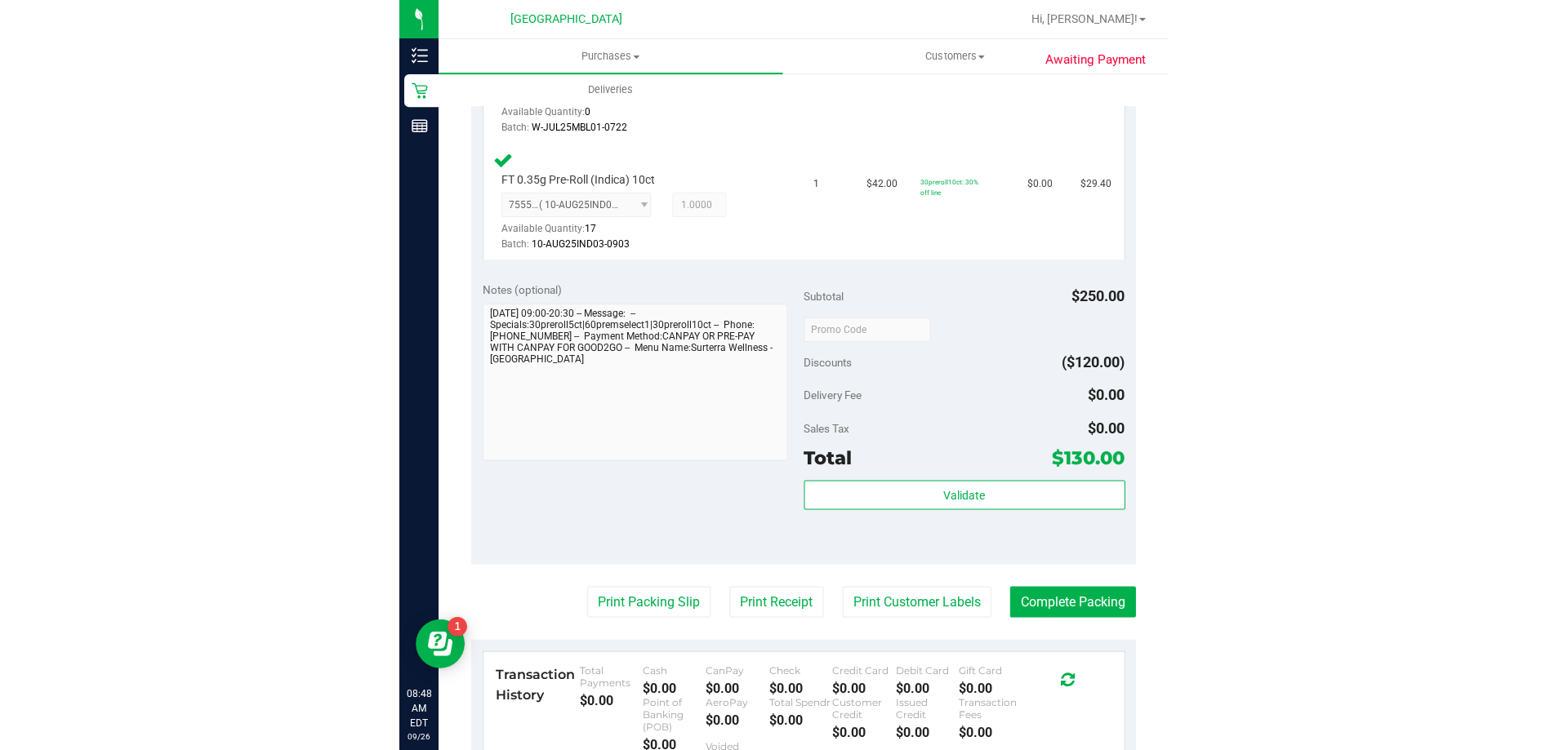
scroll to position [653, 0]
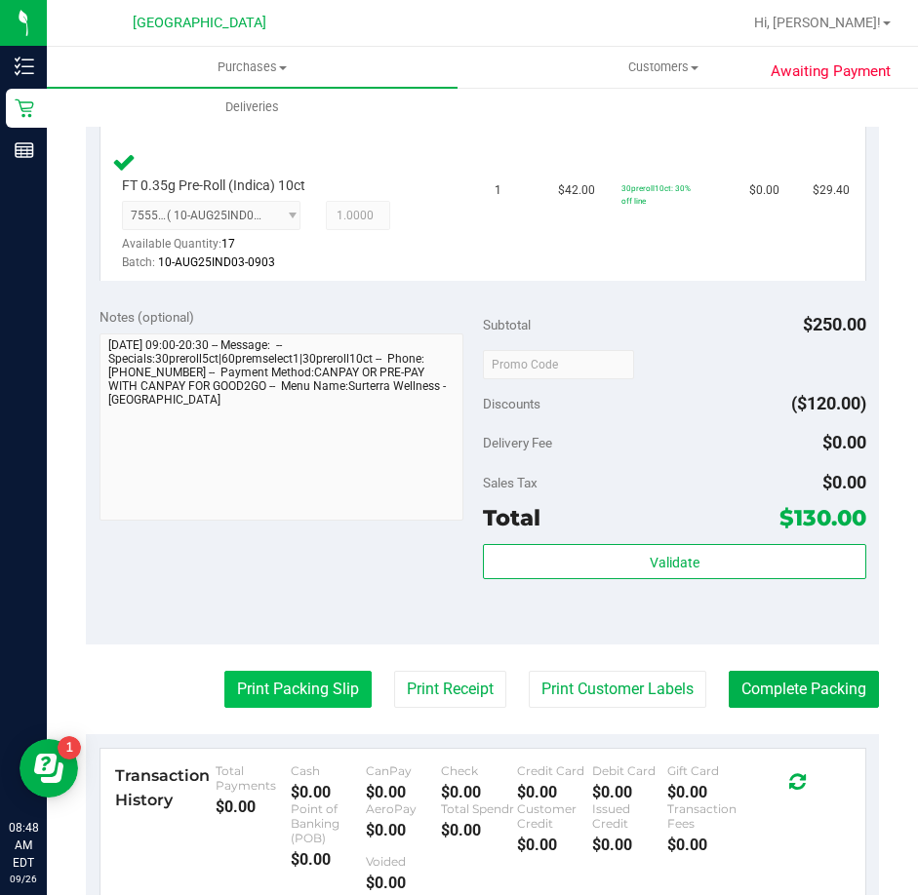
click at [281, 688] on button "Print Packing Slip" at bounding box center [297, 689] width 147 height 37
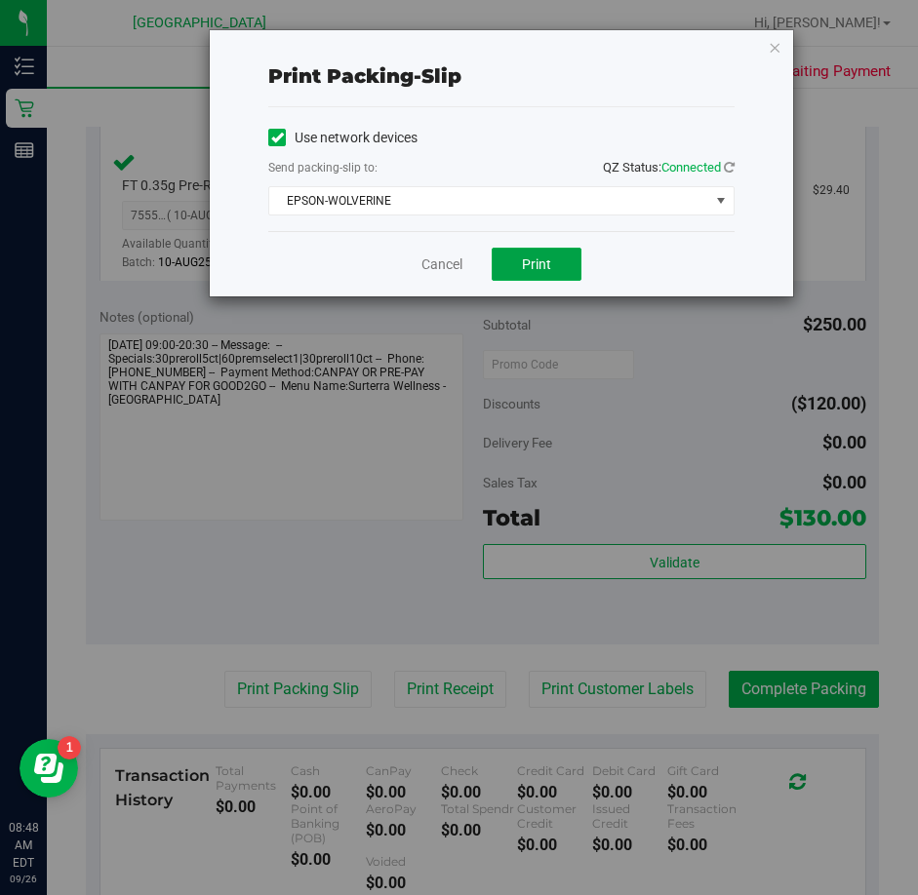
drag, startPoint x: 541, startPoint y: 275, endPoint x: 764, endPoint y: 360, distance: 238.0
click at [542, 275] on button "Print" at bounding box center [537, 264] width 90 height 33
click at [539, 260] on span "Print" at bounding box center [536, 265] width 29 height 16
click at [683, 199] on span "EPSON-WOLVERINE" at bounding box center [489, 200] width 440 height 27
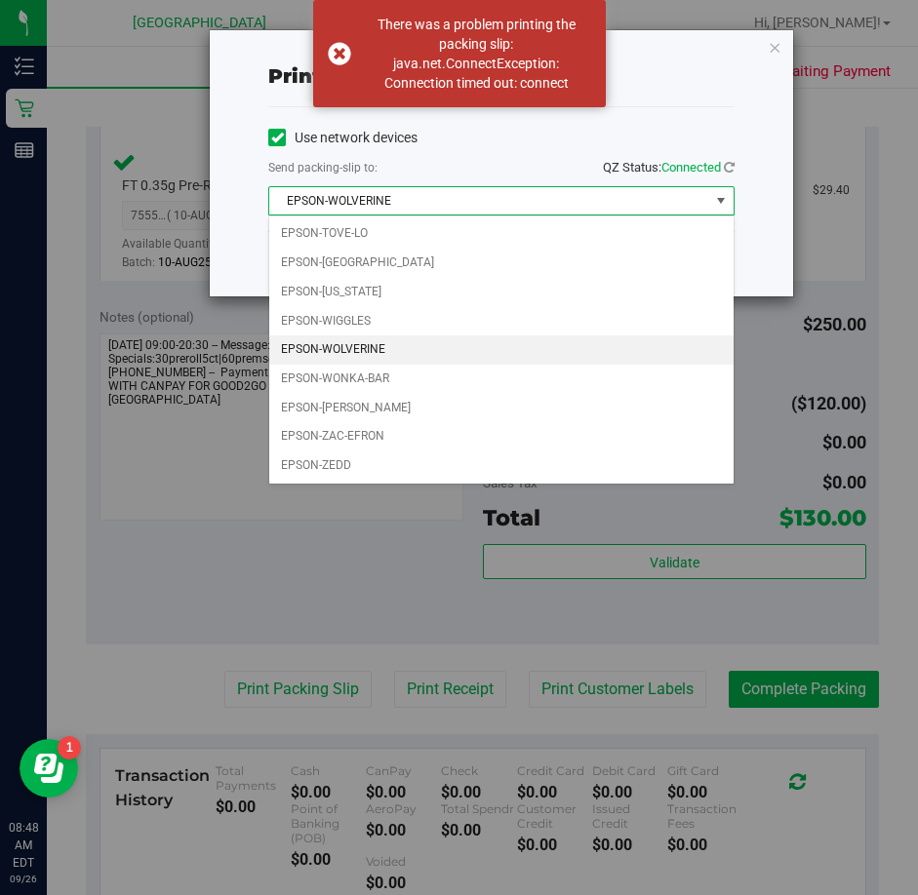
click at [768, 309] on div "Print packing-slip Use network devices Send packing-slip to: QZ Status: Connect…" at bounding box center [466, 447] width 932 height 895
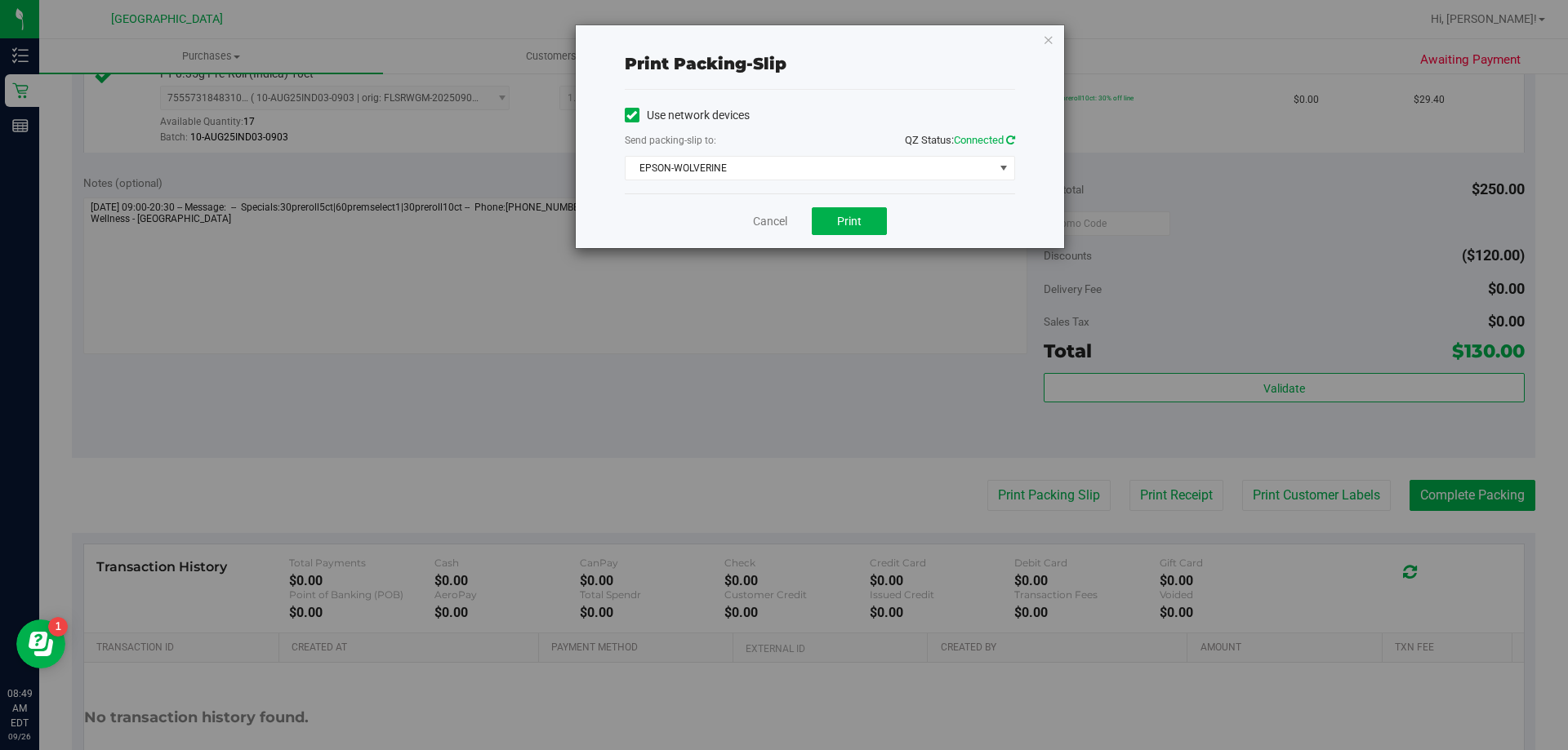
click at [1011, 134] on link at bounding box center [1010, 140] width 9 height 13
click at [851, 215] on span "Print" at bounding box center [849, 222] width 24 height 13
click at [786, 222] on link "Cancel" at bounding box center [769, 222] width 34 height 17
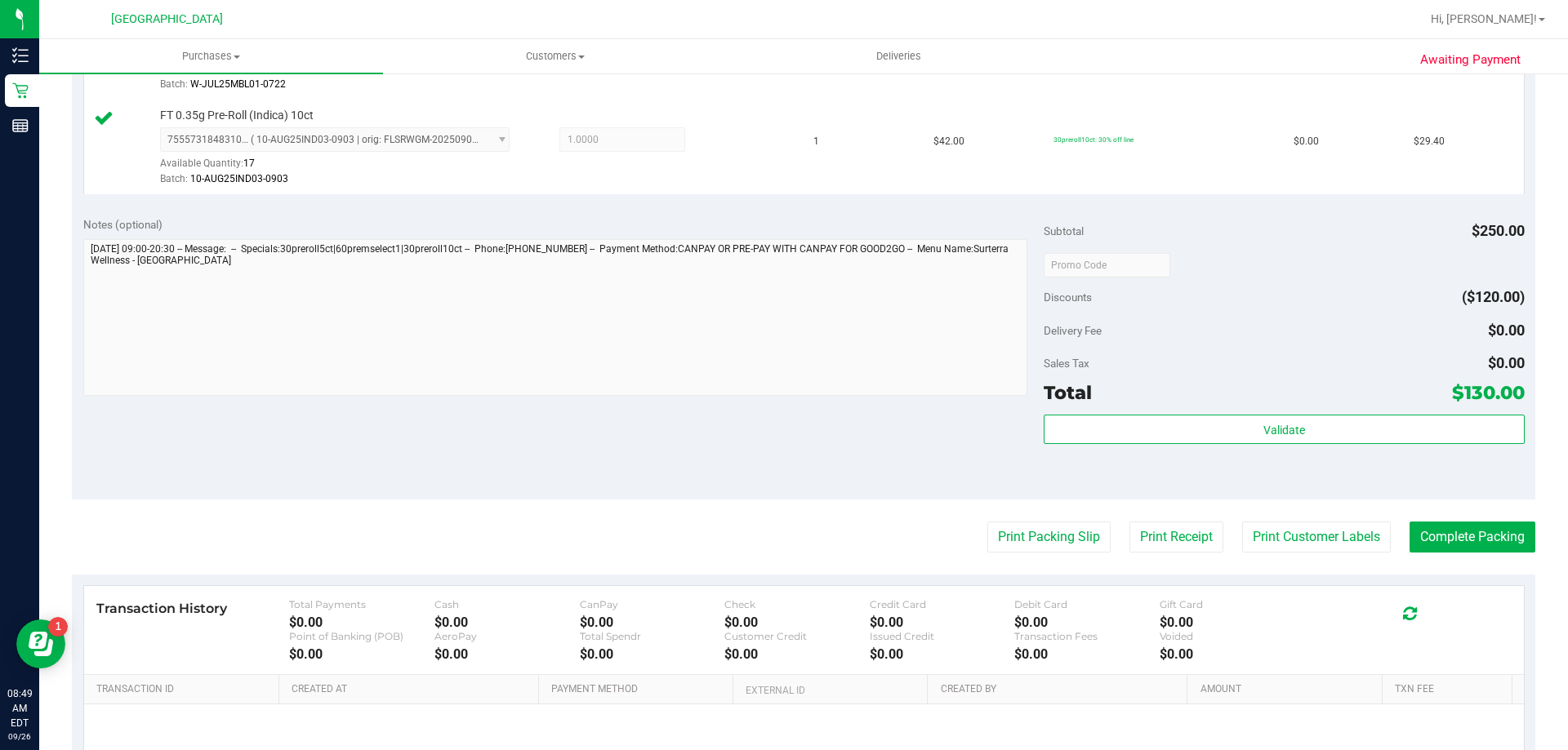
scroll to position [774, 0]
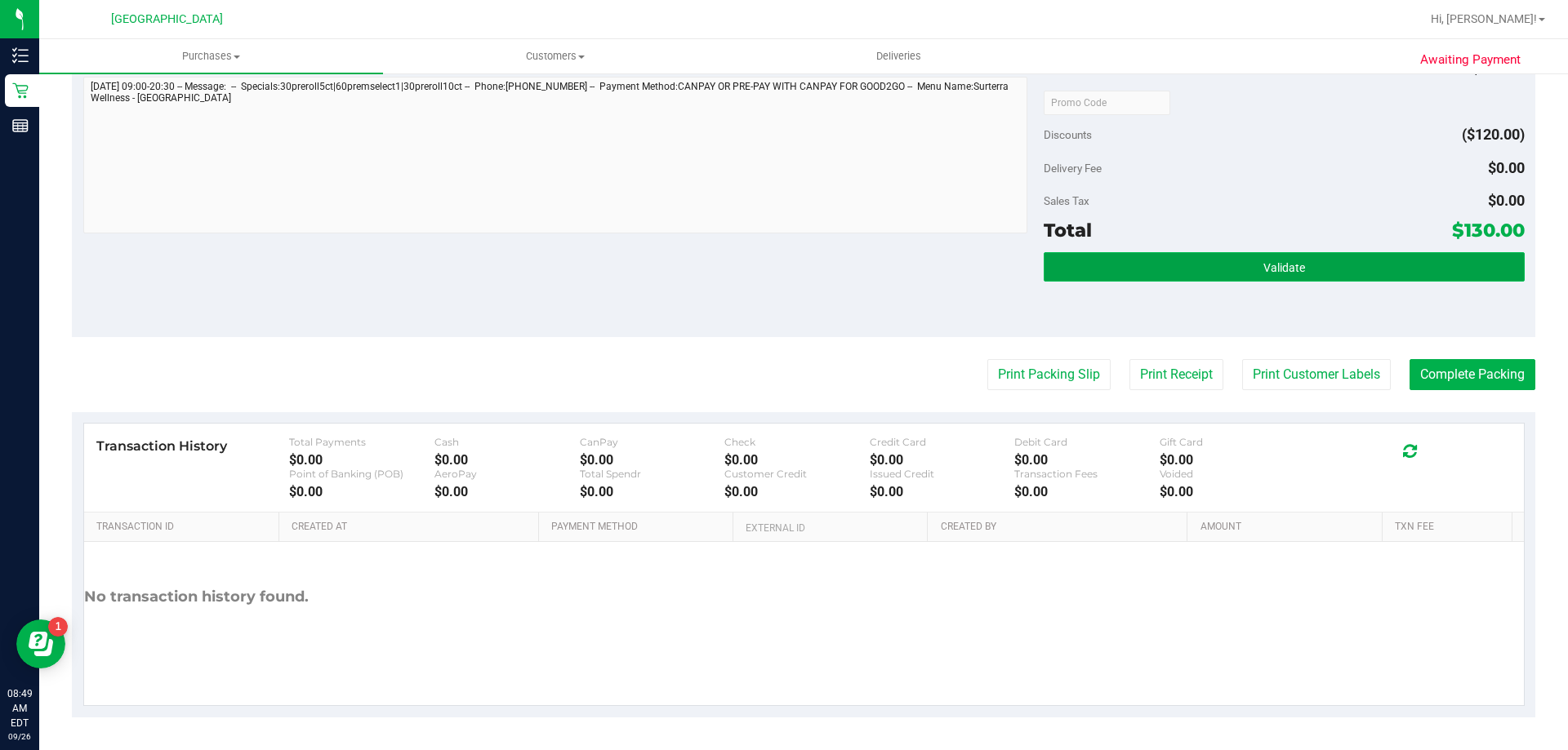
click at [1238, 280] on button "Validate" at bounding box center [1284, 266] width 481 height 29
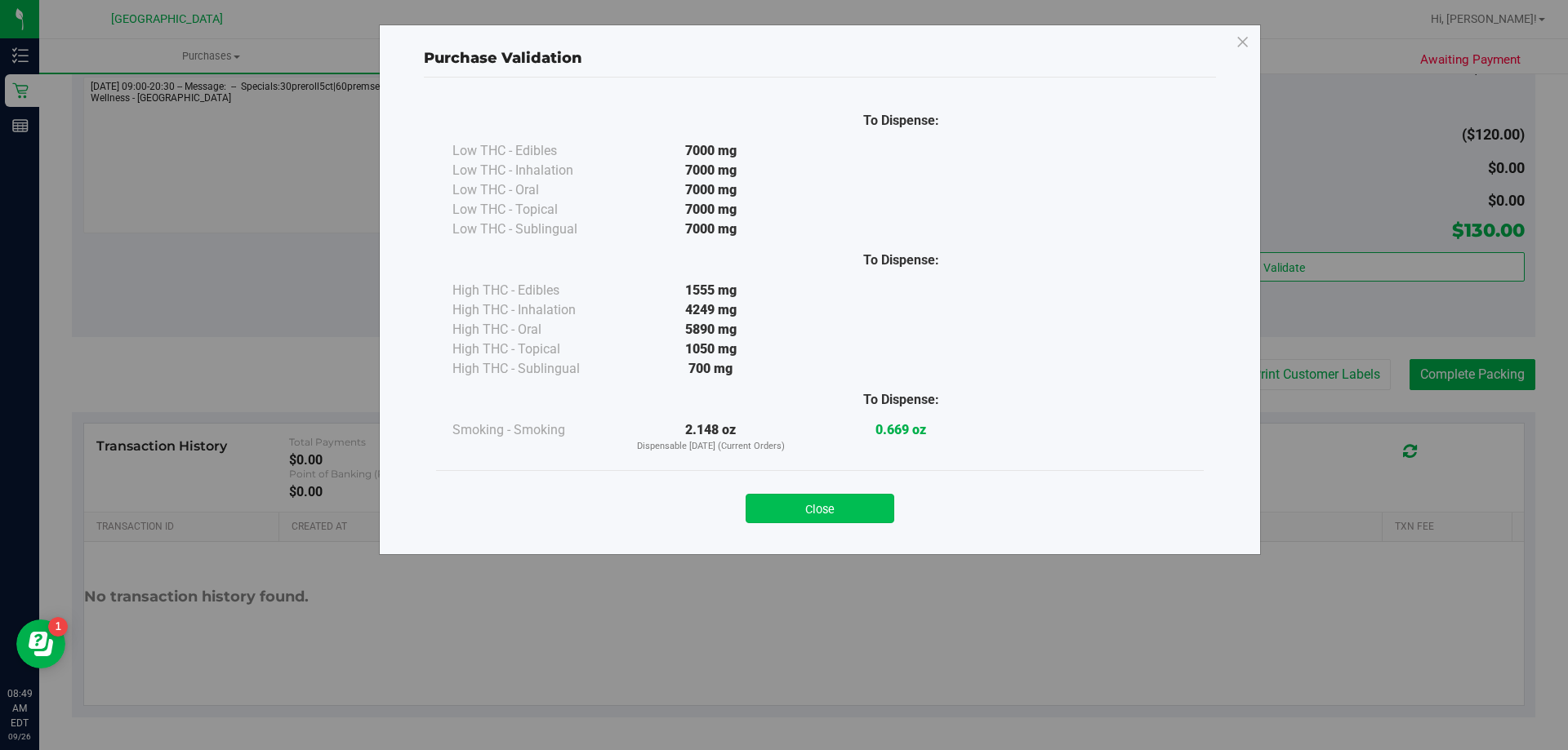
drag, startPoint x: 826, startPoint y: 502, endPoint x: 1015, endPoint y: 372, distance: 229.4
click at [827, 503] on button "Close" at bounding box center [820, 508] width 149 height 29
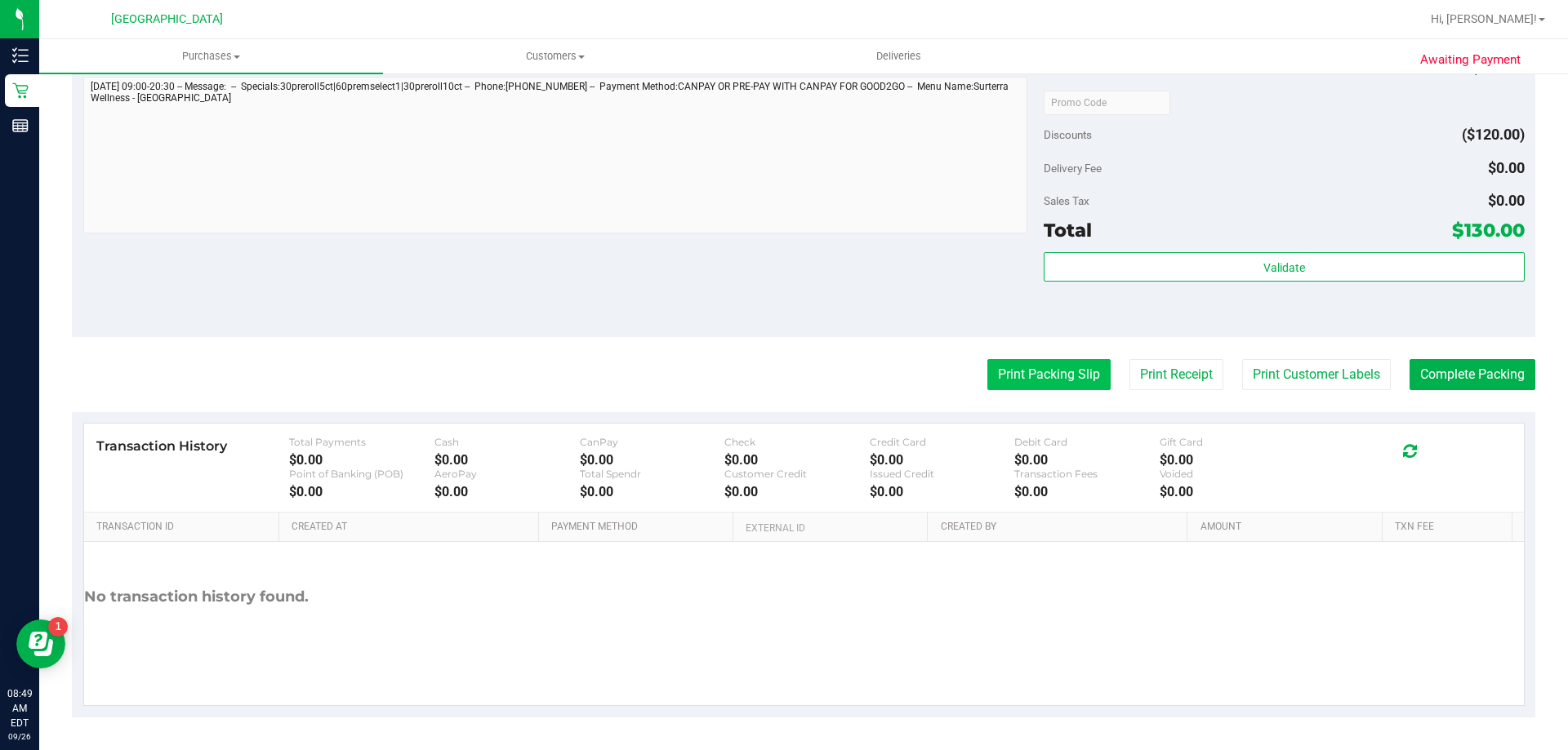
click at [1020, 359] on button "Print Packing Slip" at bounding box center [1048, 374] width 123 height 31
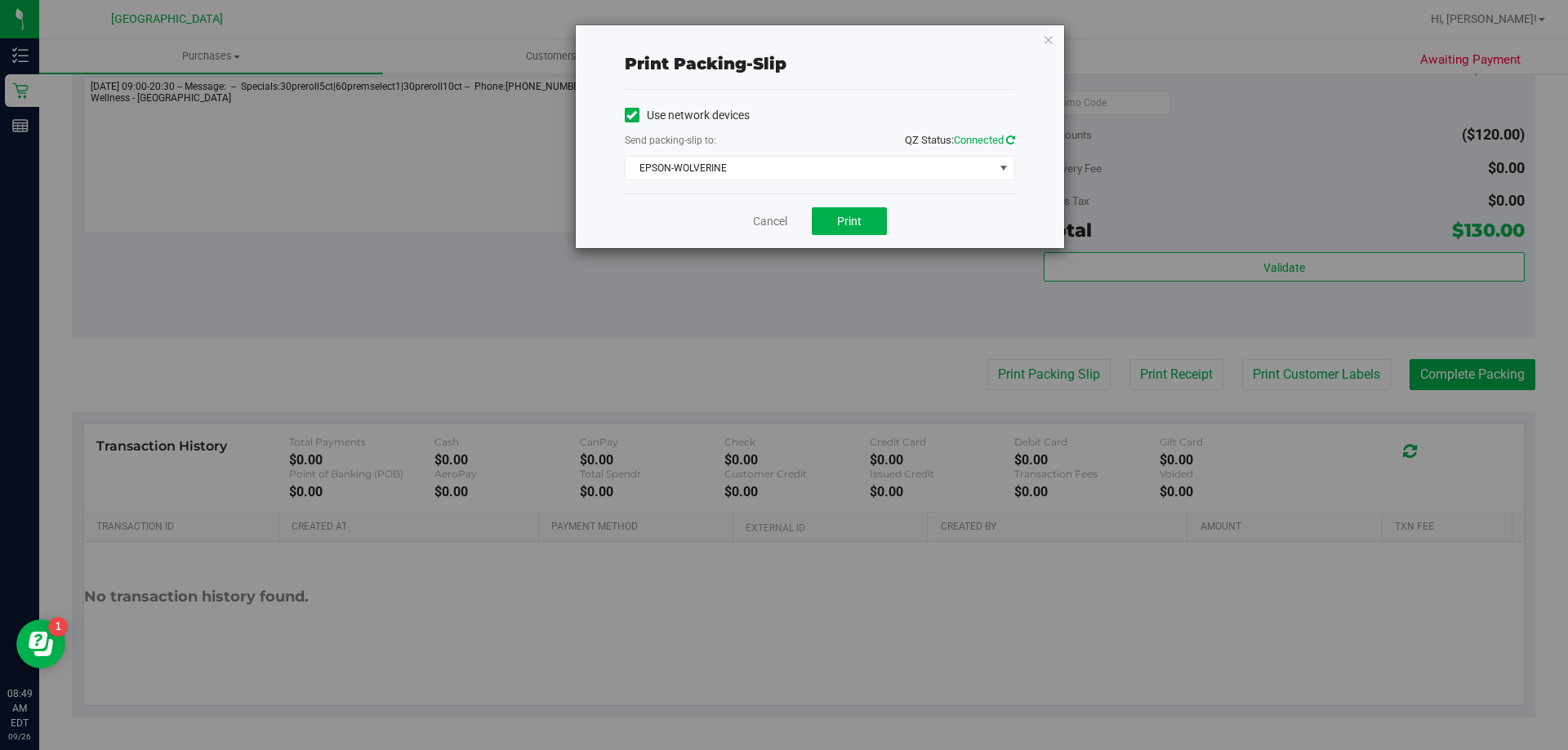
click at [1008, 135] on icon at bounding box center [1010, 140] width 9 height 11
click at [852, 222] on span "Print" at bounding box center [849, 222] width 24 height 13
click at [1007, 139] on icon at bounding box center [1010, 140] width 9 height 11
click at [983, 174] on span "EPSON-WOLVERINE" at bounding box center [810, 167] width 368 height 23
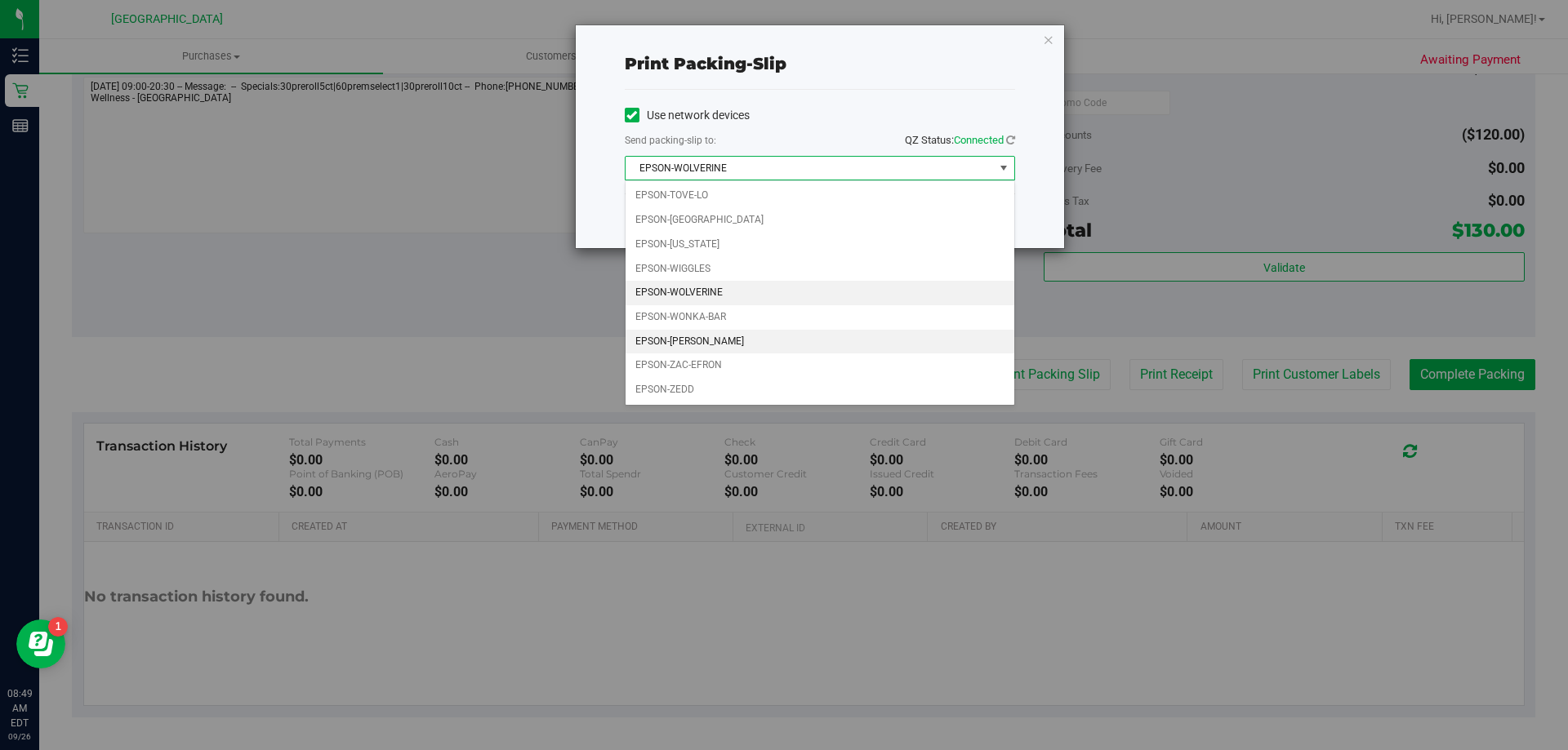
click at [680, 339] on li "EPSON-[PERSON_NAME]" at bounding box center [820, 342] width 388 height 24
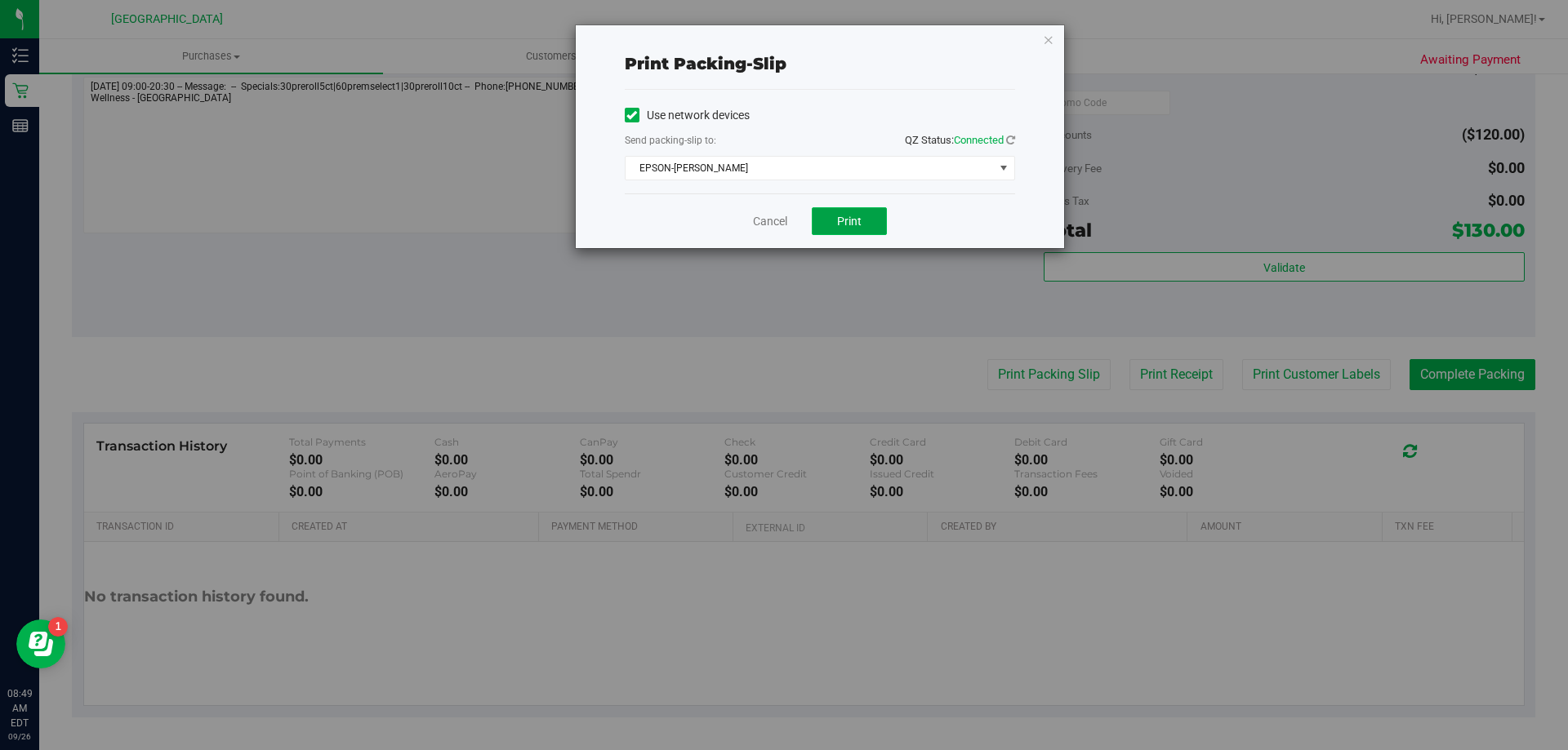
click at [832, 217] on button "Print" at bounding box center [850, 221] width 75 height 28
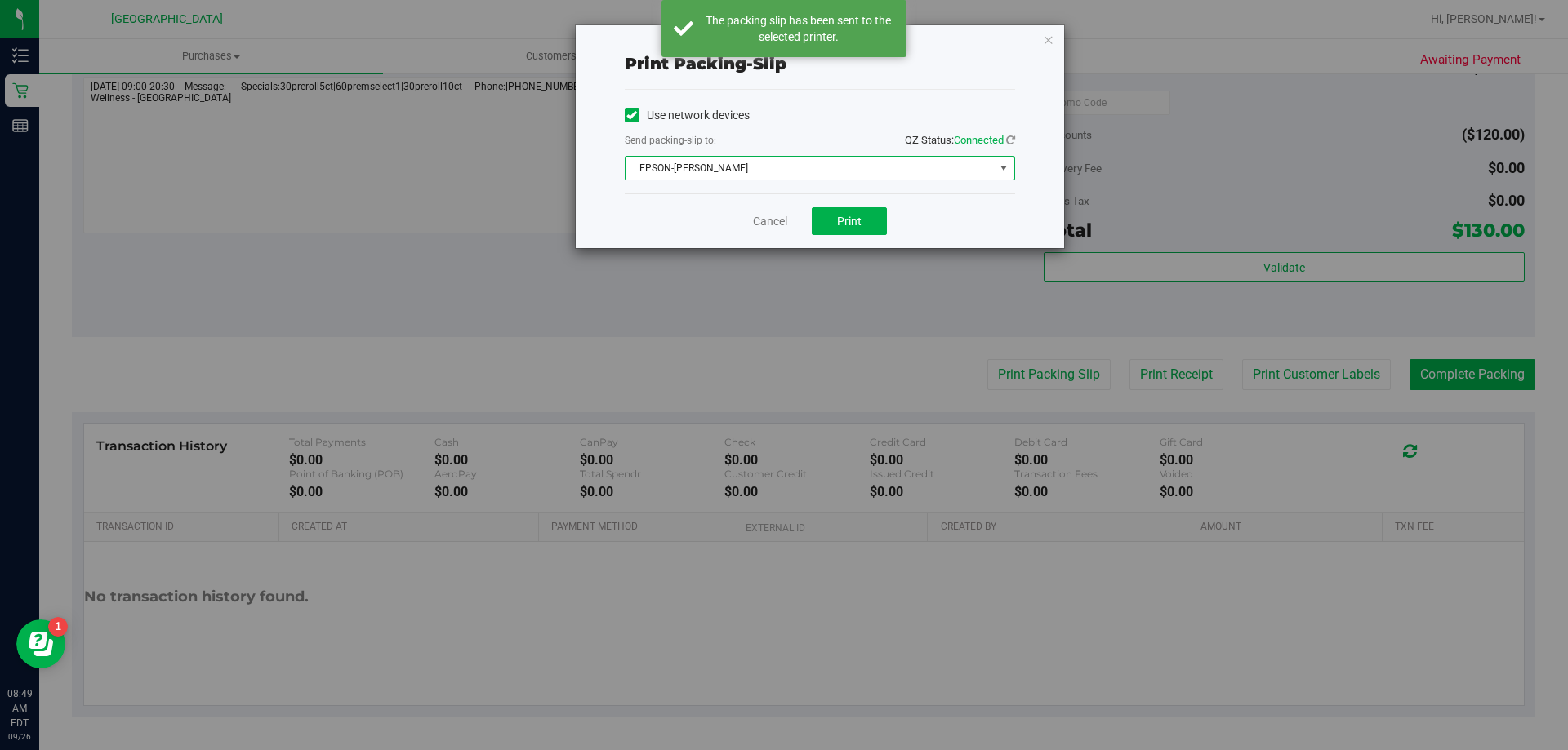
click at [825, 169] on span "EPSON-[PERSON_NAME]" at bounding box center [810, 167] width 368 height 23
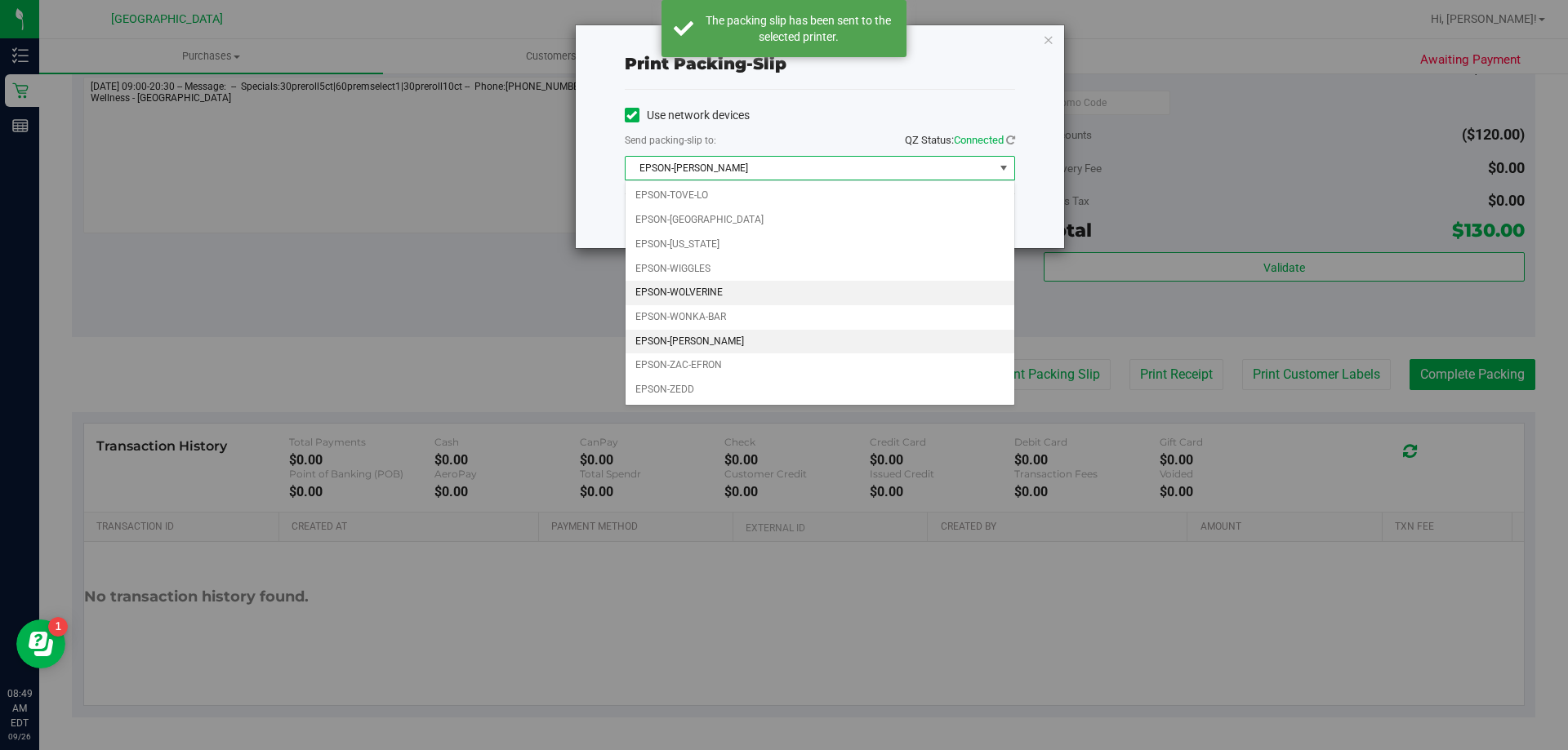
click at [698, 290] on li "EPSON-WOLVERINE" at bounding box center [820, 293] width 388 height 24
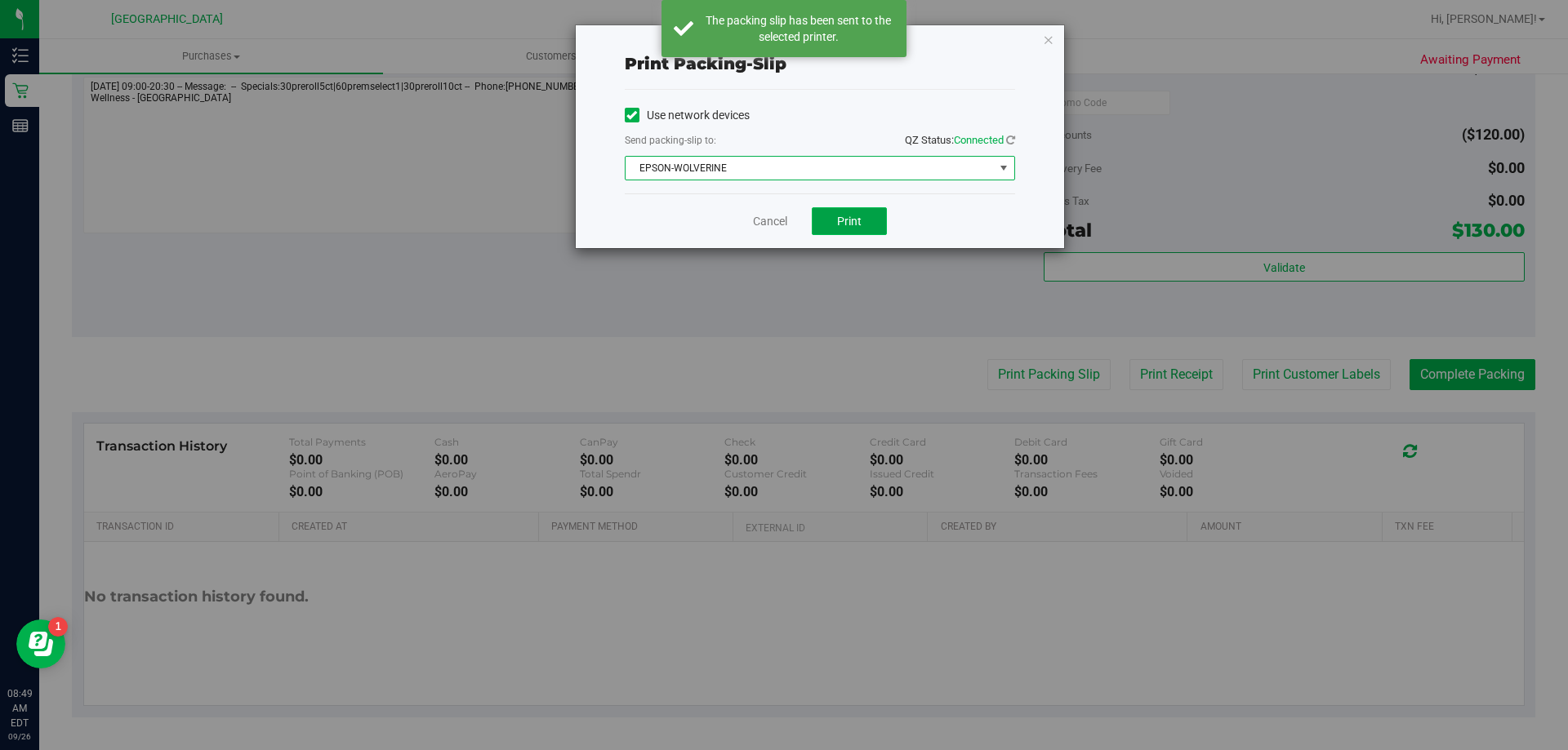
click at [847, 218] on span "Print" at bounding box center [849, 222] width 24 height 13
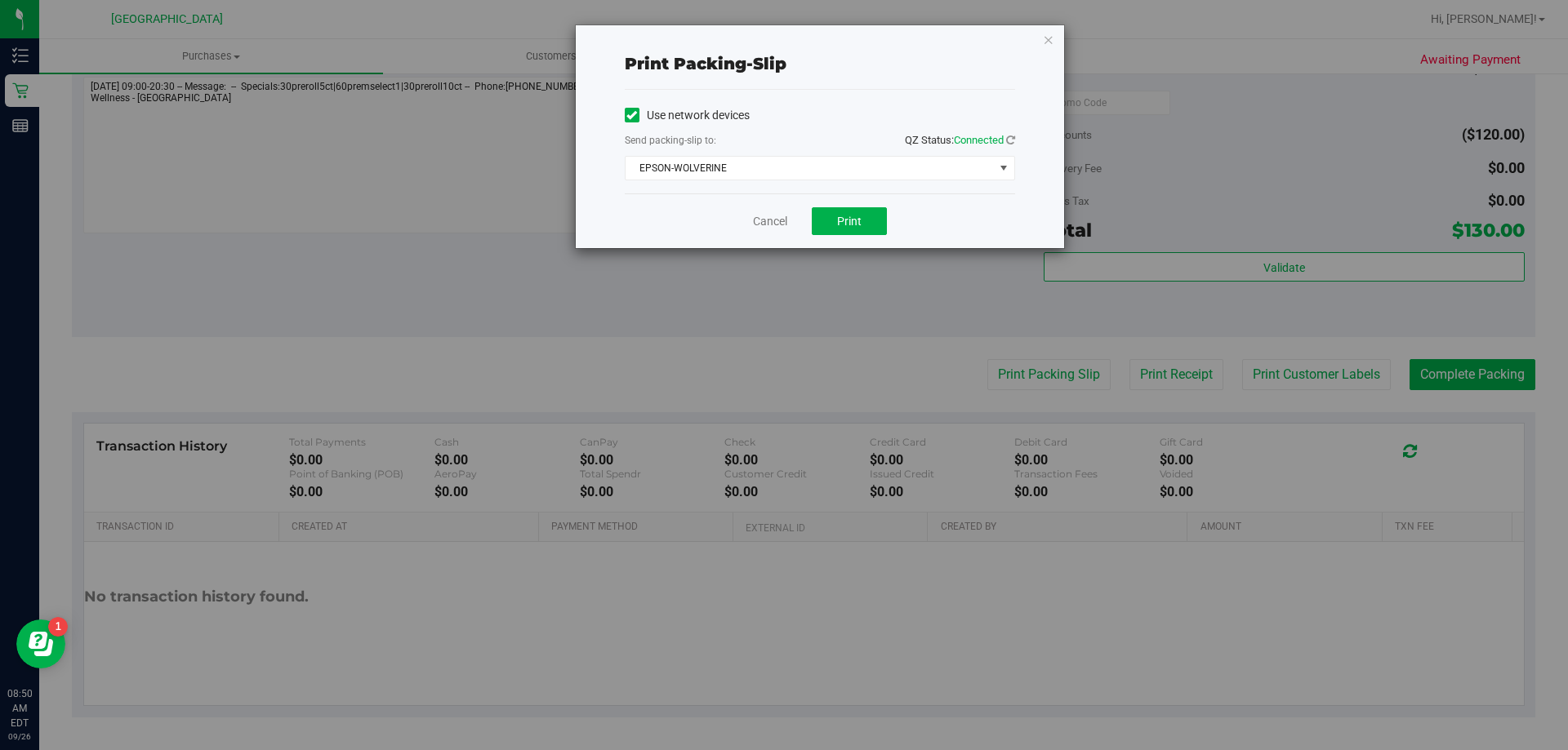
click at [738, 152] on div "Use network devices Send packing-slip to: QZ Status: Connected EPSON-WOLVERINE …" at bounding box center [820, 141] width 390 height 78
click at [729, 165] on span "EPSON-WOLVERINE" at bounding box center [810, 167] width 368 height 23
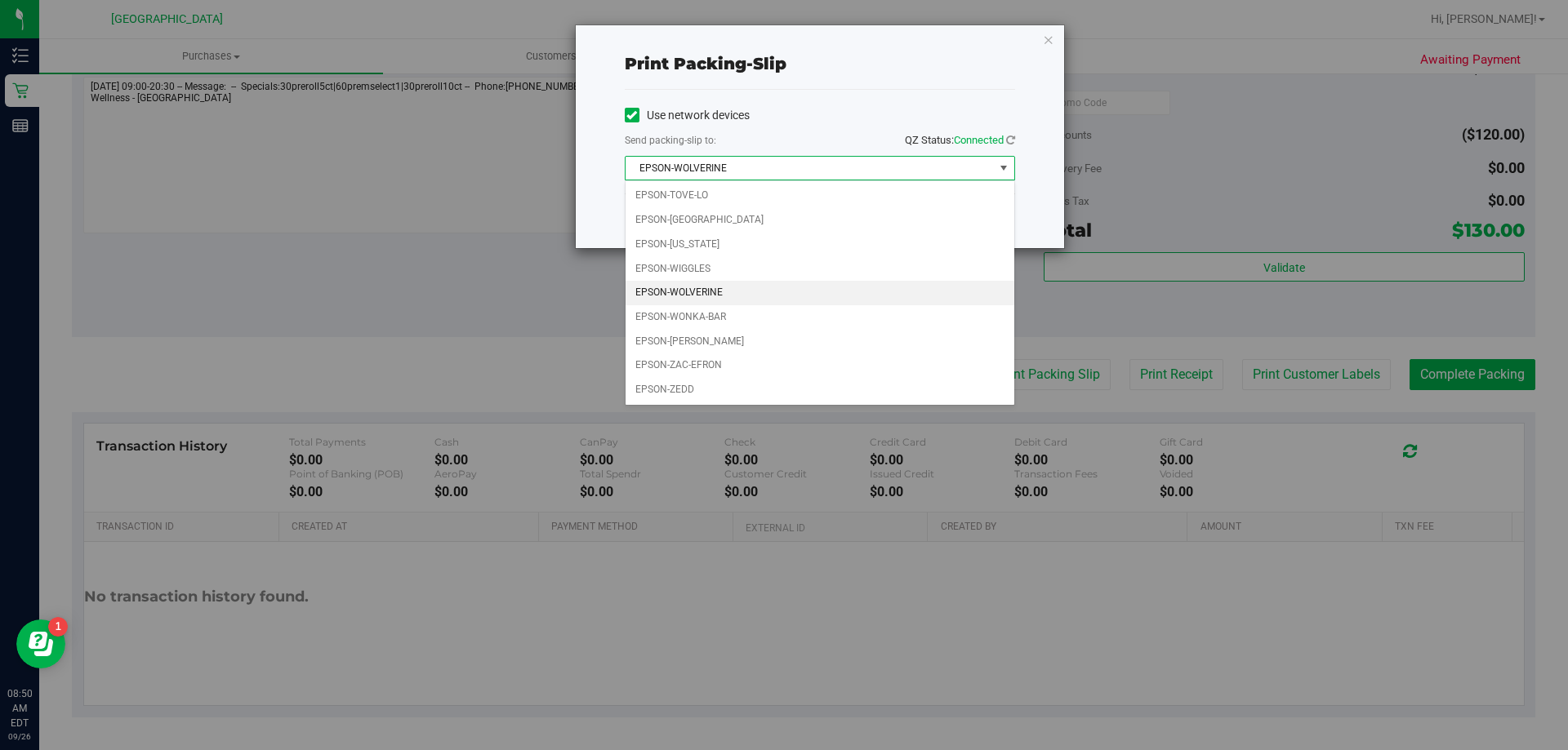
click at [614, 215] on div "Print packing-slip Use network devices Send packing-slip to: QZ Status: Connect…" at bounding box center [820, 136] width 488 height 223
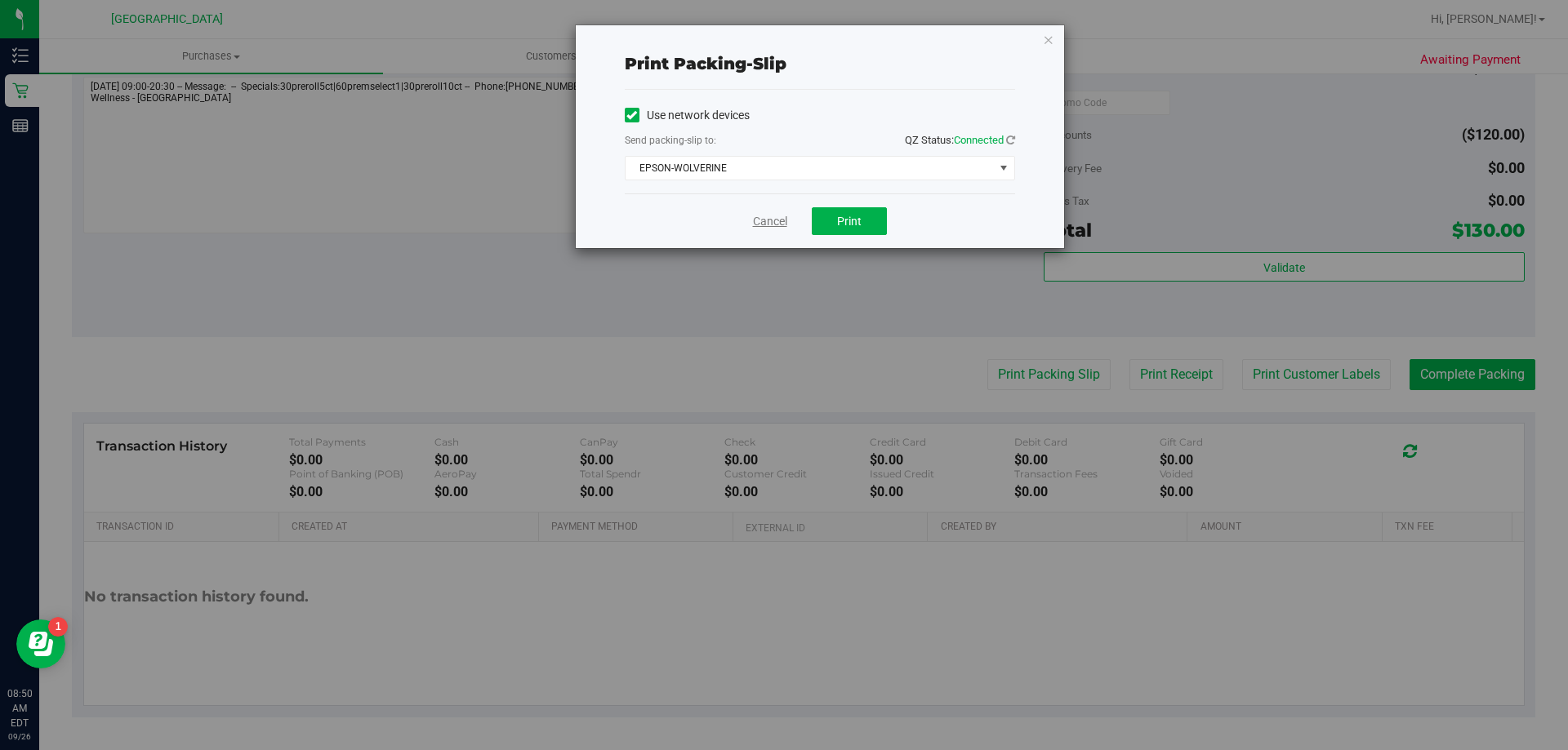
click at [772, 219] on link "Cancel" at bounding box center [769, 222] width 34 height 17
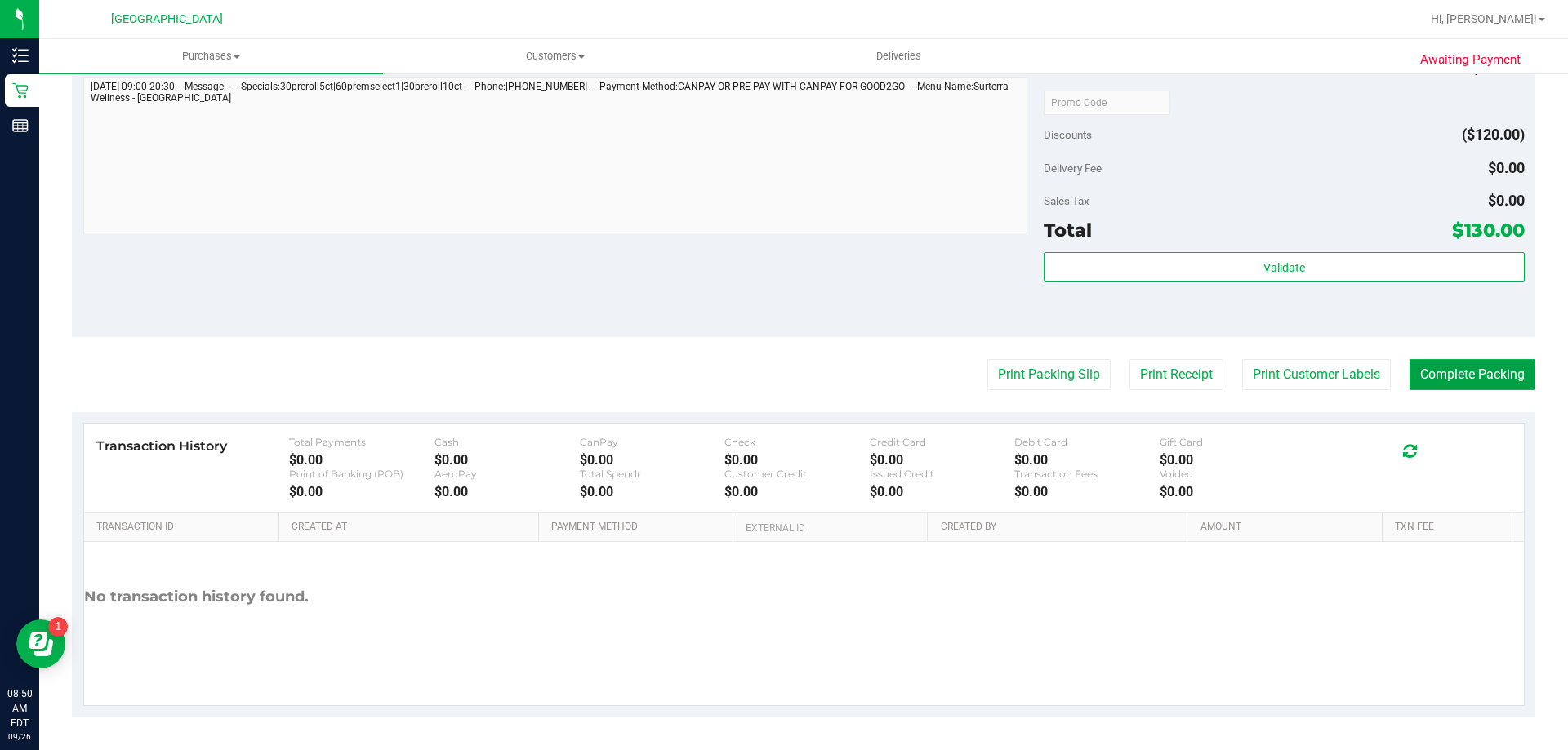
click at [1426, 375] on button "Complete Packing" at bounding box center [1472, 374] width 126 height 31
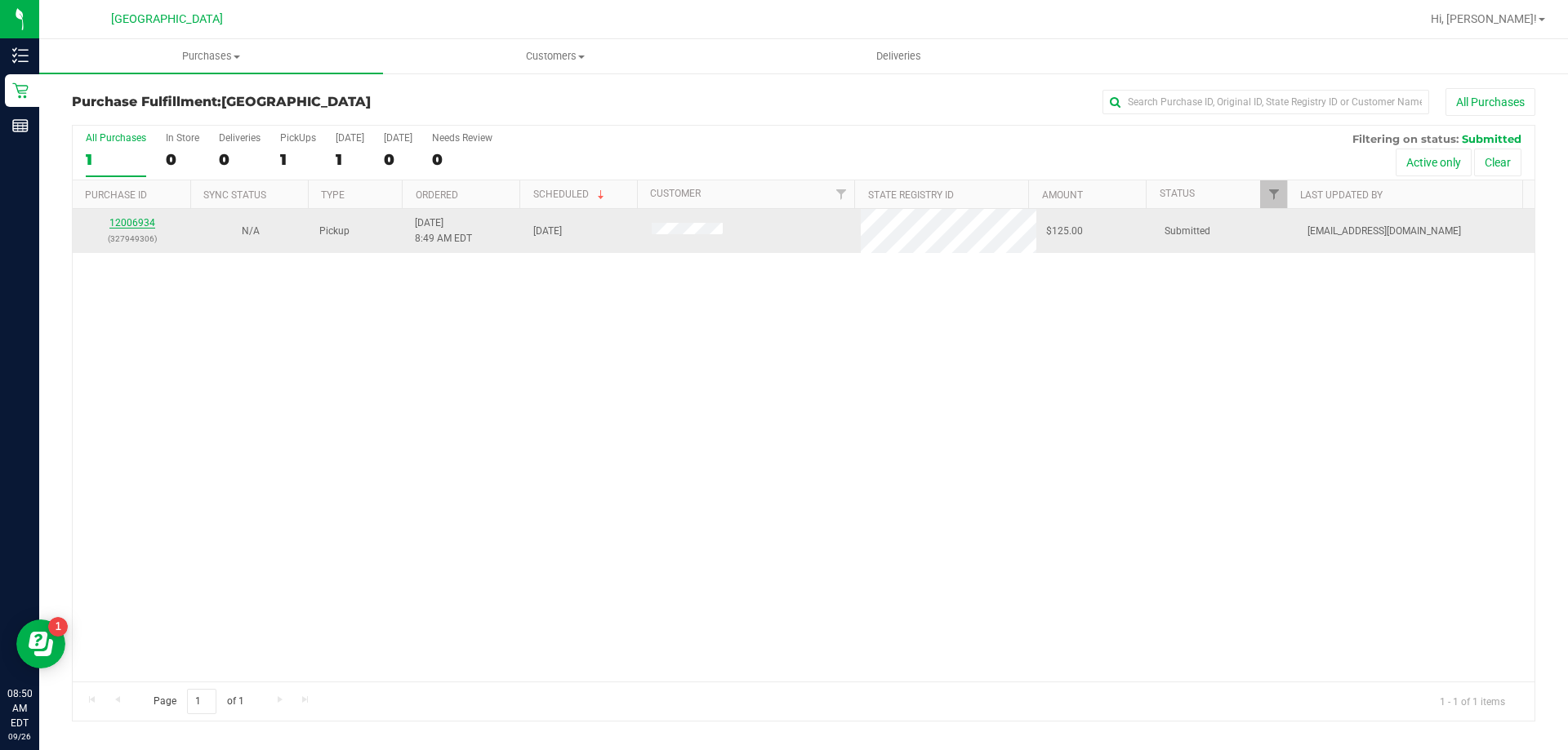
click at [149, 223] on link "12006934" at bounding box center [132, 223] width 46 height 12
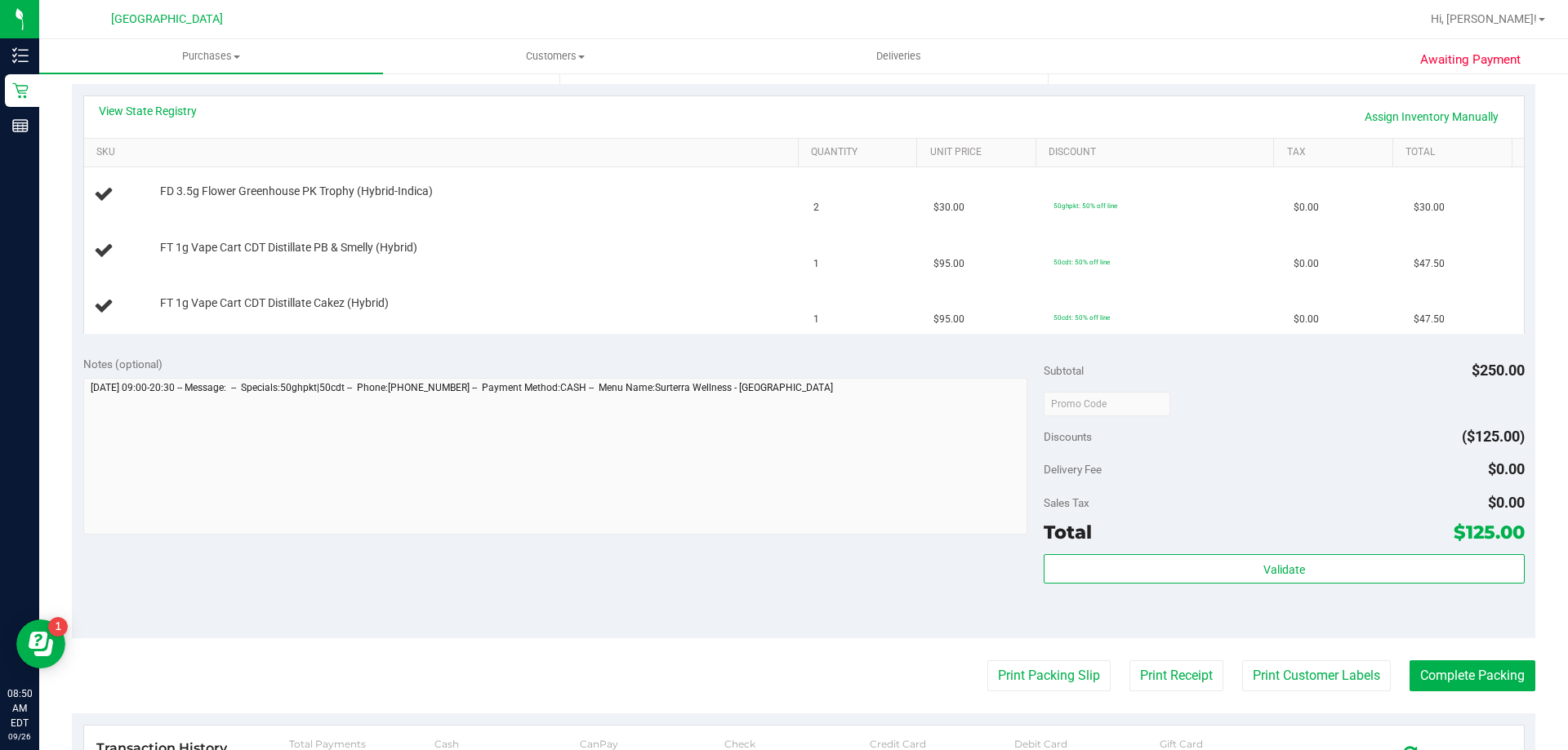
scroll to position [326, 0]
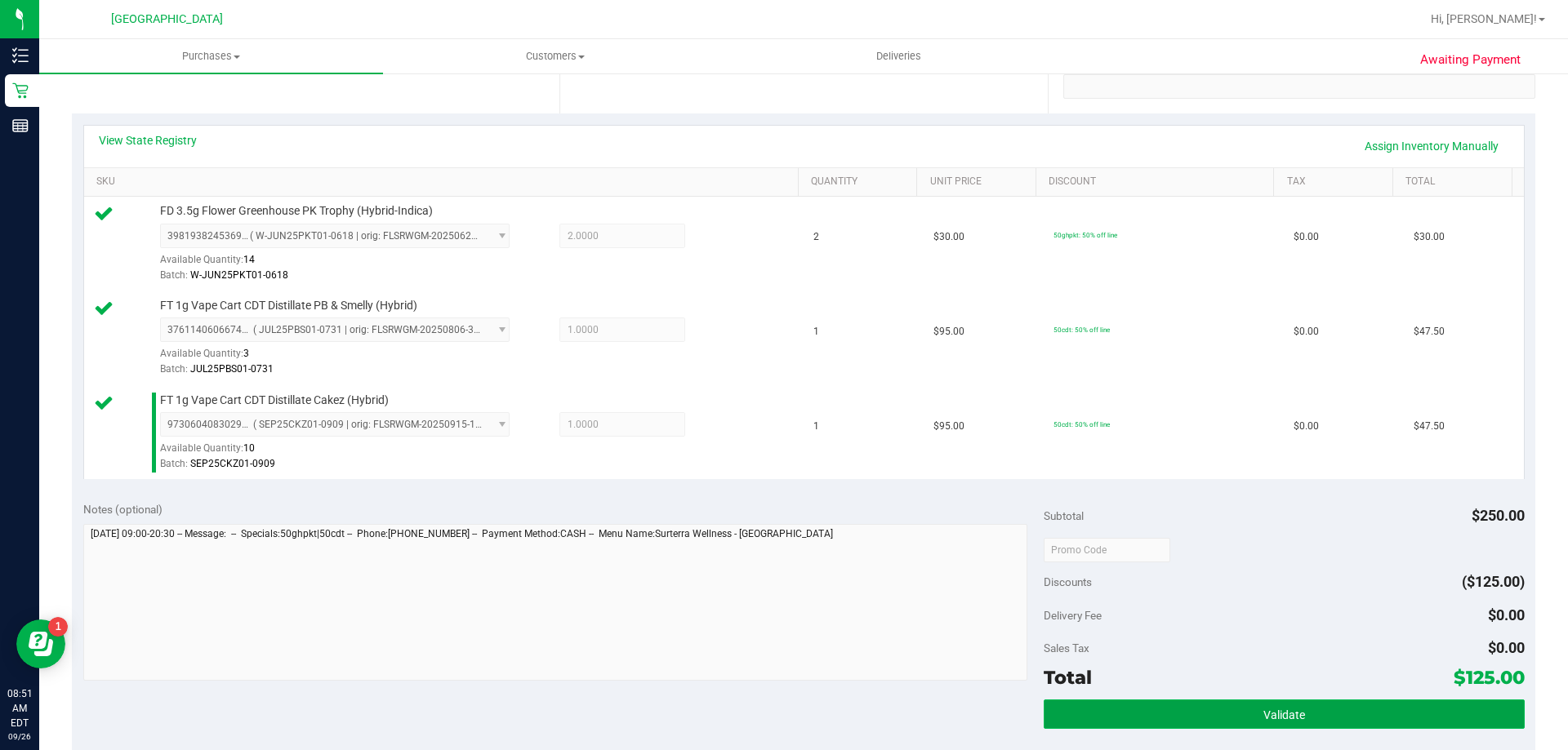
click at [1380, 706] on button "Validate" at bounding box center [1284, 714] width 481 height 29
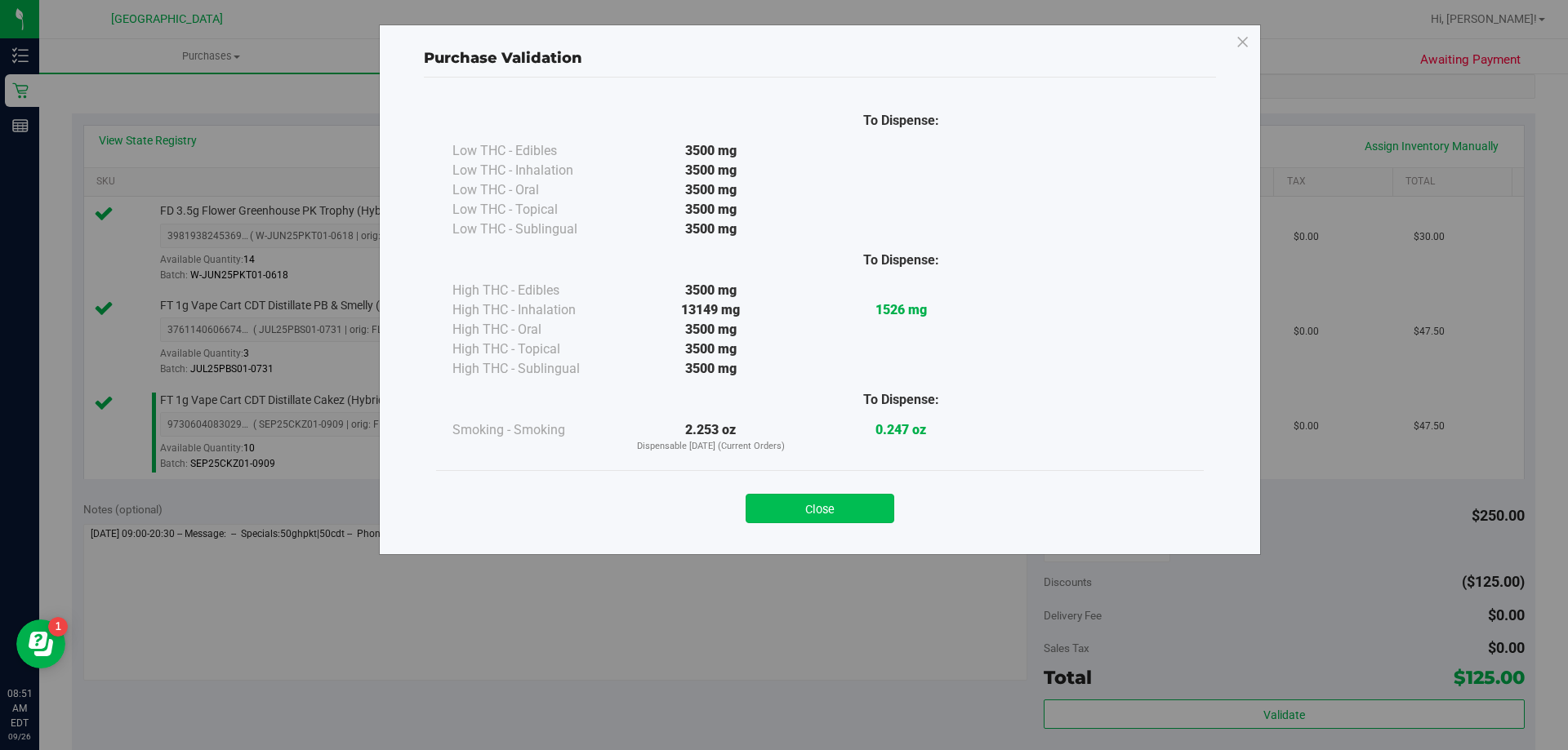
click at [879, 512] on button "Close" at bounding box center [820, 508] width 149 height 29
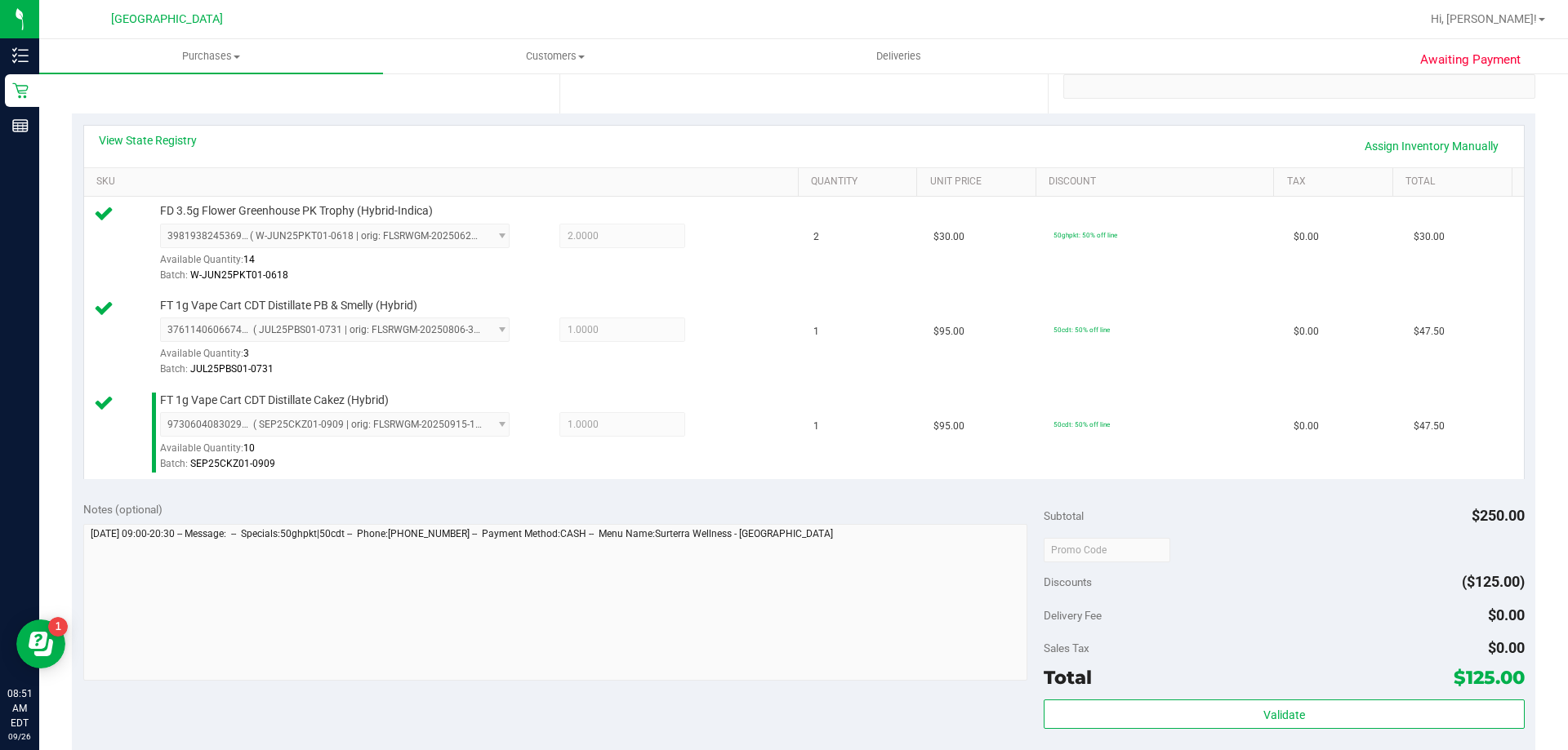
scroll to position [653, 0]
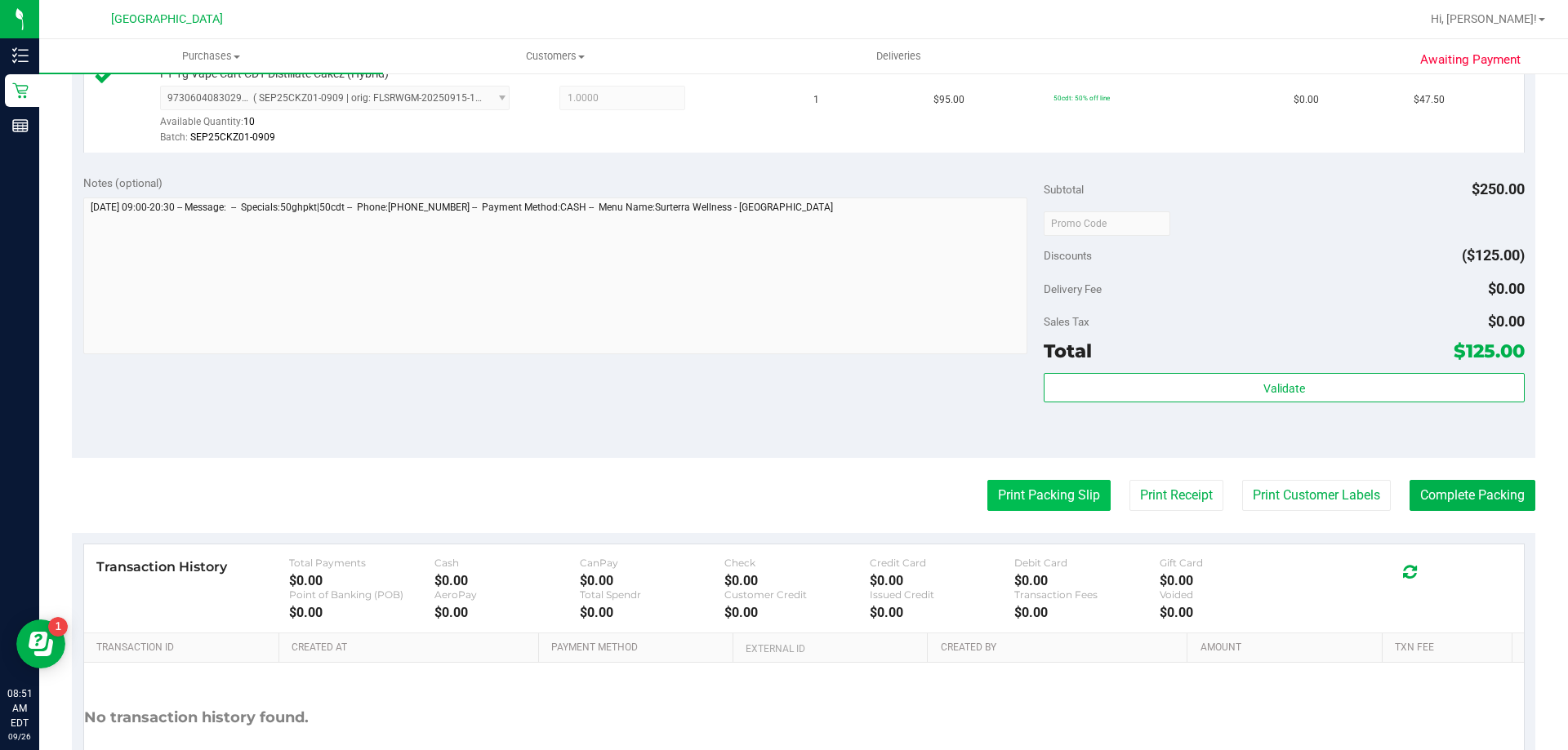
click at [1005, 496] on button "Print Packing Slip" at bounding box center [1048, 496] width 123 height 31
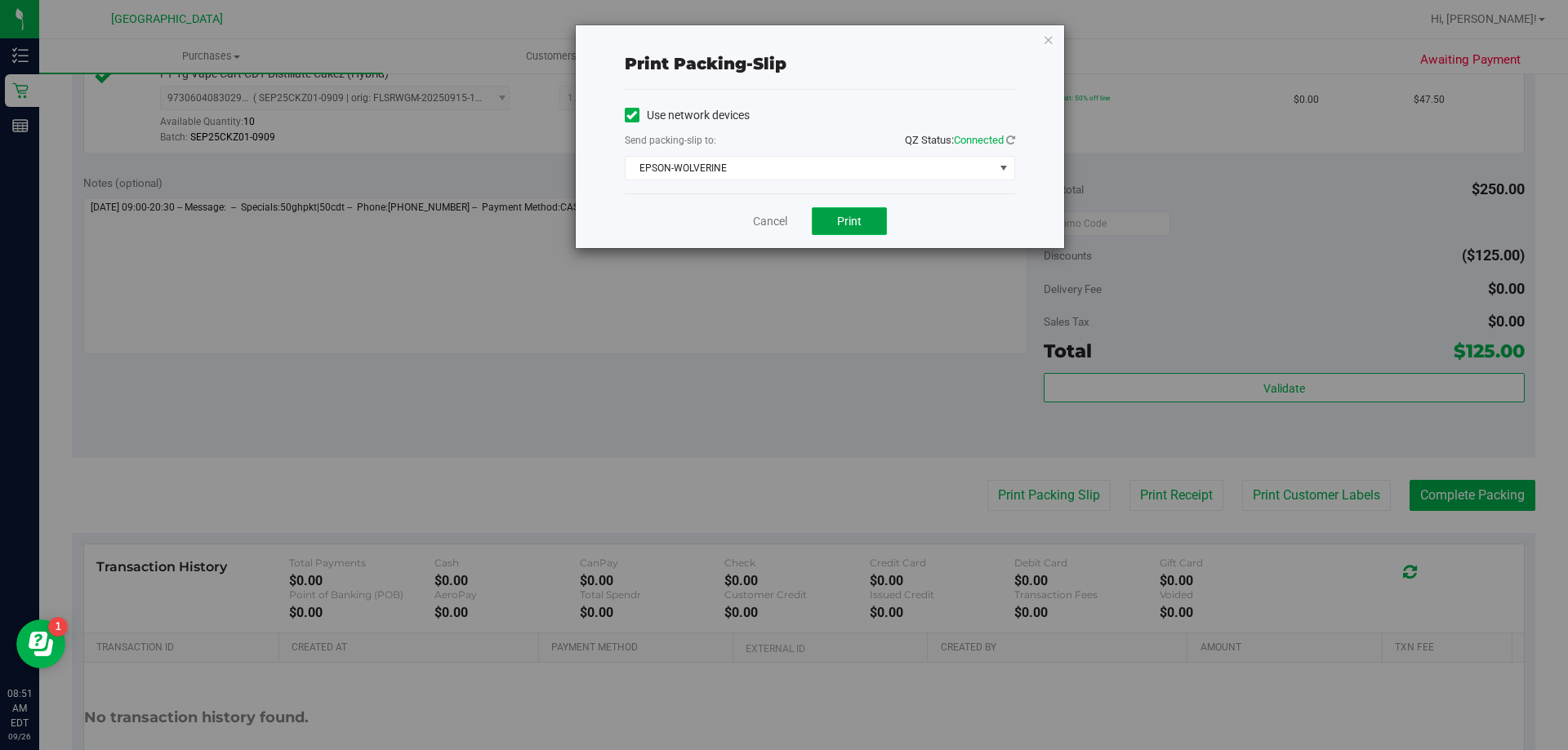
click at [865, 220] on button "Print" at bounding box center [850, 221] width 75 height 28
click at [1046, 39] on icon "button" at bounding box center [1049, 39] width 12 height 19
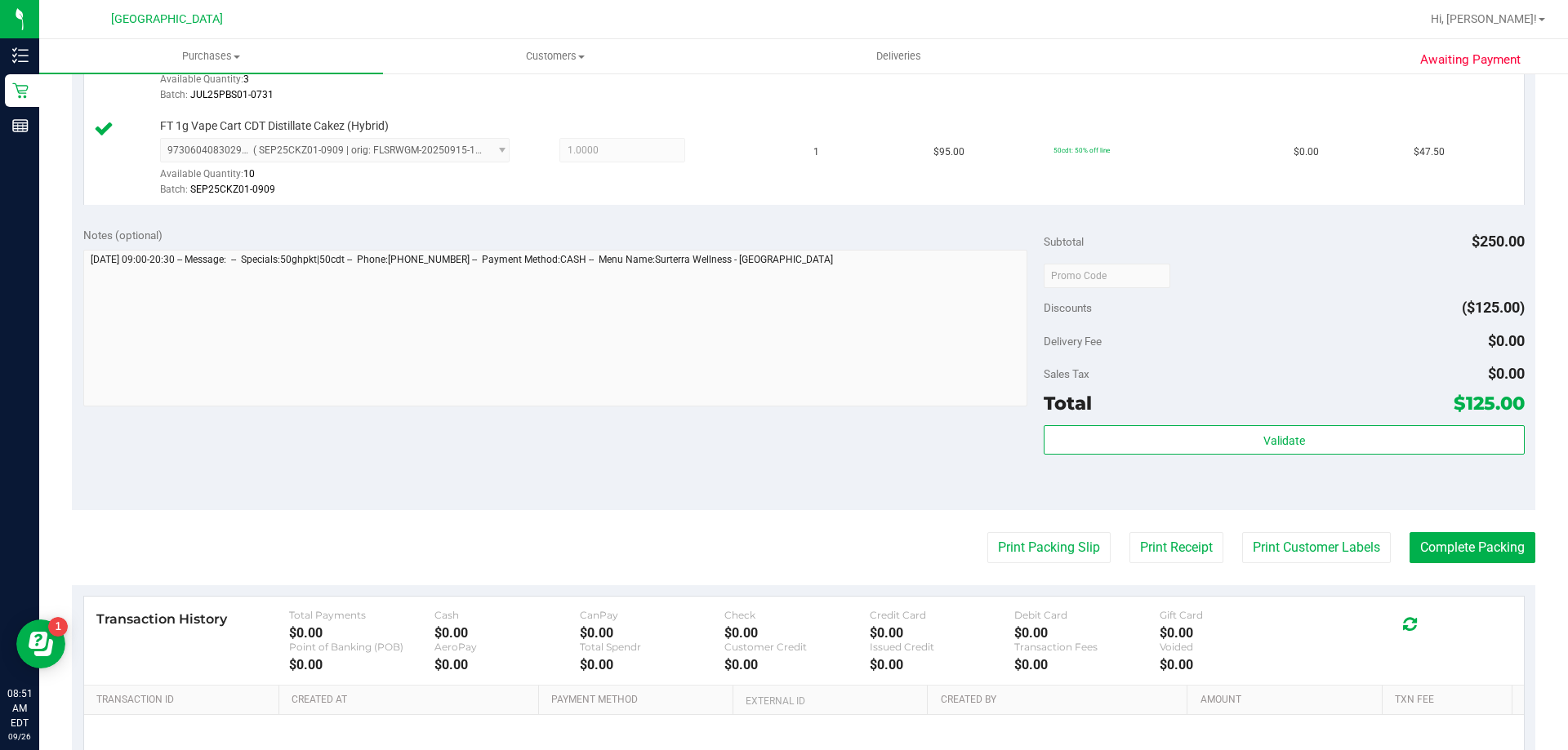
scroll to position [572, 0]
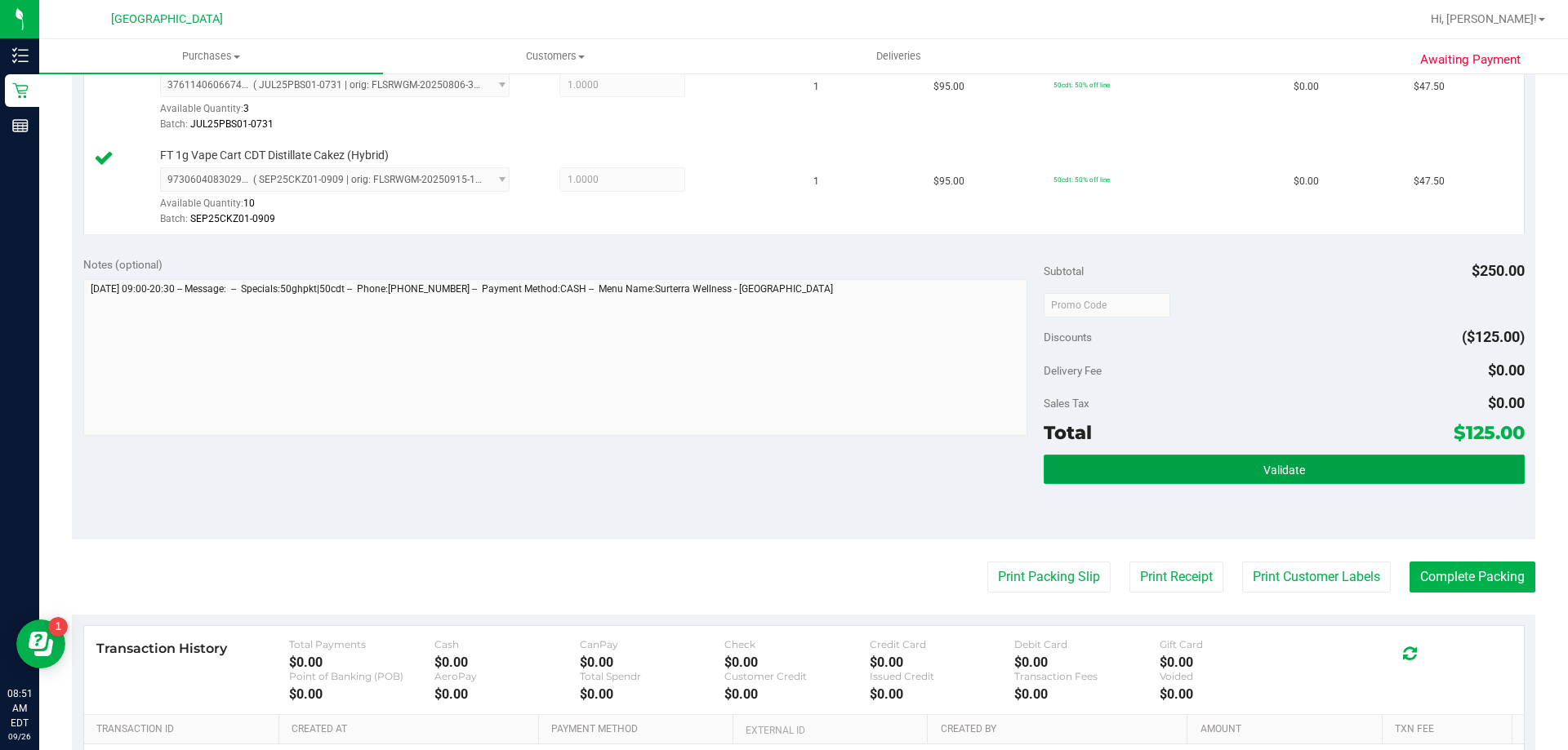
click at [1144, 468] on button "Validate" at bounding box center [1284, 469] width 481 height 29
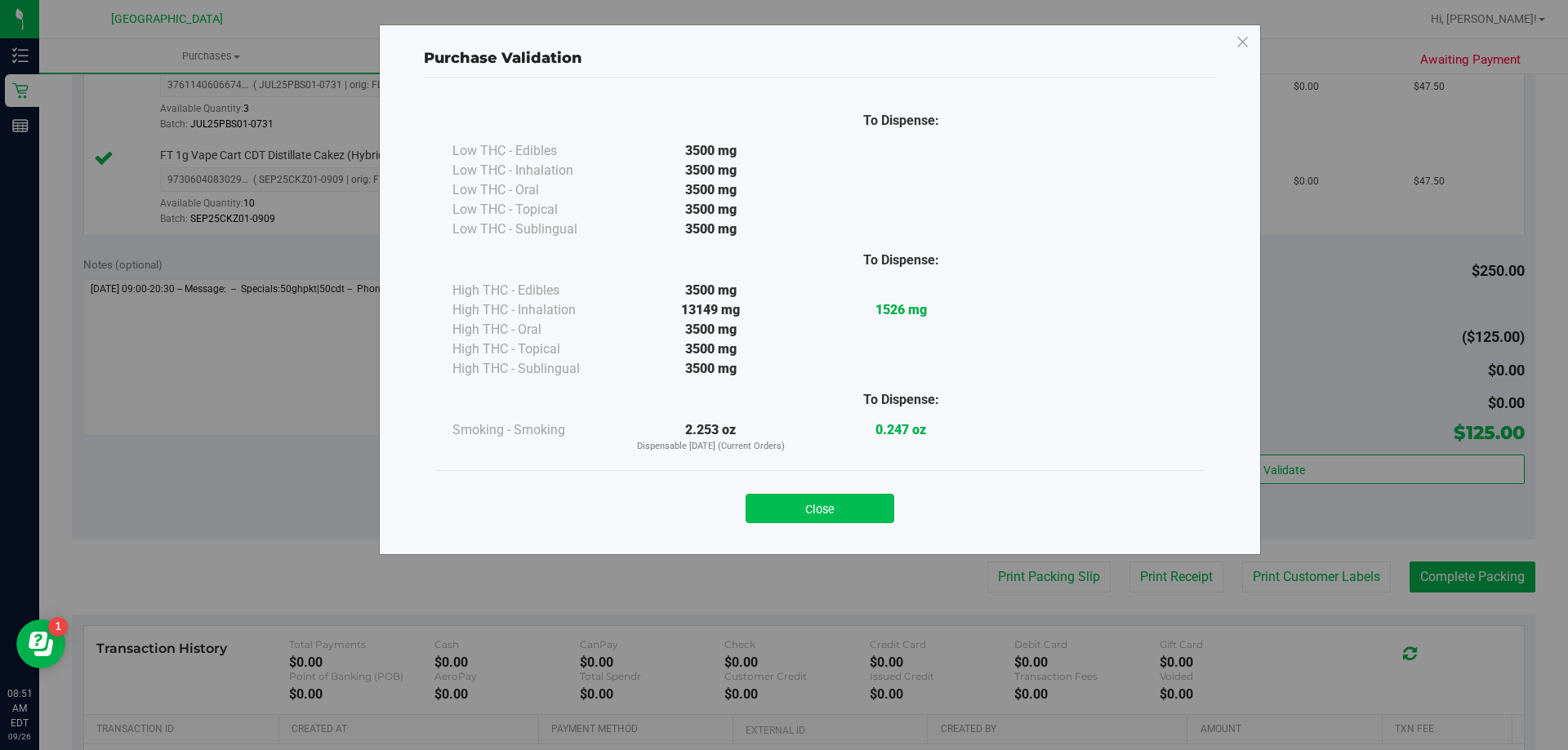
click at [794, 501] on button "Close" at bounding box center [820, 508] width 149 height 29
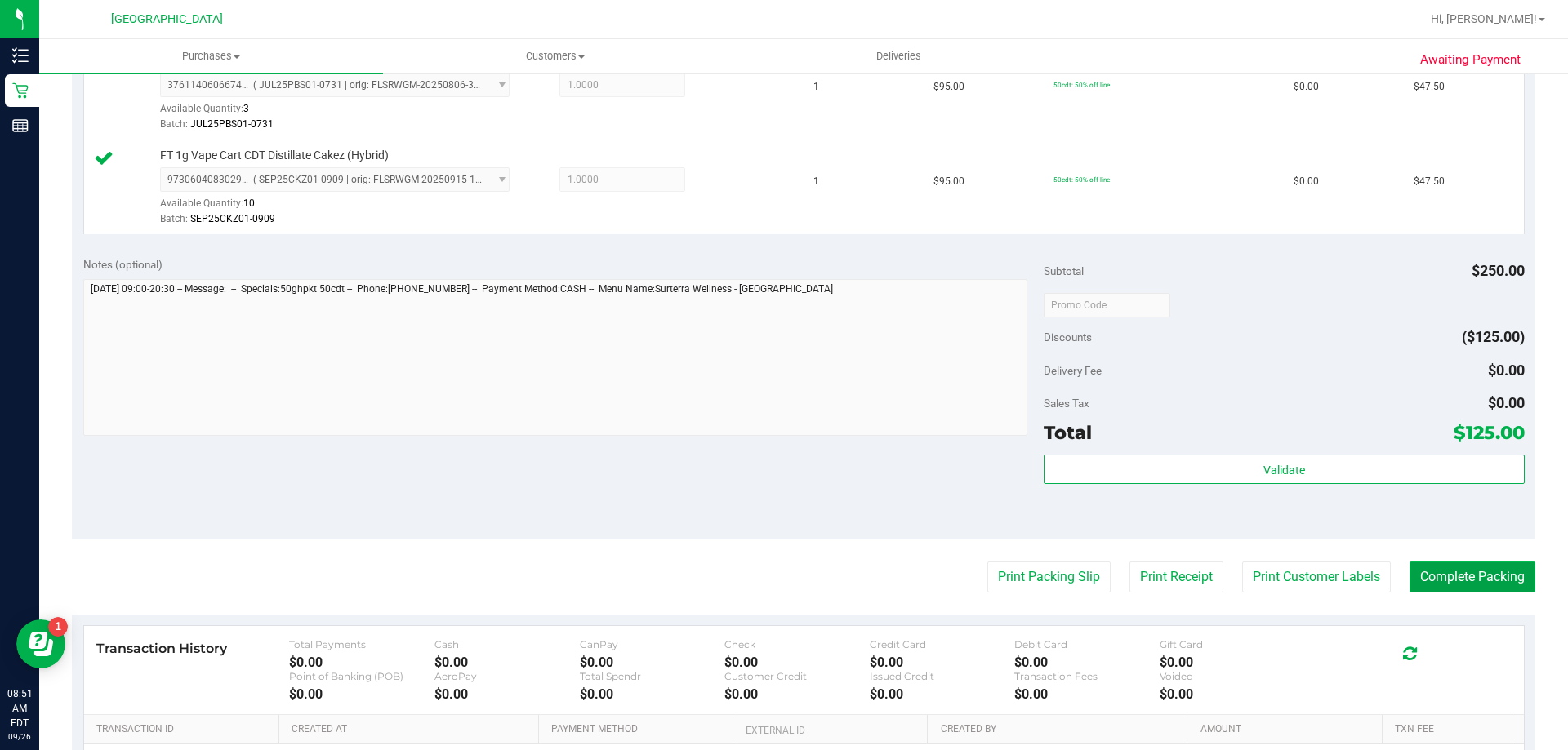
click at [1470, 578] on button "Complete Packing" at bounding box center [1472, 577] width 126 height 31
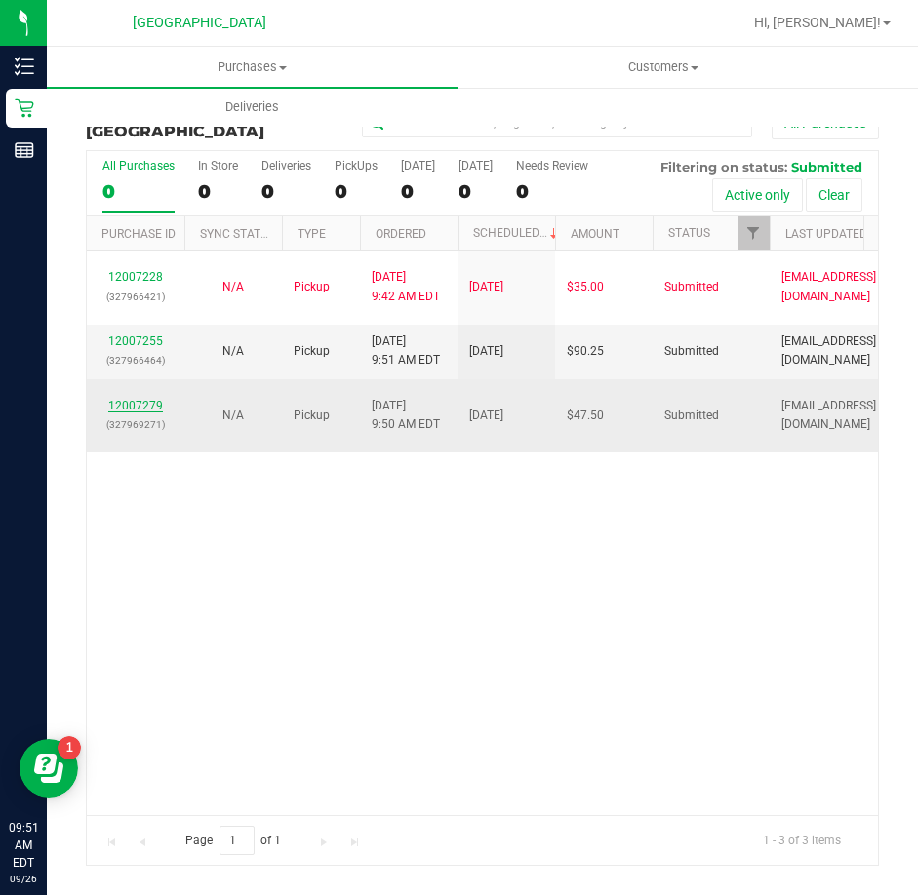
click at [116, 400] on link "12007279" at bounding box center [135, 406] width 55 height 14
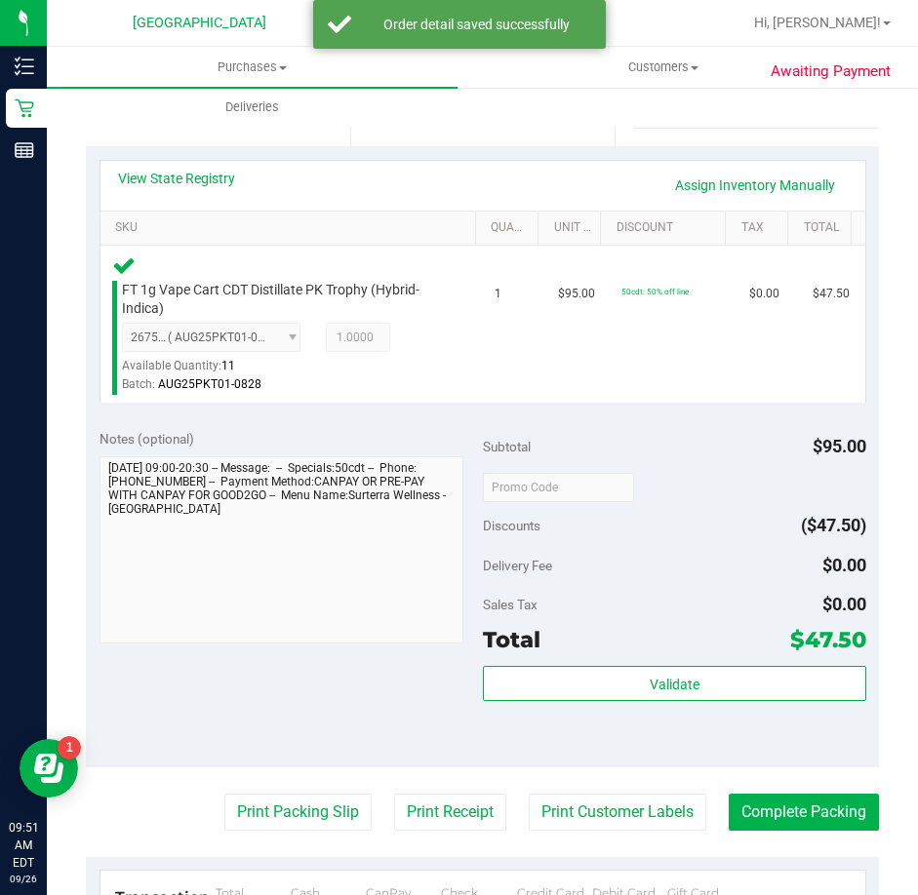
scroll to position [390, 0]
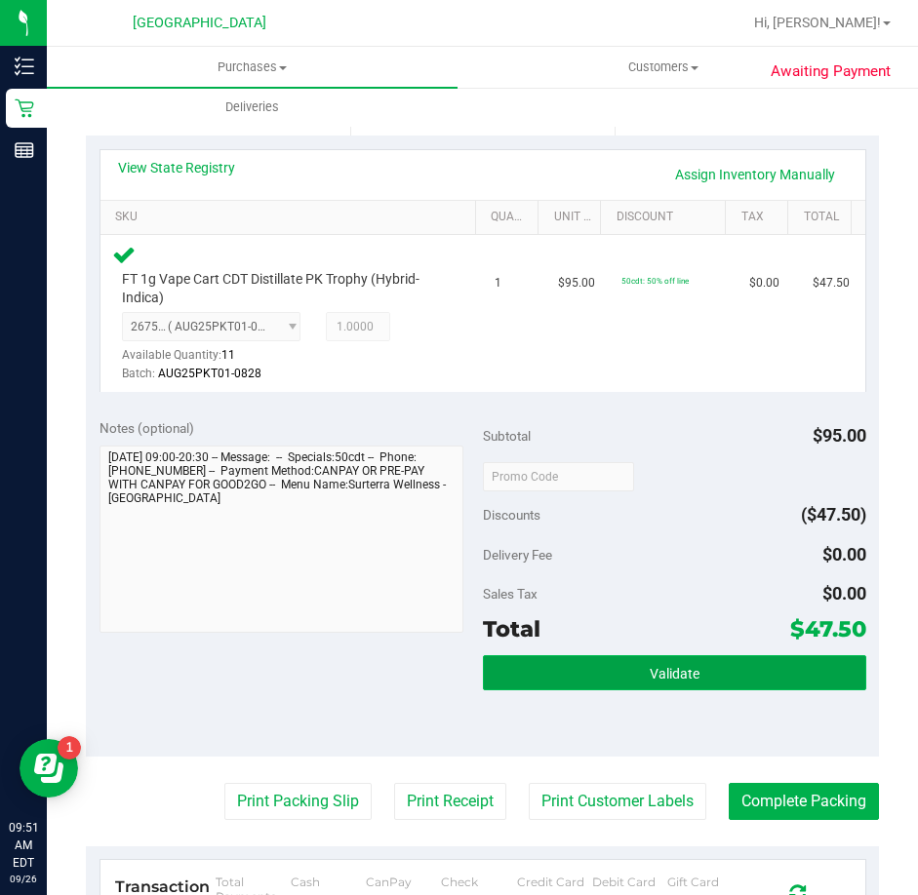
click at [685, 660] on button "Validate" at bounding box center [674, 672] width 383 height 35
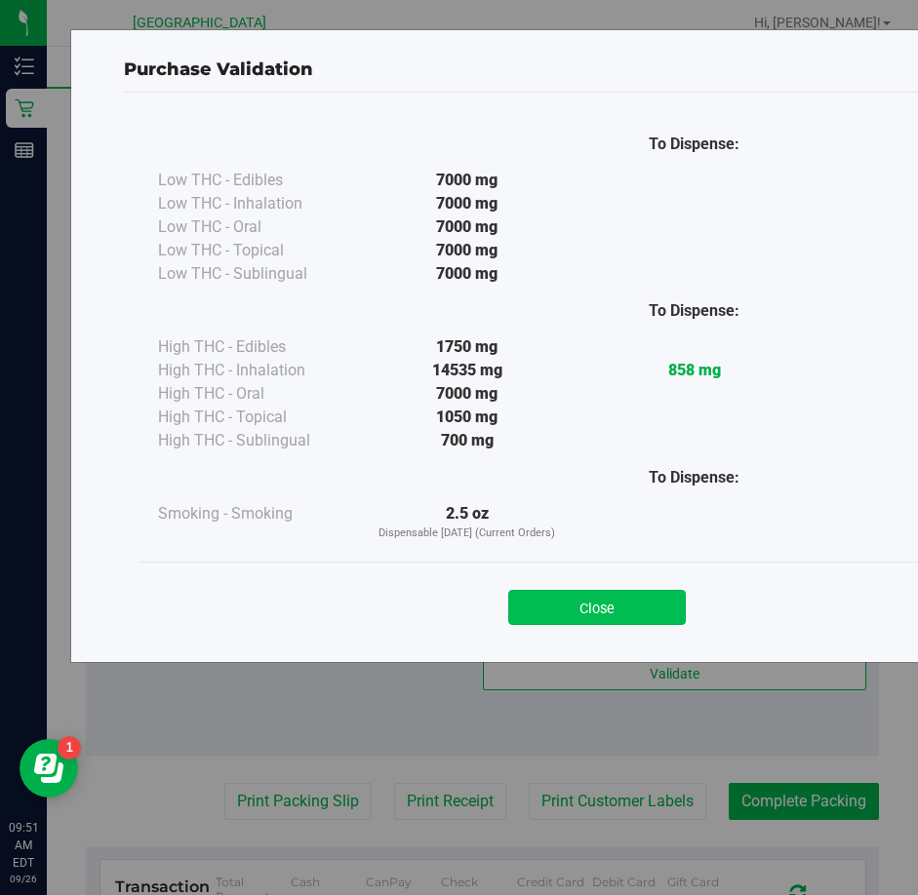
click at [603, 613] on button "Close" at bounding box center [597, 607] width 178 height 35
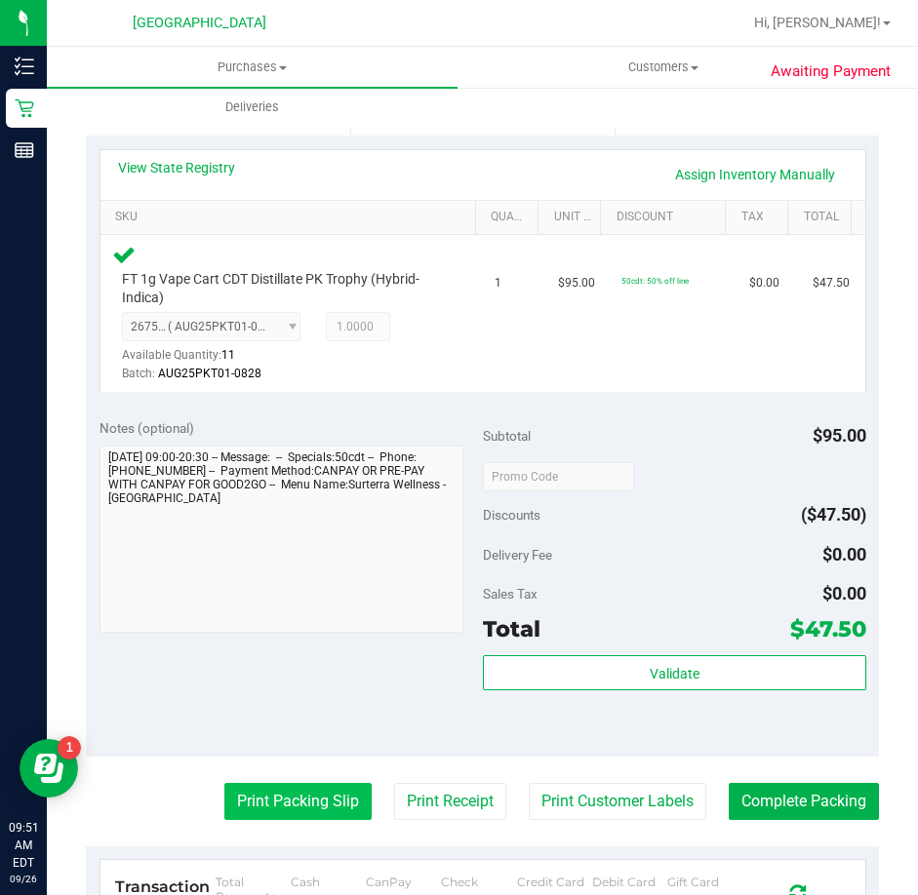
click at [263, 809] on button "Print Packing Slip" at bounding box center [297, 801] width 147 height 37
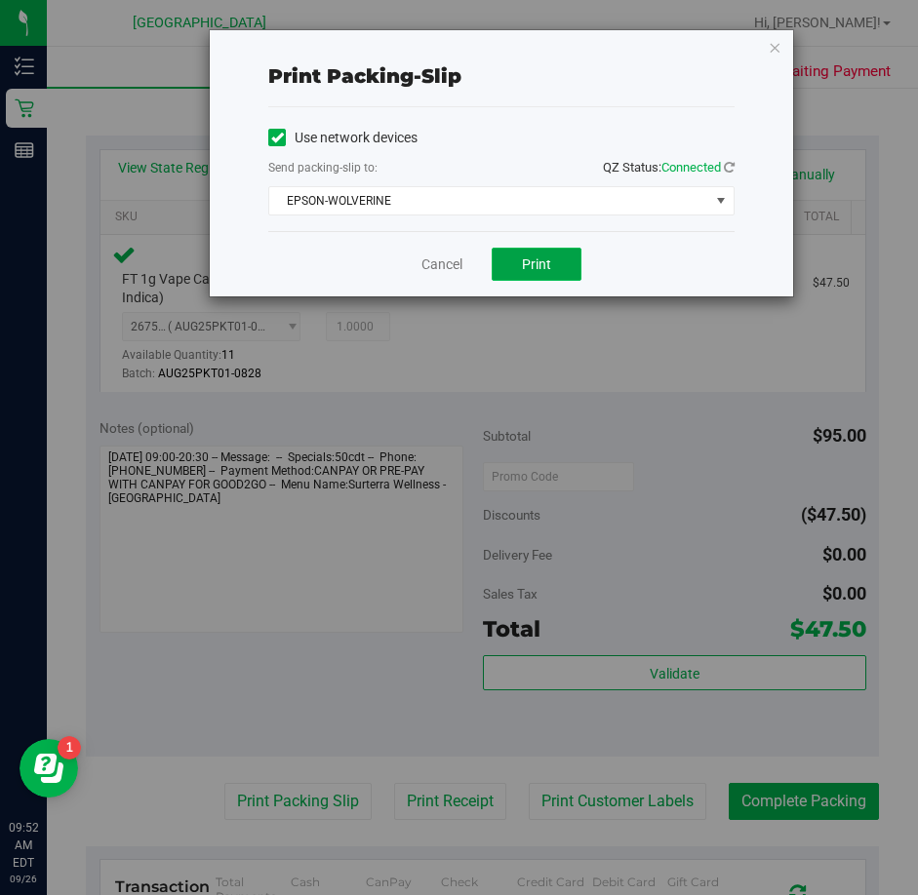
click at [521, 272] on button "Print" at bounding box center [537, 264] width 90 height 33
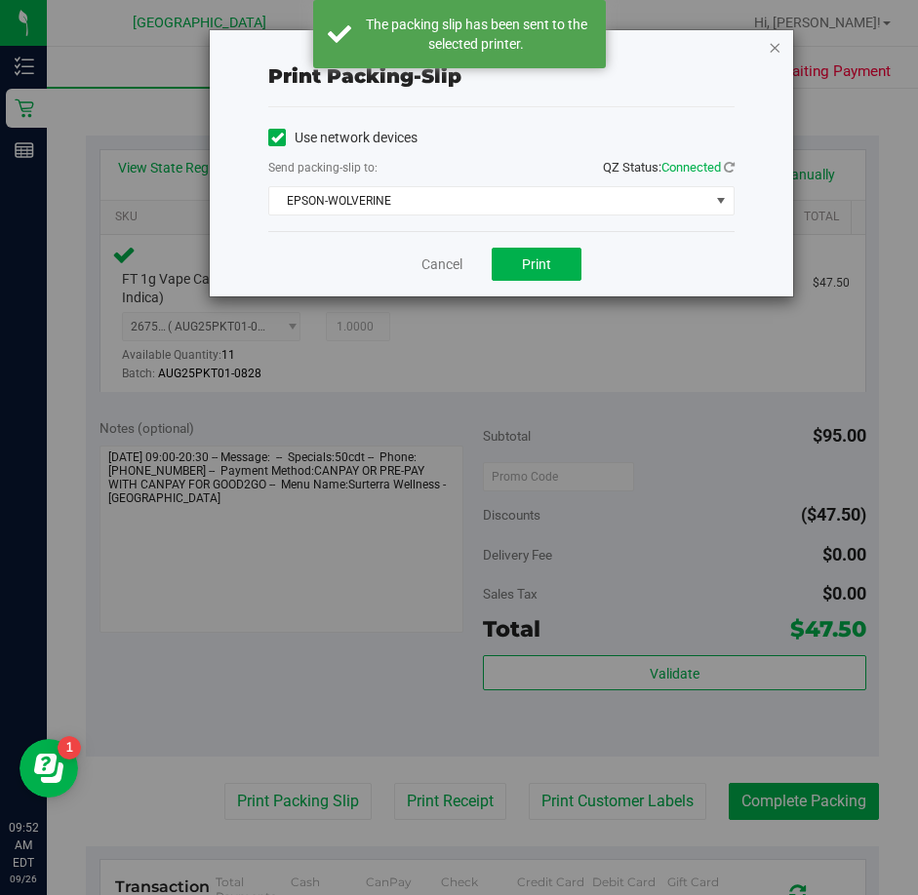
click at [773, 40] on icon "button" at bounding box center [775, 46] width 14 height 23
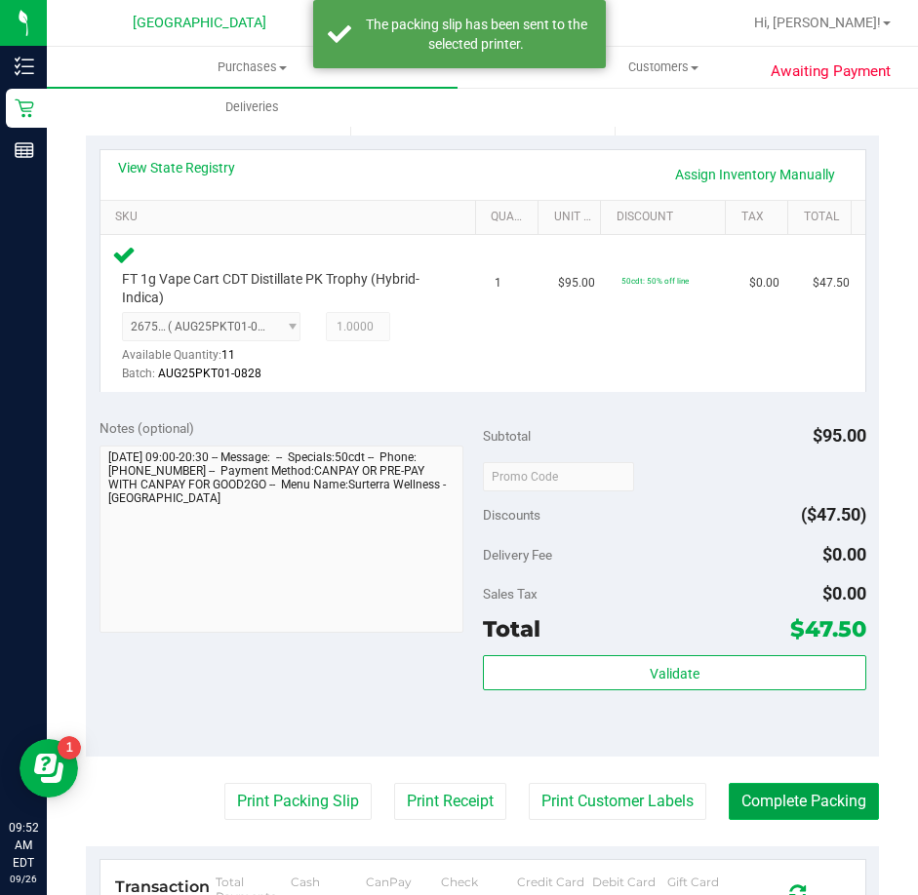
click at [765, 801] on button "Complete Packing" at bounding box center [804, 801] width 150 height 37
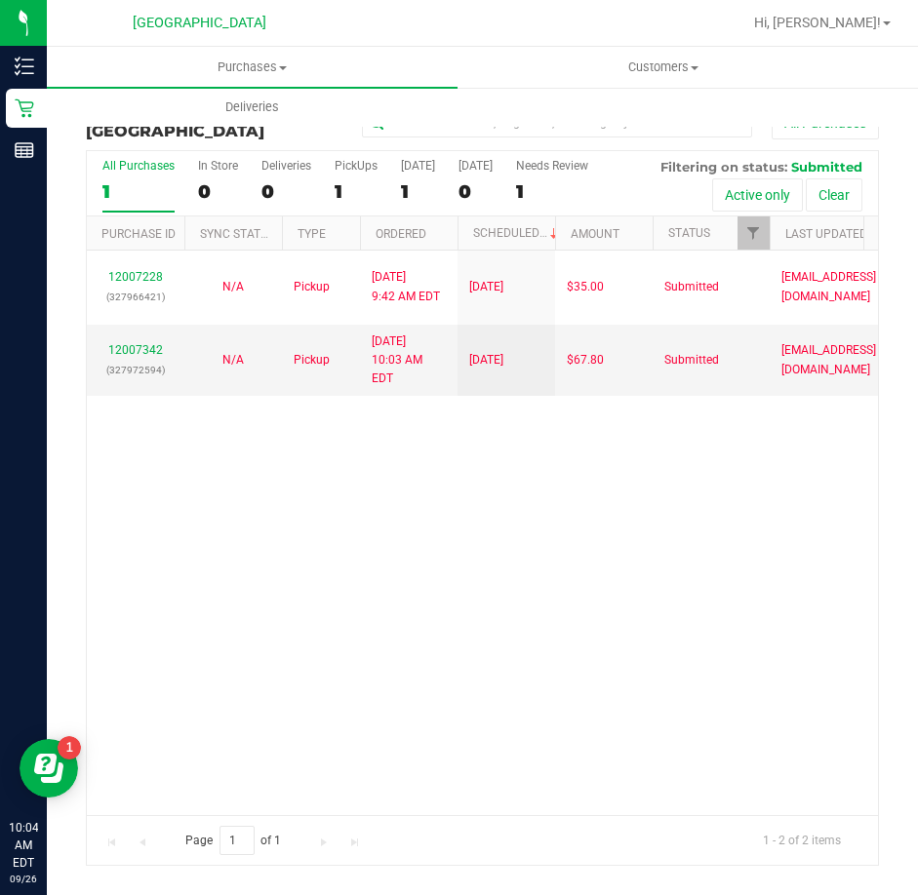
click at [898, 507] on div "Purchase Fulfillment: [GEOGRAPHIC_DATA] All Purchases All Purchases 1 In Store …" at bounding box center [482, 486] width 871 height 800
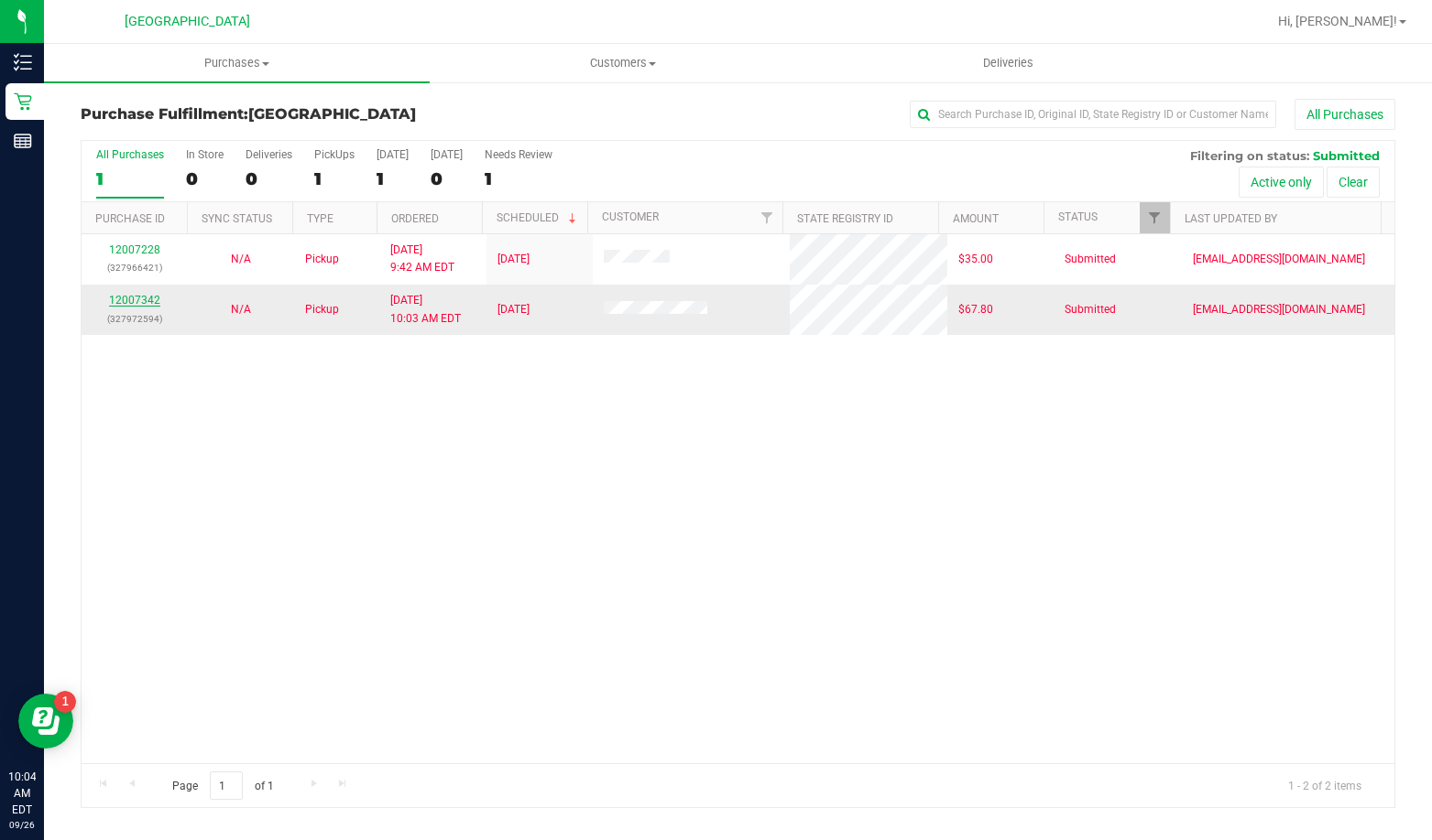
click at [154, 300] on link "12007342" at bounding box center [134, 300] width 52 height 13
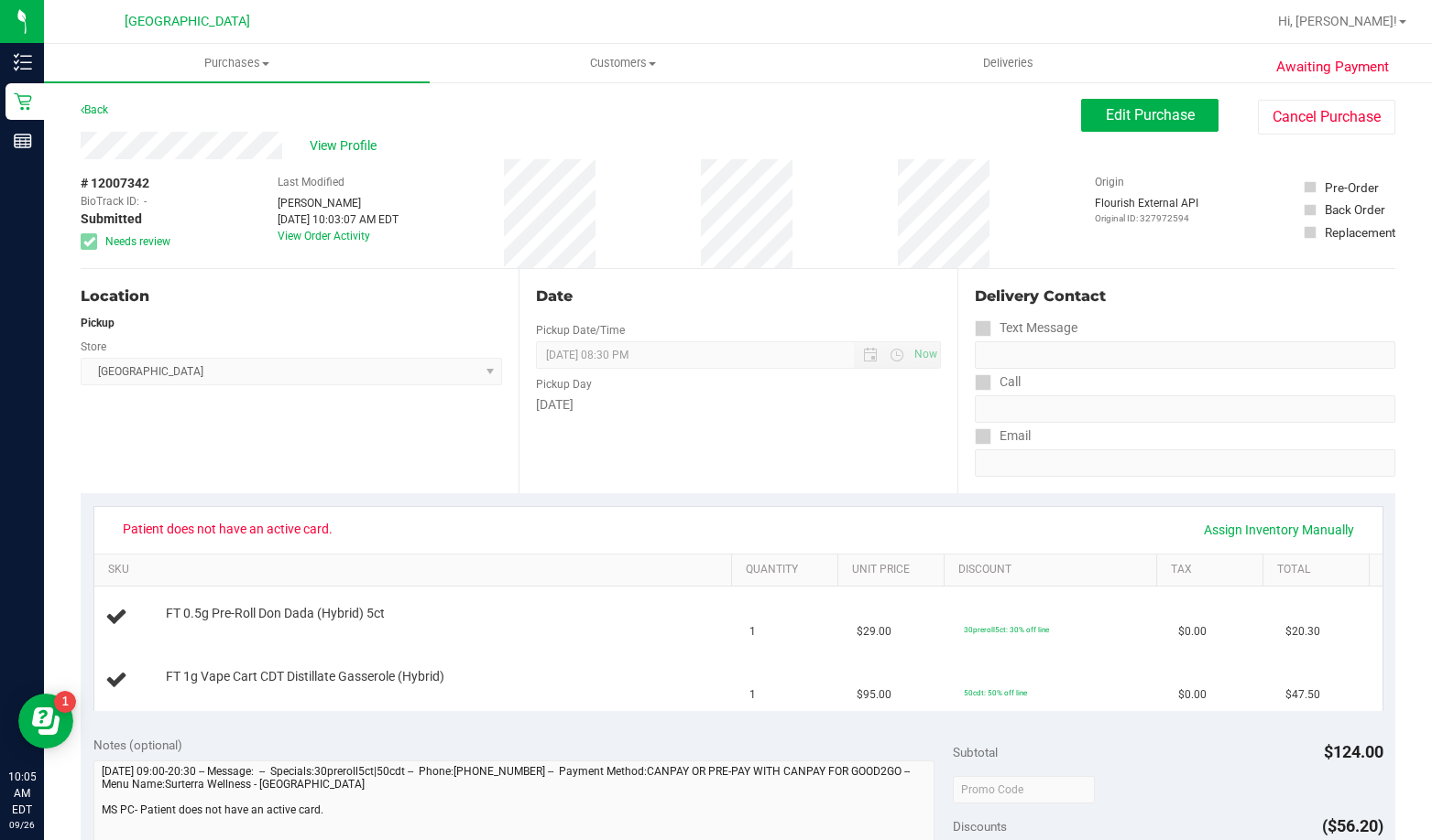
click at [781, 100] on div "Back Edit Purchase Cancel Purchase" at bounding box center [738, 115] width 1315 height 33
click at [250, 64] on span "Purchases" at bounding box center [237, 64] width 386 height 17
click at [149, 131] on span "Fulfillment" at bounding box center [100, 132] width 114 height 16
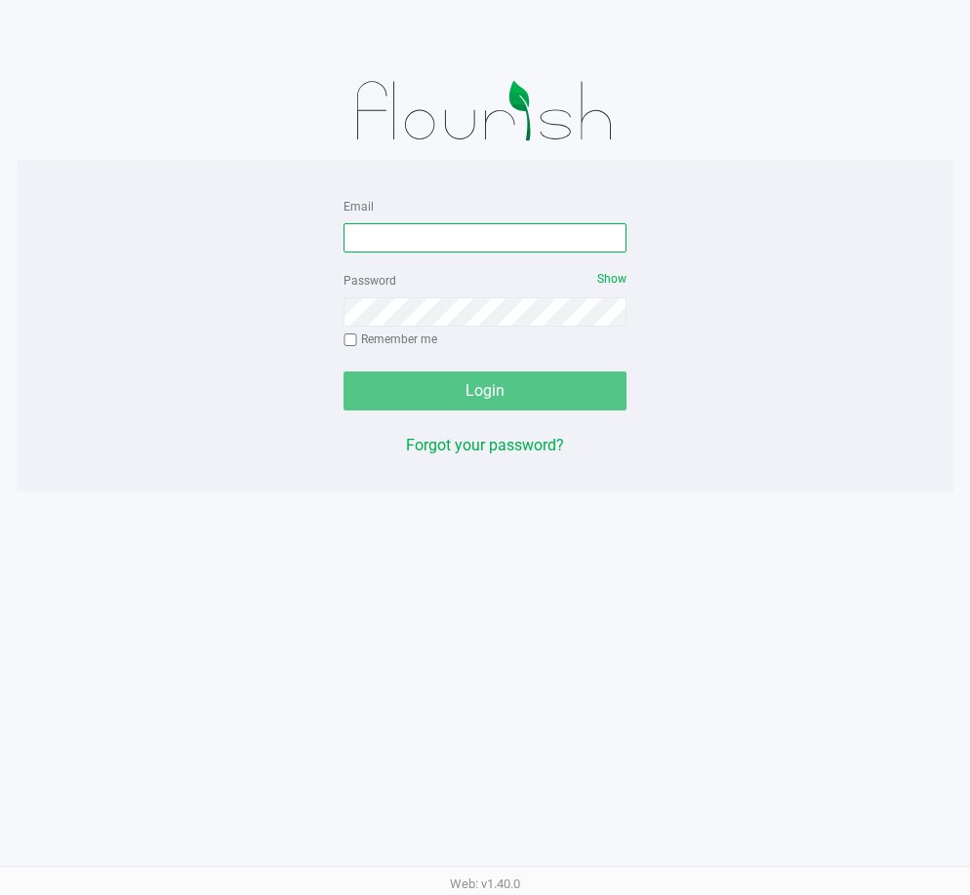
click at [515, 230] on input "Email" at bounding box center [484, 237] width 283 height 29
type input "[EMAIL_ADDRESS][DOMAIN_NAME]"
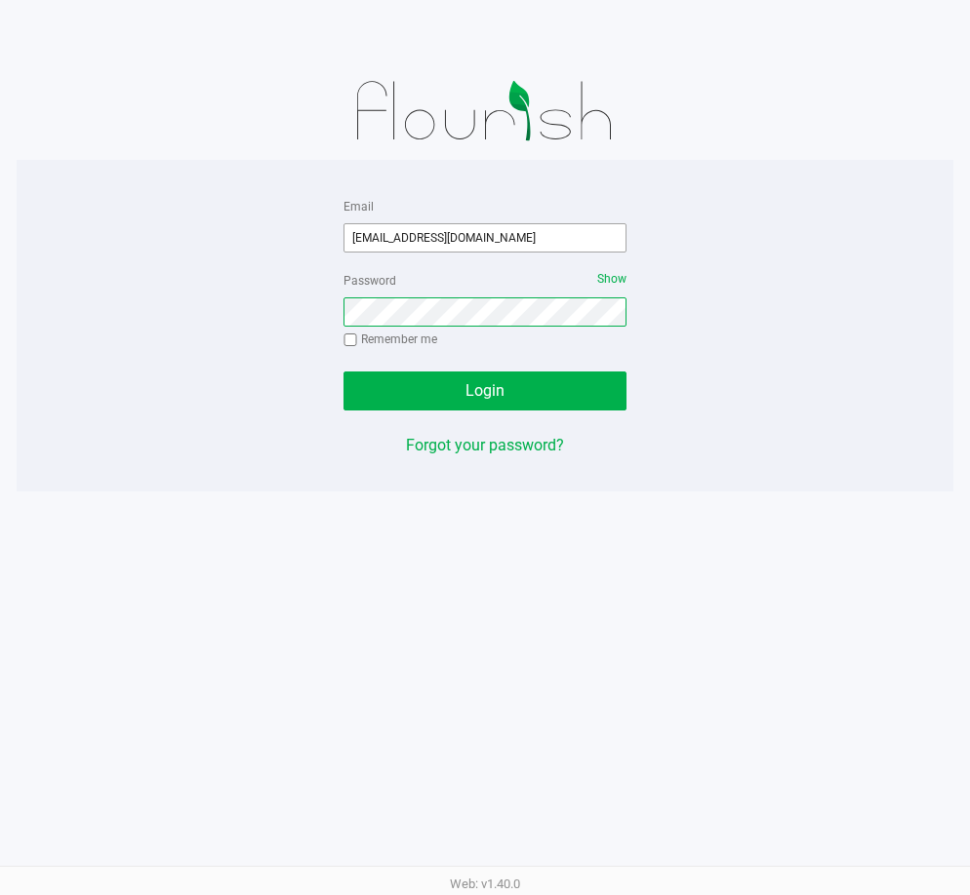
click at [343, 372] on button "Login" at bounding box center [484, 391] width 283 height 39
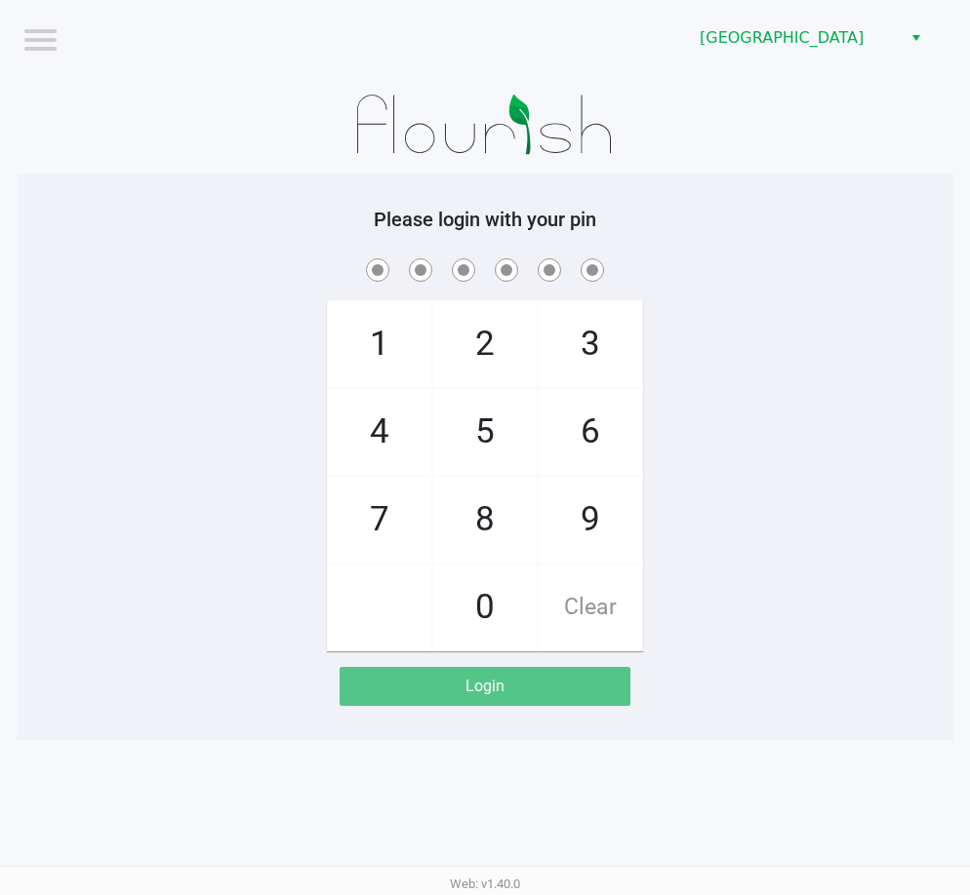
click at [372, 530] on span "7" at bounding box center [379, 520] width 103 height 86
checkbox input "true"
click at [617, 522] on span "9" at bounding box center [589, 520] width 103 height 86
checkbox input "true"
drag, startPoint x: 481, startPoint y: 424, endPoint x: 489, endPoint y: 402, distance: 23.8
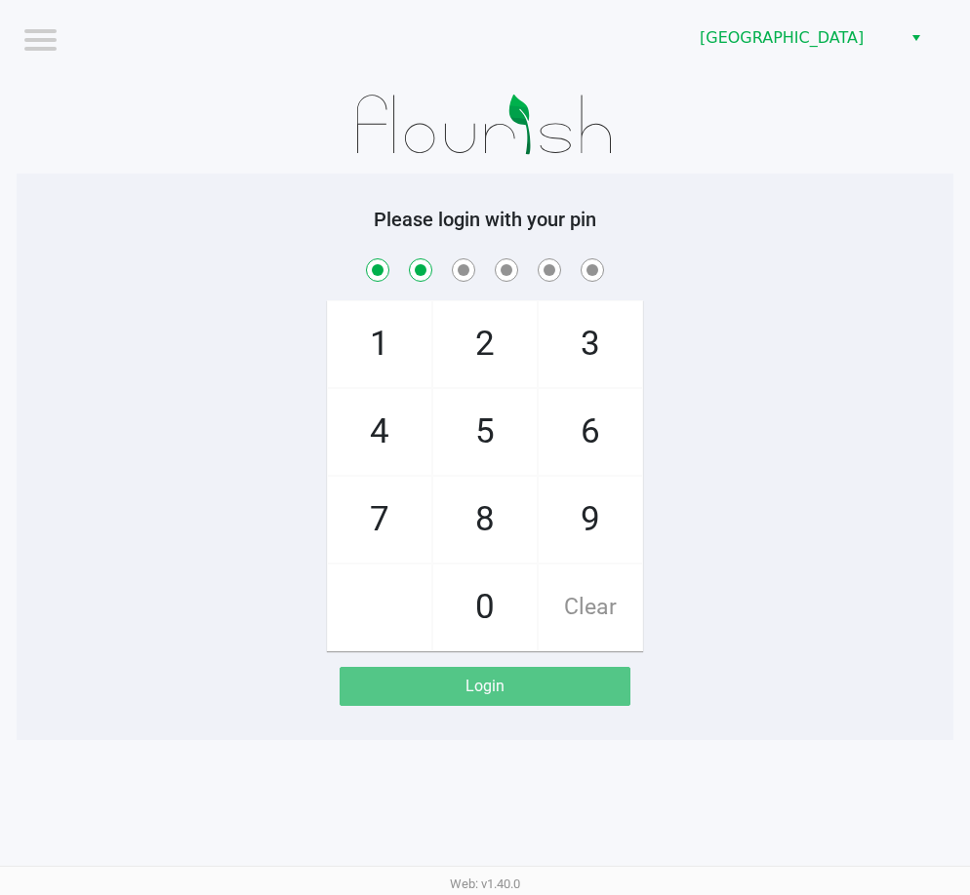
click at [483, 424] on span "5" at bounding box center [484, 432] width 103 height 86
checkbox input "true"
click at [489, 368] on span "2" at bounding box center [484, 344] width 103 height 86
checkbox input "true"
click at [389, 430] on span "4" at bounding box center [379, 432] width 103 height 86
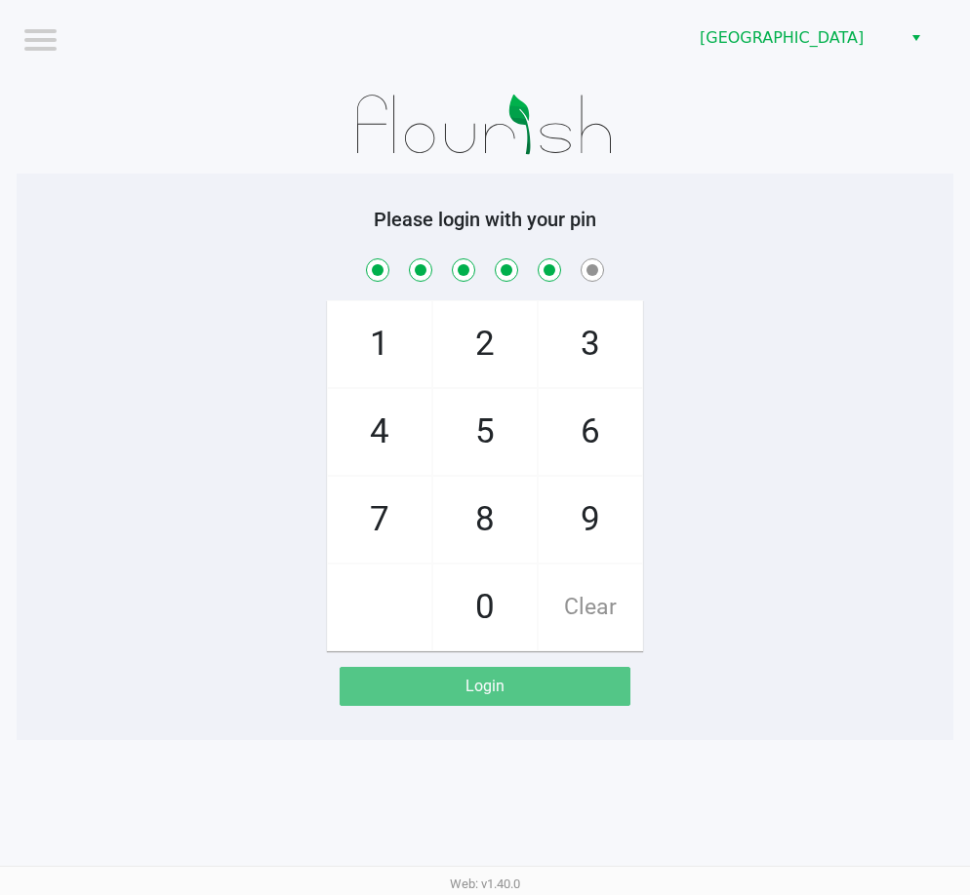
checkbox input "true"
click at [576, 423] on span "6" at bounding box center [589, 432] width 103 height 86
checkbox input "true"
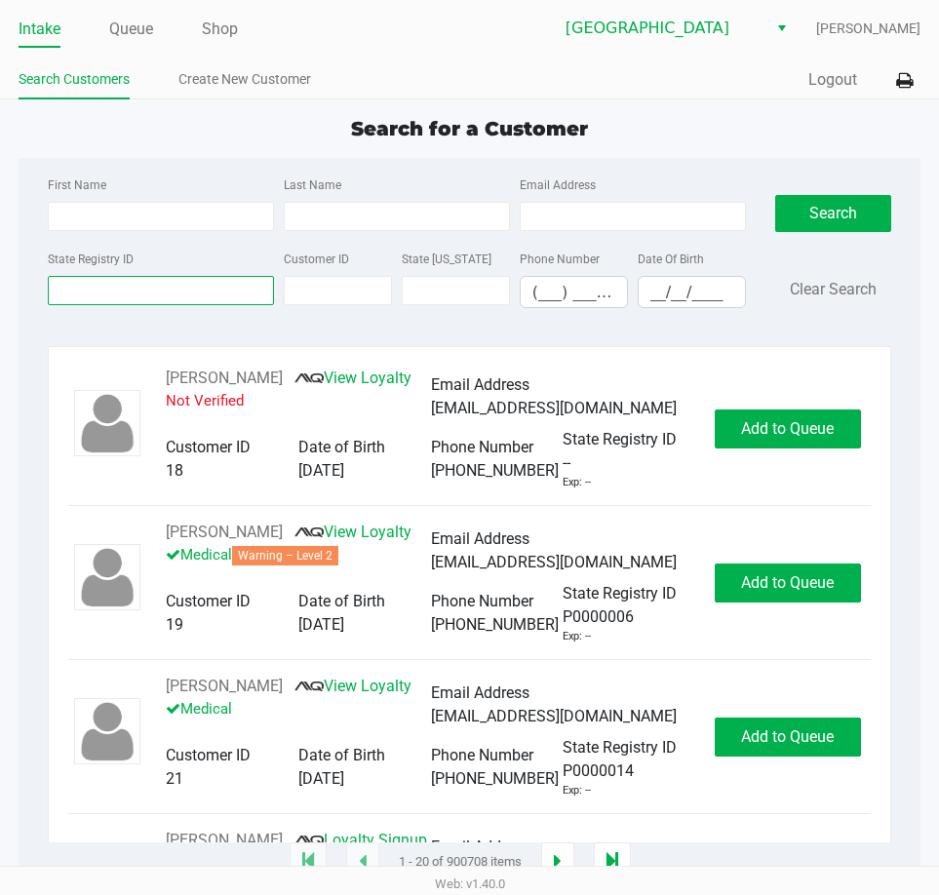
click at [110, 288] on input "State Registry ID" at bounding box center [161, 290] width 226 height 29
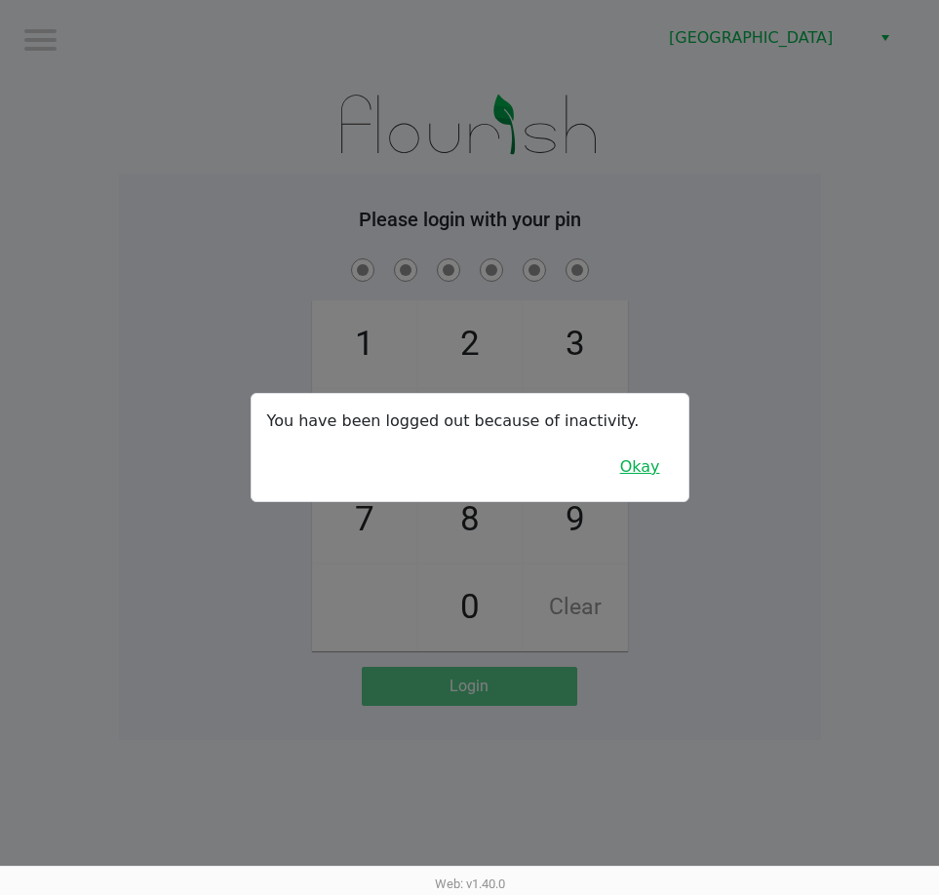
click at [627, 464] on button "Okay" at bounding box center [640, 467] width 65 height 37
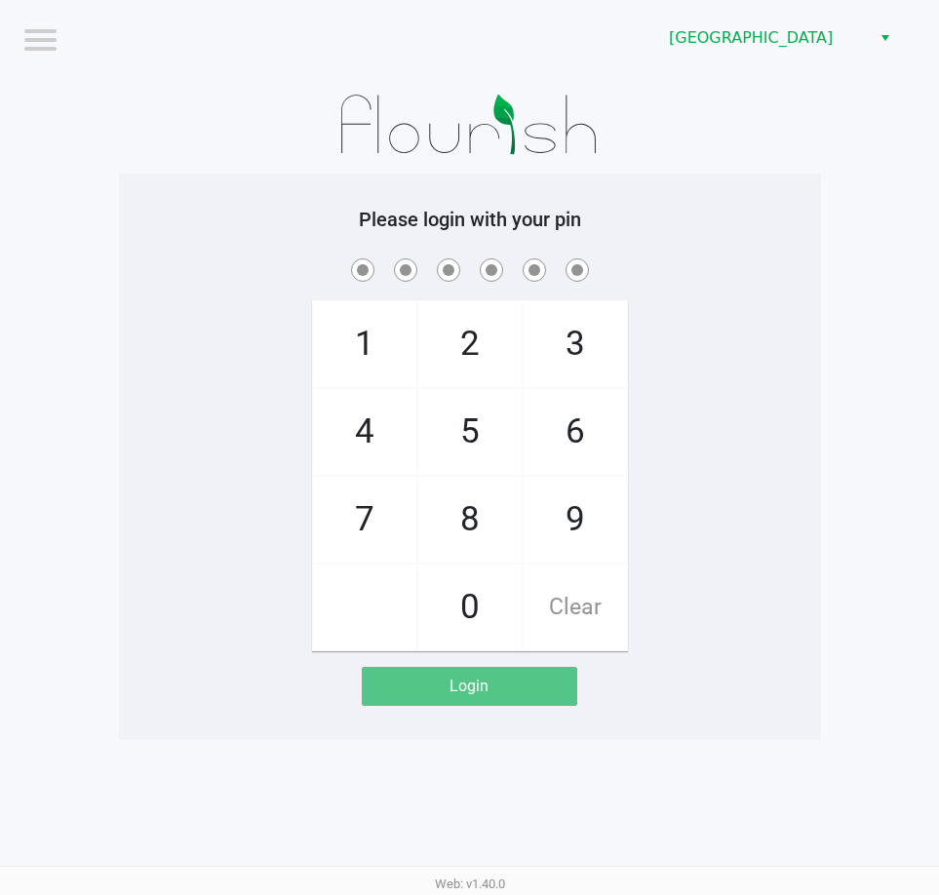
drag, startPoint x: 388, startPoint y: 514, endPoint x: 402, endPoint y: 514, distance: 13.7
click at [388, 514] on span "7" at bounding box center [364, 520] width 103 height 86
checkbox input "true"
click at [555, 501] on span "9" at bounding box center [575, 520] width 103 height 86
checkbox input "true"
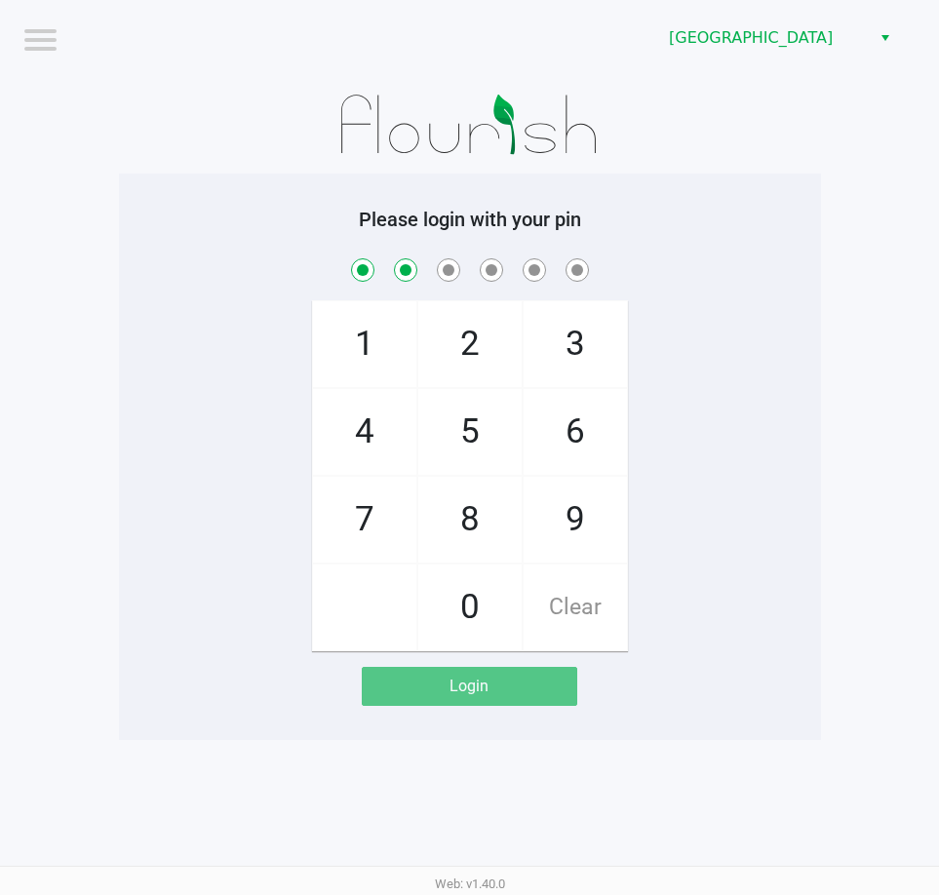
click at [470, 438] on span "5" at bounding box center [469, 432] width 103 height 86
checkbox input "true"
click at [467, 328] on span "2" at bounding box center [469, 344] width 103 height 86
checkbox input "true"
click at [392, 425] on span "4" at bounding box center [364, 432] width 103 height 86
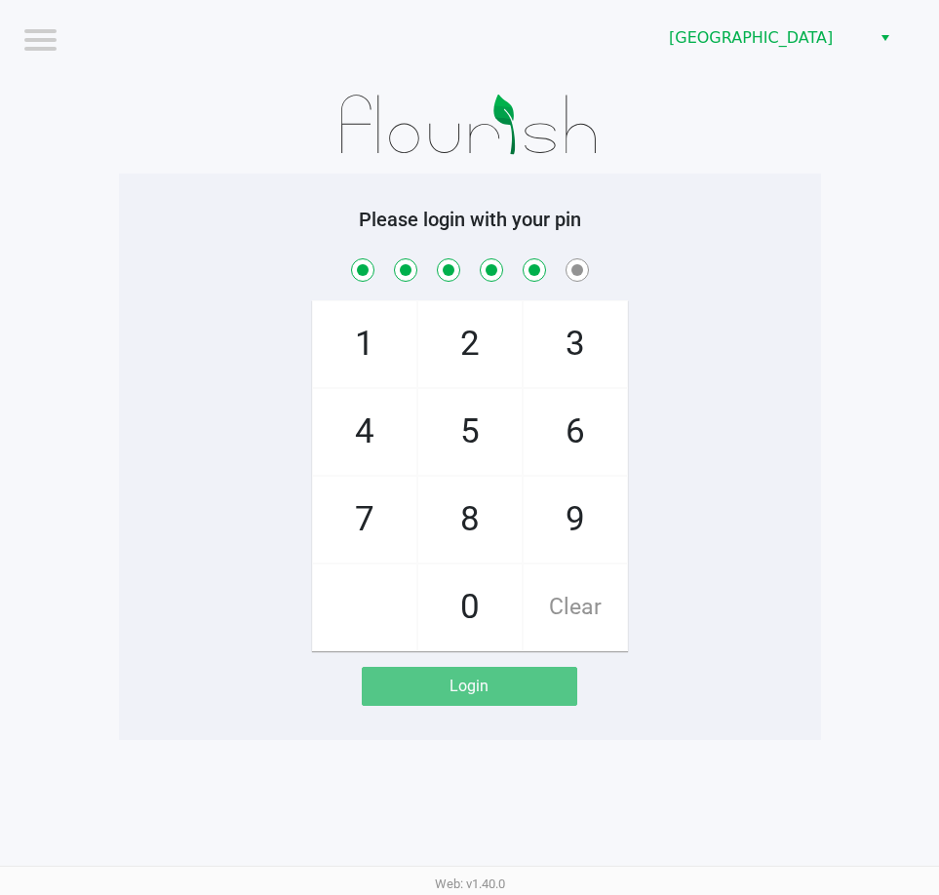
checkbox input "true"
click at [557, 426] on span "6" at bounding box center [575, 432] width 103 height 86
checkbox input "true"
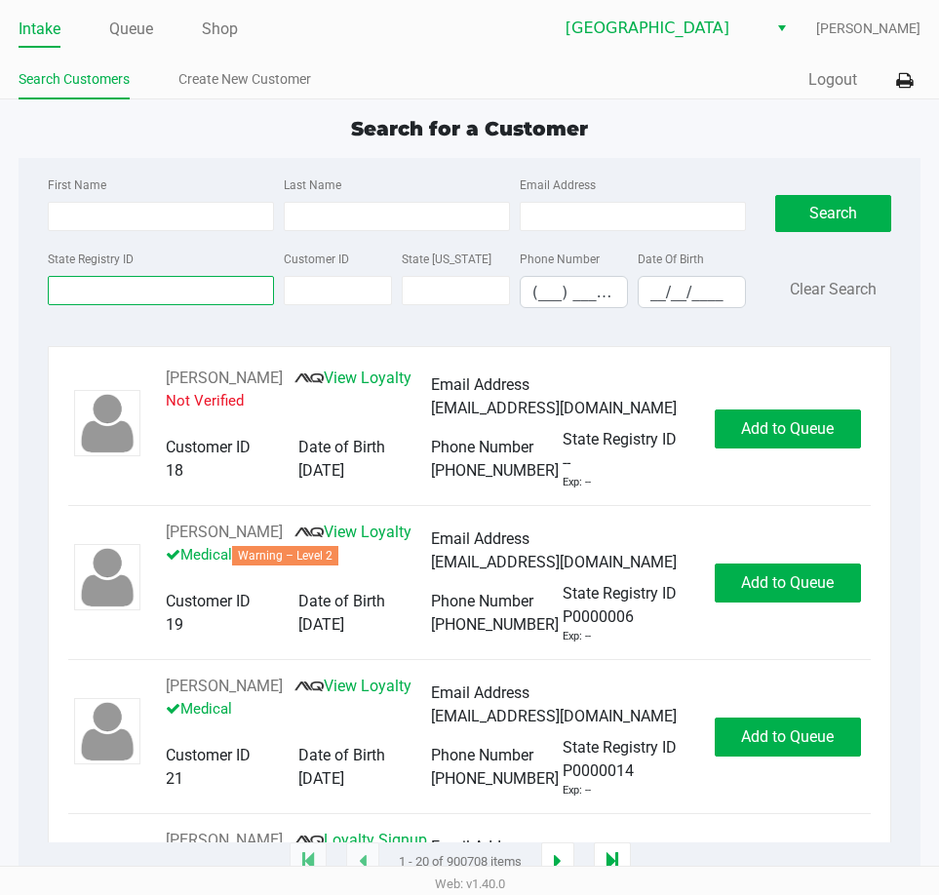
click at [134, 293] on input "State Registry ID" at bounding box center [161, 290] width 226 height 29
click at [211, 142] on div "Search for a Customer" at bounding box center [469, 128] width 931 height 29
click at [137, 296] on input "State Registry ID" at bounding box center [161, 290] width 226 height 29
click at [600, 129] on div "Search for a Customer" at bounding box center [469, 128] width 931 height 29
click at [165, 223] on input "First Name" at bounding box center [161, 216] width 226 height 29
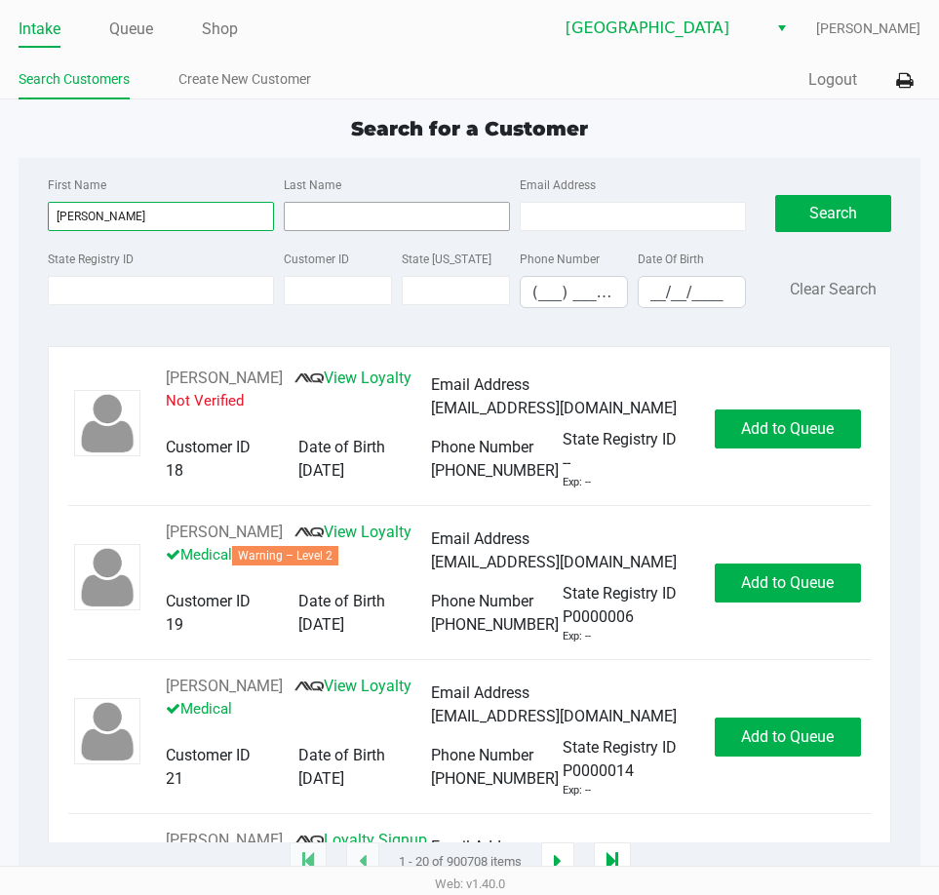
type input "valerie"
click at [341, 218] on input "Last Name" at bounding box center [397, 216] width 226 height 29
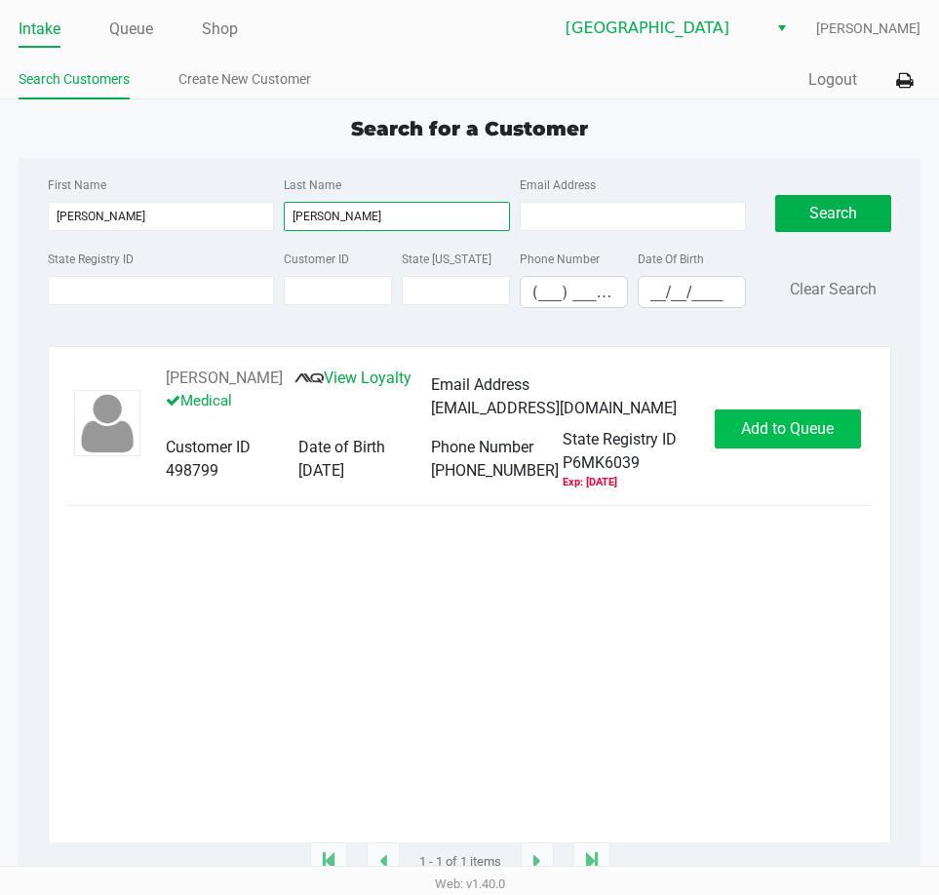
type input "ogara"
click at [816, 433] on span "Add to Queue" at bounding box center [787, 428] width 93 height 19
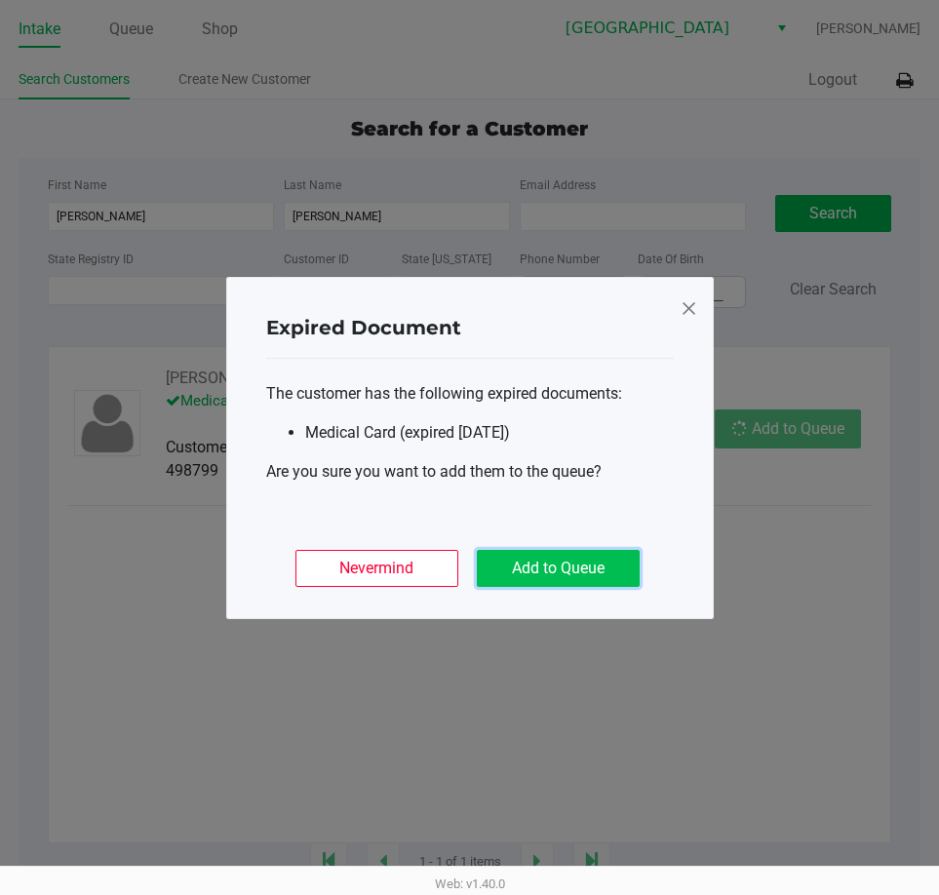
click at [613, 570] on button "Add to Queue" at bounding box center [558, 568] width 163 height 37
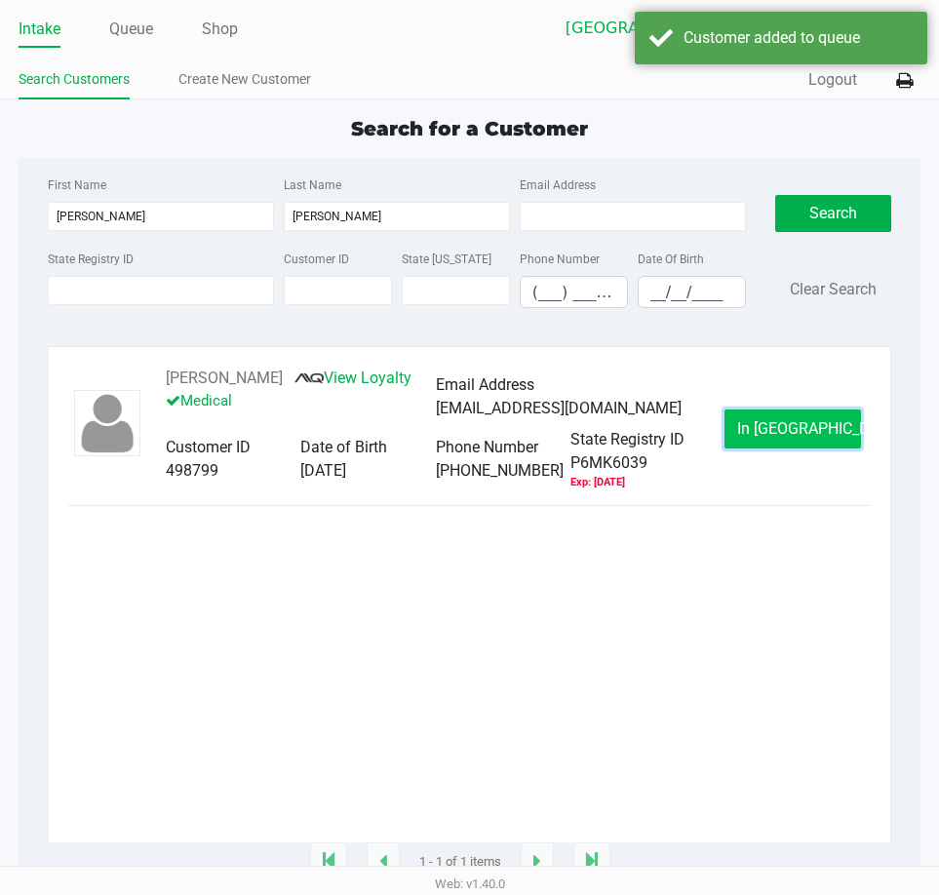
click at [758, 438] on button "In Queue" at bounding box center [793, 429] width 137 height 39
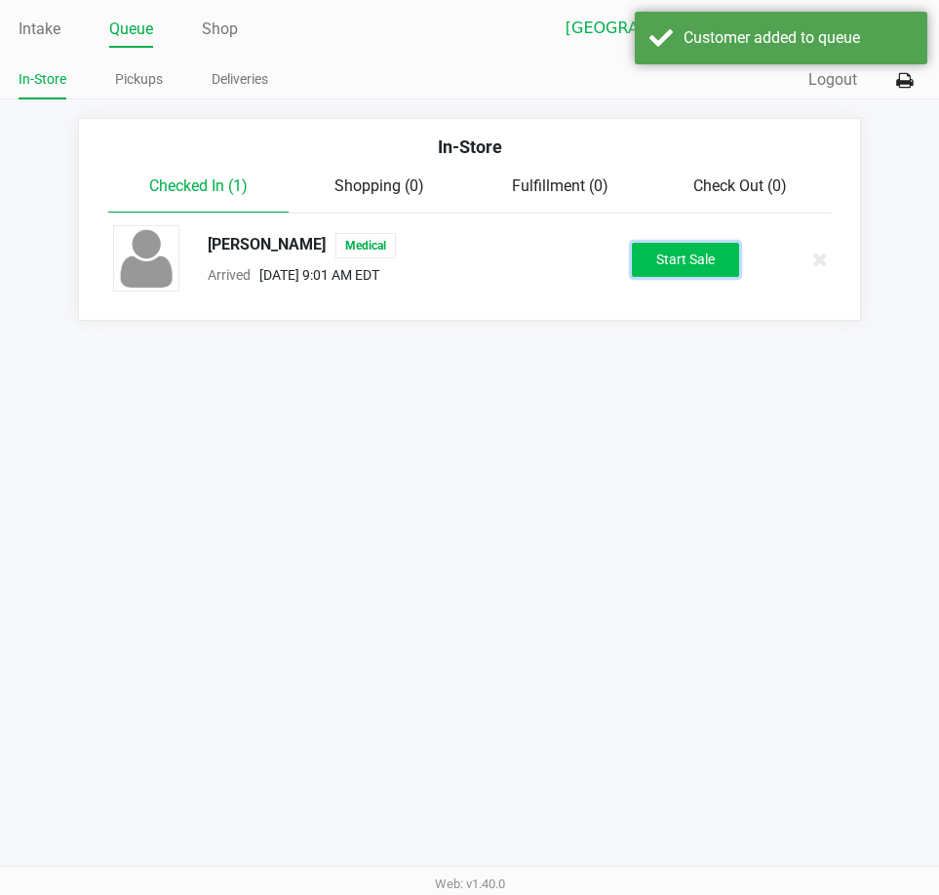
click at [703, 269] on button "Start Sale" at bounding box center [685, 260] width 107 height 34
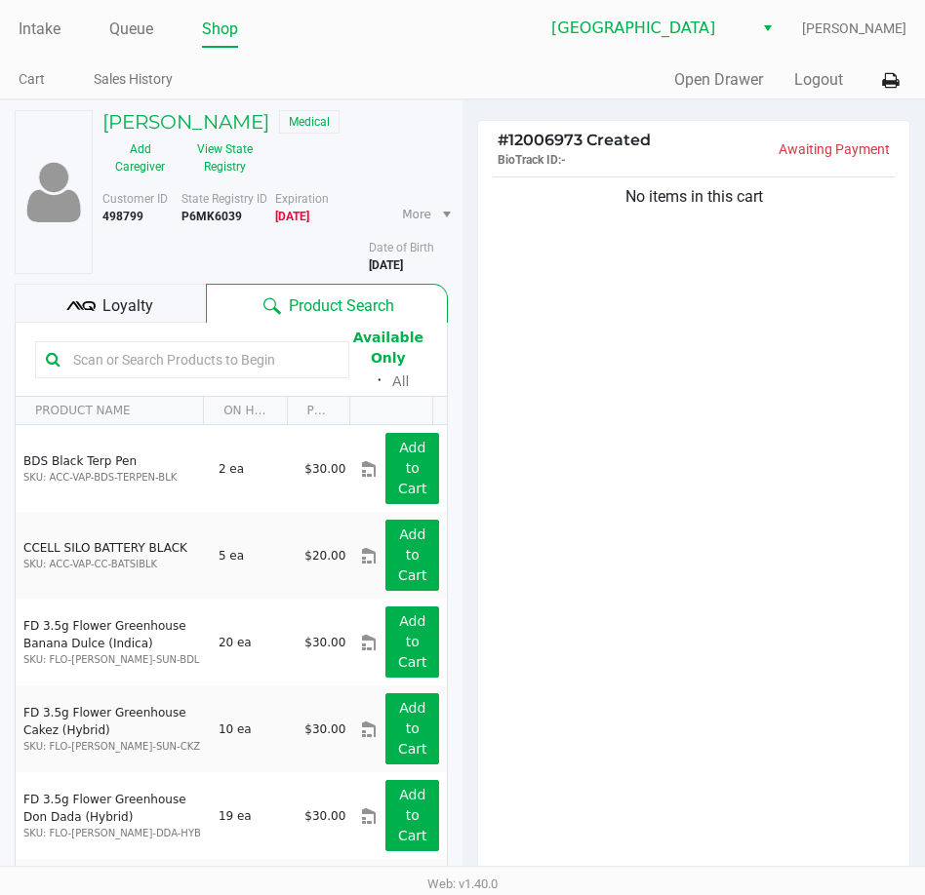
click at [108, 296] on span "Loyalty" at bounding box center [127, 306] width 51 height 23
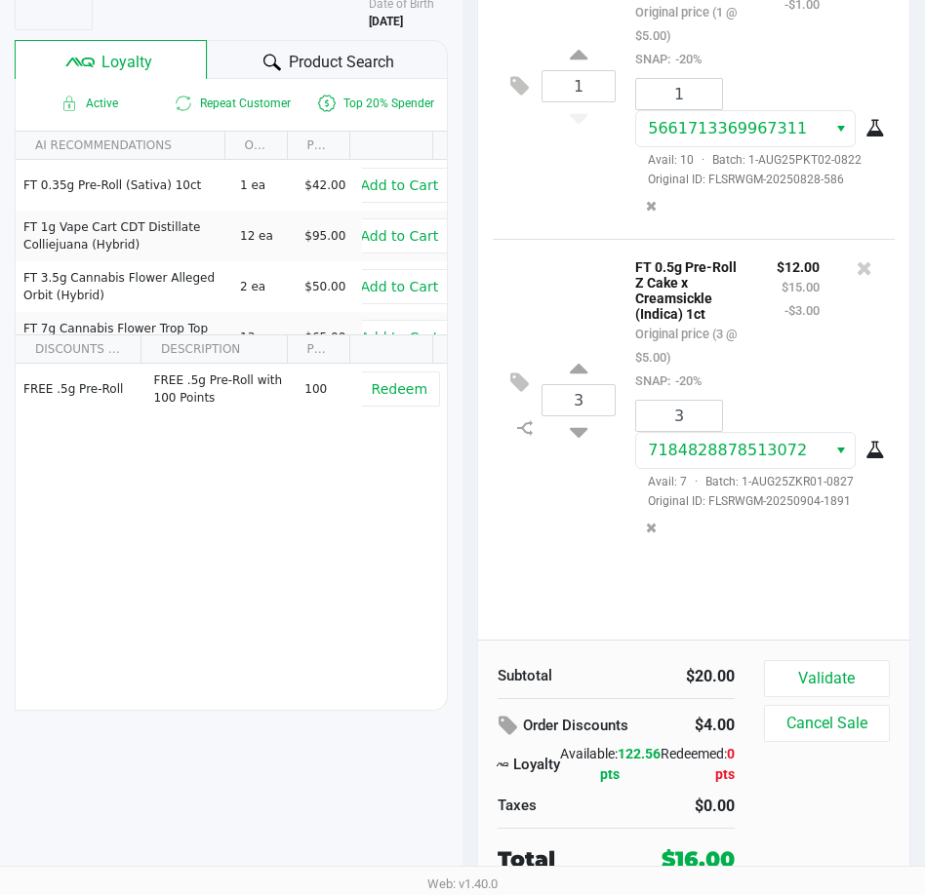
scroll to position [245, 0]
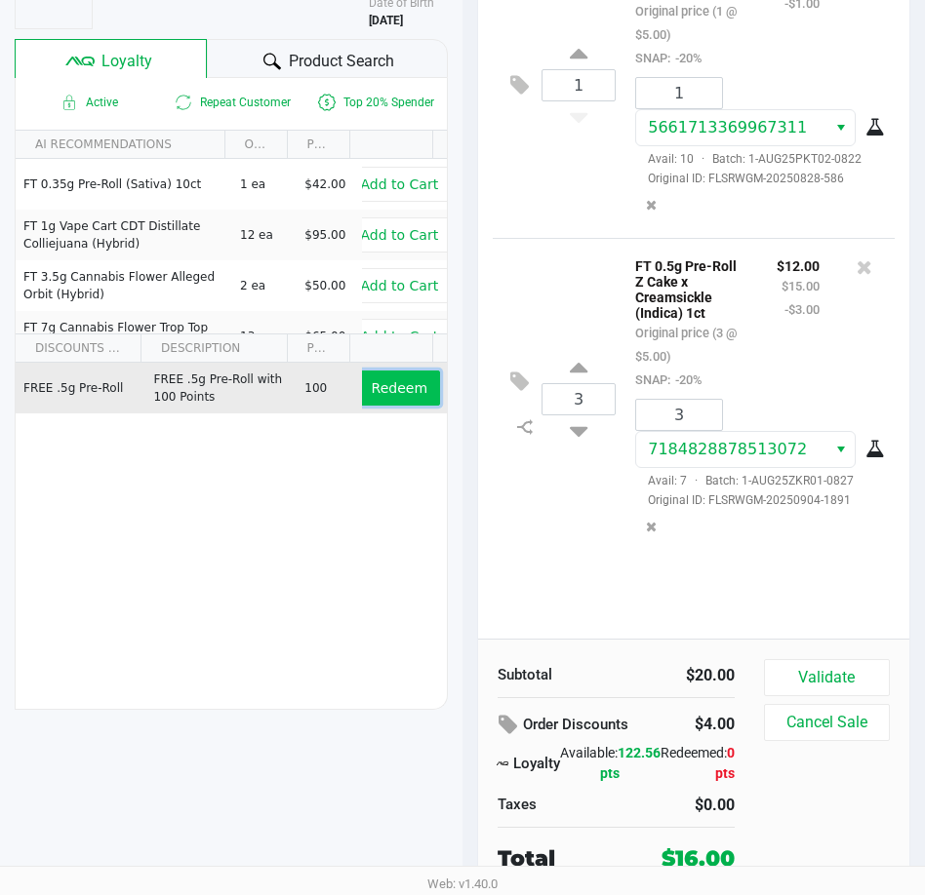
click at [397, 403] on button "Redeem" at bounding box center [399, 388] width 81 height 35
click at [406, 396] on span "Remove" at bounding box center [400, 388] width 56 height 16
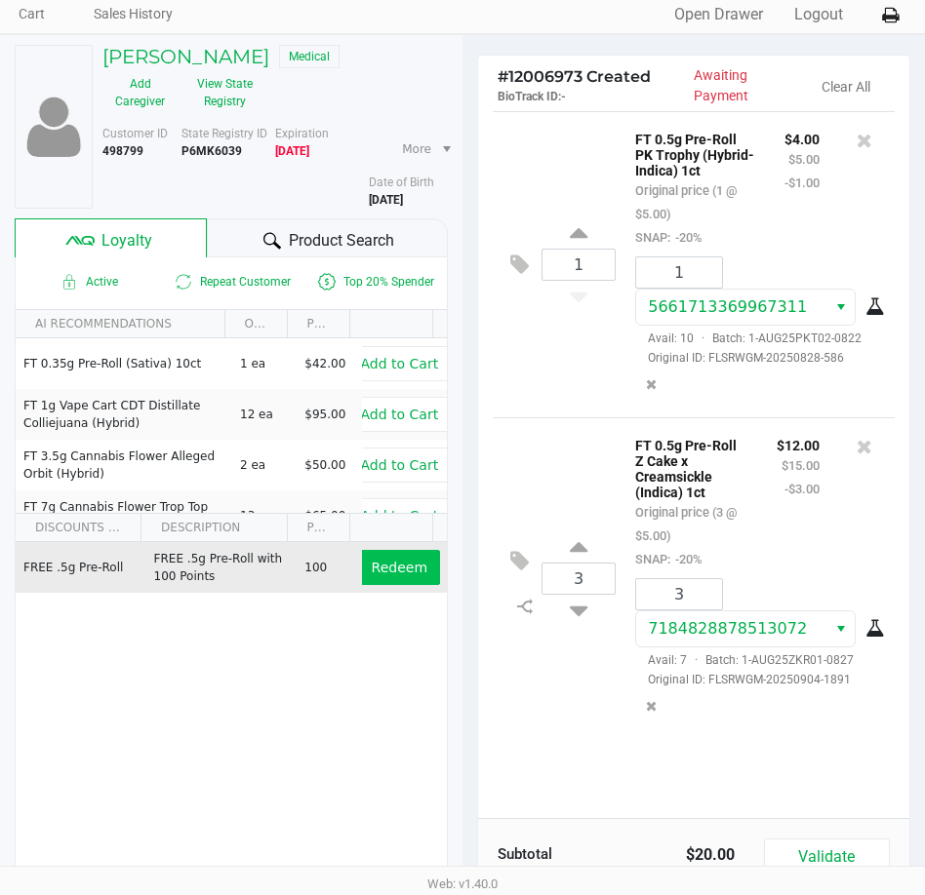
scroll to position [98, 0]
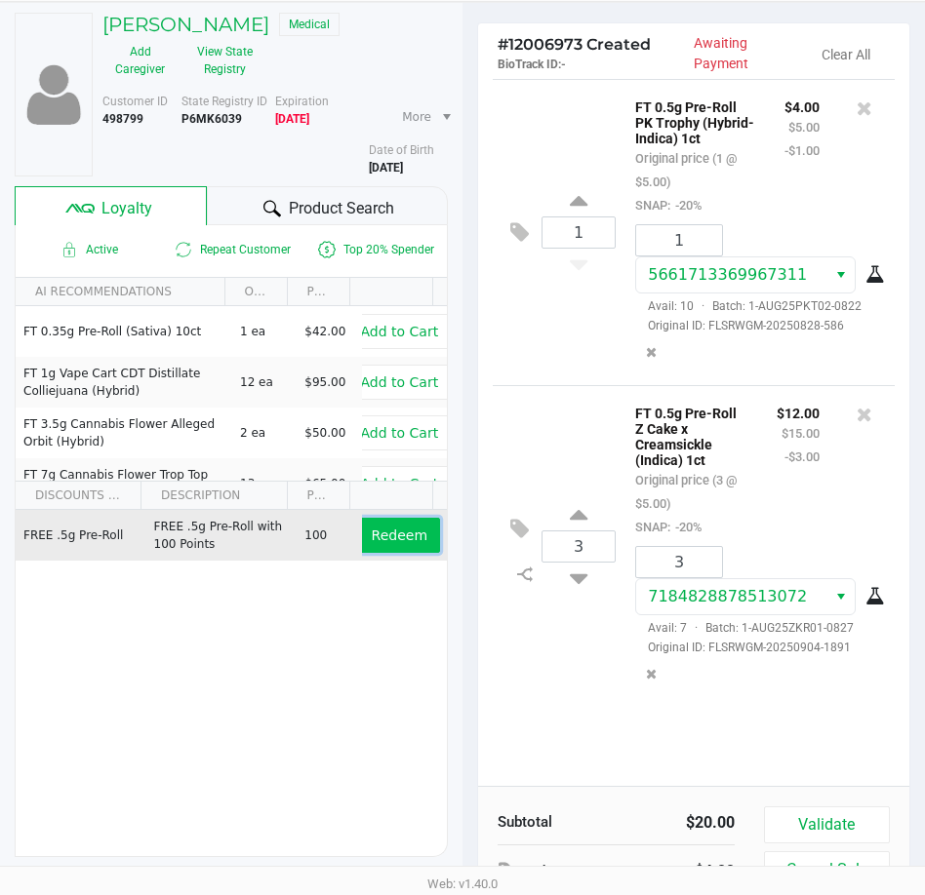
click at [395, 528] on span "Redeem" at bounding box center [400, 536] width 56 height 16
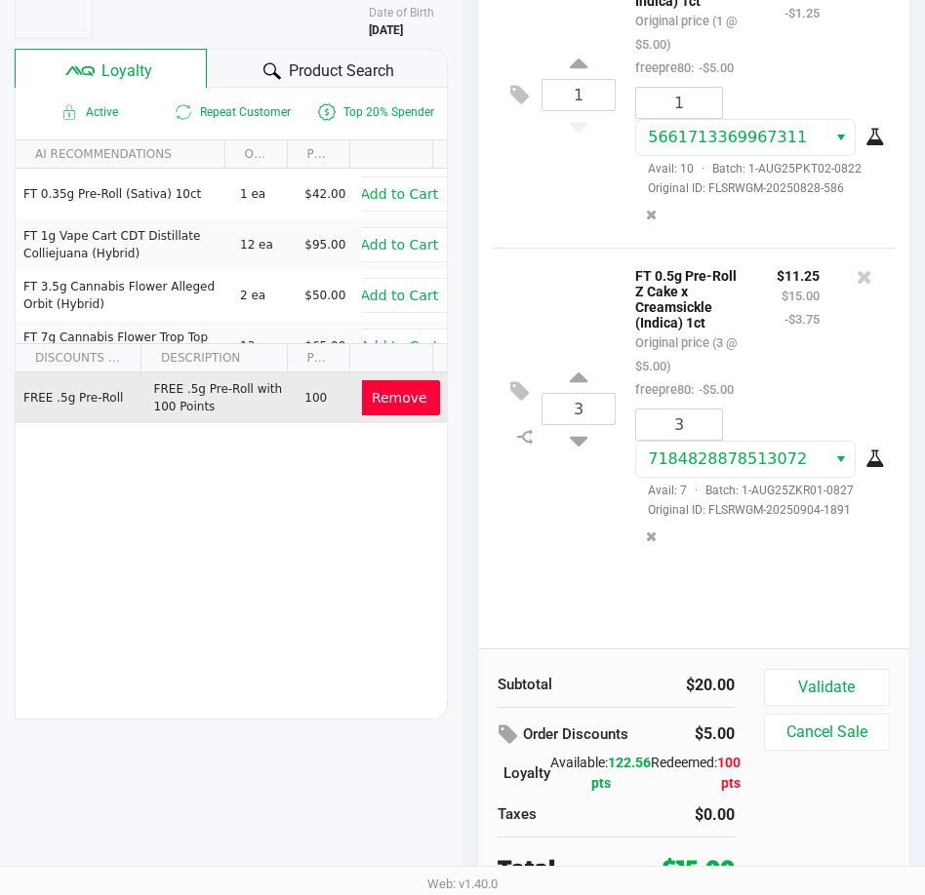
scroll to position [245, 0]
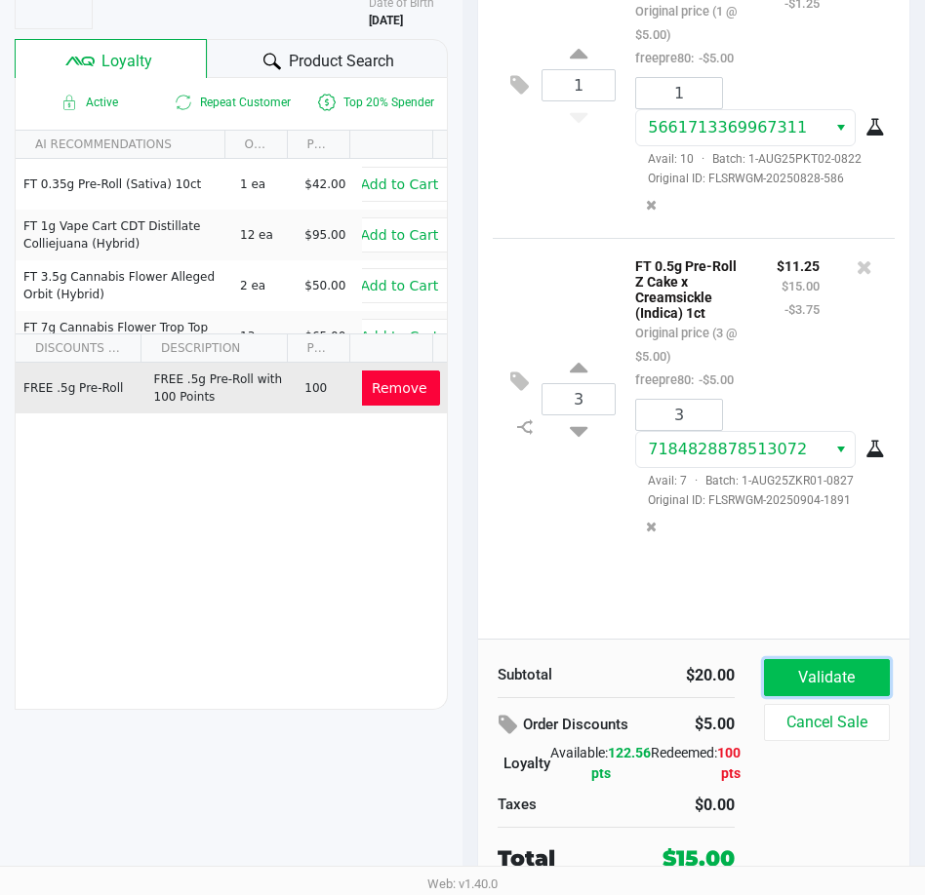
click at [829, 671] on button "Validate" at bounding box center [827, 677] width 126 height 37
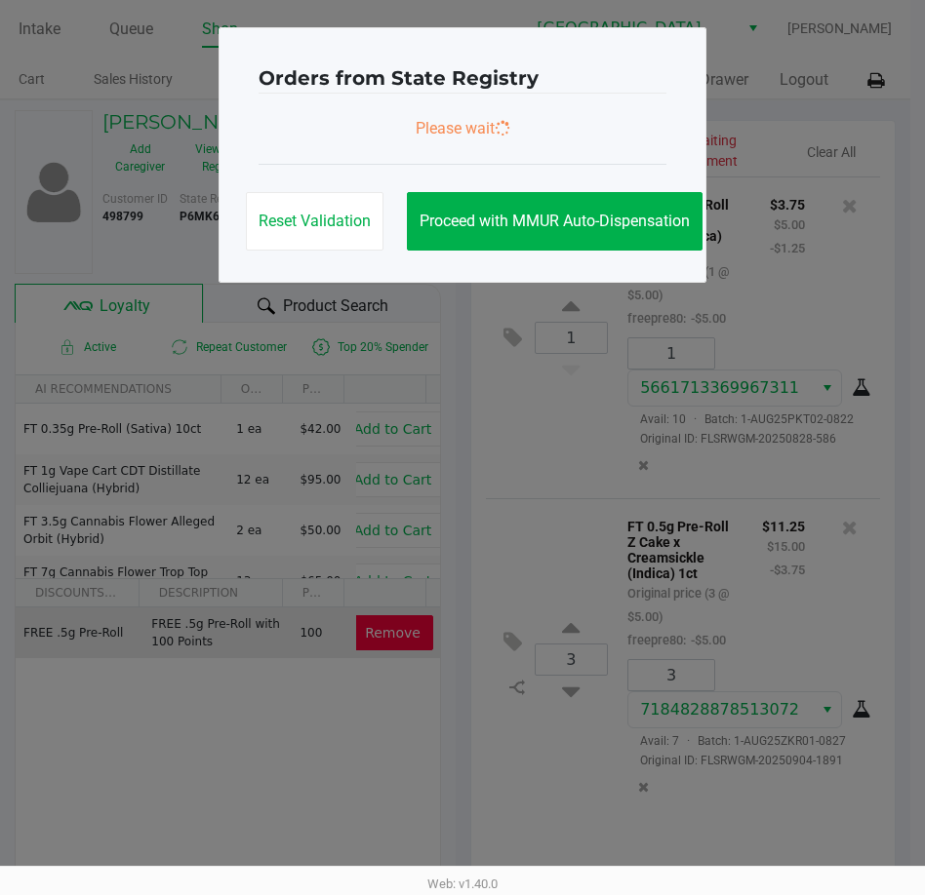
scroll to position [0, 0]
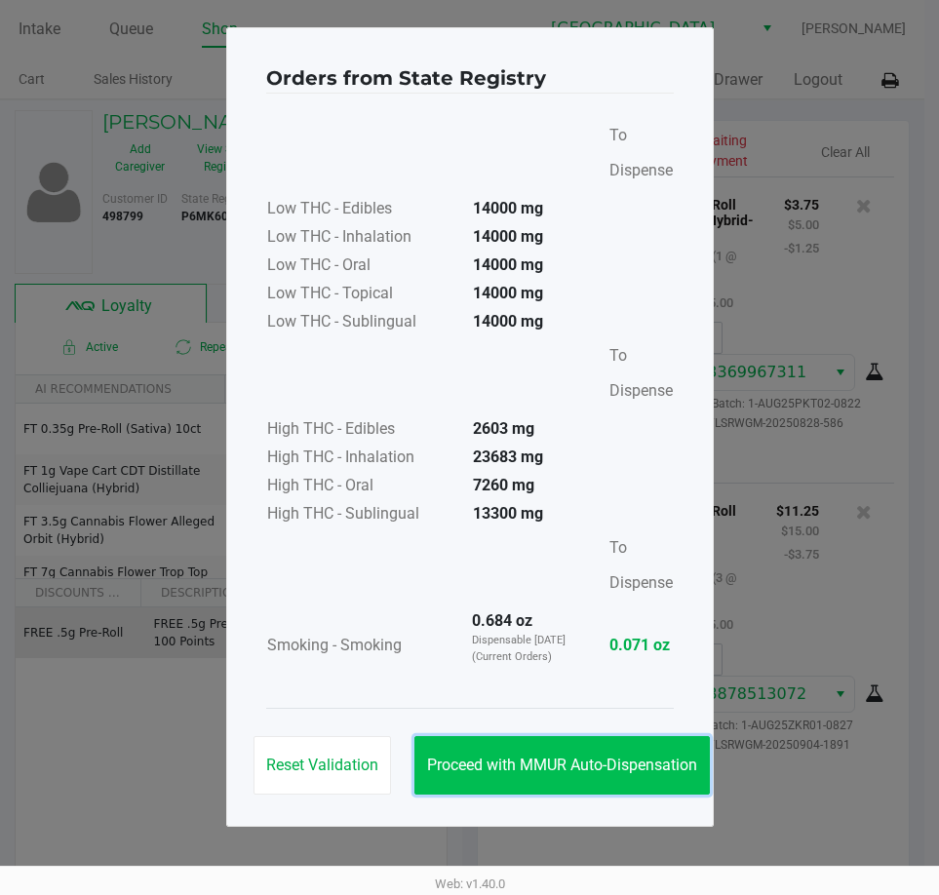
click at [441, 754] on button "Proceed with MMUR Auto-Dispensation" at bounding box center [563, 765] width 296 height 59
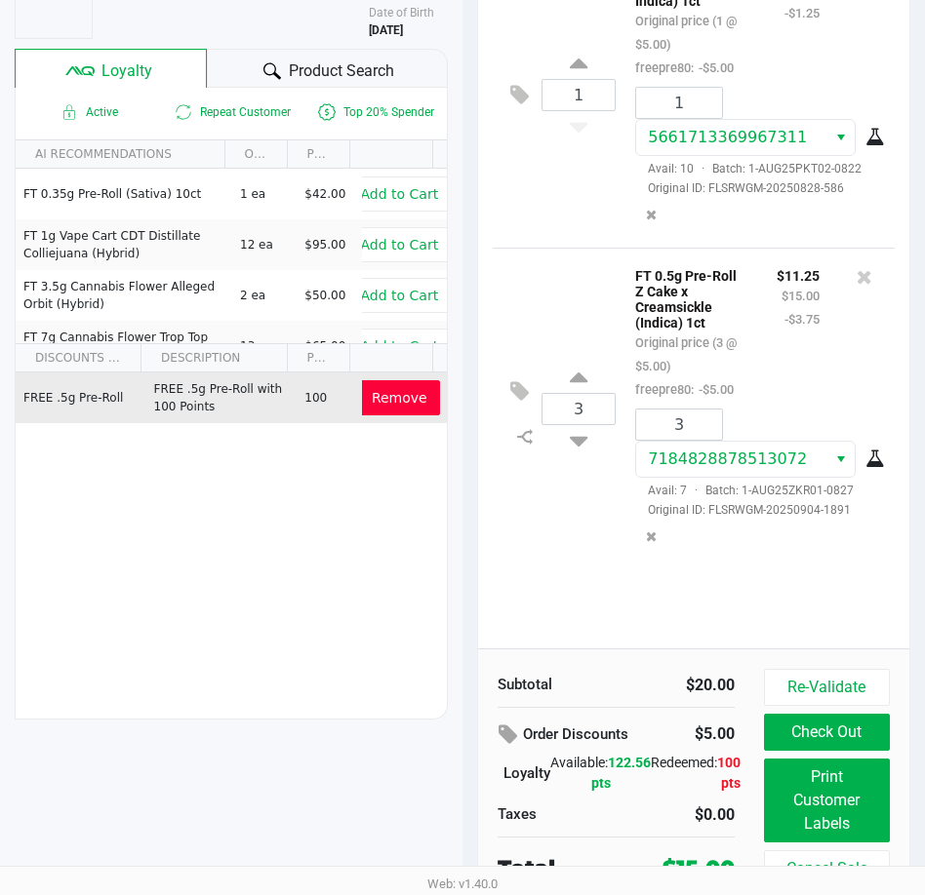
scroll to position [248, 0]
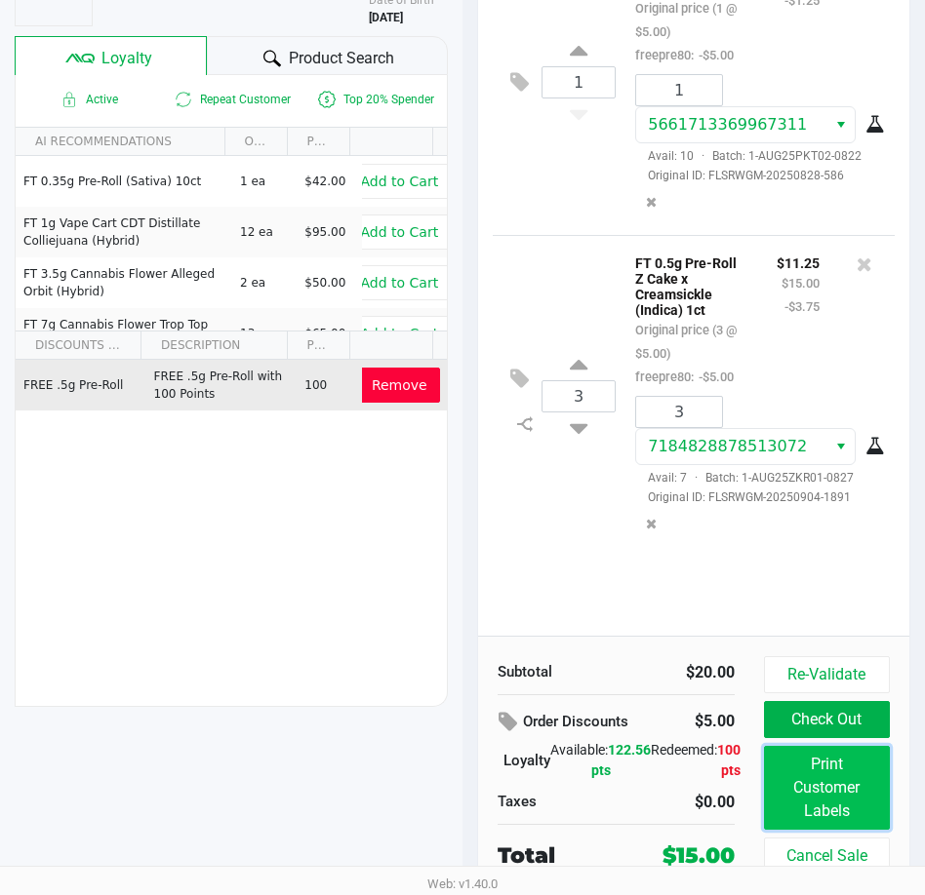
click at [822, 777] on button "Print Customer Labels" at bounding box center [827, 788] width 126 height 84
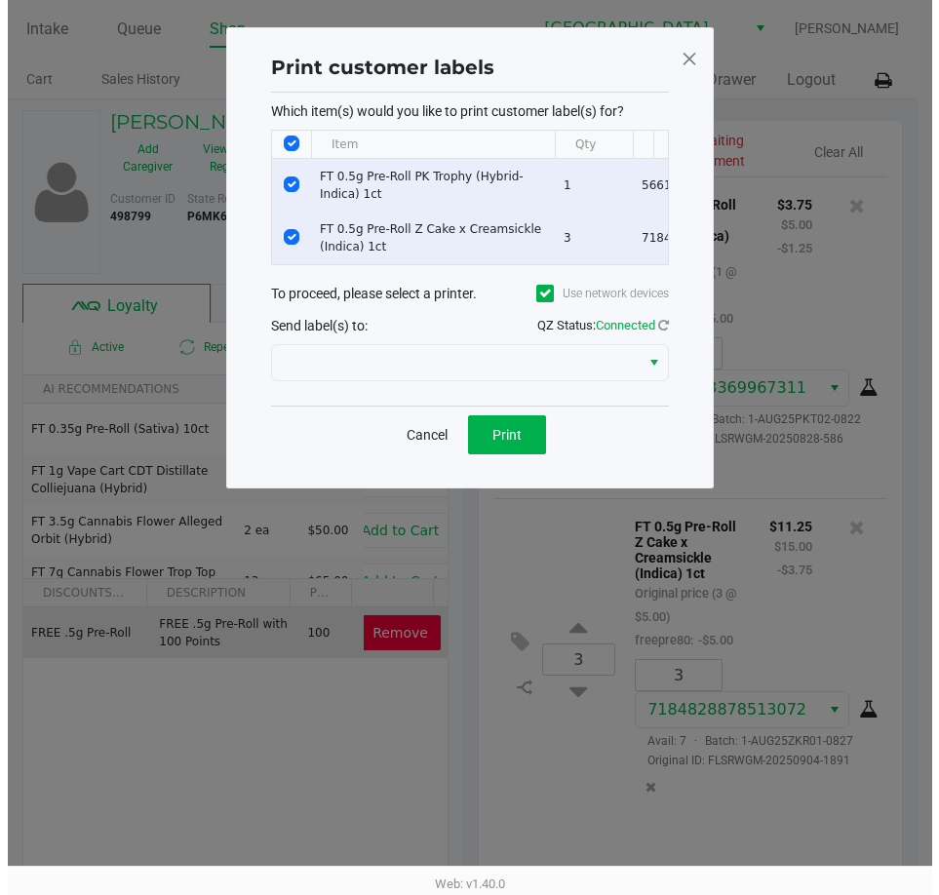
scroll to position [0, 0]
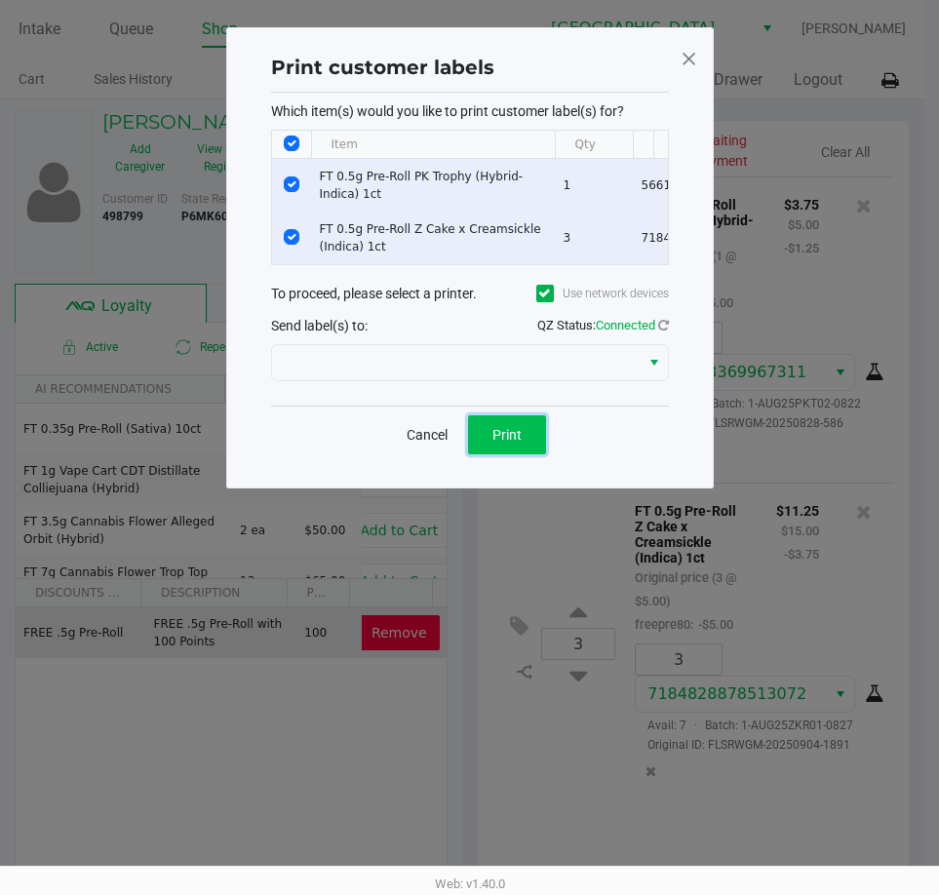
click at [522, 455] on button "Print" at bounding box center [507, 435] width 78 height 39
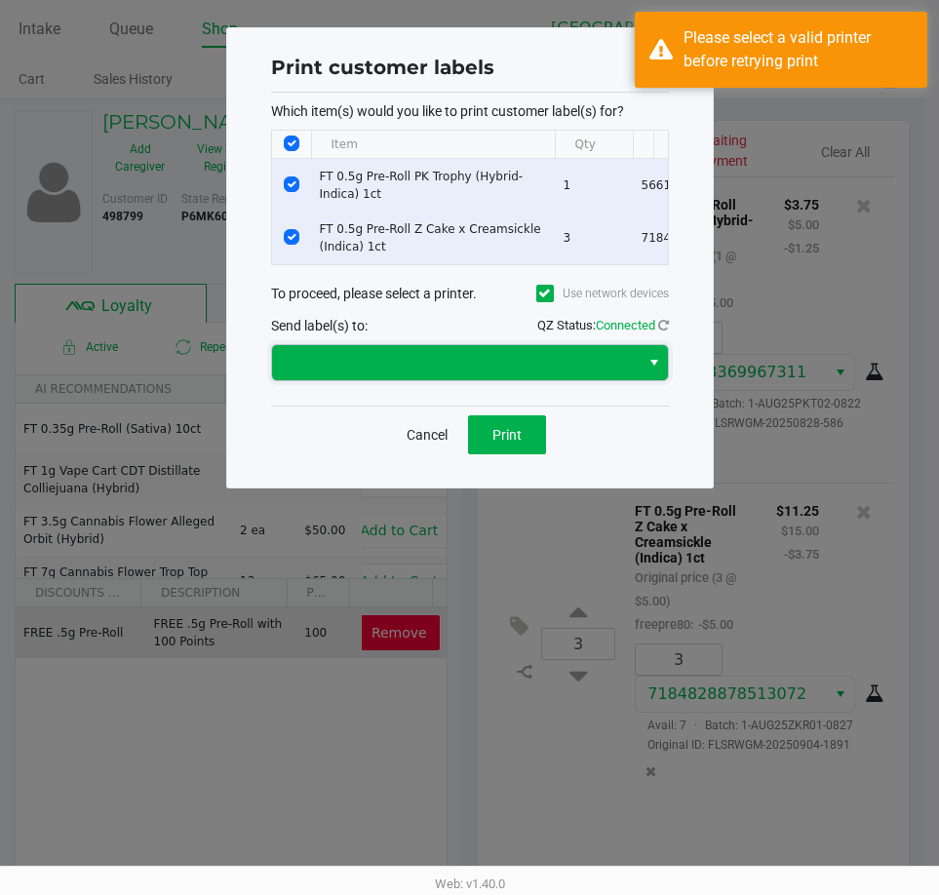
click at [571, 375] on span at bounding box center [456, 362] width 344 height 23
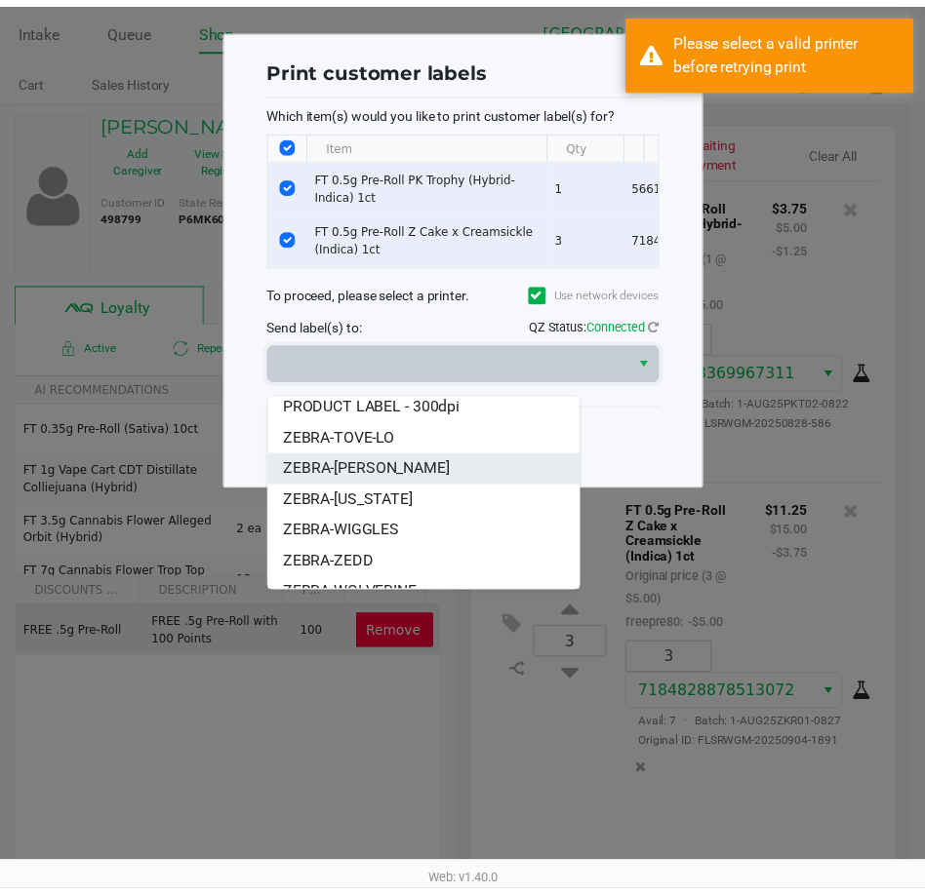
scroll to position [55, 0]
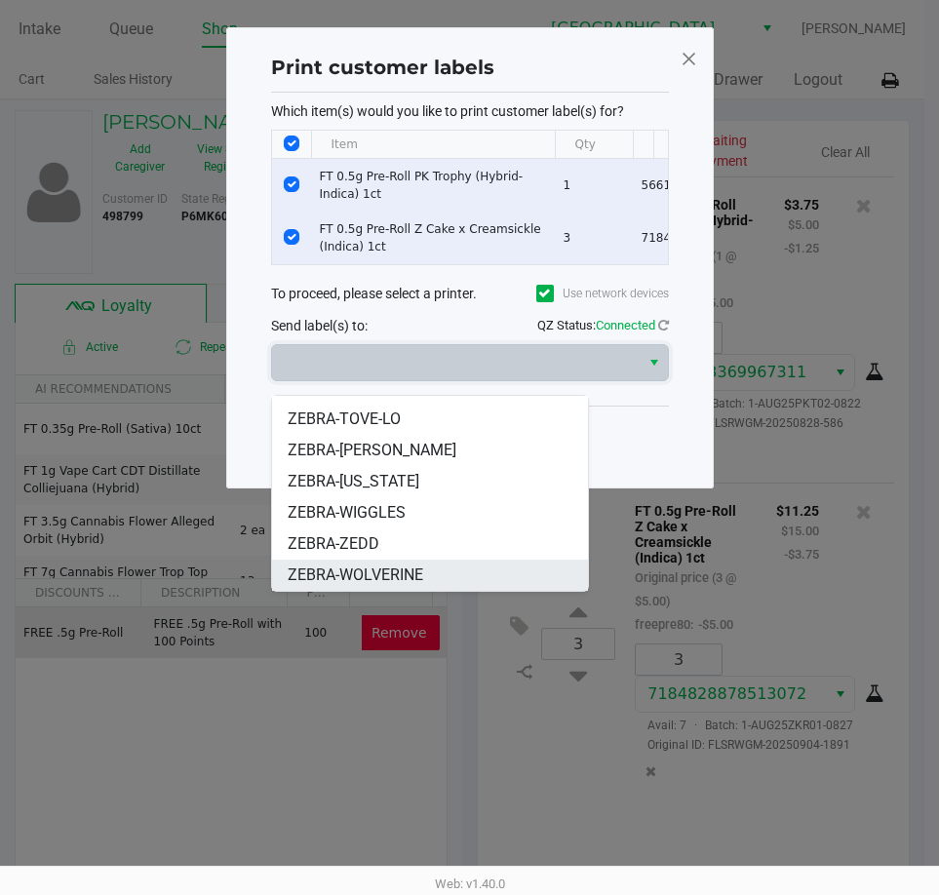
click at [441, 569] on li "ZEBRA-WOLVERINE" at bounding box center [430, 575] width 316 height 31
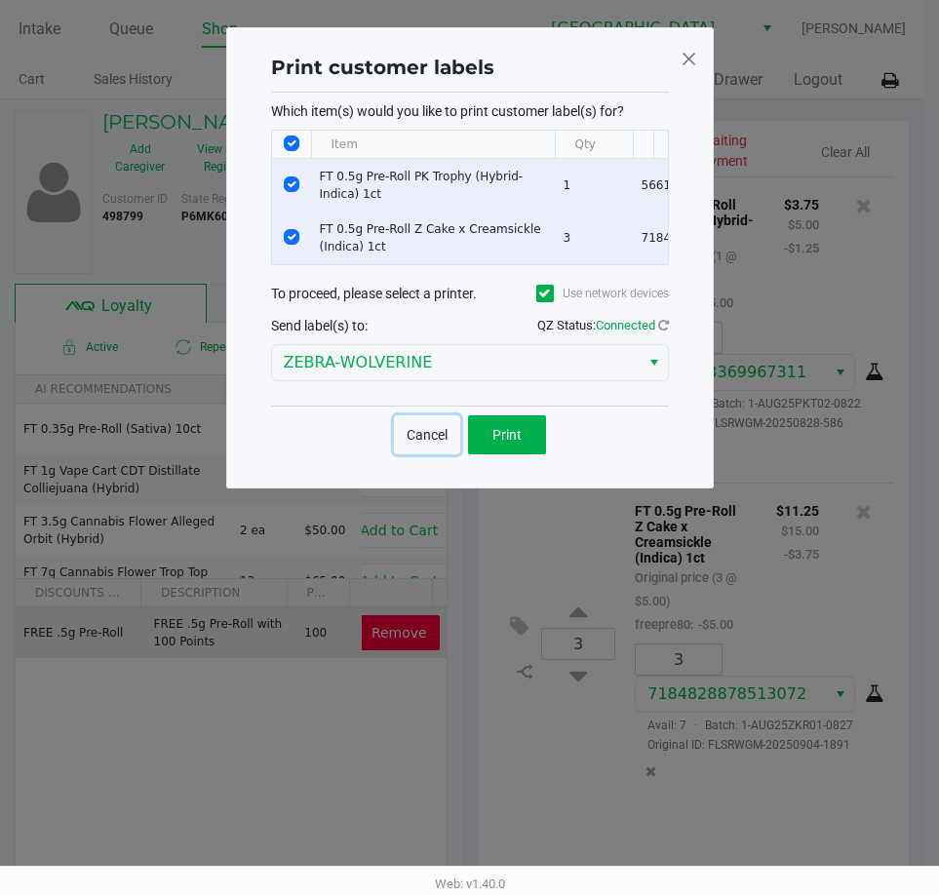
click at [428, 449] on button "Cancel" at bounding box center [427, 435] width 66 height 39
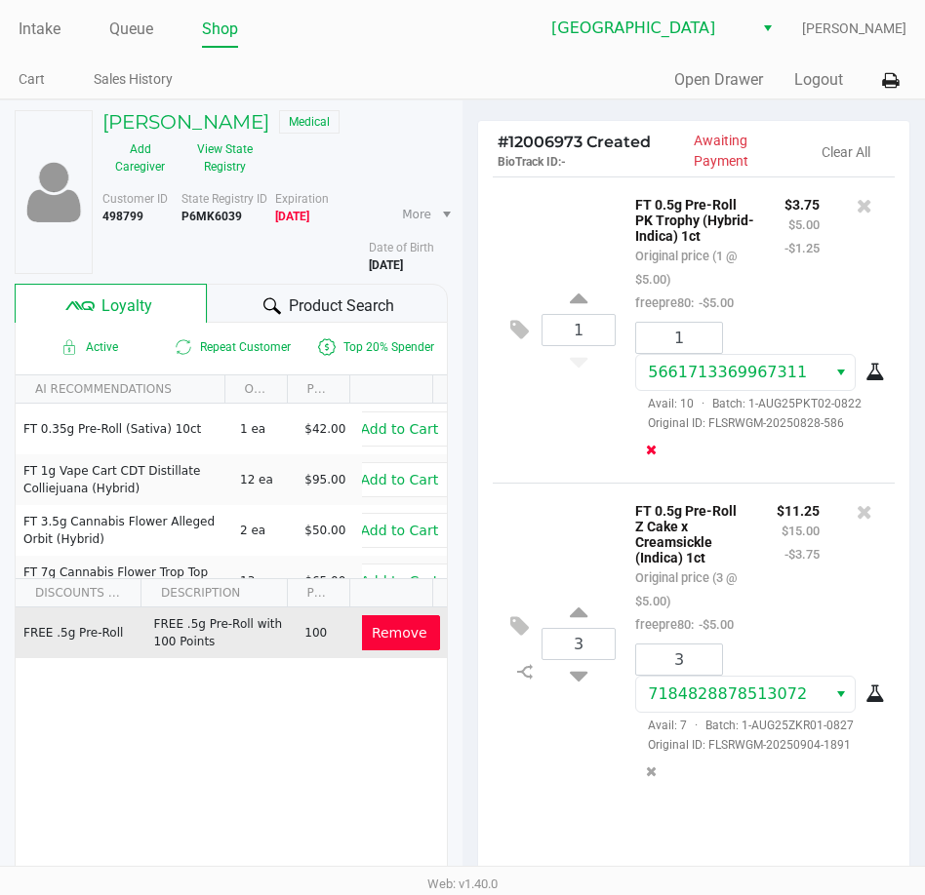
click at [646, 456] on icon "Remove the package from the orderLine" at bounding box center [651, 450] width 11 height 14
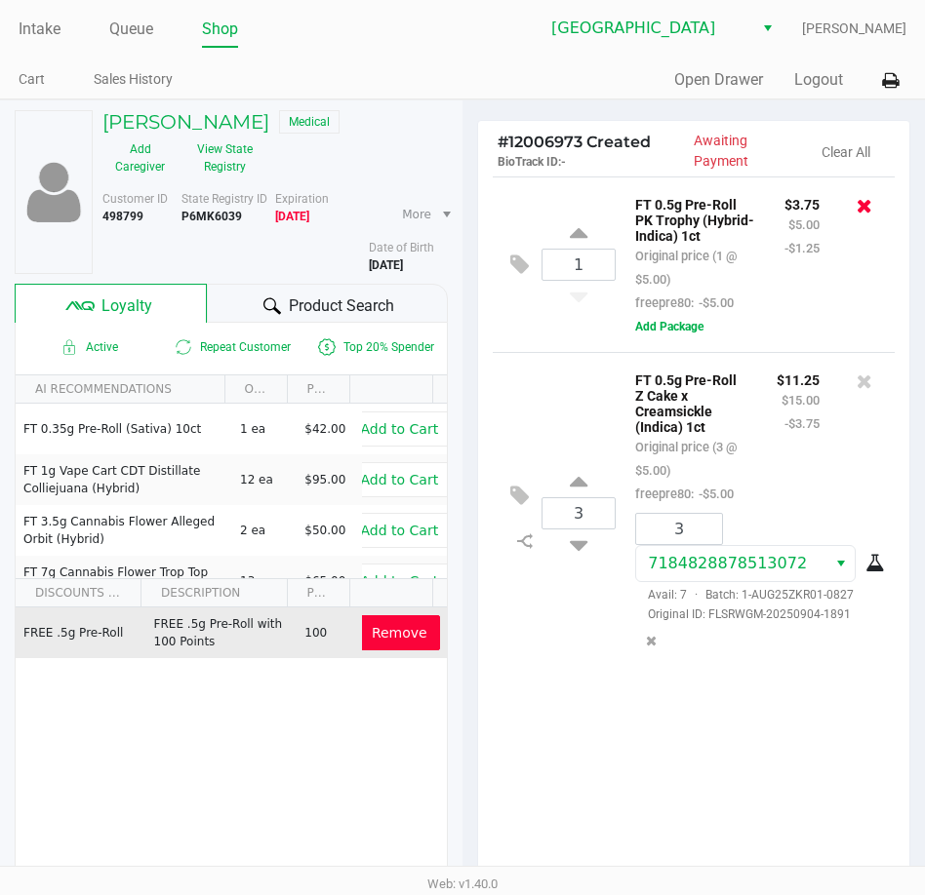
click at [862, 208] on icon at bounding box center [864, 206] width 16 height 20
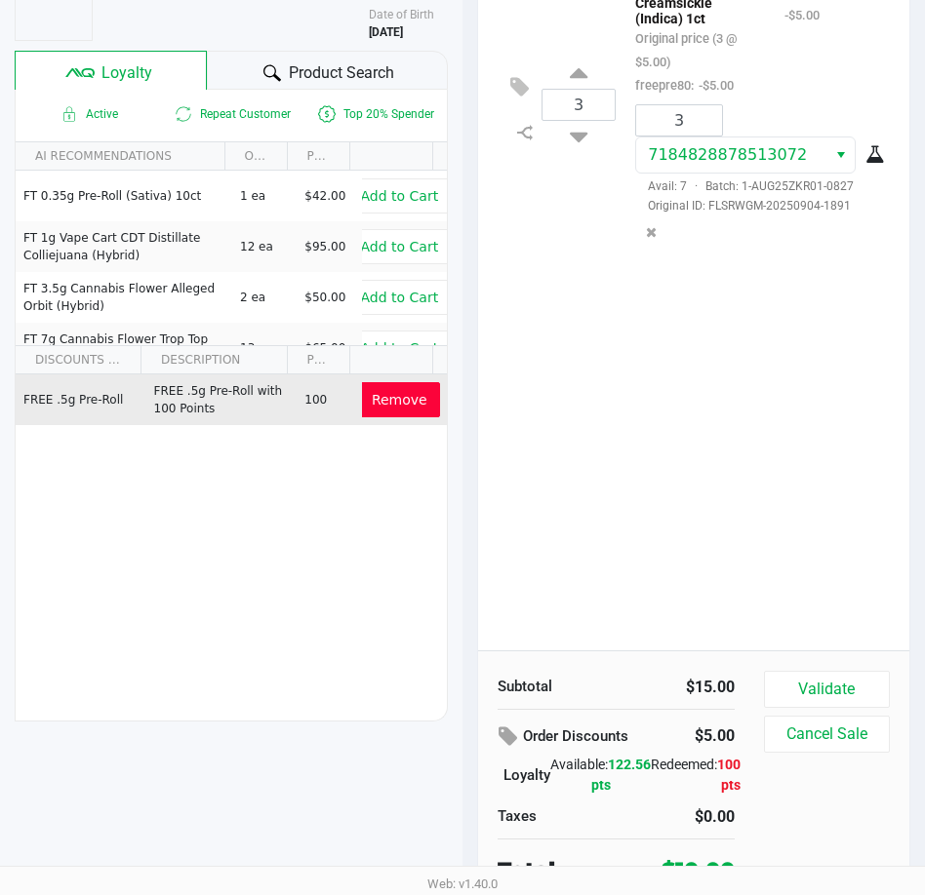
scroll to position [245, 0]
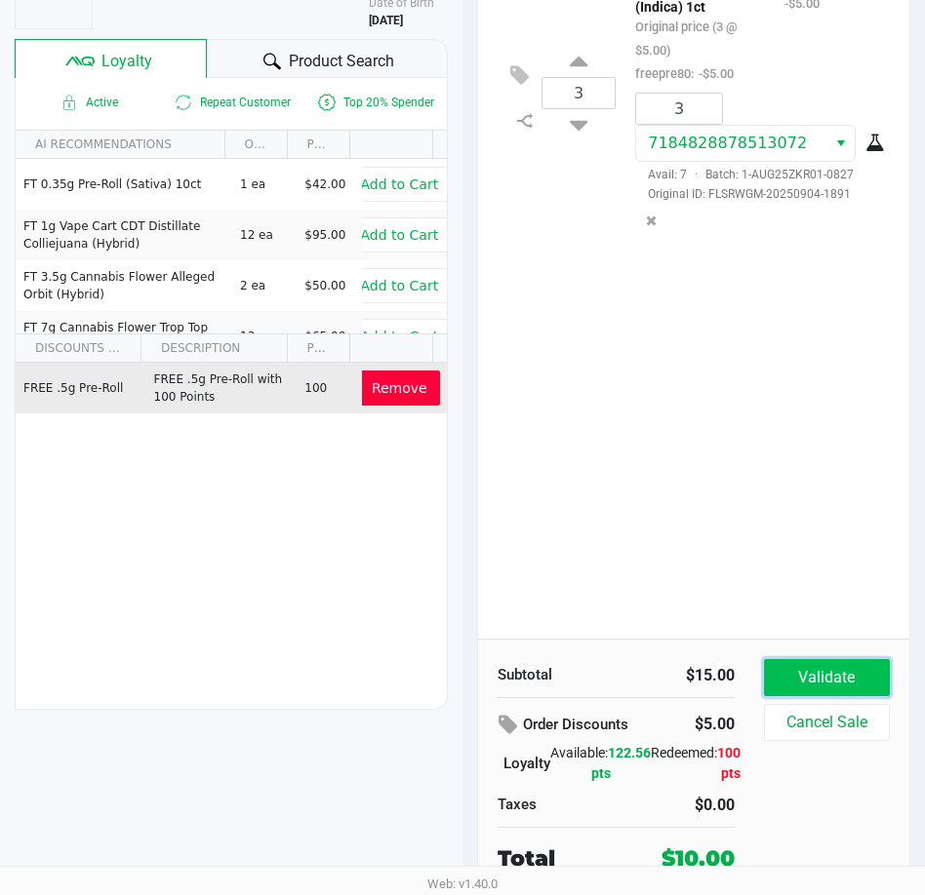
click at [836, 674] on button "Validate" at bounding box center [827, 677] width 126 height 37
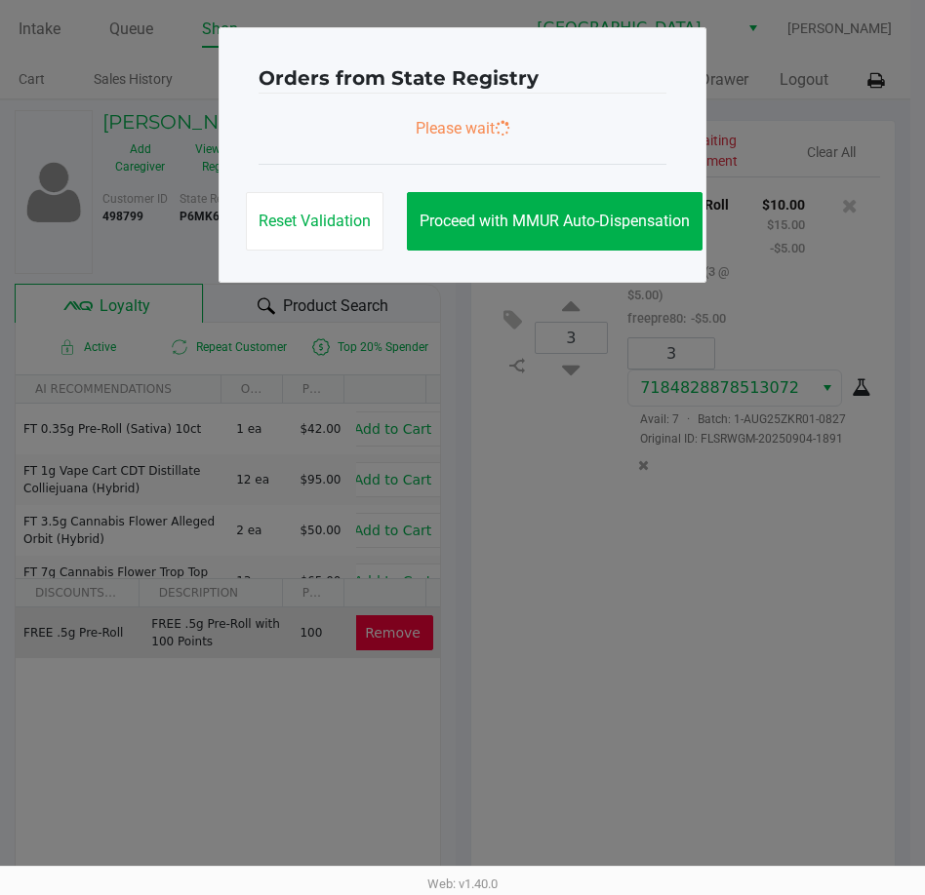
scroll to position [0, 0]
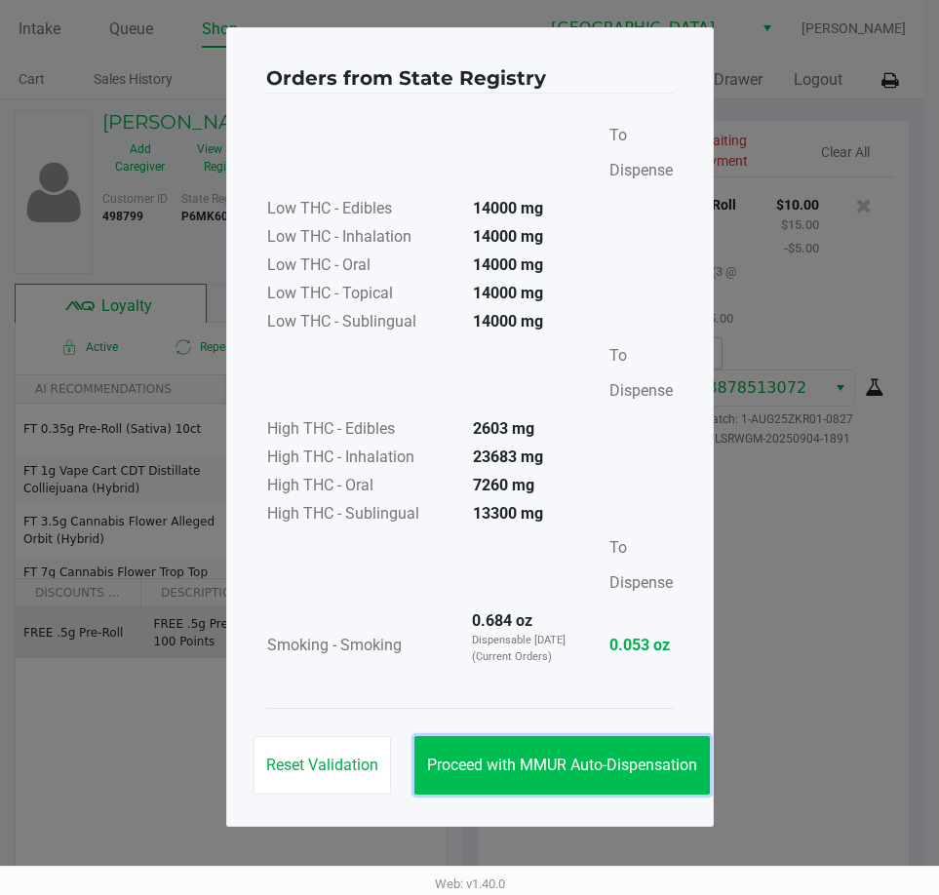
click at [598, 751] on button "Proceed with MMUR Auto-Dispensation" at bounding box center [563, 765] width 296 height 59
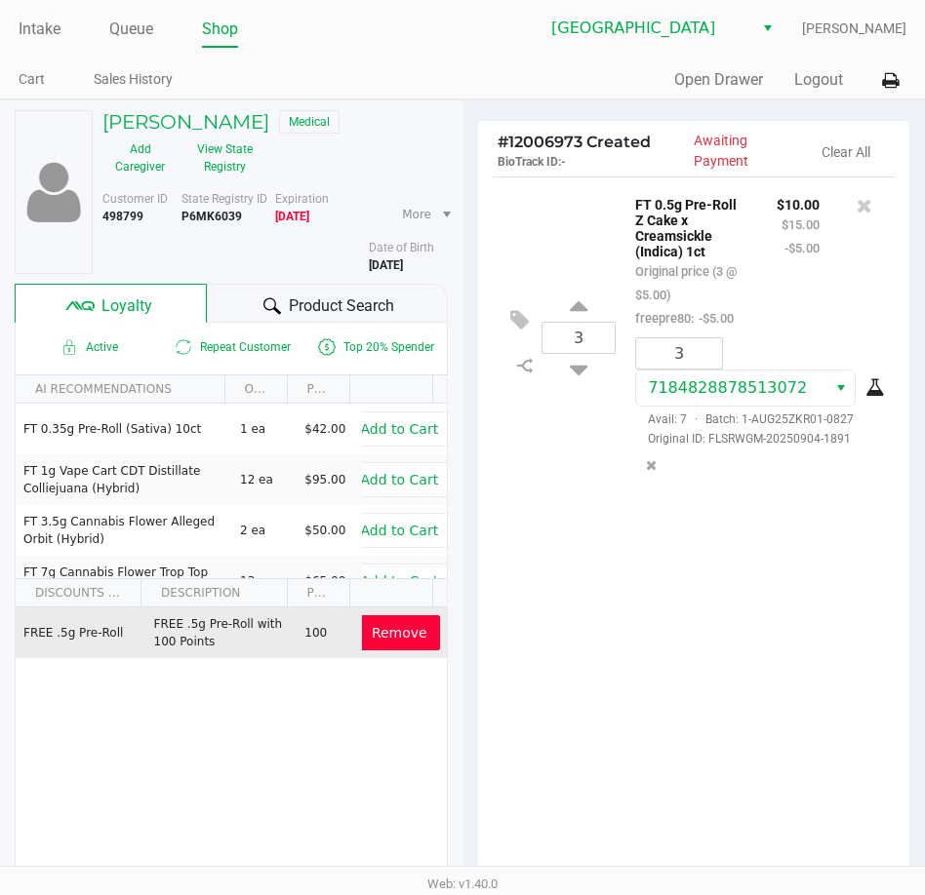
scroll to position [248, 0]
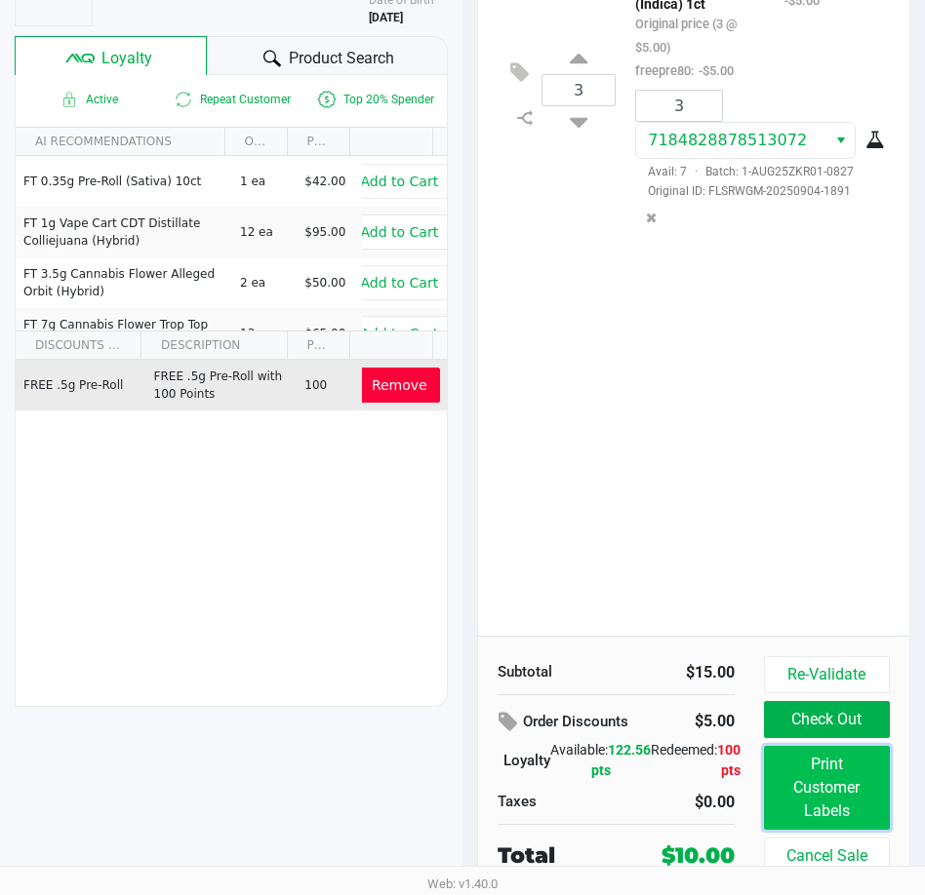
click at [812, 765] on button "Print Customer Labels" at bounding box center [827, 788] width 126 height 84
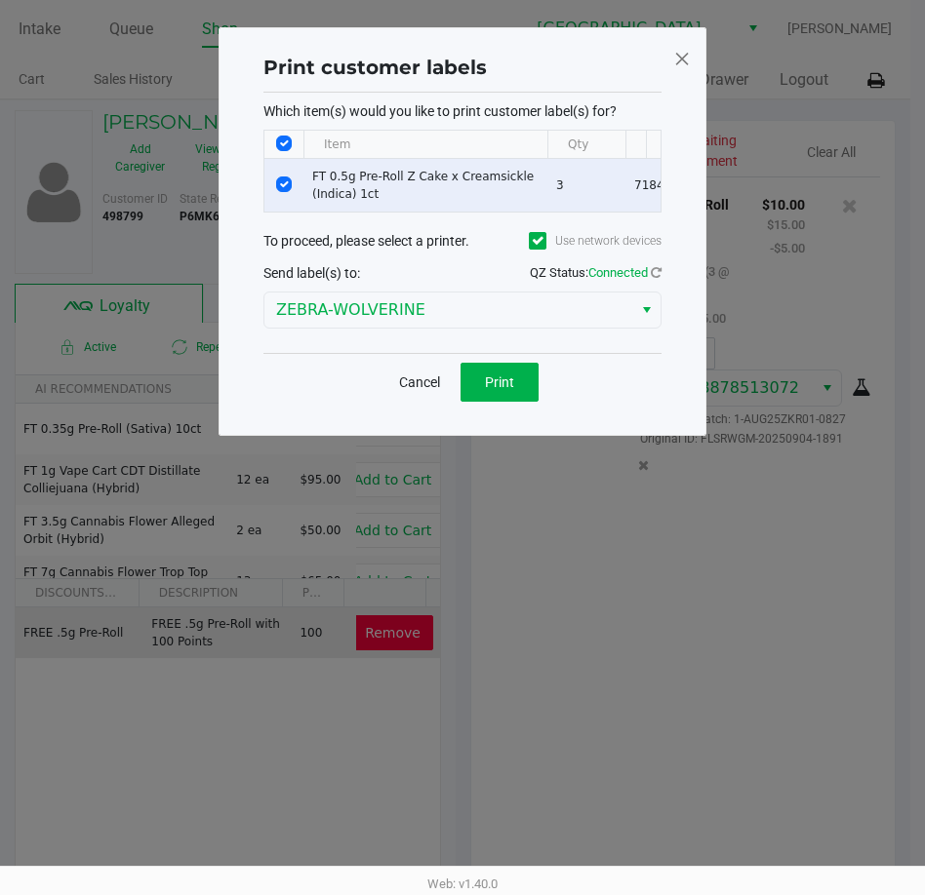
scroll to position [0, 0]
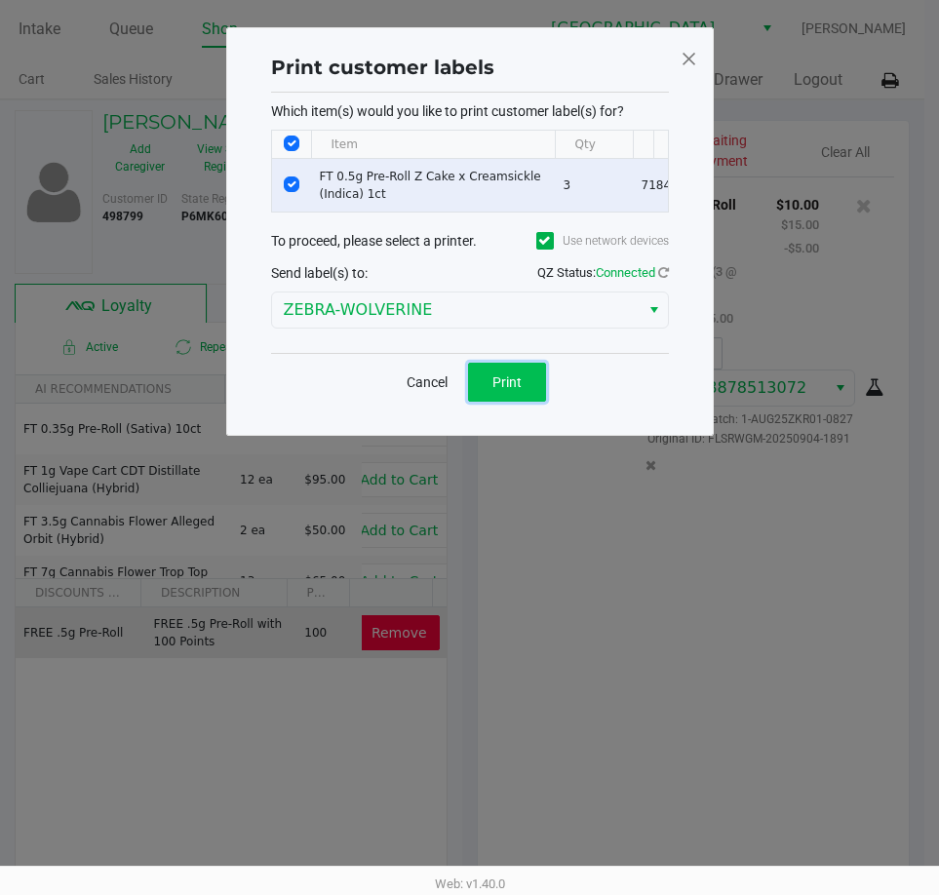
click at [525, 402] on button "Print" at bounding box center [507, 382] width 78 height 39
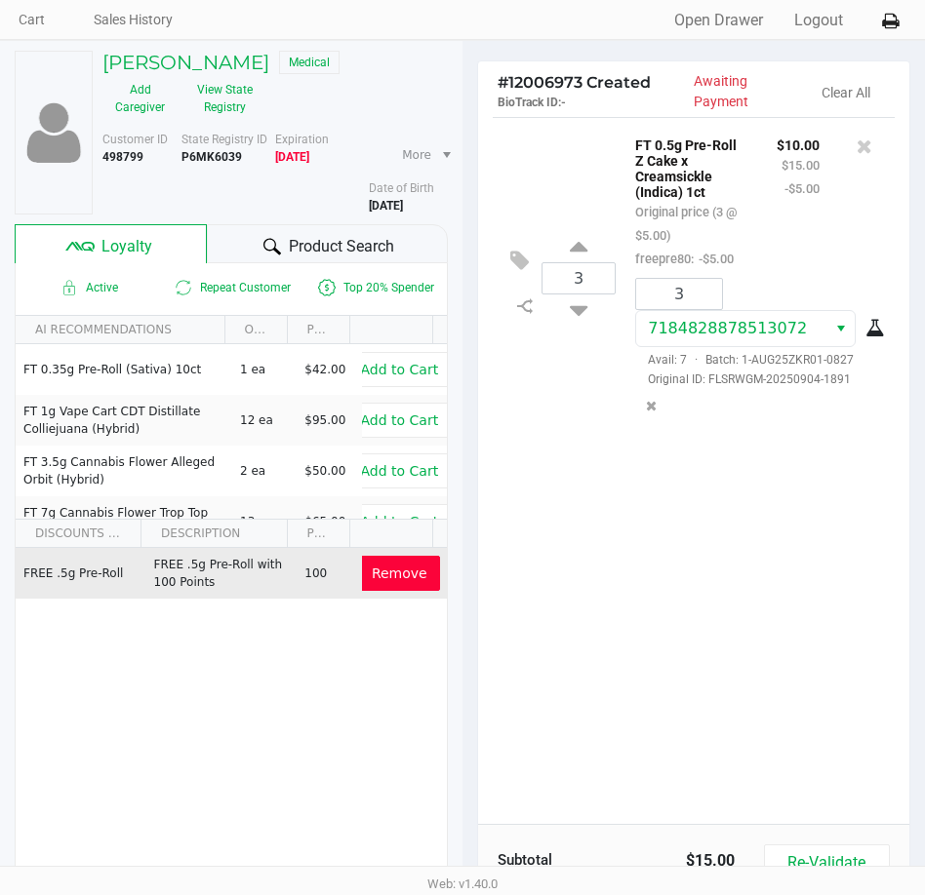
scroll to position [248, 0]
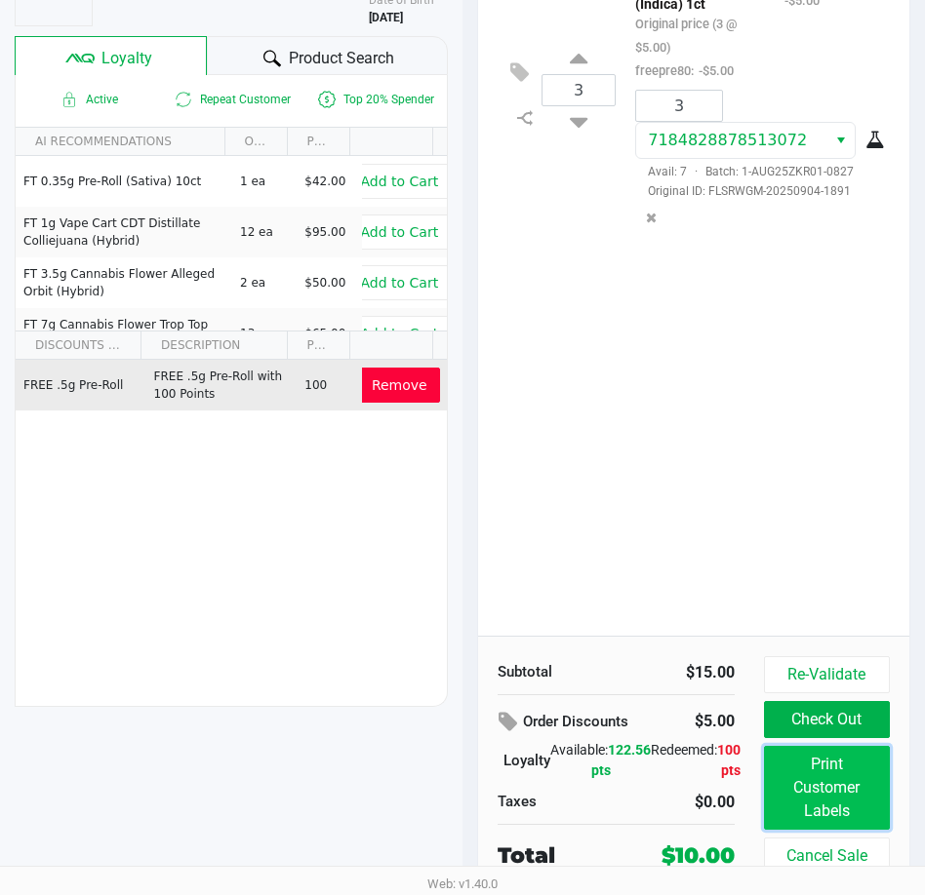
click at [814, 788] on button "Print Customer Labels" at bounding box center [827, 788] width 126 height 84
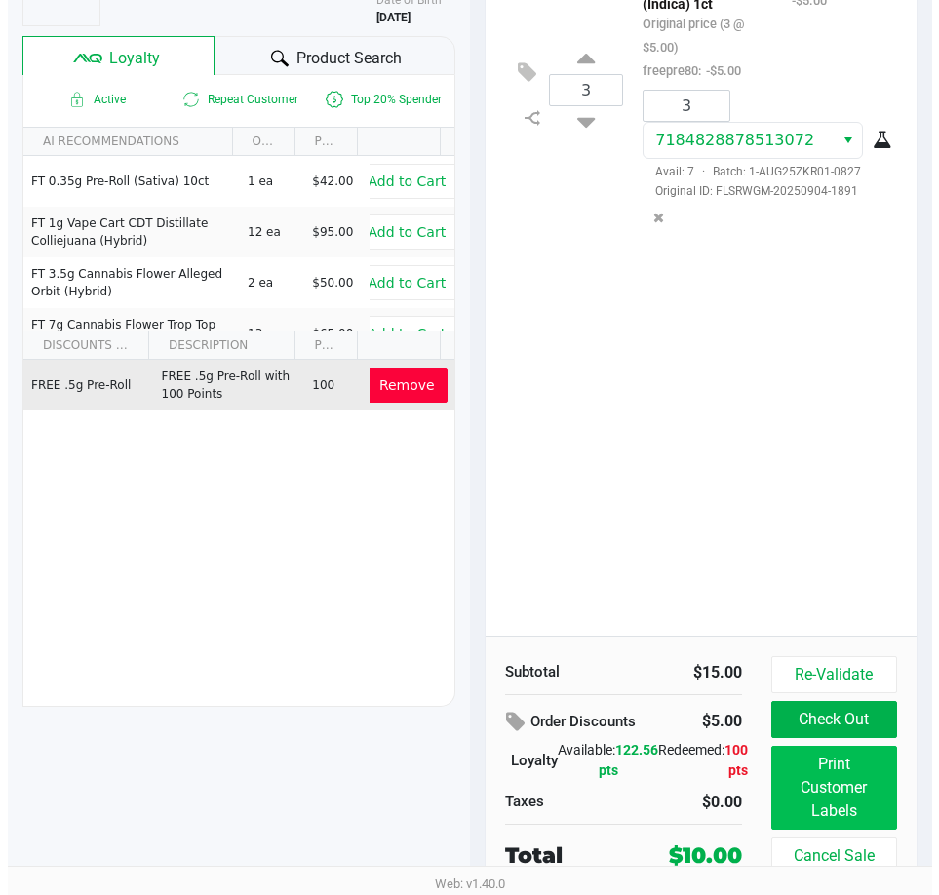
scroll to position [0, 0]
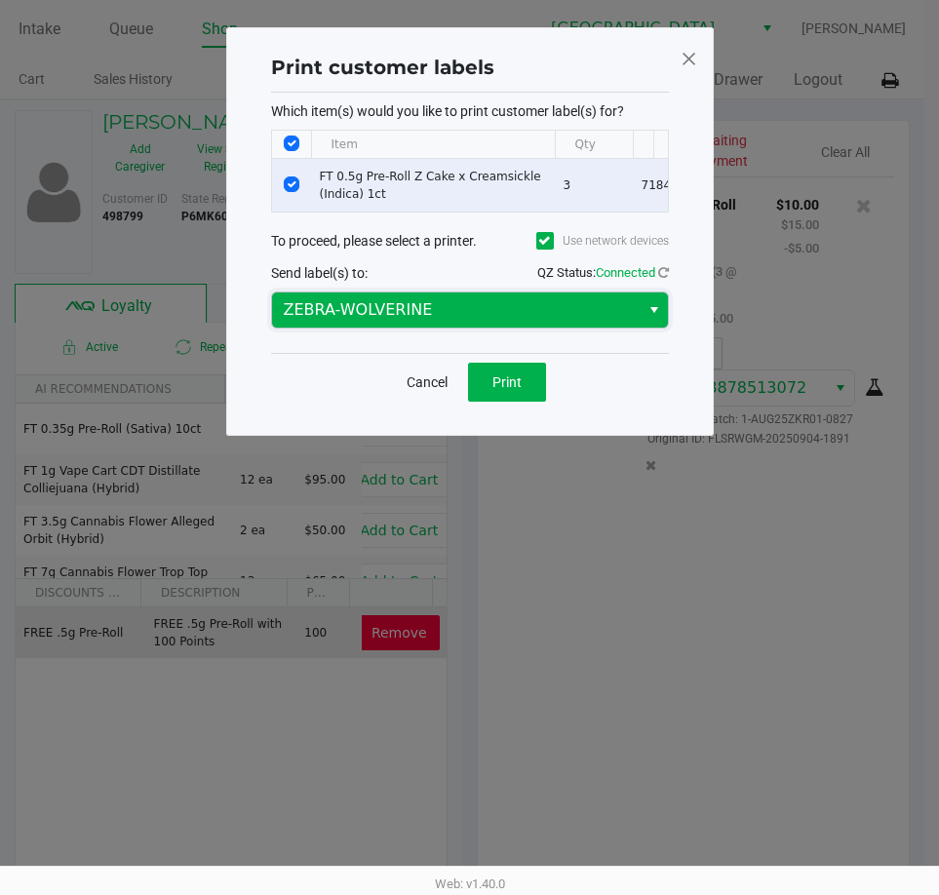
click at [515, 322] on span "ZEBRA-WOLVERINE" at bounding box center [456, 309] width 344 height 23
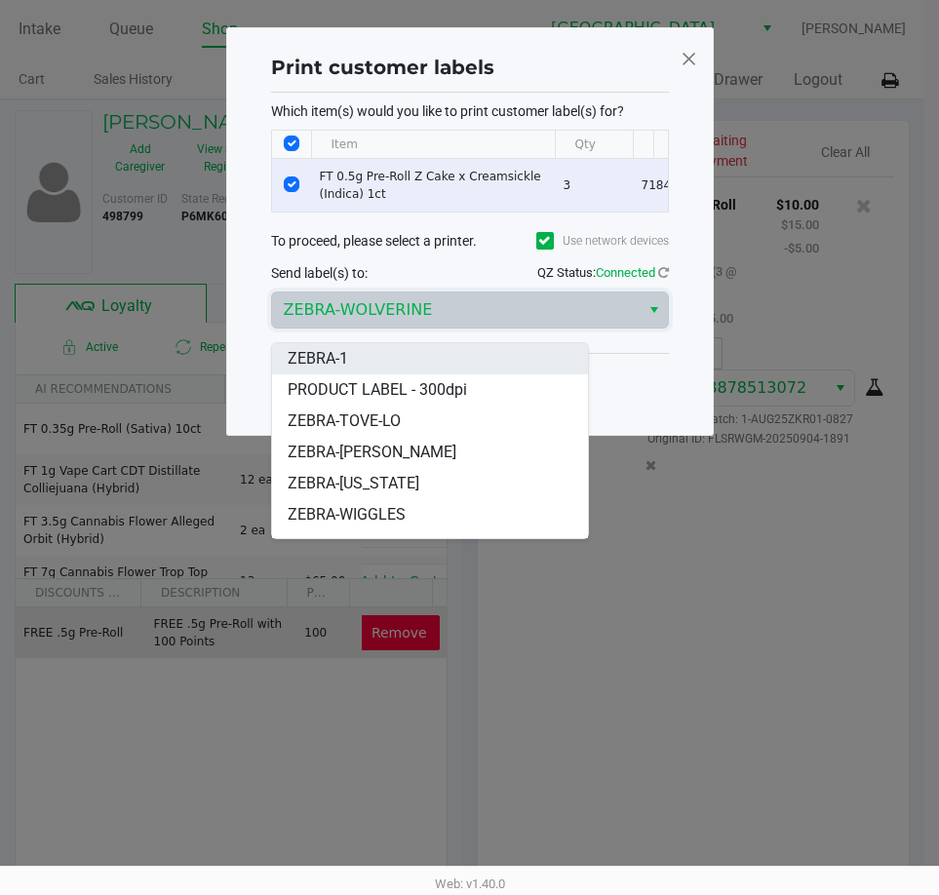
click at [450, 346] on li "ZEBRA-1" at bounding box center [430, 358] width 316 height 31
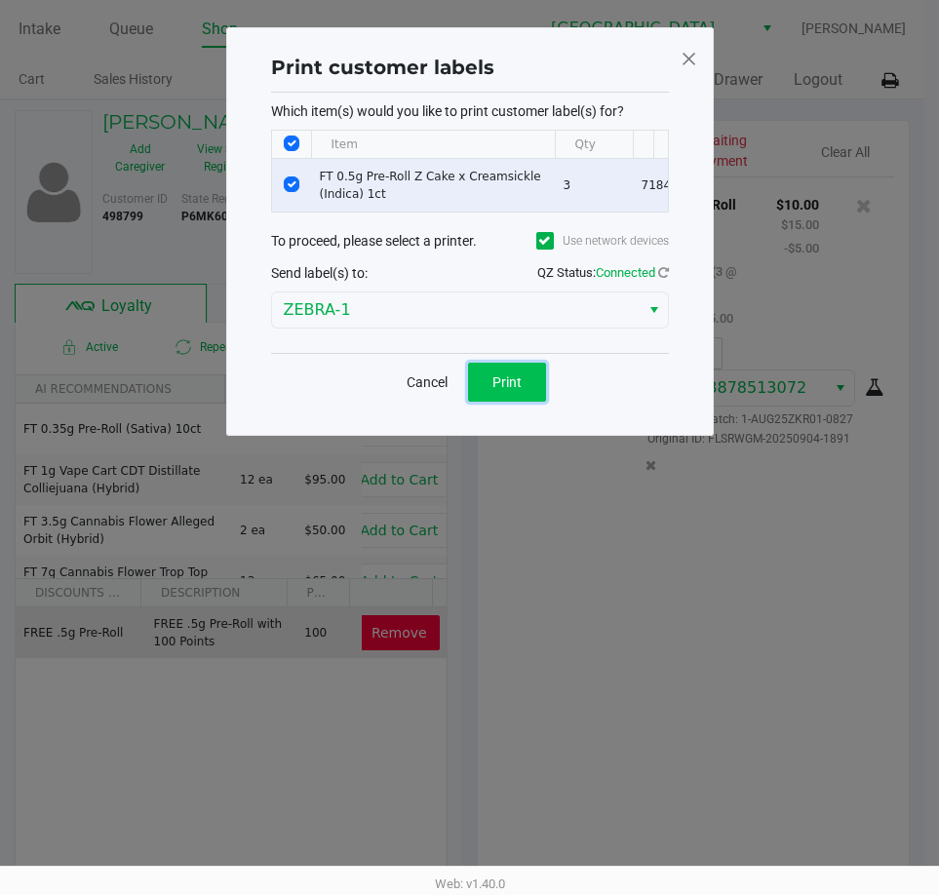
drag, startPoint x: 528, startPoint y: 396, endPoint x: 640, endPoint y: 483, distance: 141.8
click at [528, 398] on button "Print" at bounding box center [507, 382] width 78 height 39
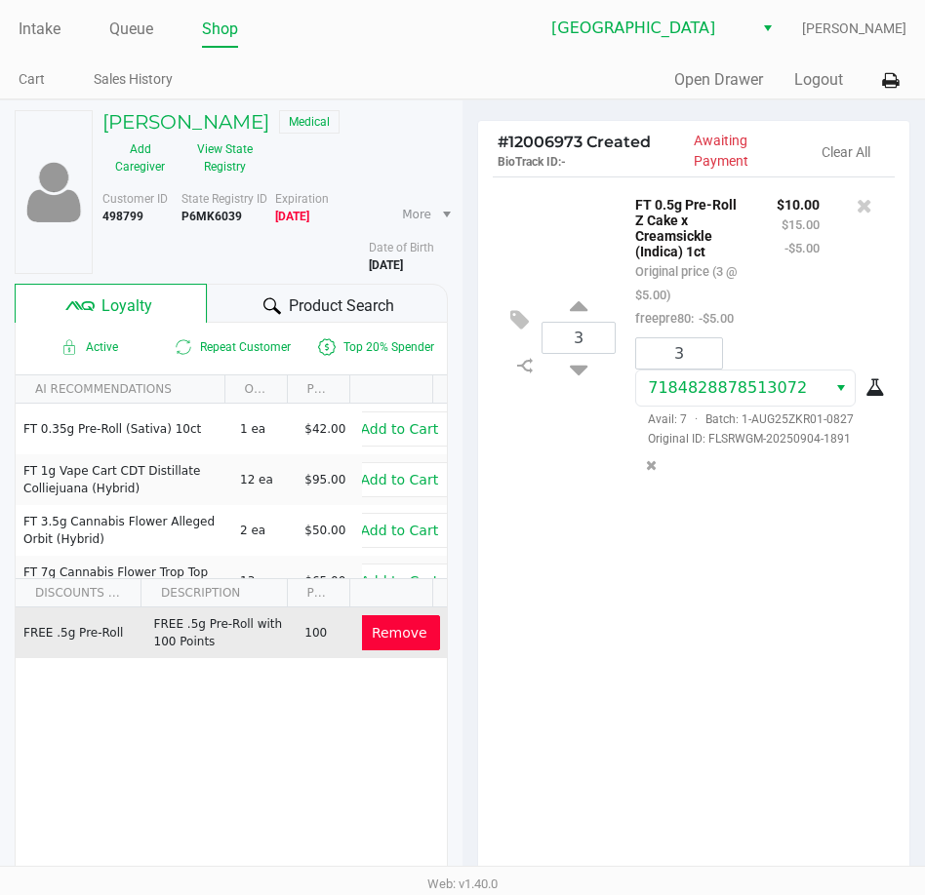
scroll to position [248, 0]
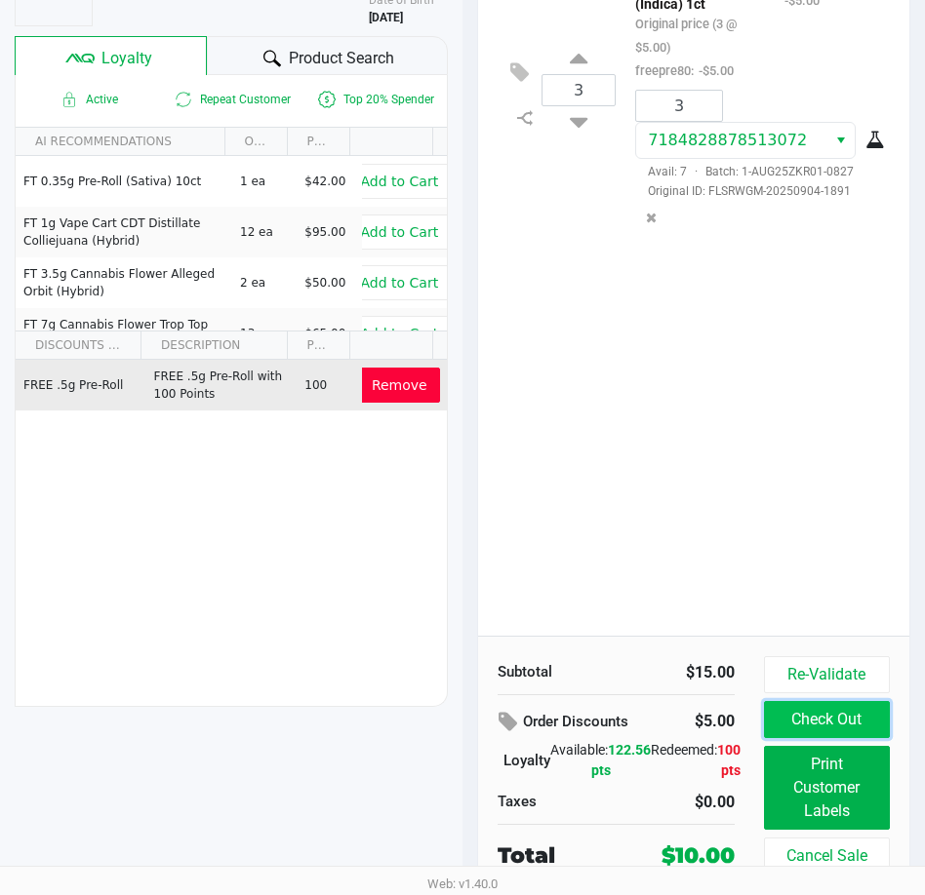
click at [780, 712] on button "Check Out" at bounding box center [827, 719] width 126 height 37
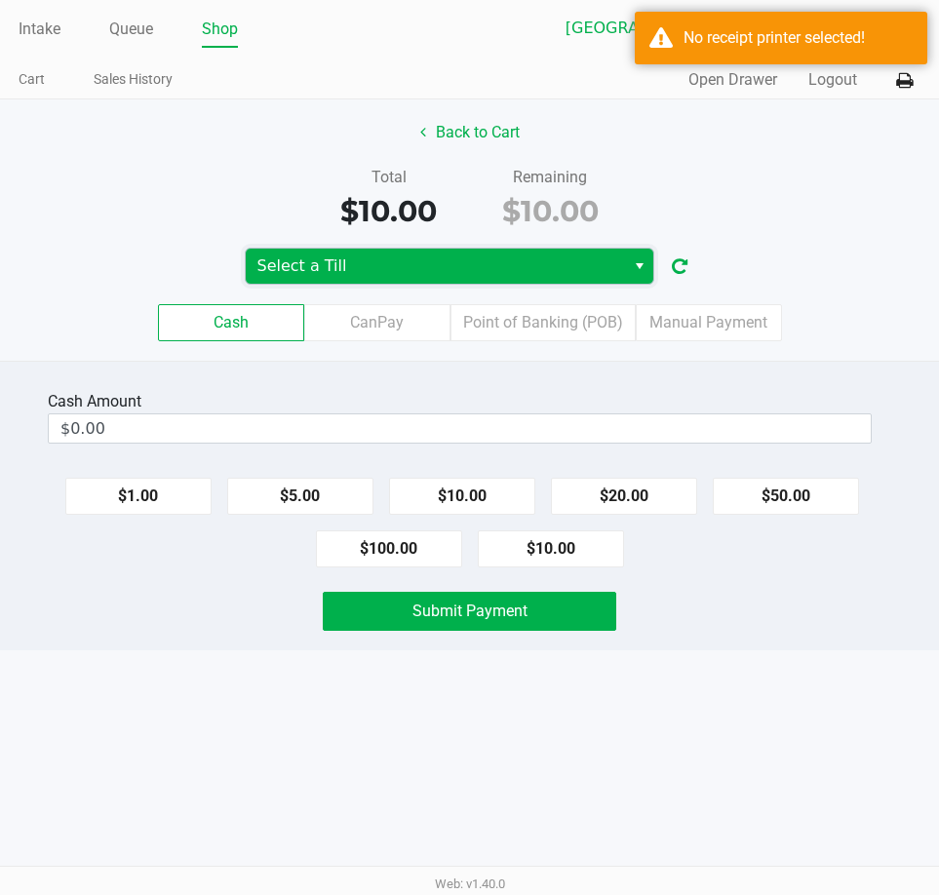
click at [548, 261] on span "Select a Till" at bounding box center [435, 266] width 356 height 23
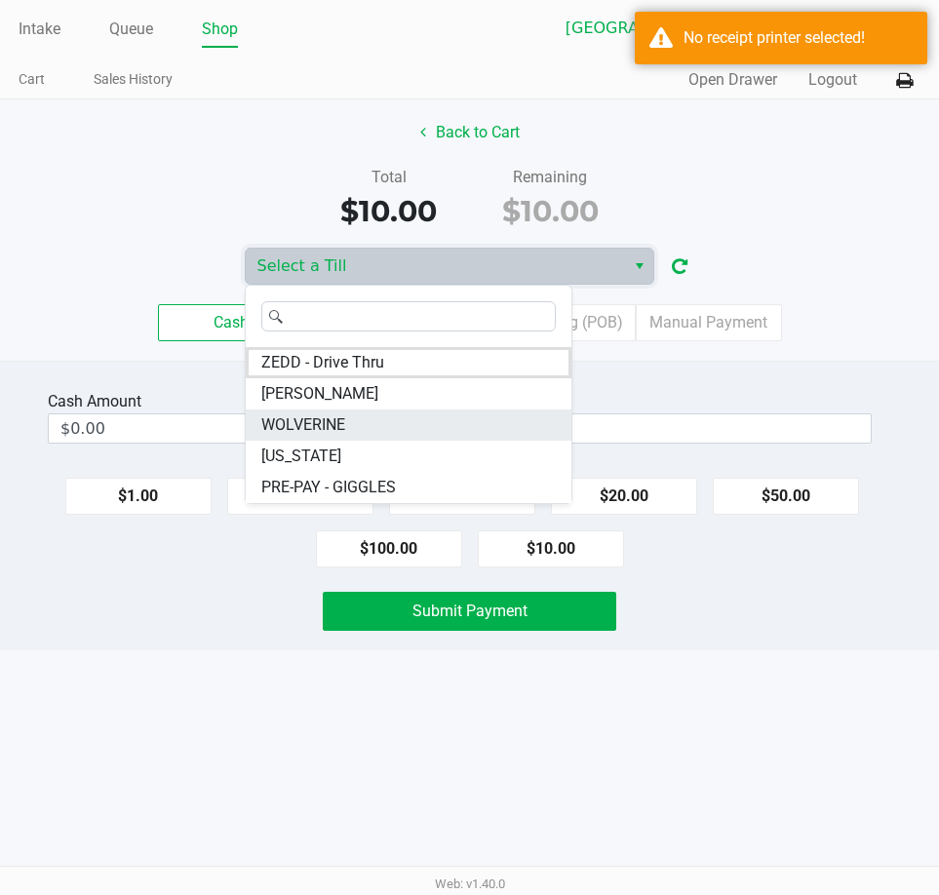
click at [367, 431] on li "WOLVERINE" at bounding box center [409, 425] width 326 height 31
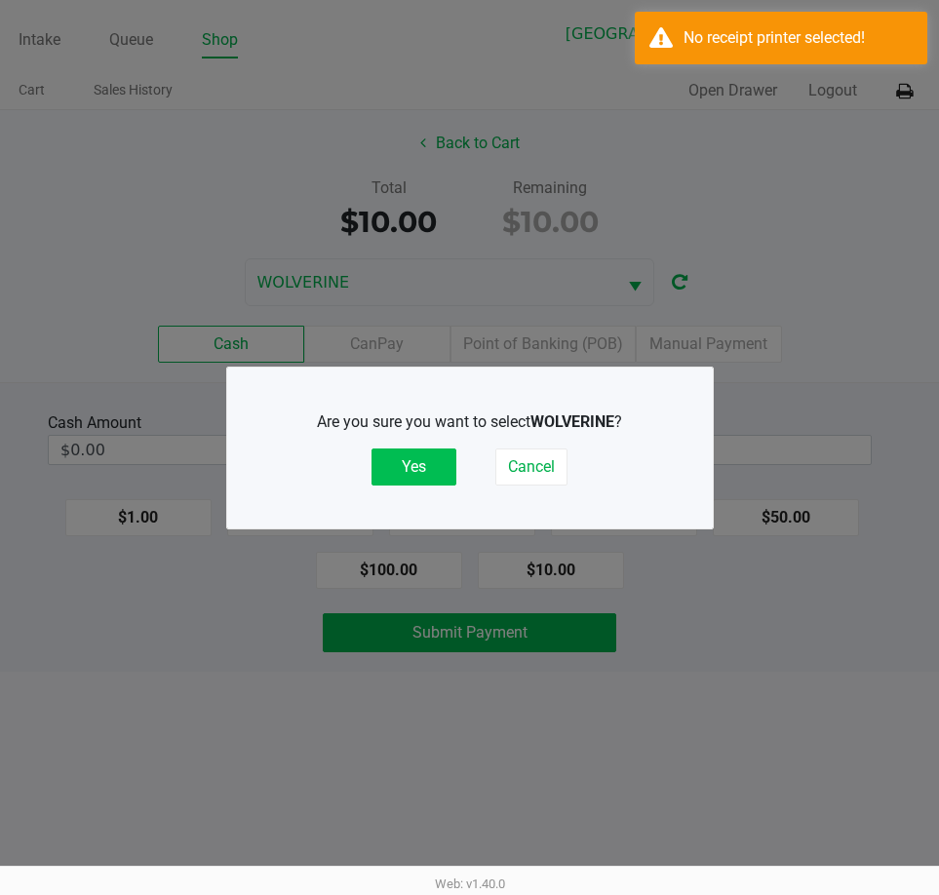
click at [387, 457] on button "Yes" at bounding box center [414, 467] width 85 height 37
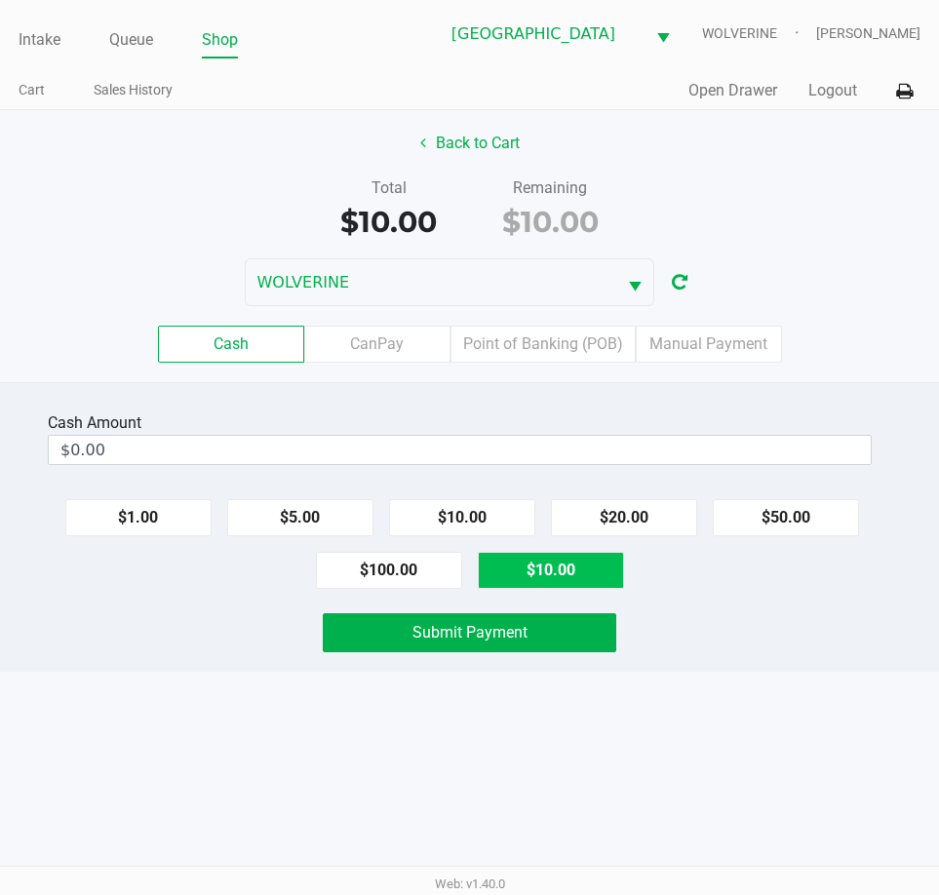
click at [526, 553] on button "$10.00" at bounding box center [551, 570] width 146 height 37
type input "$10.00"
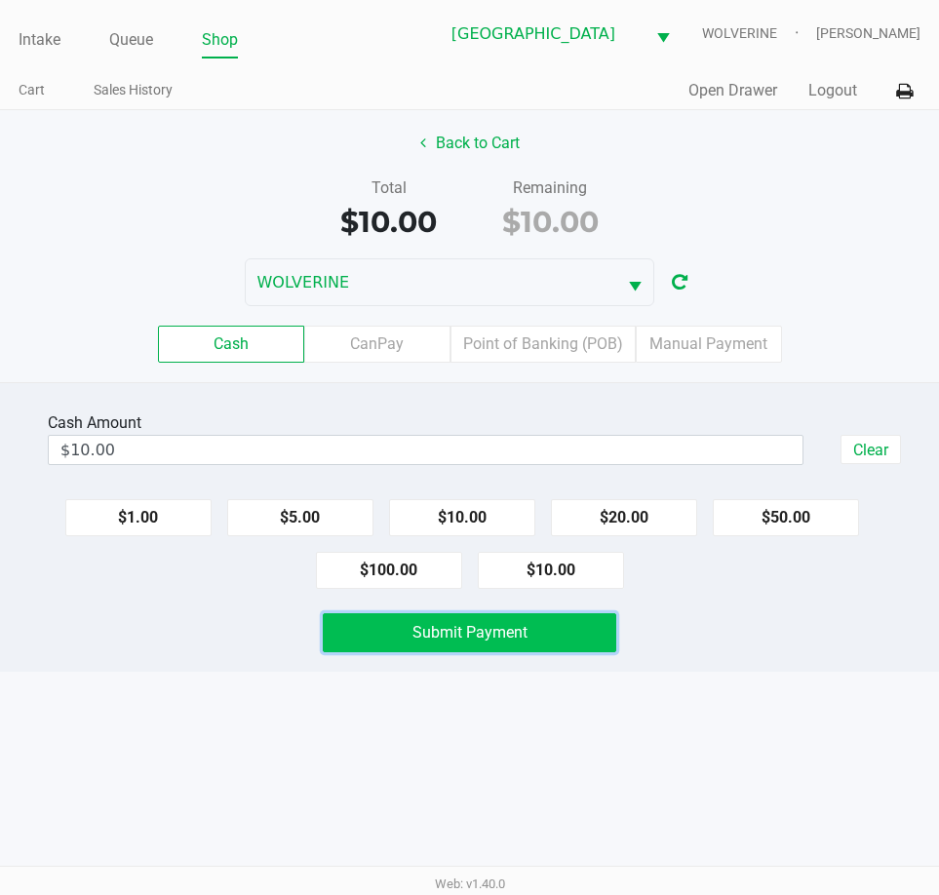
click at [380, 638] on button "Submit Payment" at bounding box center [470, 633] width 294 height 39
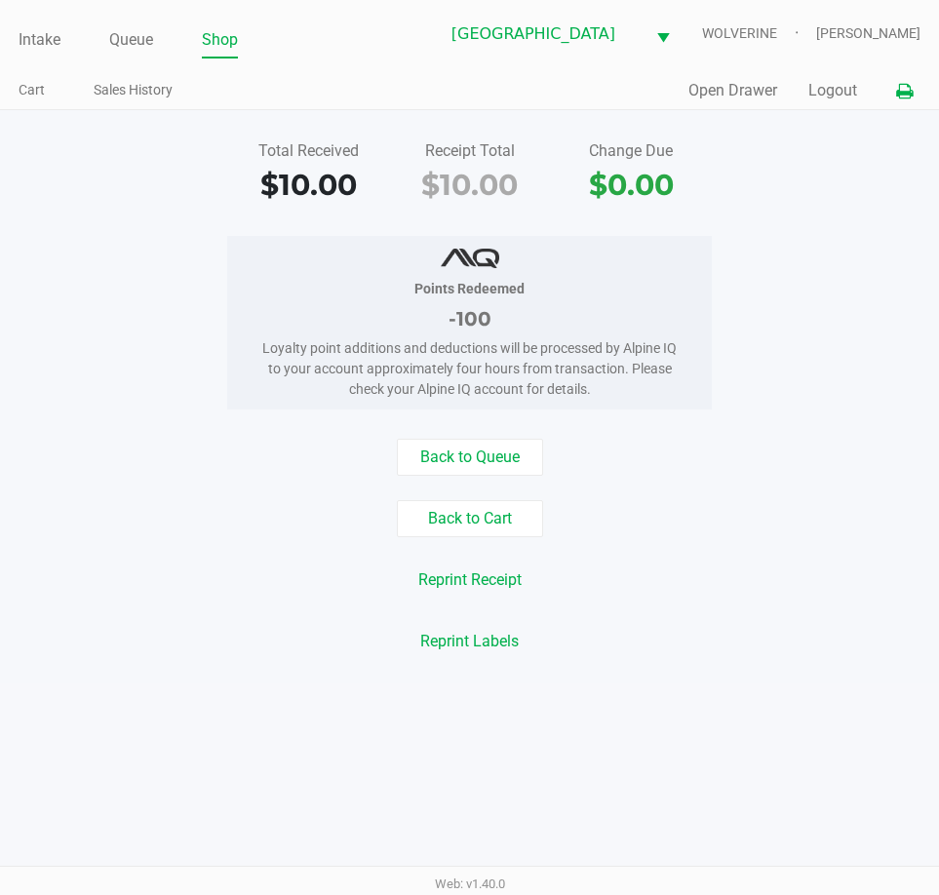
click at [916, 98] on button at bounding box center [905, 91] width 32 height 36
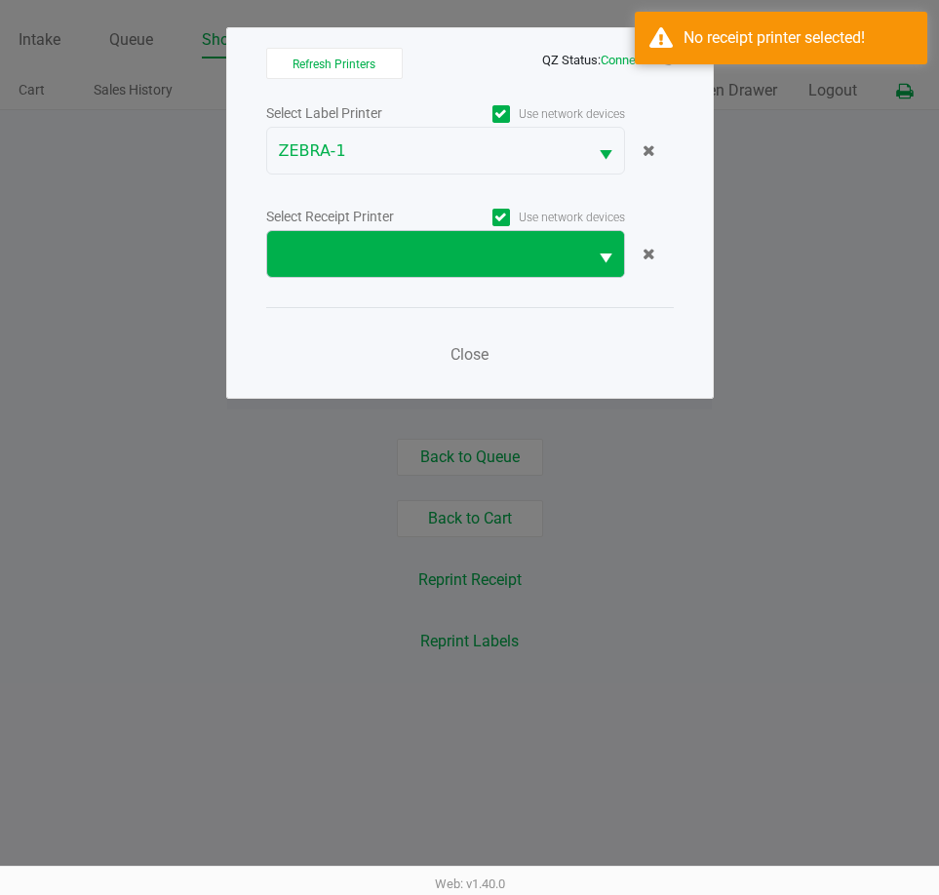
click at [595, 271] on button "Select" at bounding box center [605, 254] width 37 height 46
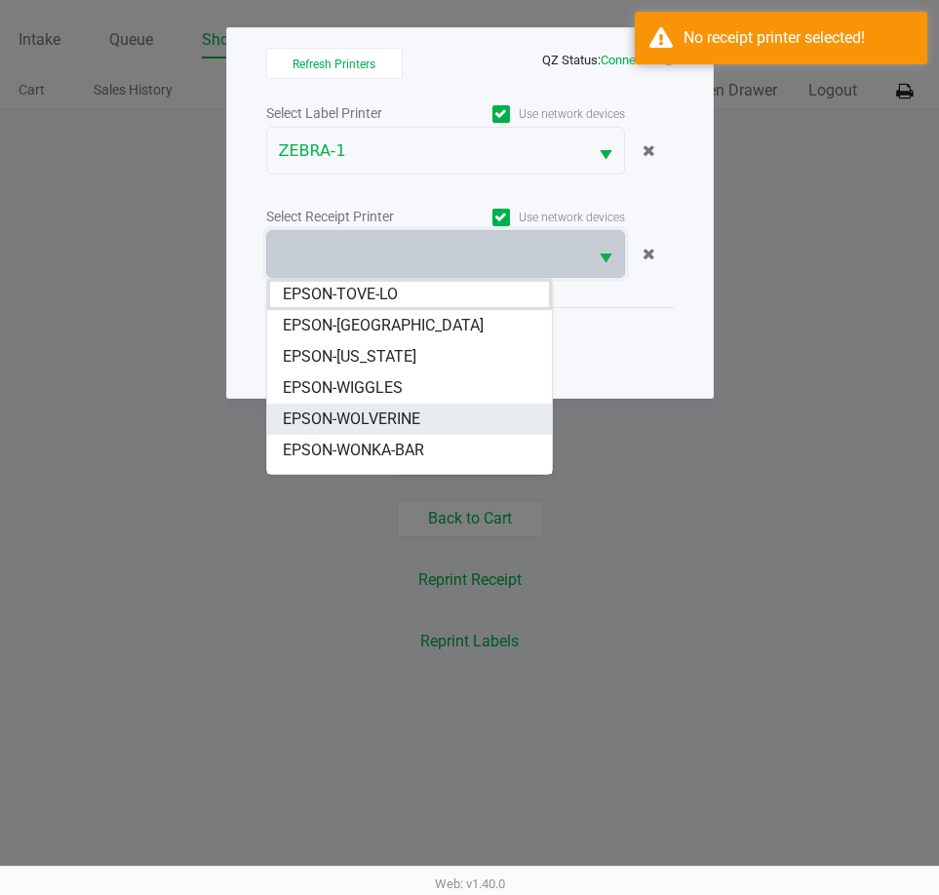
click at [425, 410] on li "EPSON-WOLVERINE" at bounding box center [409, 419] width 285 height 31
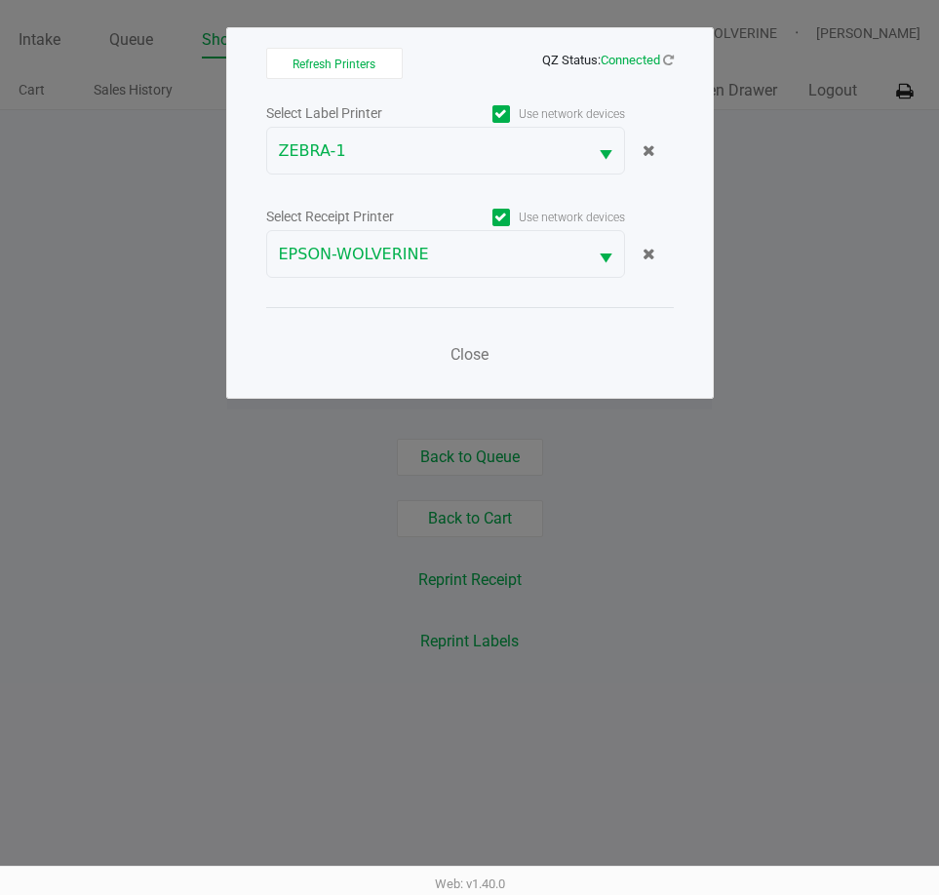
click at [558, 314] on div "Close" at bounding box center [470, 342] width 408 height 71
click at [484, 349] on span "Close" at bounding box center [470, 354] width 38 height 19
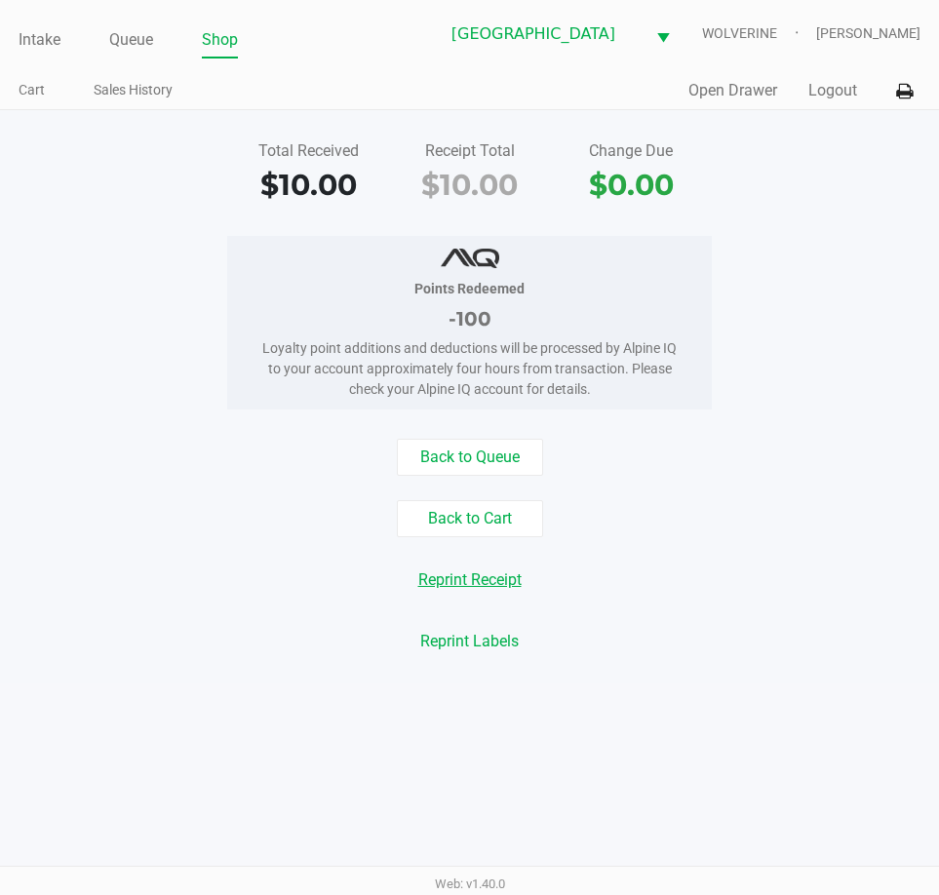
click at [509, 585] on button "Reprint Receipt" at bounding box center [470, 580] width 129 height 37
click at [696, 99] on button "Open Drawer" at bounding box center [733, 90] width 89 height 23
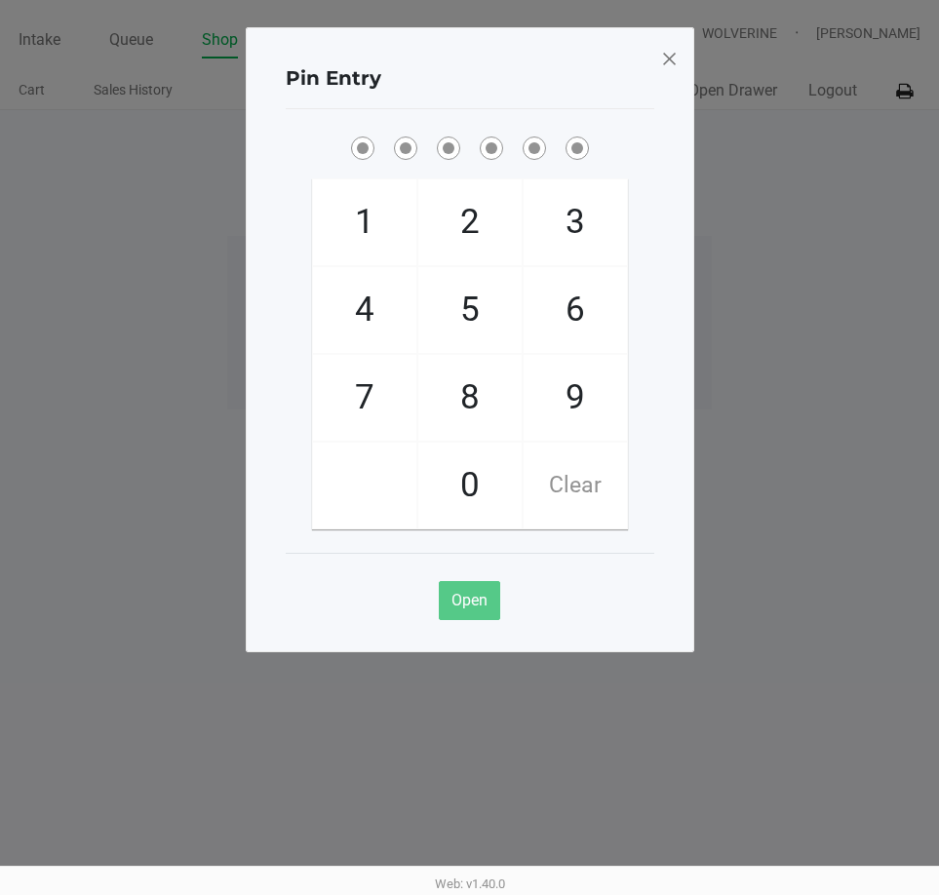
click at [368, 379] on span "7" at bounding box center [364, 398] width 103 height 86
checkbox input "true"
click at [552, 392] on span "9" at bounding box center [575, 398] width 103 height 86
checkbox input "true"
click at [475, 306] on span "5" at bounding box center [469, 310] width 103 height 86
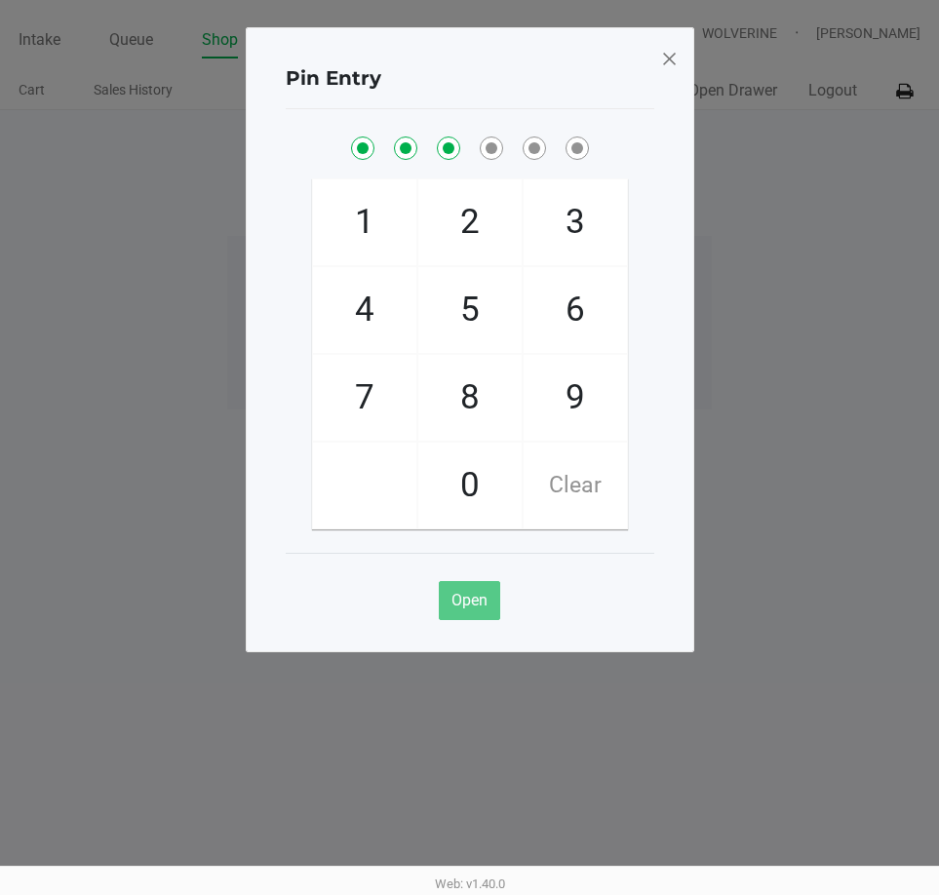
checkbox input "true"
click at [470, 218] on span "2" at bounding box center [469, 222] width 103 height 86
checkbox input "true"
click at [393, 296] on span "4" at bounding box center [364, 310] width 103 height 86
checkbox input "true"
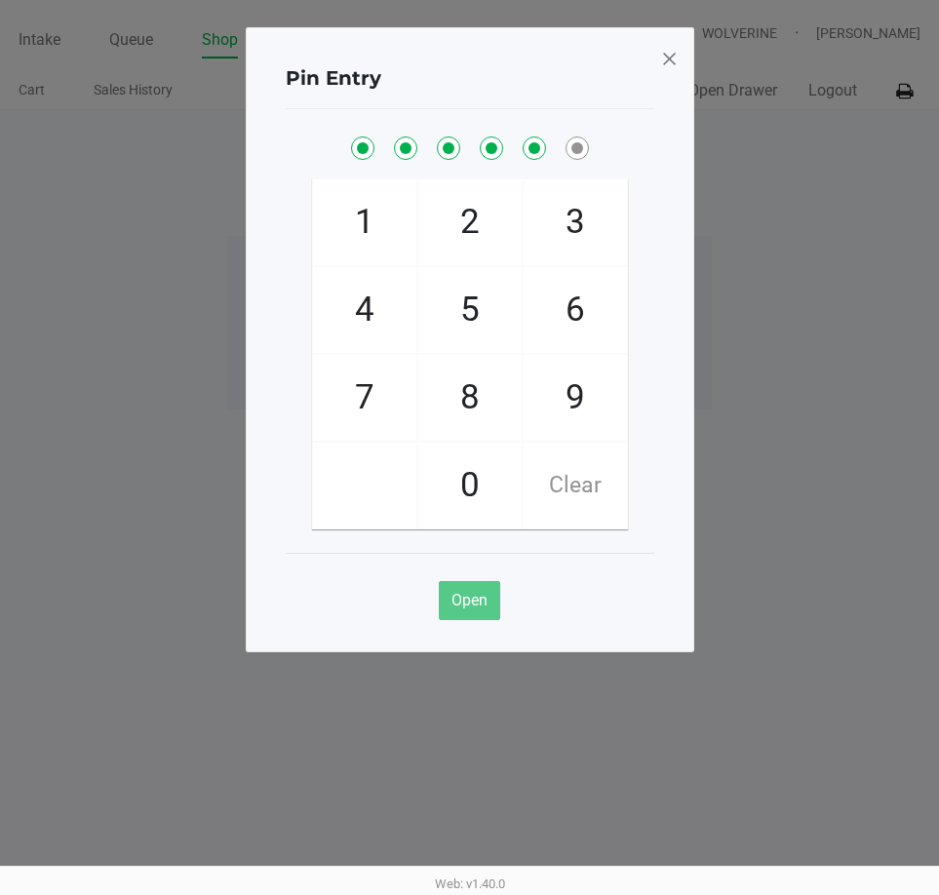
click at [539, 296] on span "6" at bounding box center [575, 310] width 103 height 86
checkbox input "true"
click at [670, 63] on span at bounding box center [669, 58] width 18 height 31
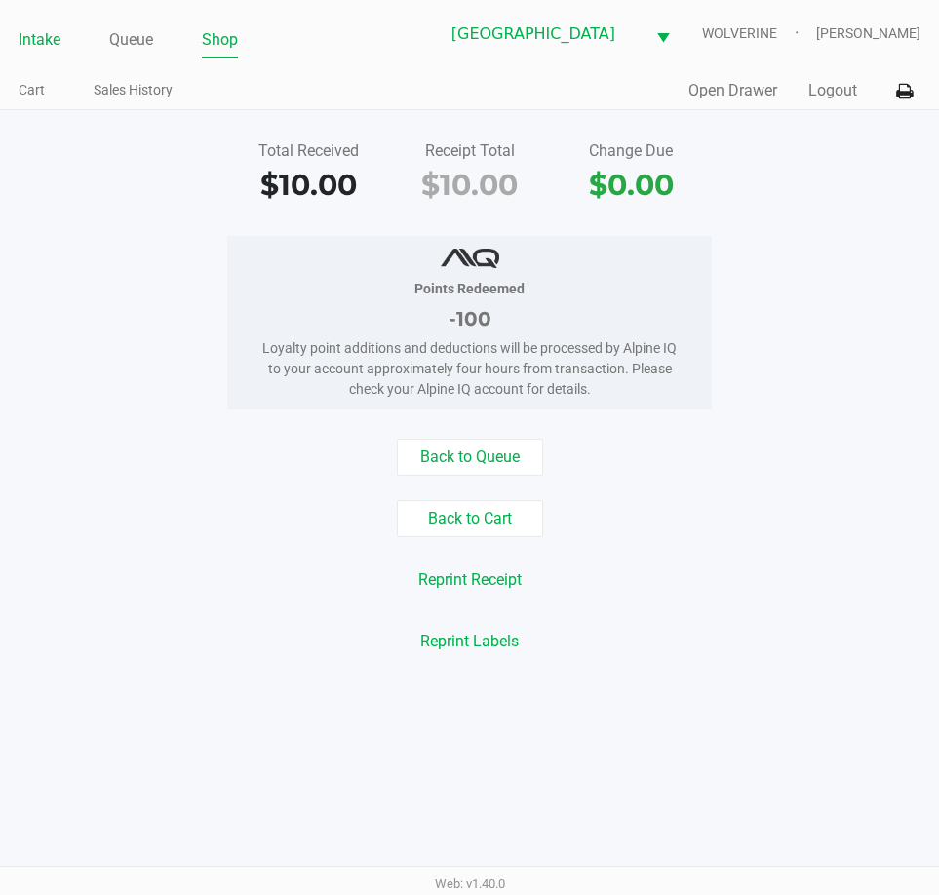
click at [54, 46] on link "Intake" at bounding box center [40, 39] width 42 height 27
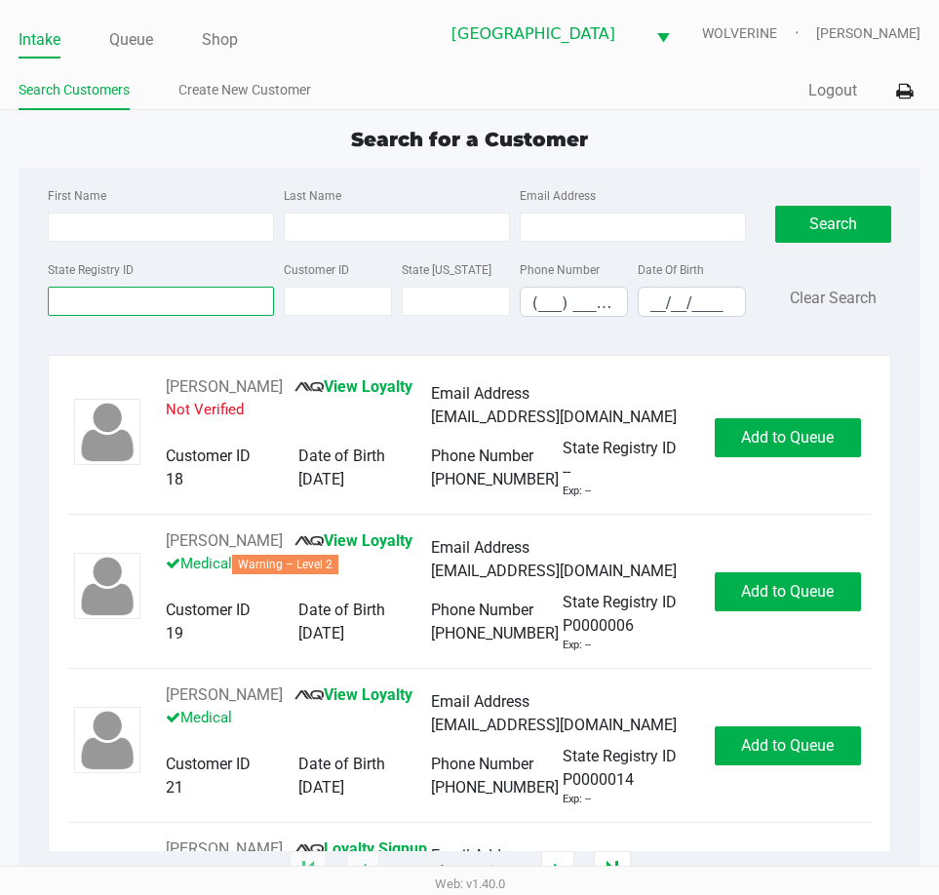
click at [138, 298] on input "State Registry ID" at bounding box center [161, 301] width 226 height 29
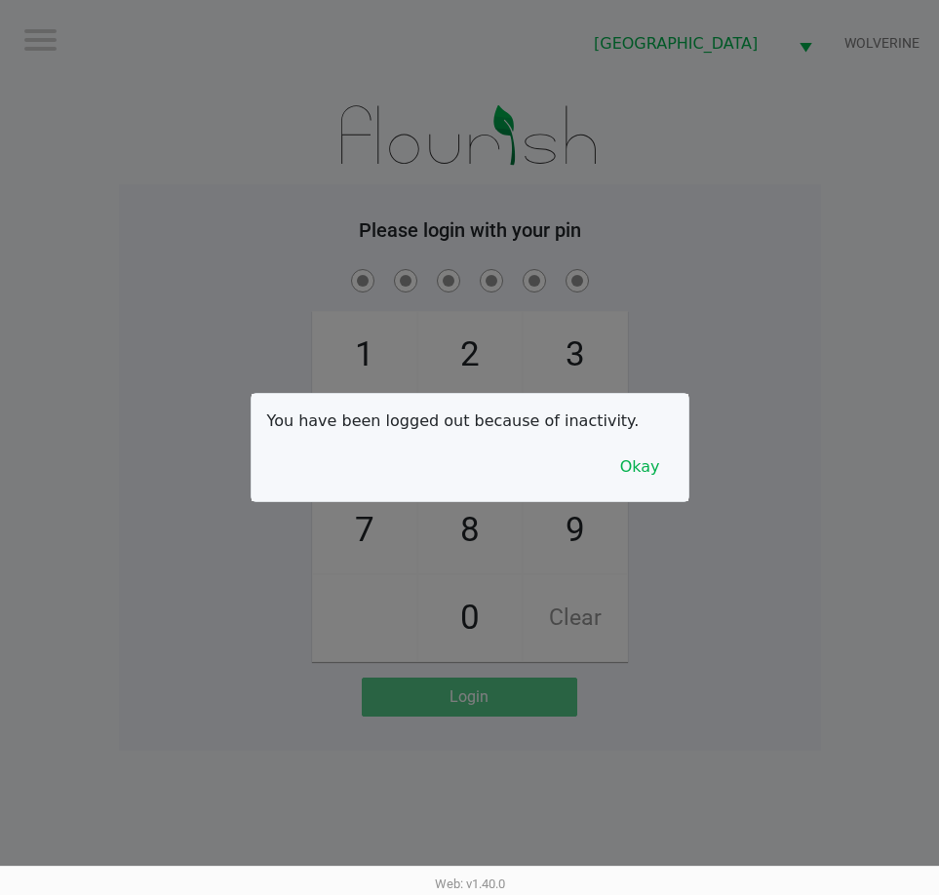
click at [860, 195] on div at bounding box center [469, 447] width 939 height 895
click at [653, 470] on button "Okay" at bounding box center [640, 467] width 65 height 37
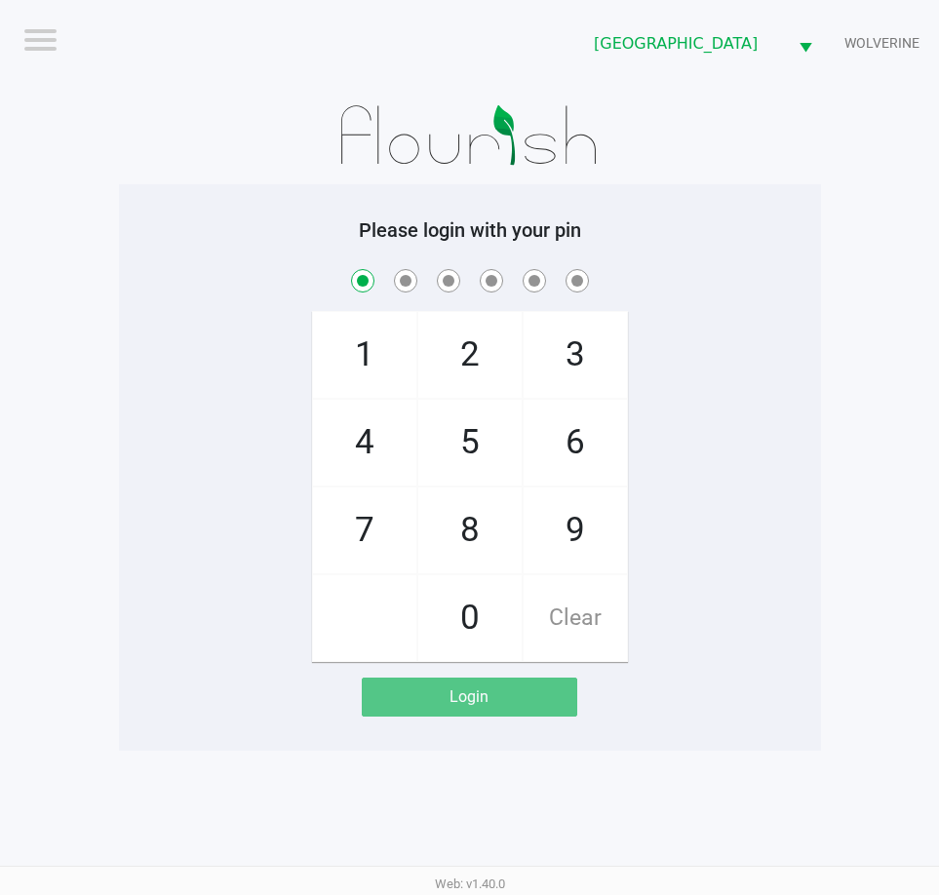
checkbox input "true"
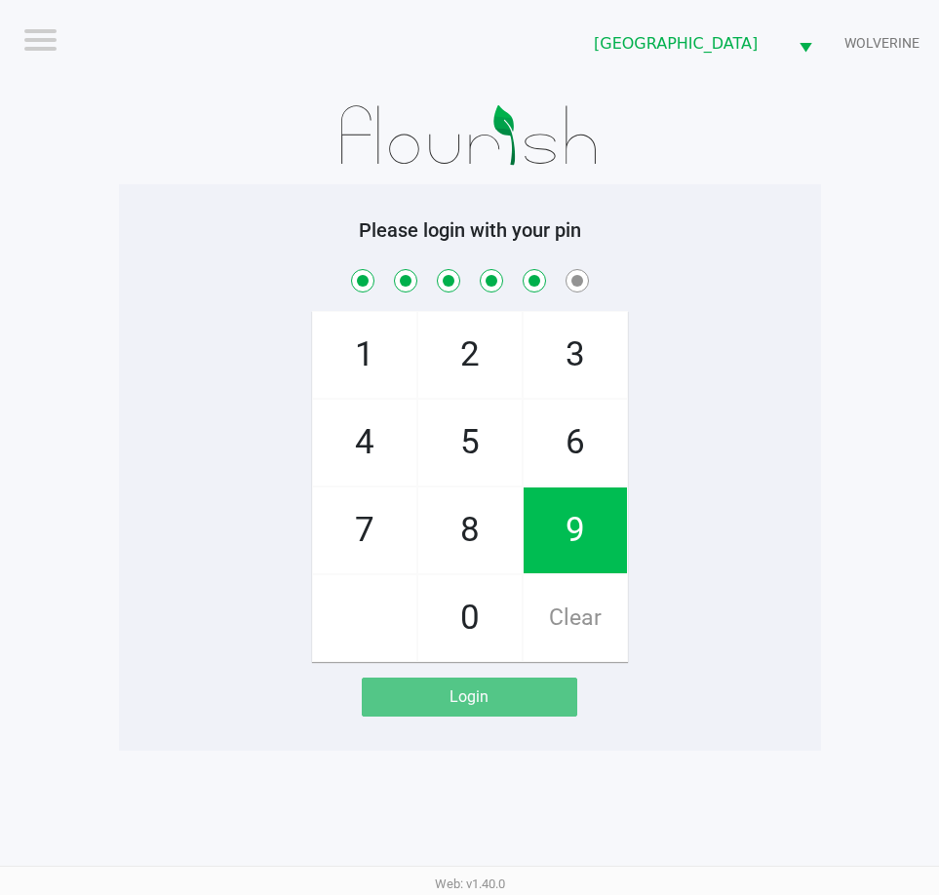
checkbox input "true"
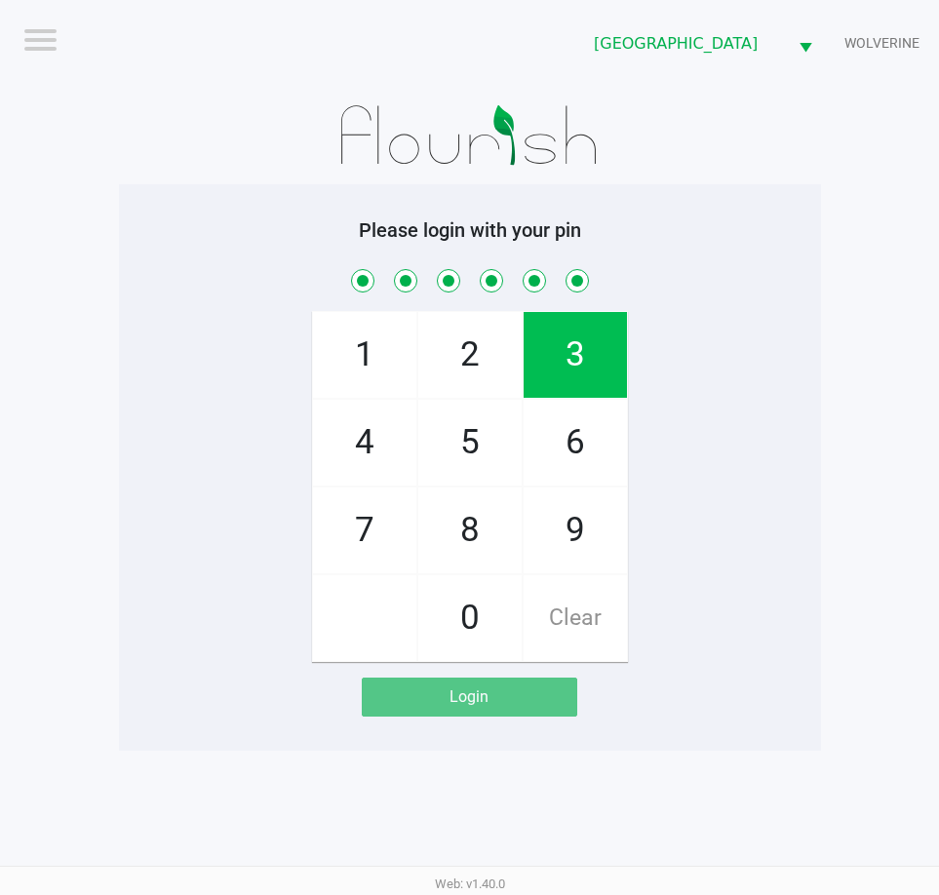
checkbox input "true"
